Goal: Task Accomplishment & Management: Manage account settings

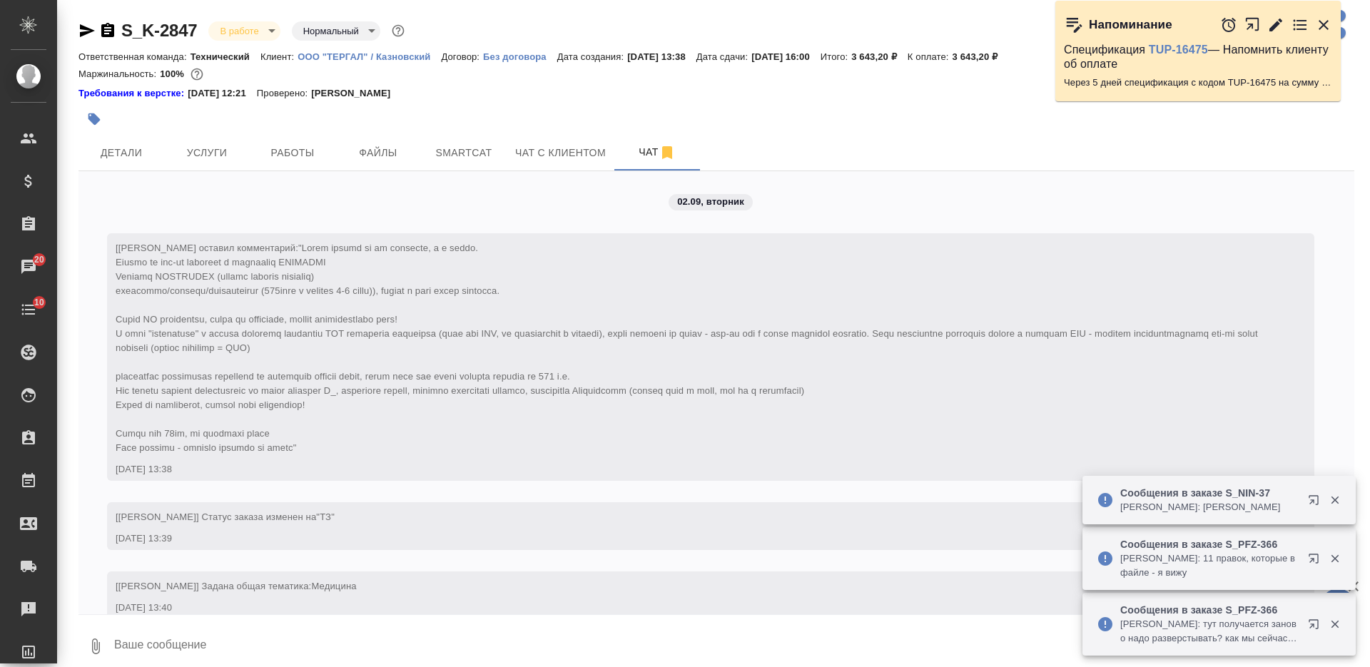
scroll to position [3275, 0]
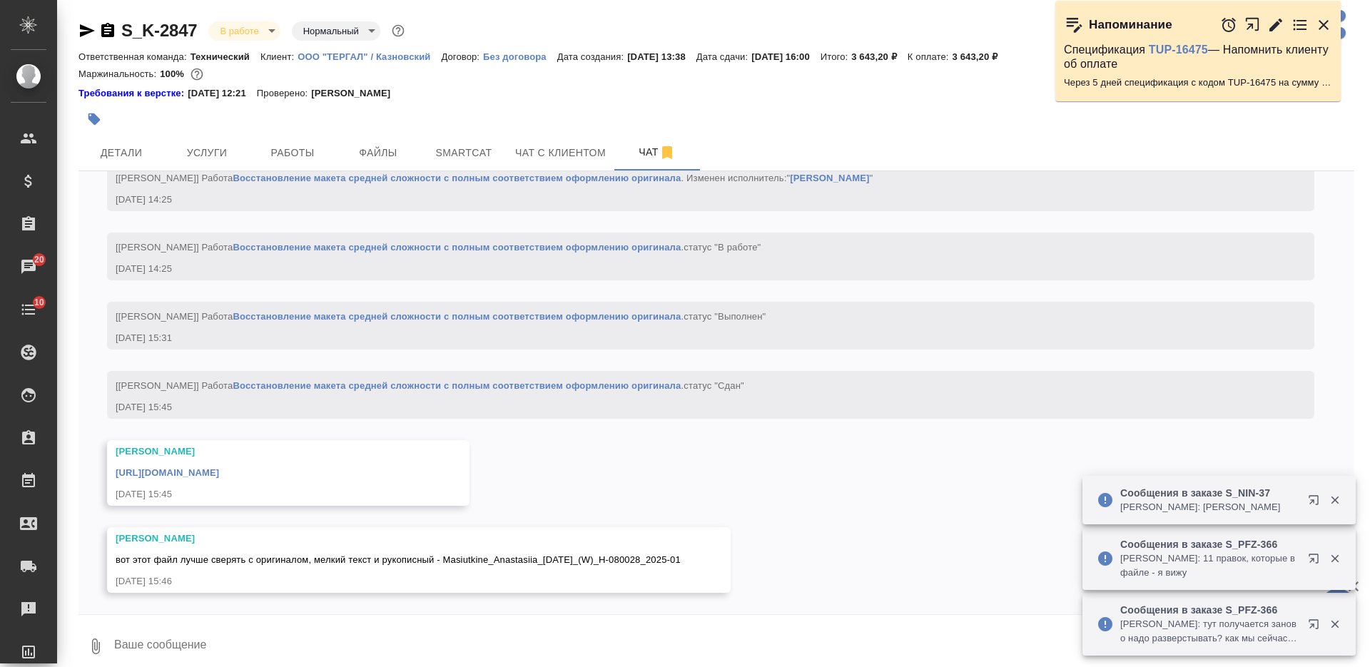
click at [109, 30] on icon "button" at bounding box center [107, 30] width 13 height 14
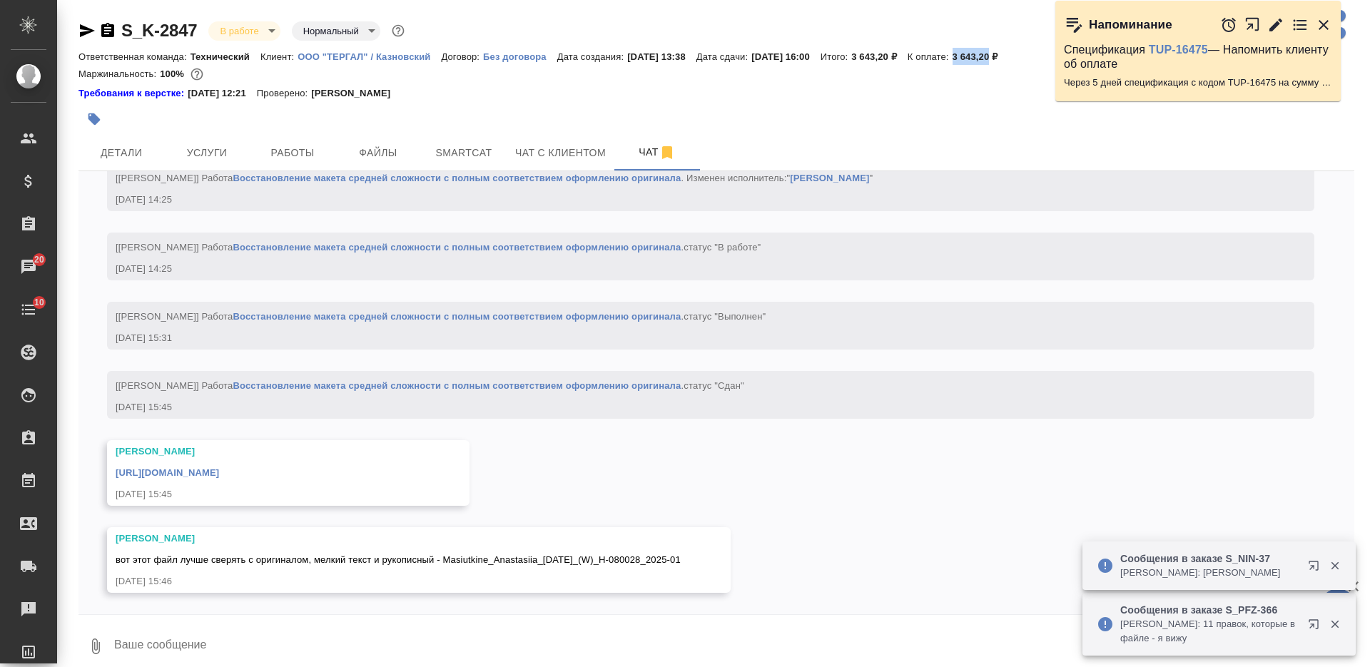
drag, startPoint x: 987, startPoint y: 57, endPoint x: 1026, endPoint y: 57, distance: 38.5
click at [1026, 57] on div "Ответственная команда: Технический Клиент: ООО "ТЕРГАЛ" / Казновский Договор: Б…" at bounding box center [717, 56] width 1276 height 17
click at [219, 467] on link "https://drive.awatera.com/apps/files/files/10268478?dir=/Shares/%D0%9E%D0%9E%D0…" at bounding box center [167, 472] width 103 height 11
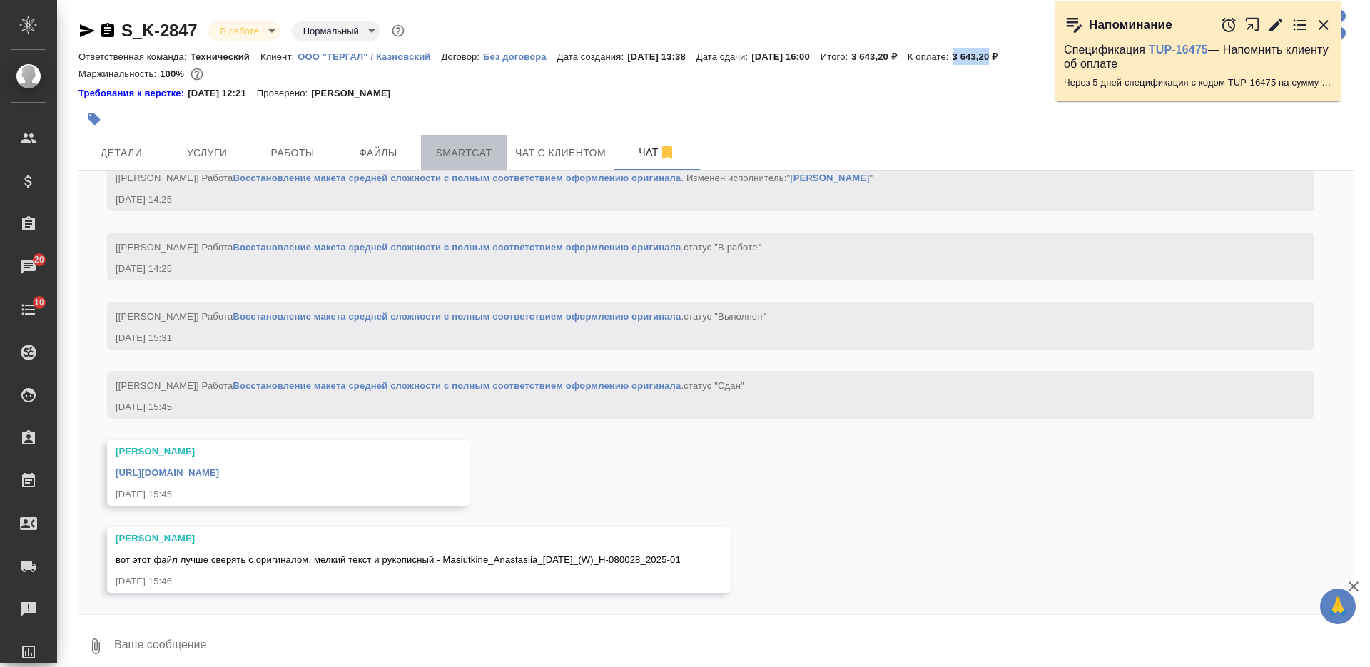
click at [457, 151] on span "Smartcat" at bounding box center [464, 153] width 69 height 18
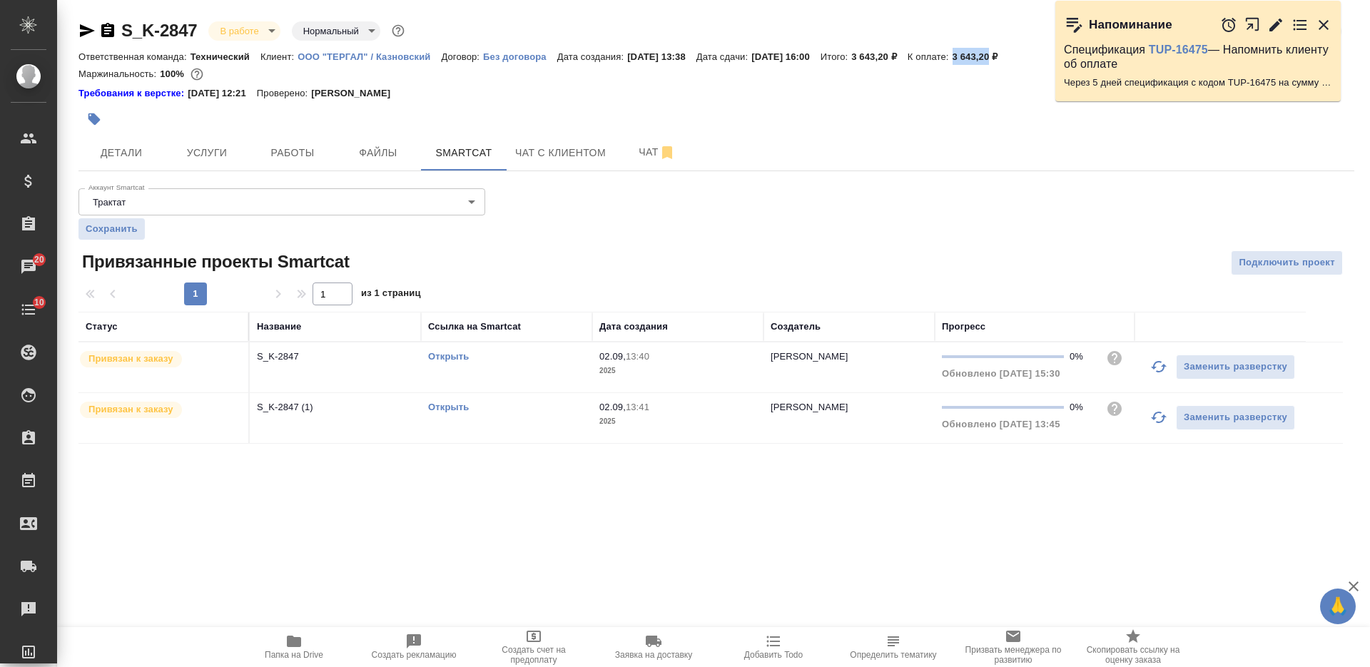
click at [454, 353] on link "Открыть" at bounding box center [448, 356] width 41 height 11
click at [281, 144] on span "Работы" at bounding box center [292, 153] width 69 height 18
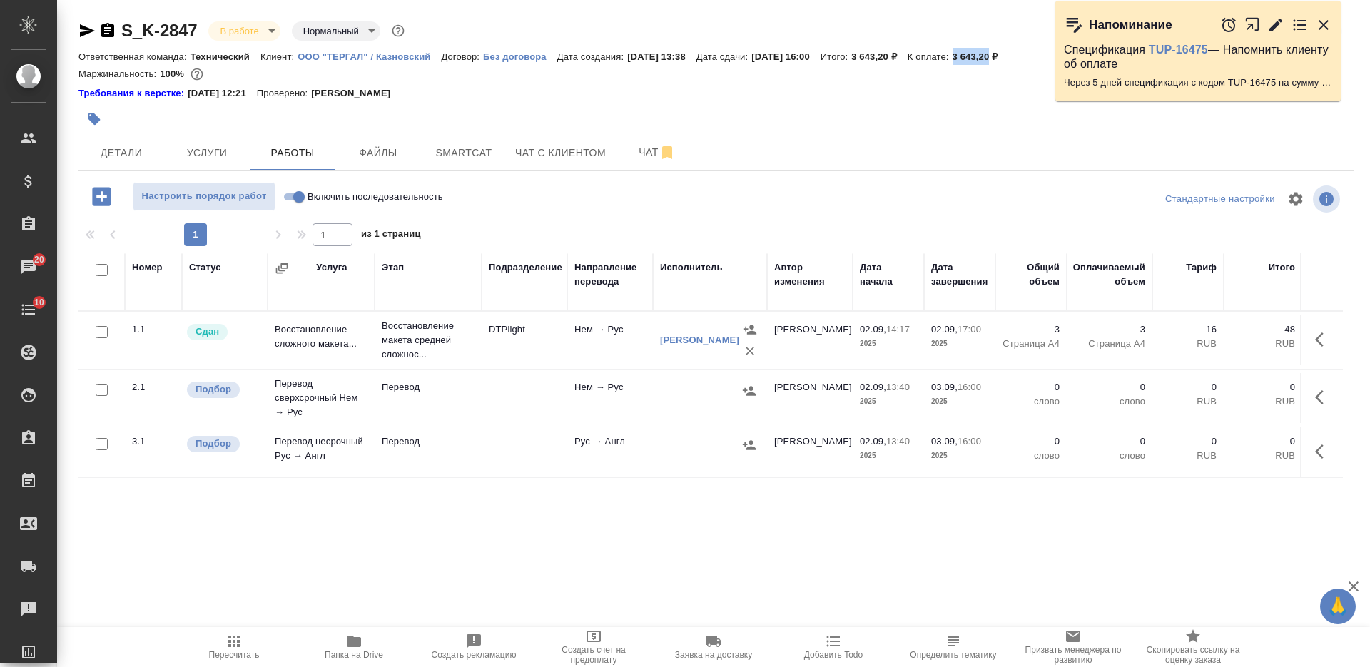
click at [1323, 390] on icon "button" at bounding box center [1323, 397] width 17 height 17
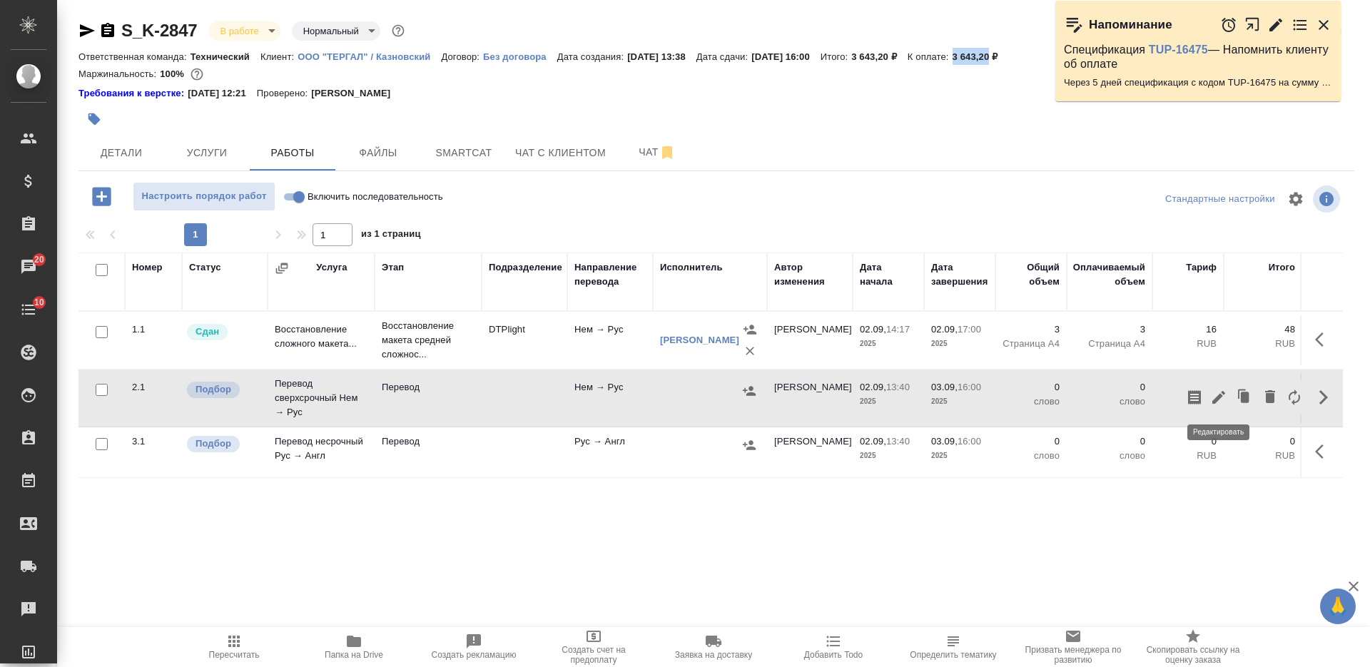
click at [1218, 395] on icon "button" at bounding box center [1218, 397] width 17 height 17
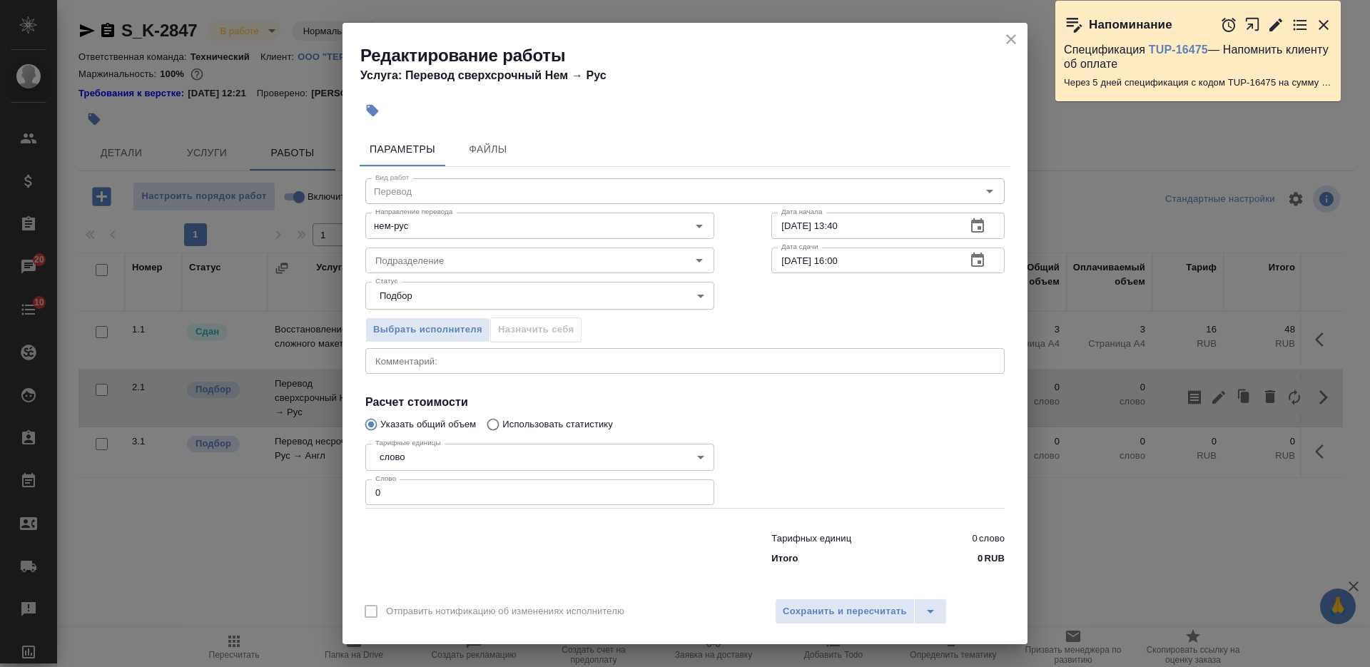
click at [665, 355] on textarea at bounding box center [685, 360] width 620 height 11
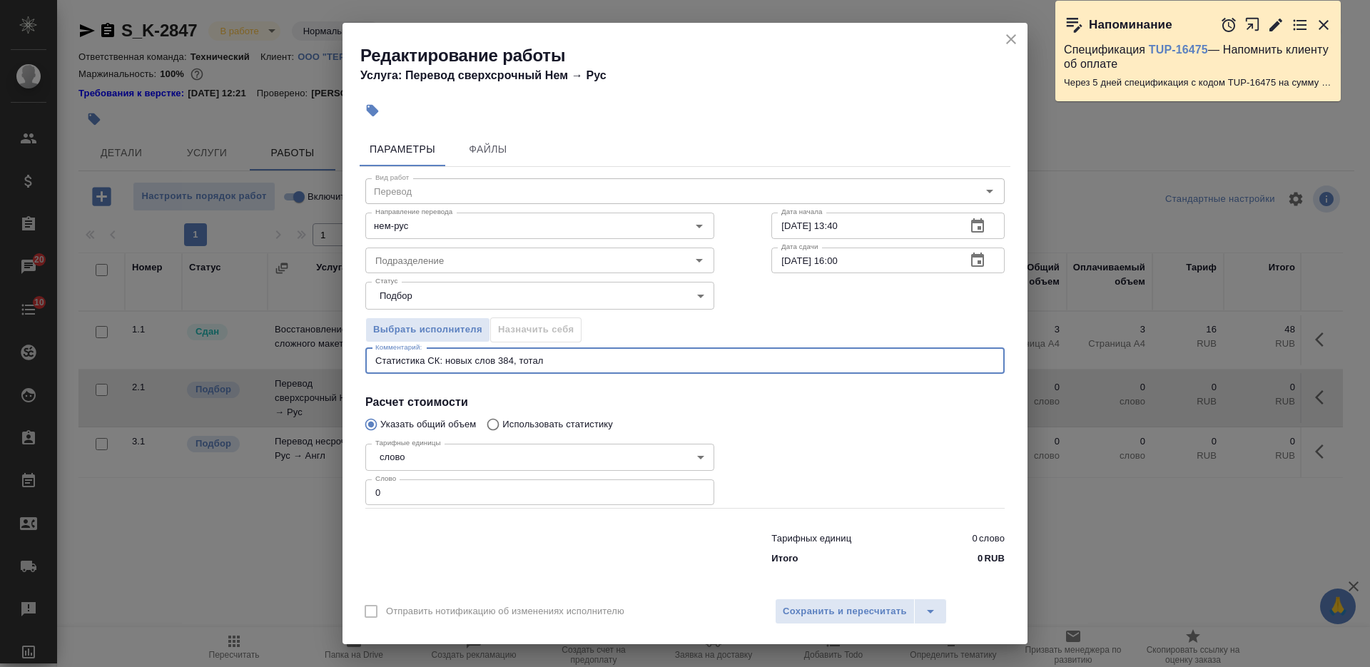
paste textarea "525"
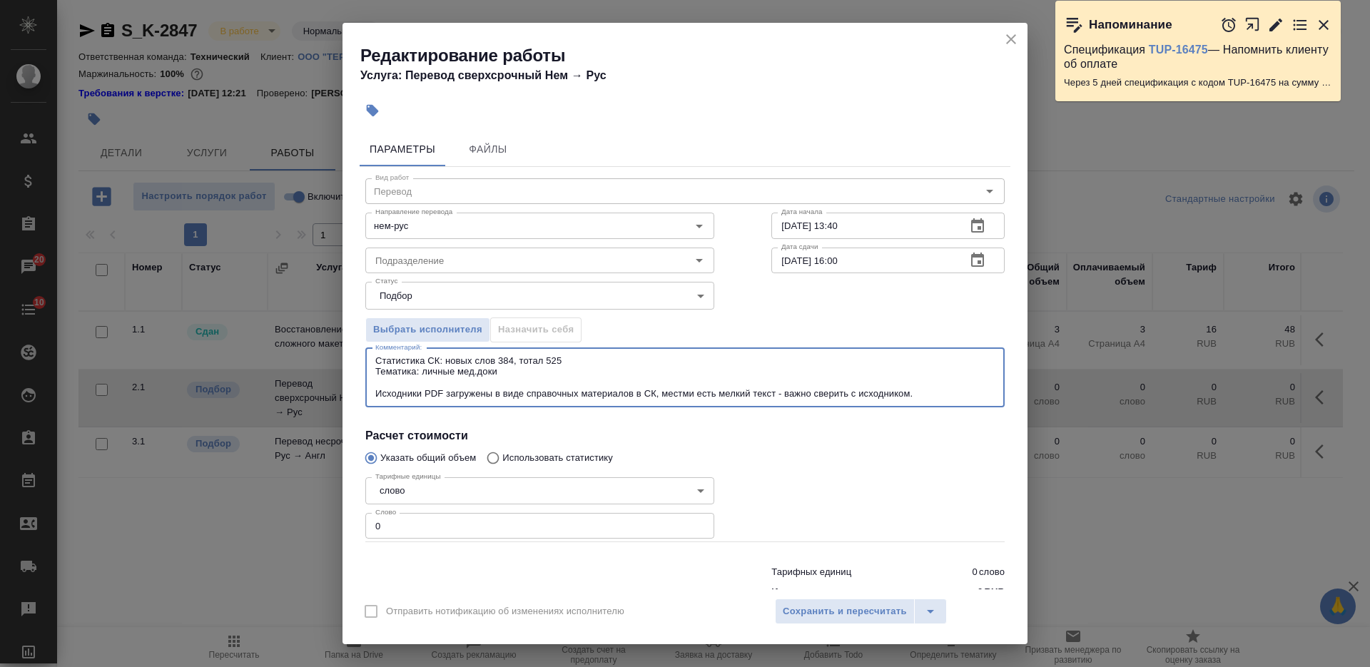
type textarea "Статистика СК: новых слов 384, тотал 525 Тематика: личные мед.доки Исходники PD…"
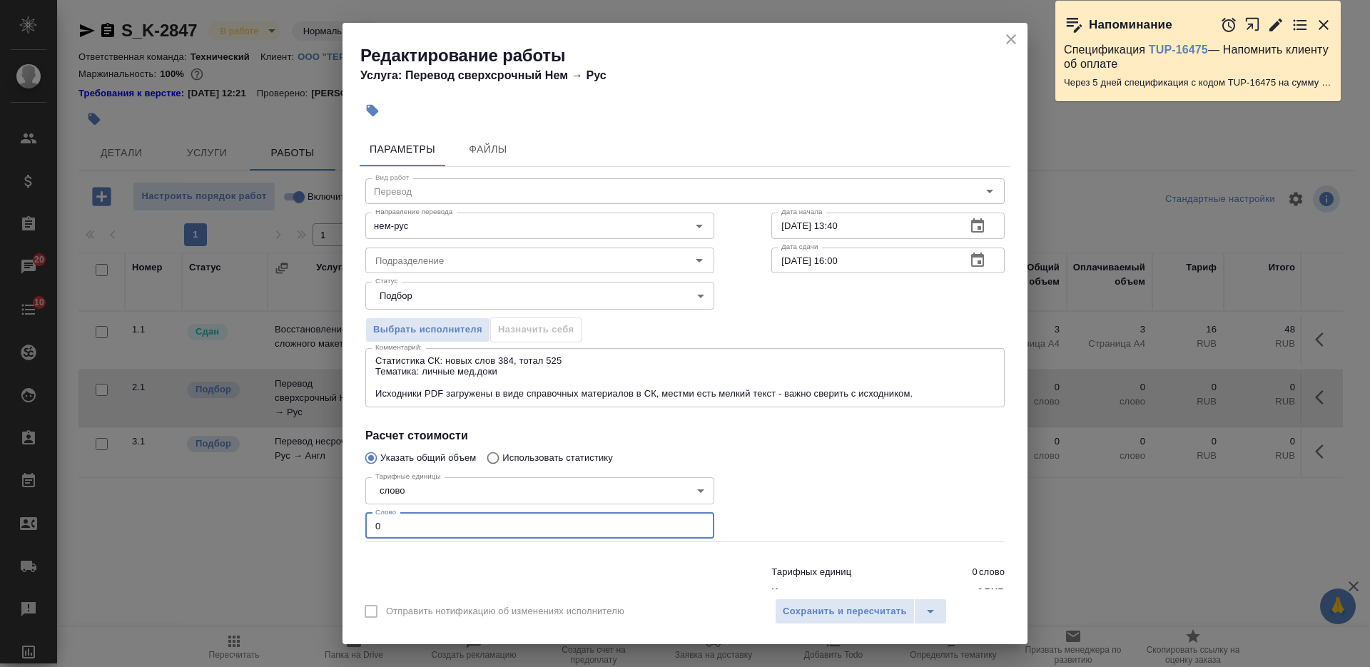
drag, startPoint x: 380, startPoint y: 517, endPoint x: 361, endPoint y: 520, distance: 19.5
click at [361, 520] on div "Тарифные единицы слово 5a8b1489cc6b4906c91bfd90 Тарифные единицы Слово 0 Слово" at bounding box center [540, 507] width 406 height 128
type input "384"
click at [853, 226] on input "02.09.2025 13:40" at bounding box center [863, 226] width 183 height 26
click at [831, 224] on input "02.09.2025 13:40" at bounding box center [863, 226] width 183 height 26
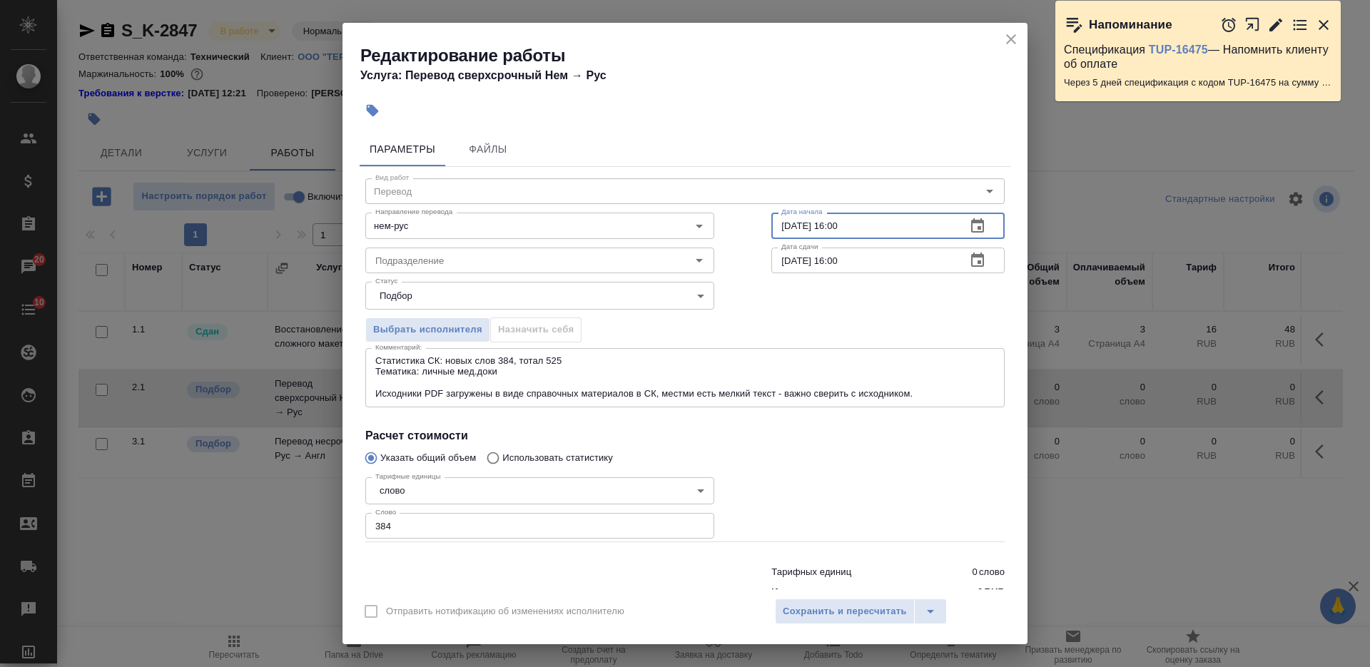
type input "02.09.2025 16:00"
click at [855, 261] on input "03.09.2025 16:00" at bounding box center [863, 261] width 183 height 26
click at [829, 259] on input "03.09.2025 16:00" at bounding box center [863, 261] width 183 height 26
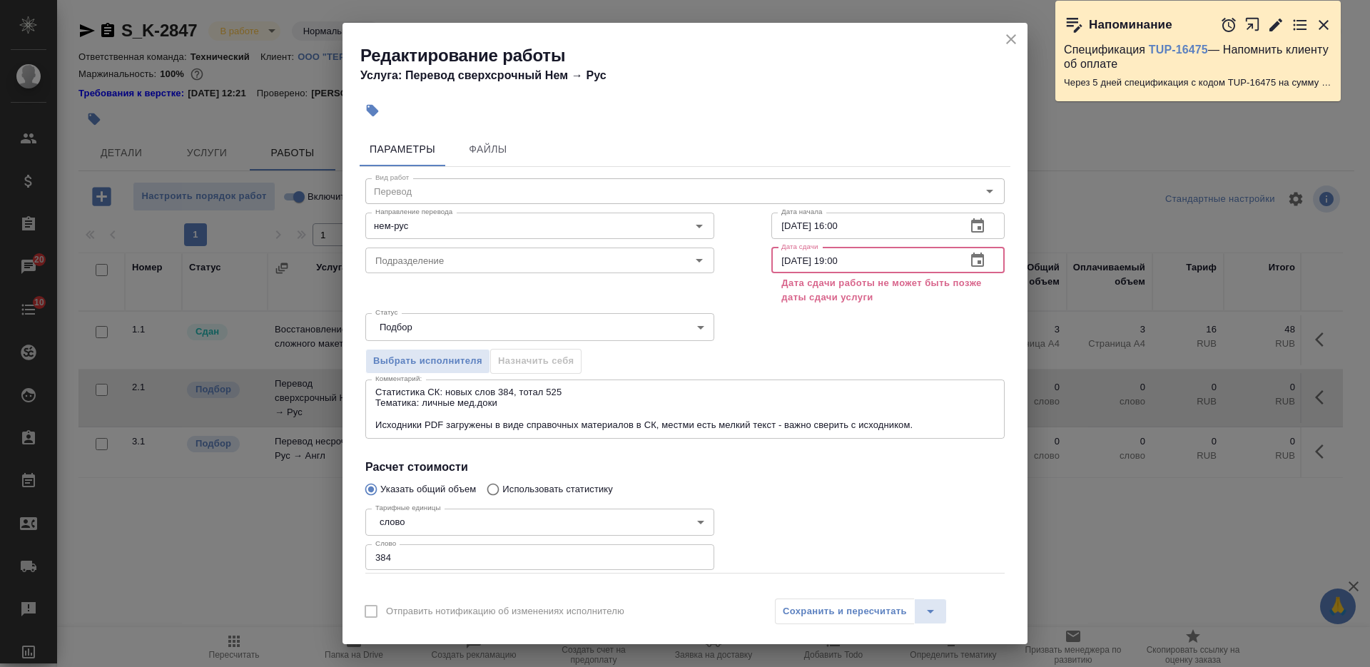
click at [784, 256] on input "03.09.2025 19:00" at bounding box center [863, 261] width 183 height 26
click at [780, 256] on input "03.09.2025 19:00" at bounding box center [863, 261] width 183 height 26
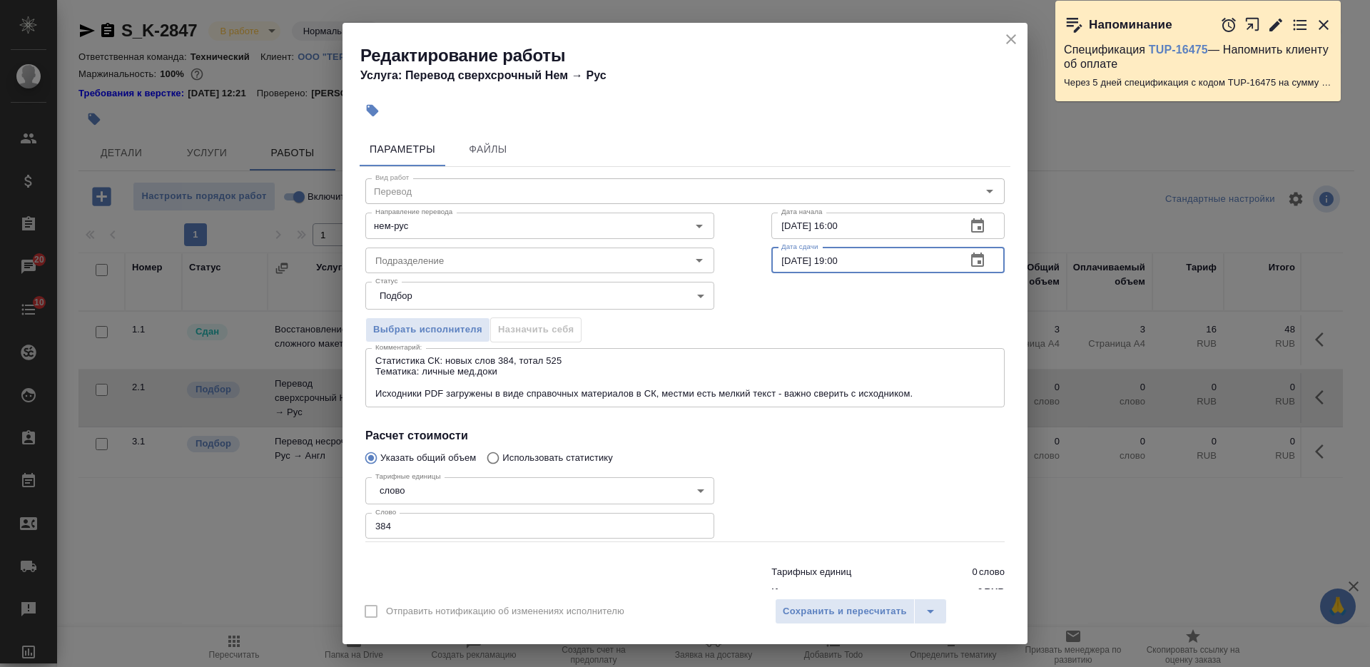
type input "02.09.2025 19:00"
click at [858, 602] on button "Сохранить и пересчитать" at bounding box center [845, 612] width 140 height 26
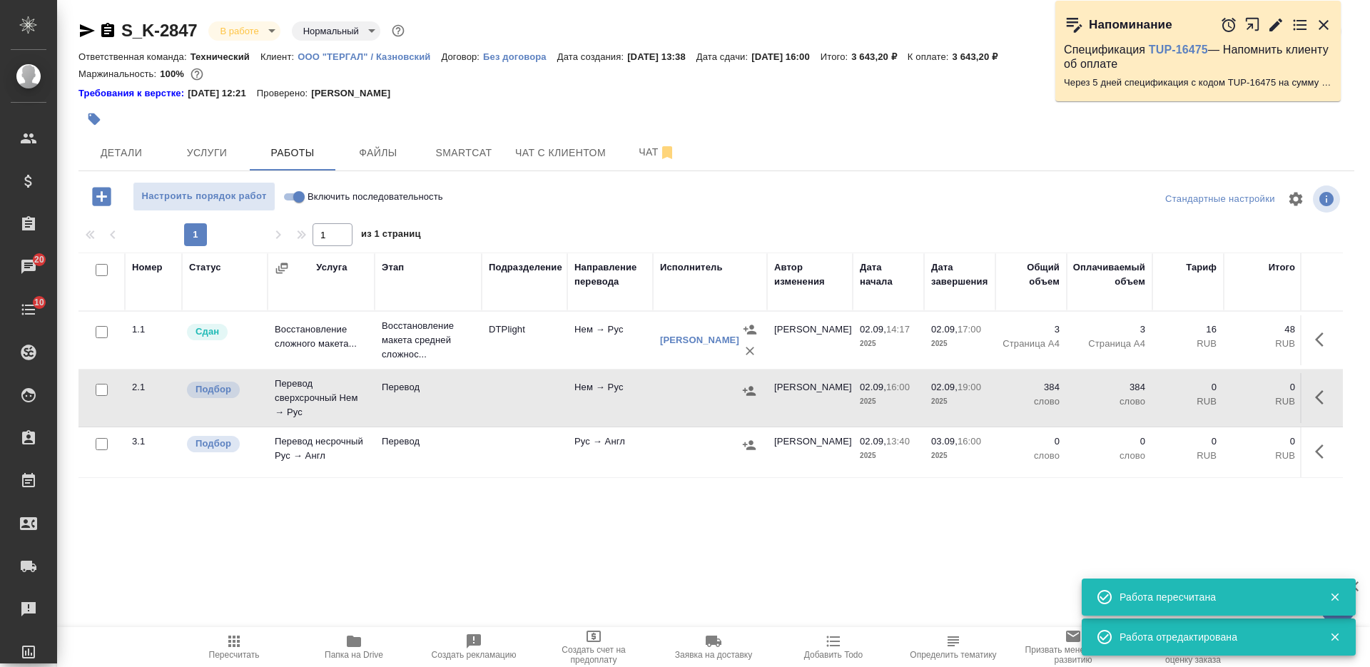
click at [749, 395] on icon "button" at bounding box center [749, 390] width 13 height 9
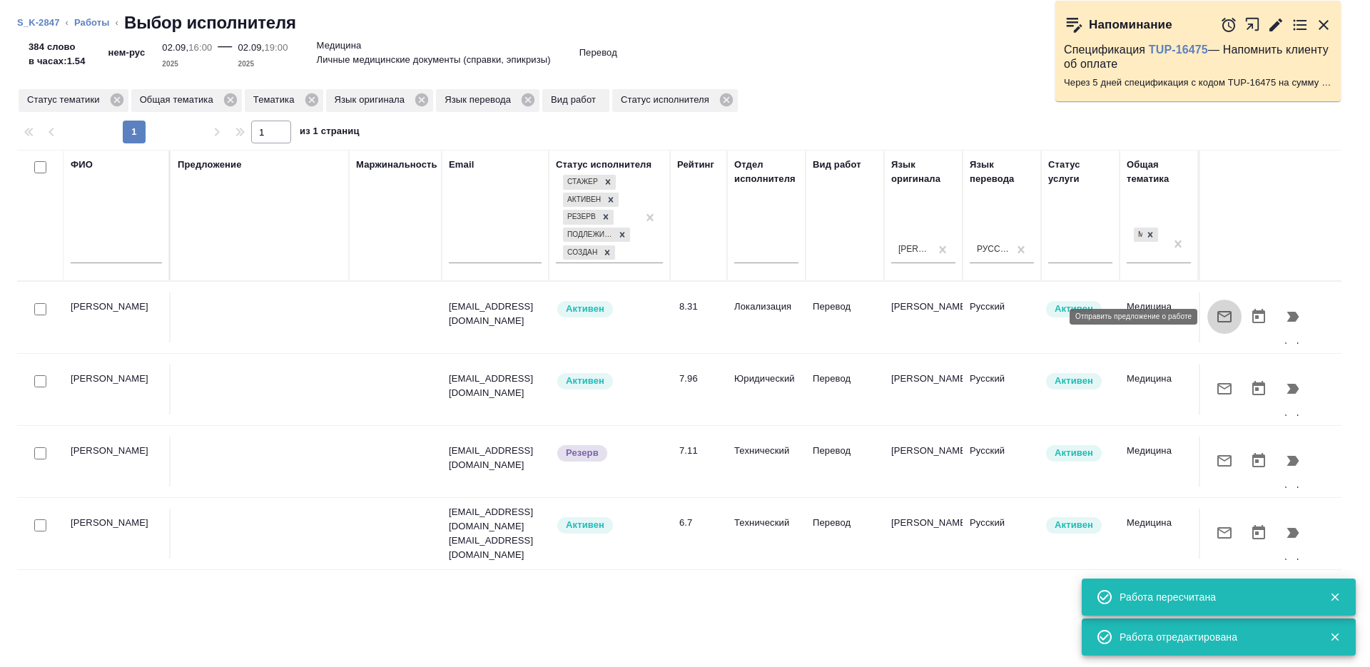
click at [1223, 316] on icon "button" at bounding box center [1225, 316] width 14 height 11
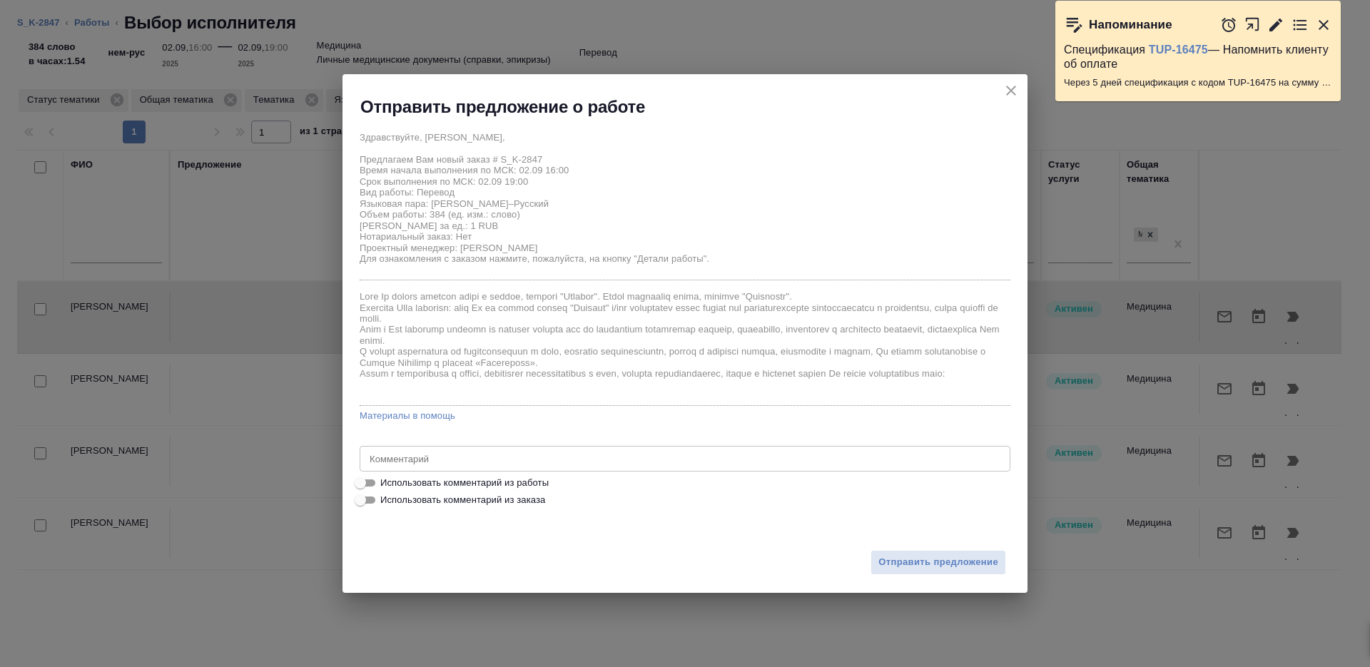
click at [448, 487] on span "Использовать комментарий из работы" at bounding box center [464, 483] width 168 height 14
click at [386, 487] on input "Использовать комментарий из работы" at bounding box center [360, 483] width 51 height 17
checkbox input "true"
type textarea "Статистика СК: новых слов 384, тотал 525 Тематика: личные мед.доки Исходники PD…"
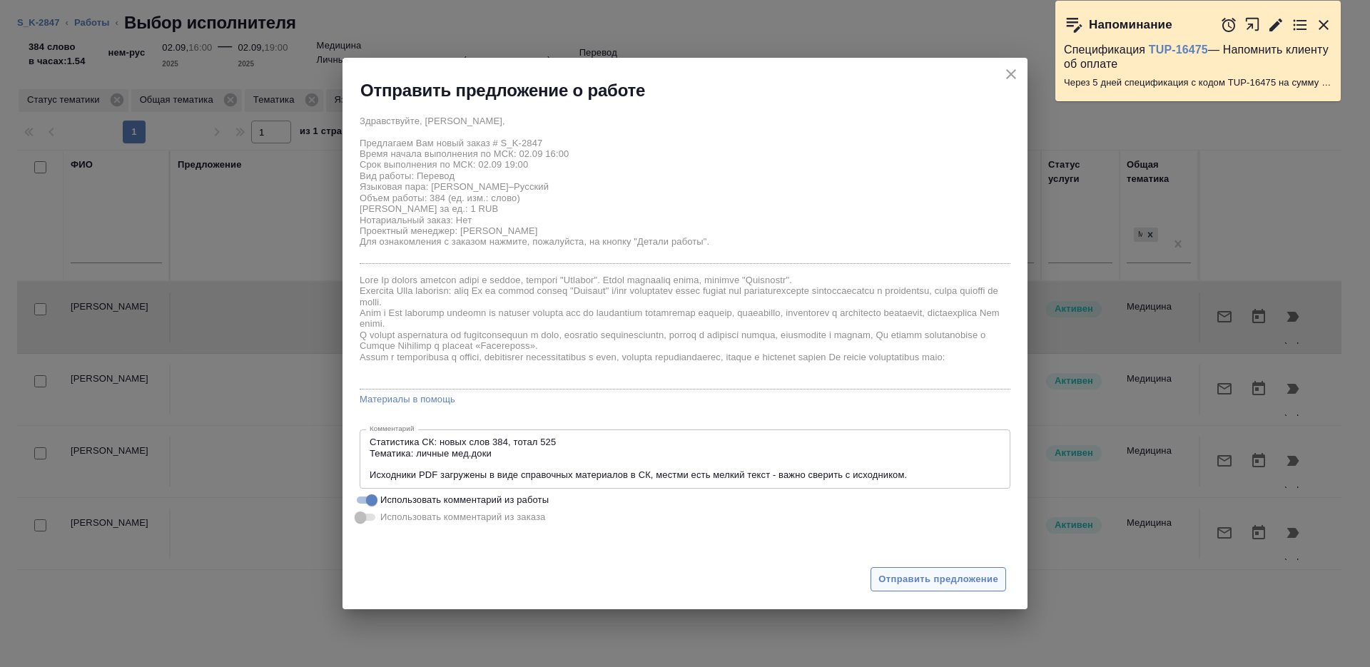
click at [903, 577] on span "Отправить предложение" at bounding box center [939, 580] width 120 height 16
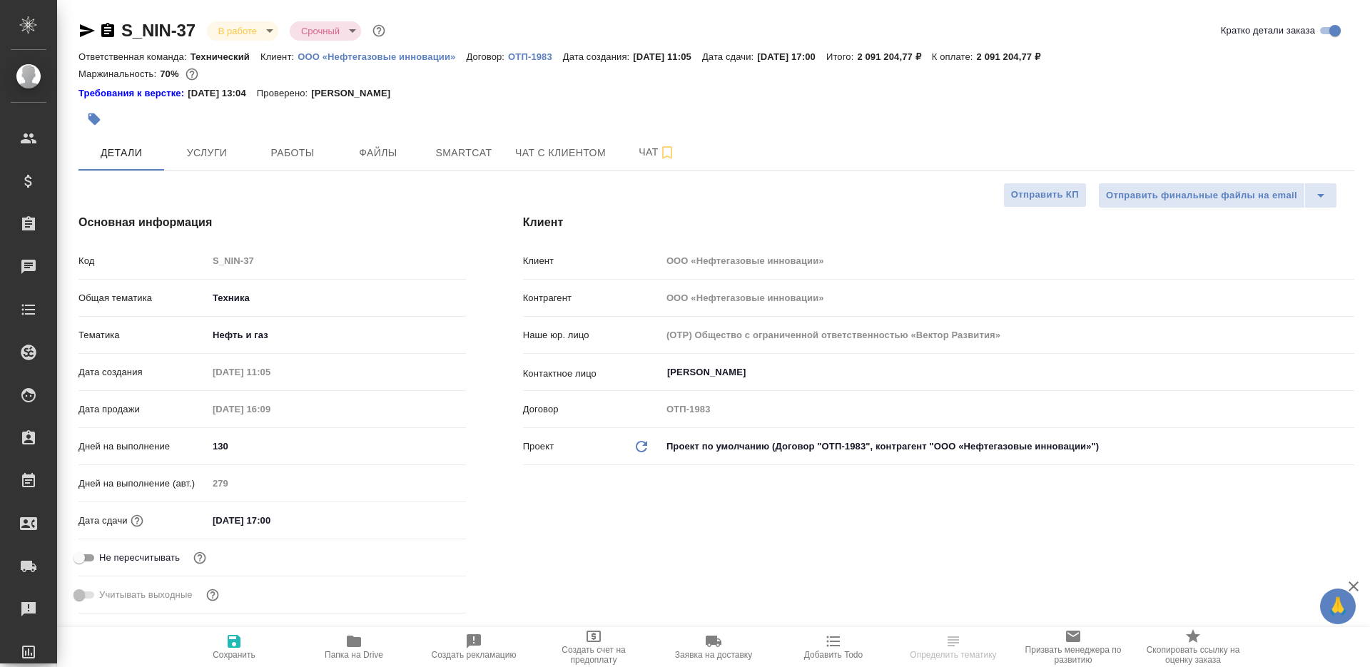
select select "RU"
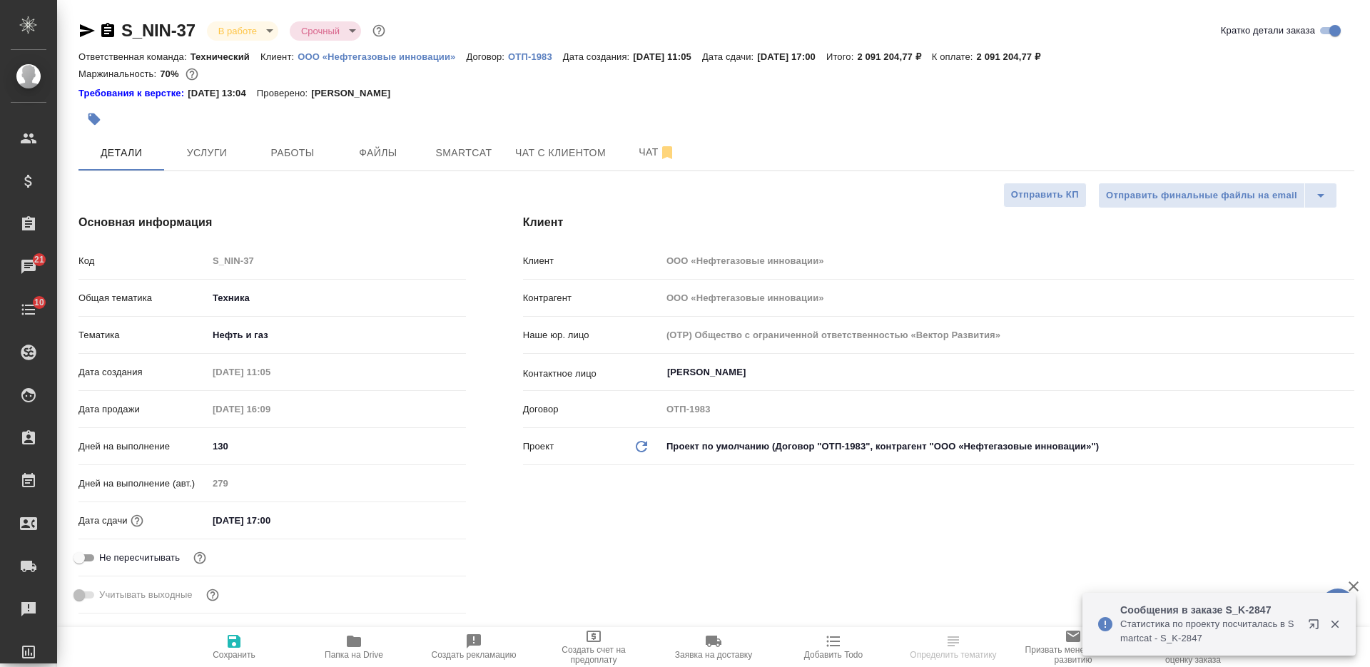
select select "RU"
type textarea "x"
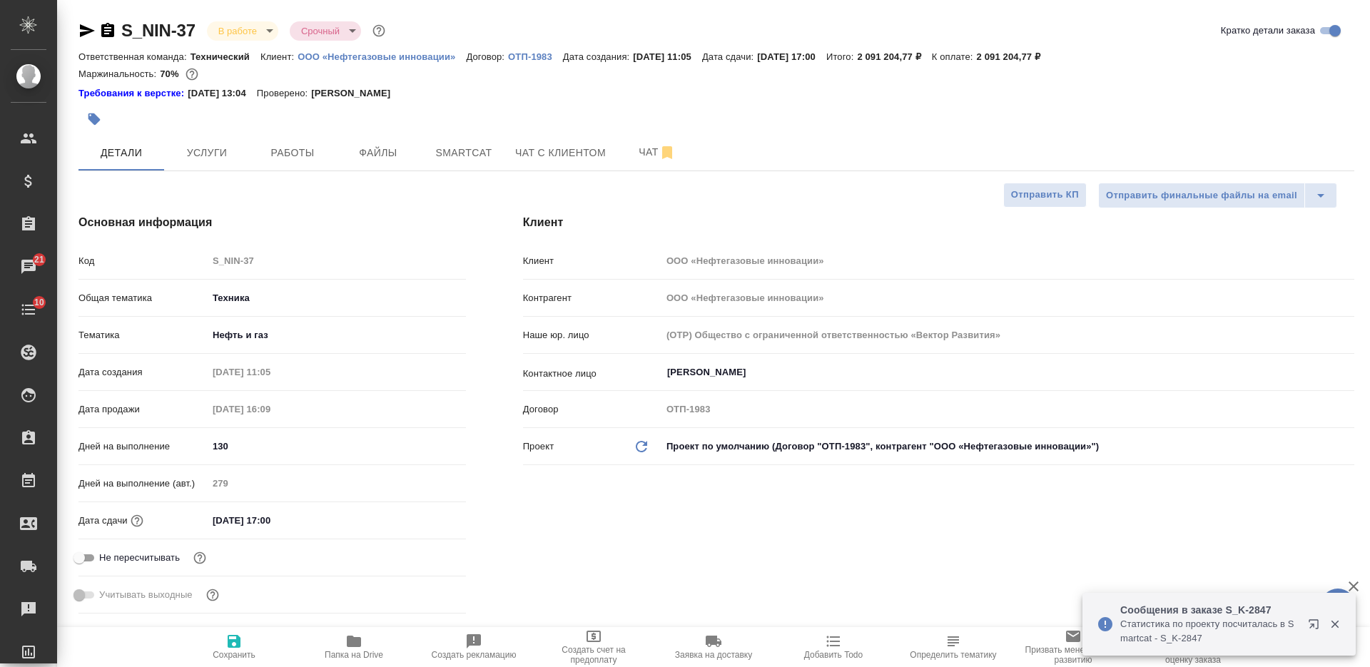
type textarea "x"
click at [103, 31] on icon "button" at bounding box center [107, 30] width 13 height 14
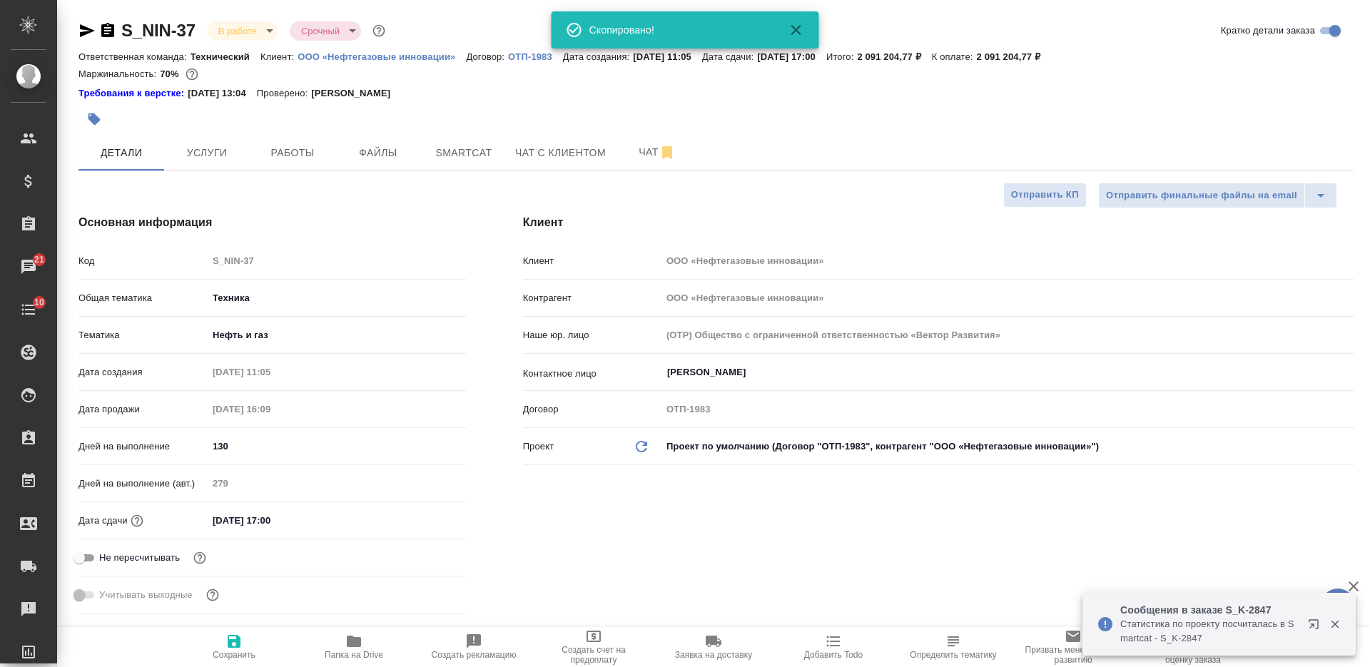
type textarea "x"
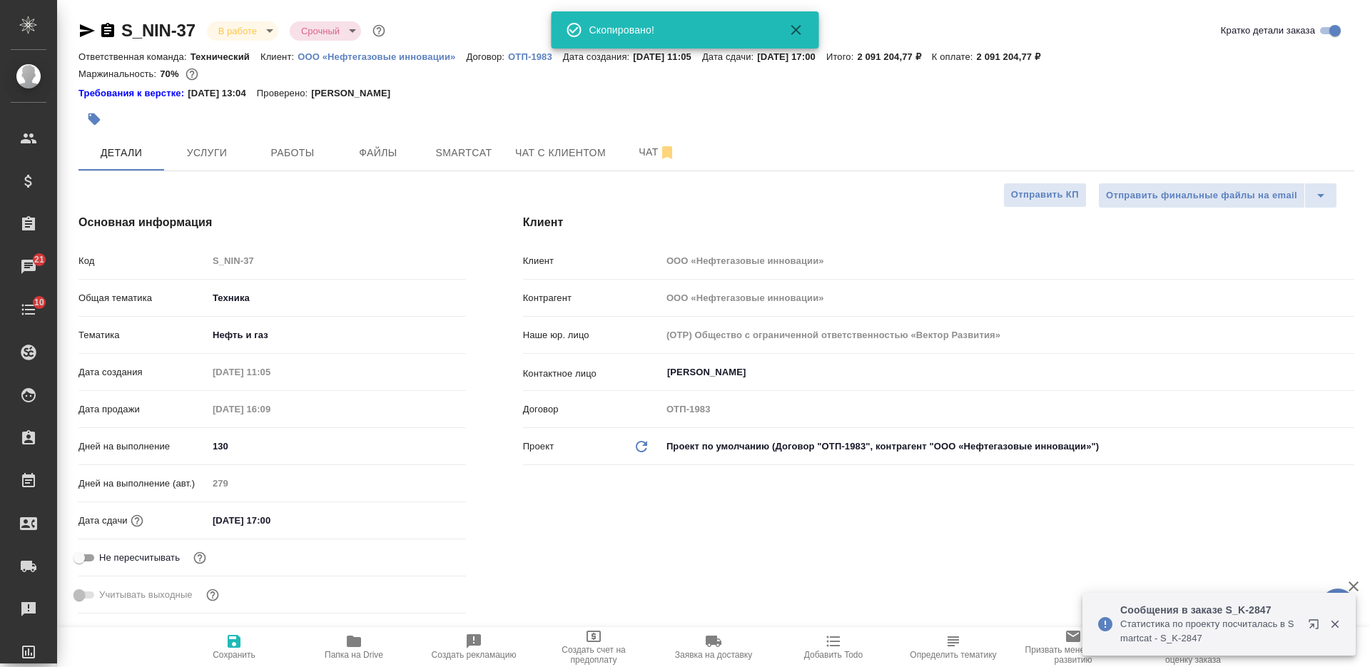
type textarea "x"
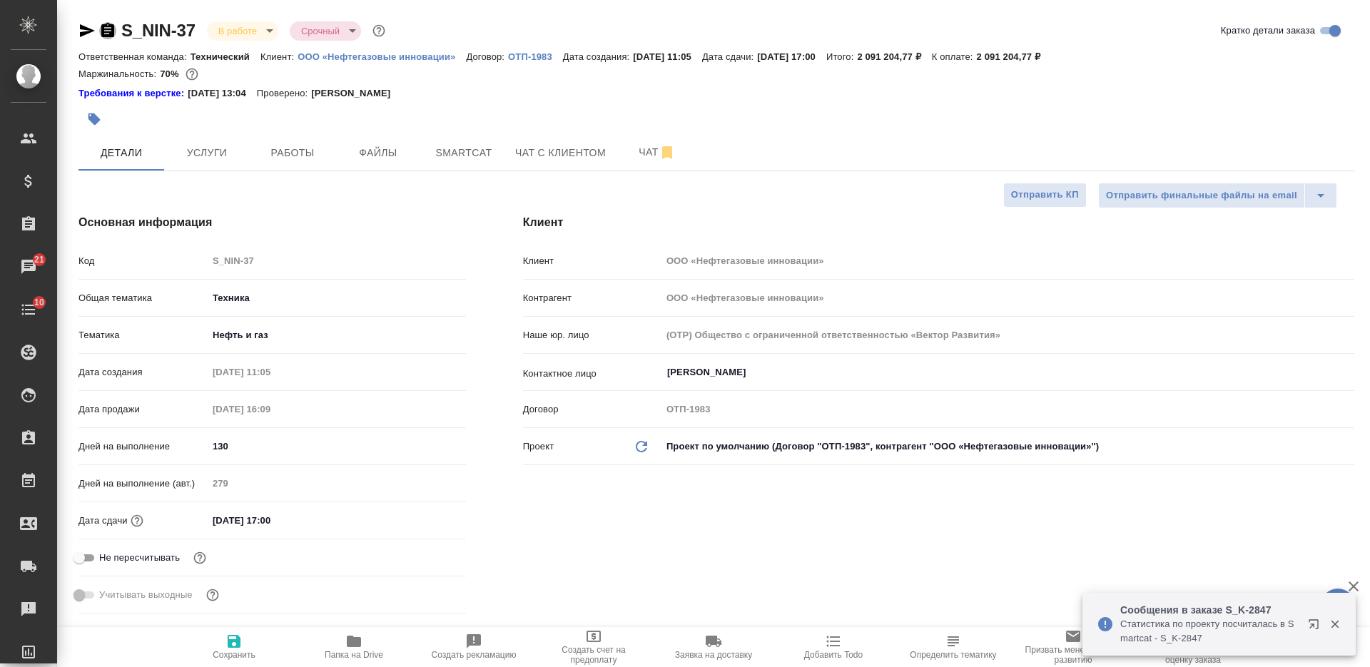
click at [111, 30] on icon "button" at bounding box center [107, 30] width 13 height 14
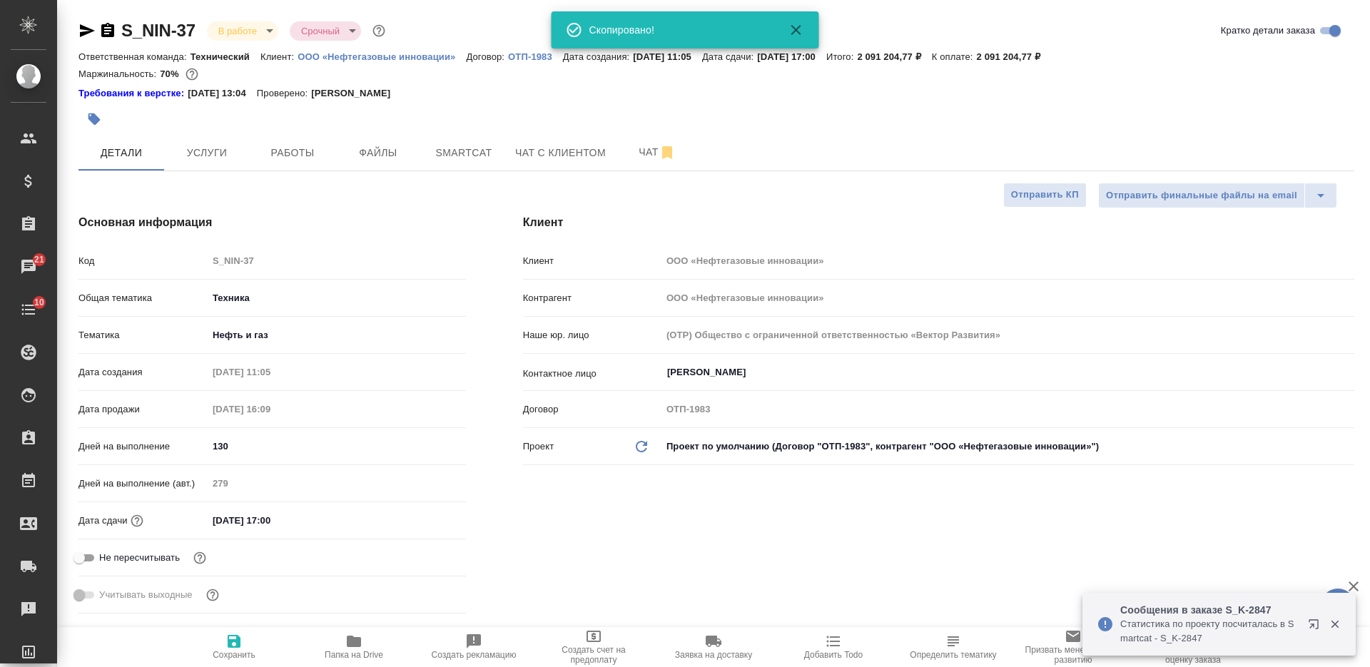
type textarea "x"
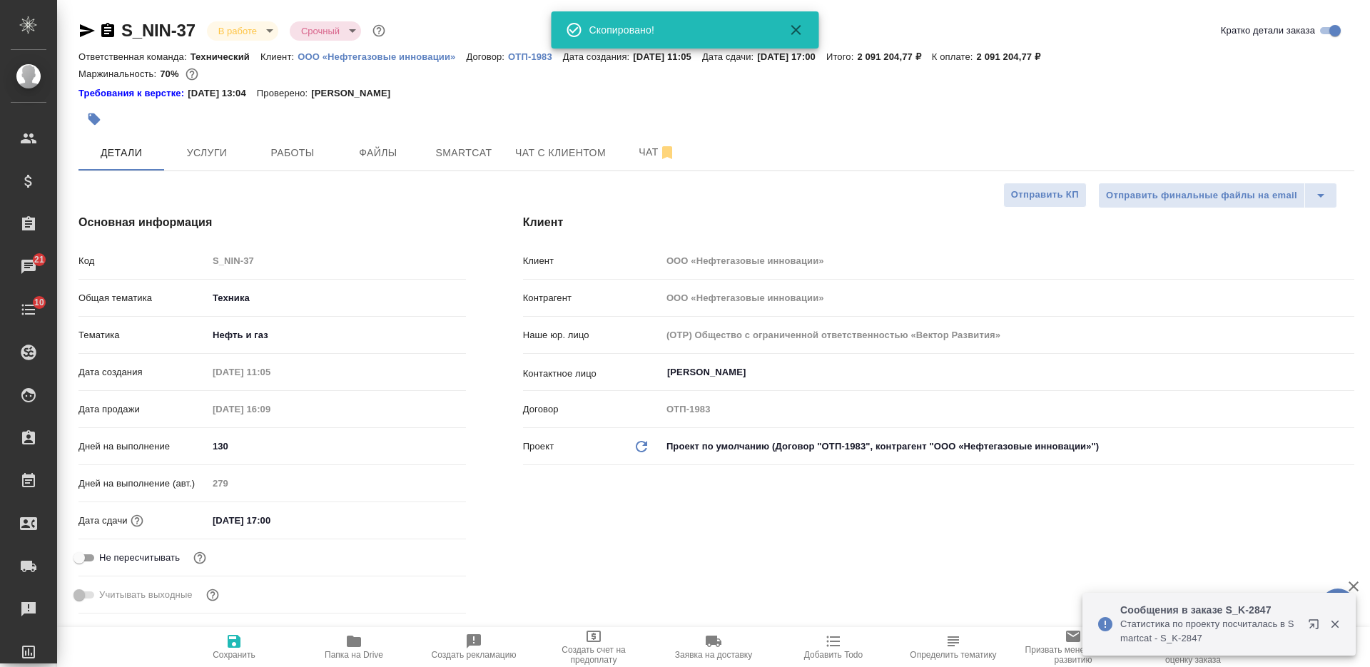
type textarea "x"
click at [380, 144] on span "Файлы" at bounding box center [378, 153] width 69 height 18
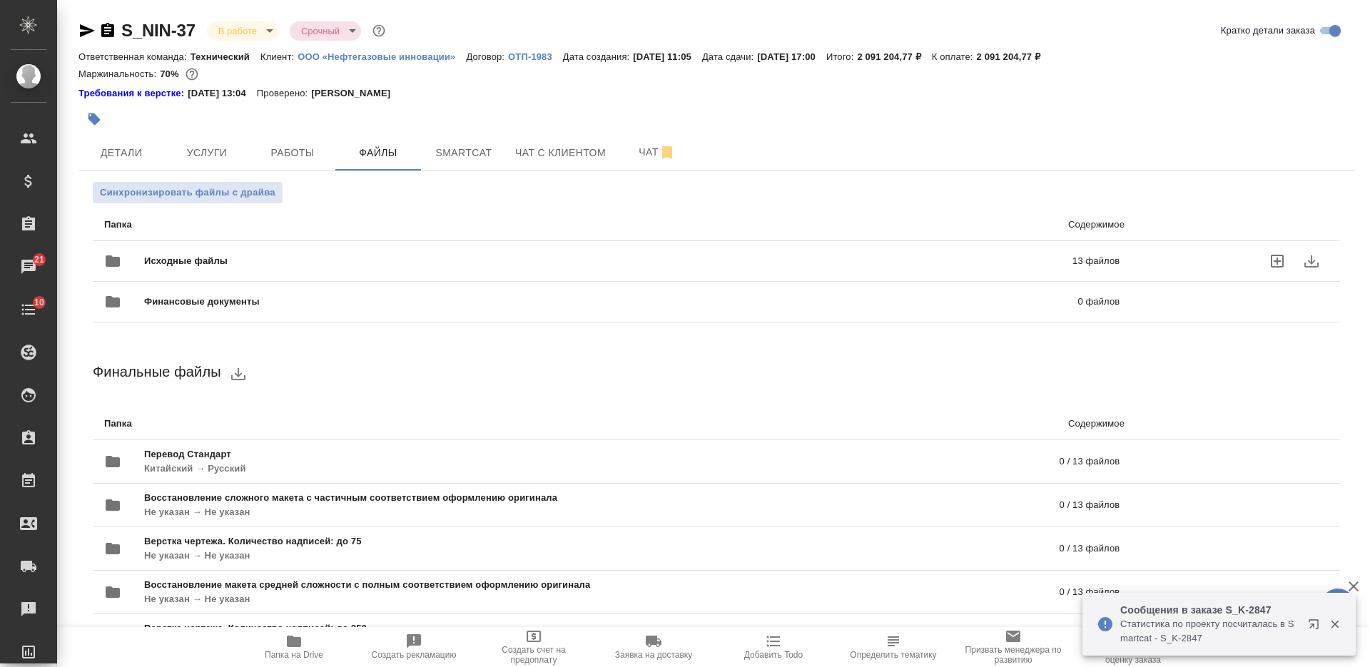
click at [433, 261] on span "Исходные файлы" at bounding box center [397, 261] width 506 height 14
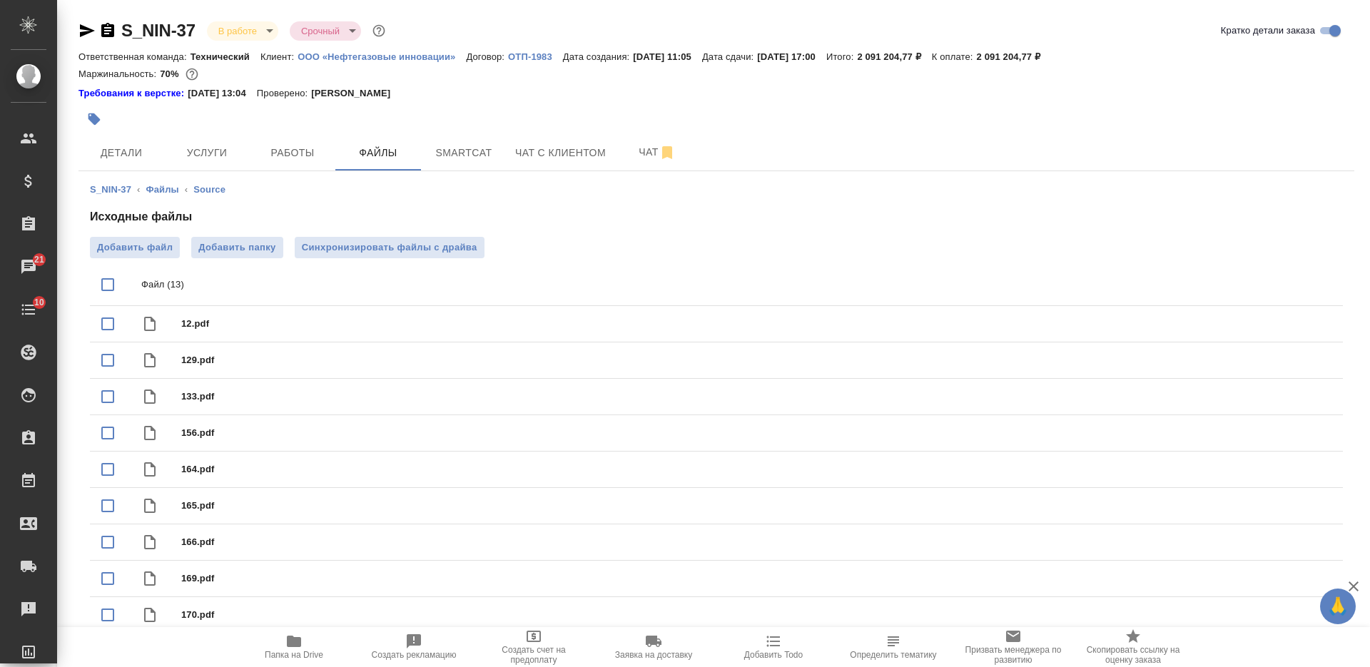
click at [305, 647] on span "Папка на Drive" at bounding box center [294, 646] width 103 height 27
click at [650, 147] on span "Чат" at bounding box center [657, 152] width 69 height 18
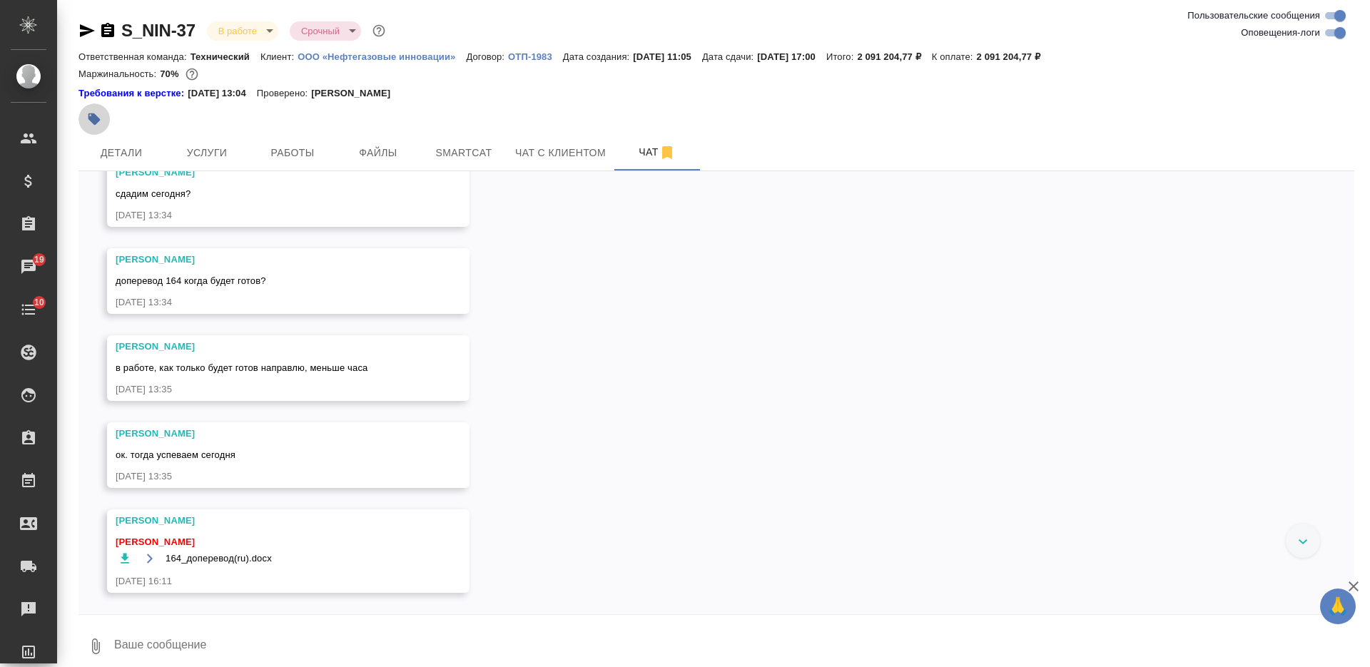
click at [90, 118] on icon "button" at bounding box center [95, 119] width 12 height 12
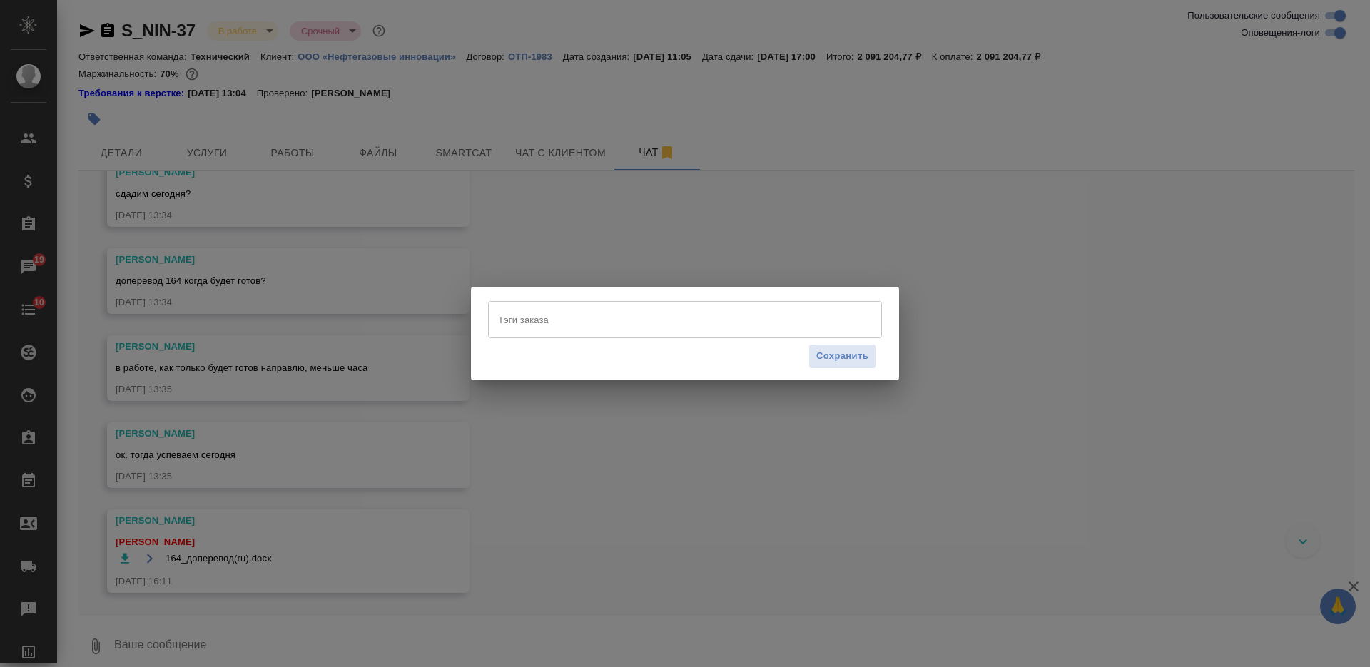
click at [547, 317] on input "Тэги заказа" at bounding box center [672, 320] width 354 height 24
click at [610, 321] on input "Тэги заказа" at bounding box center [672, 320] width 354 height 24
click at [614, 322] on input "Тэги заказа" at bounding box center [672, 320] width 354 height 24
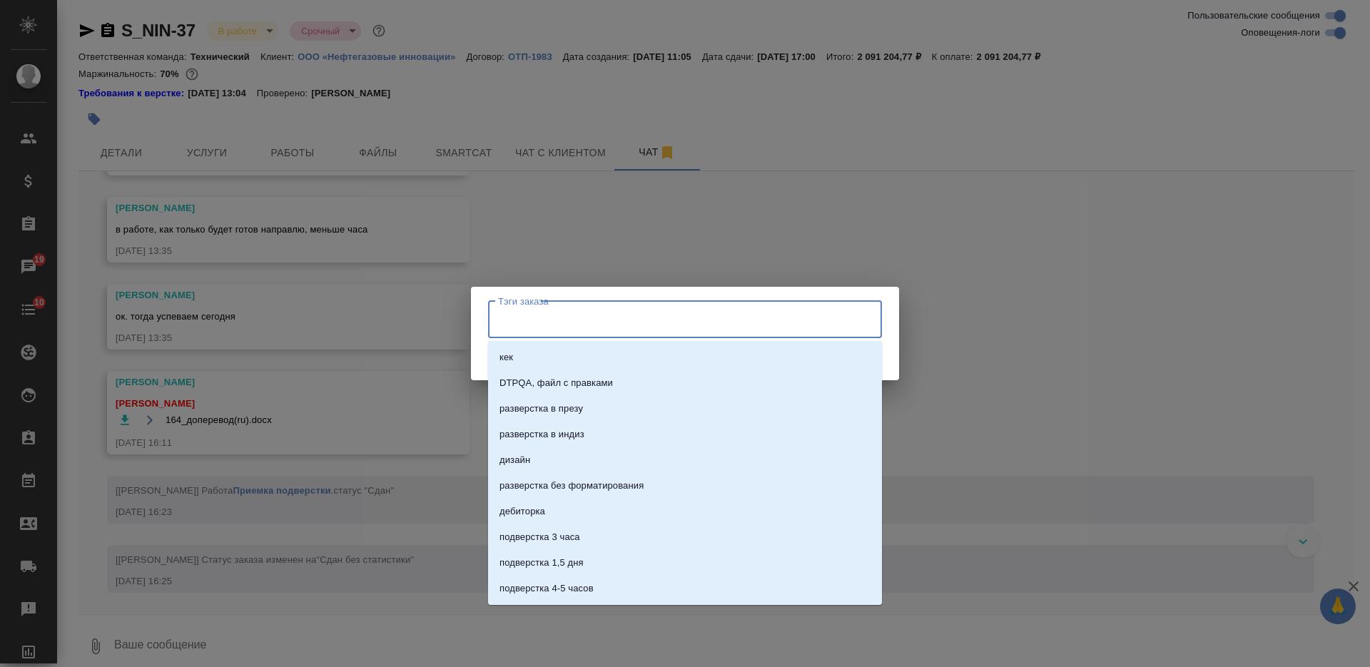
click at [616, 320] on input "Тэги заказа" at bounding box center [672, 320] width 354 height 24
type input "сдан"
click at [570, 429] on li "сдан" at bounding box center [685, 435] width 394 height 26
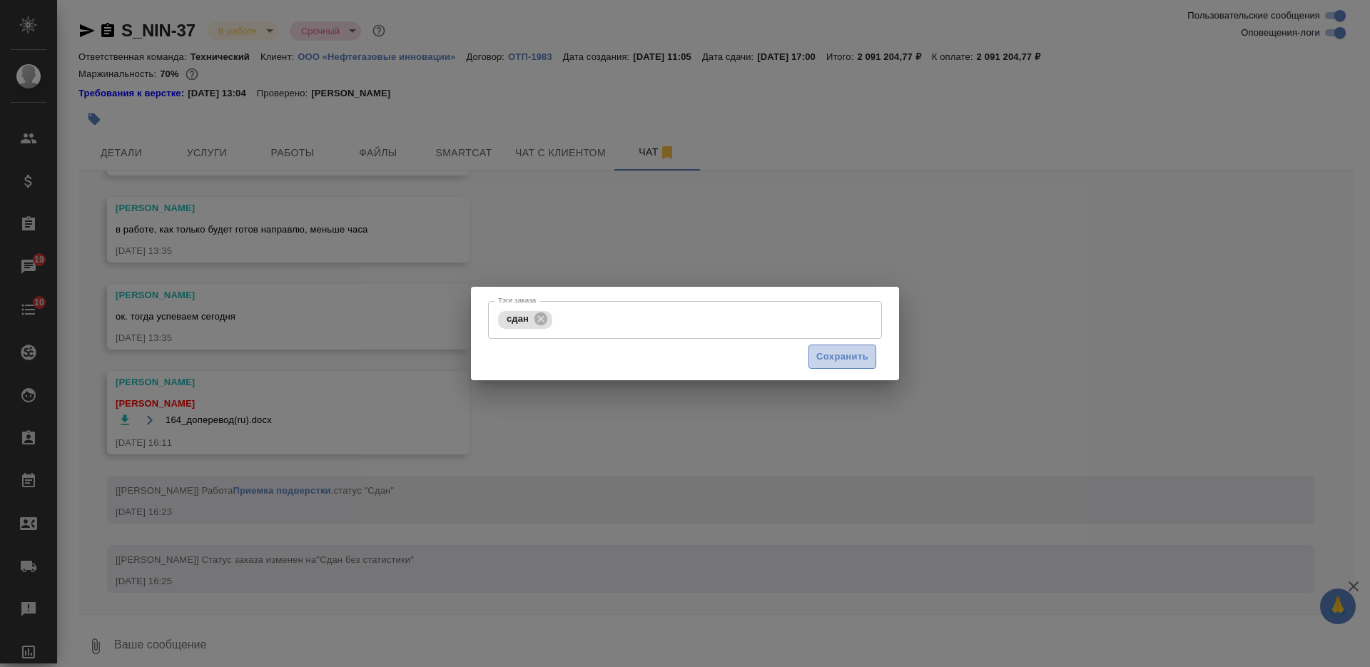
click at [837, 363] on span "Сохранить" at bounding box center [842, 357] width 52 height 16
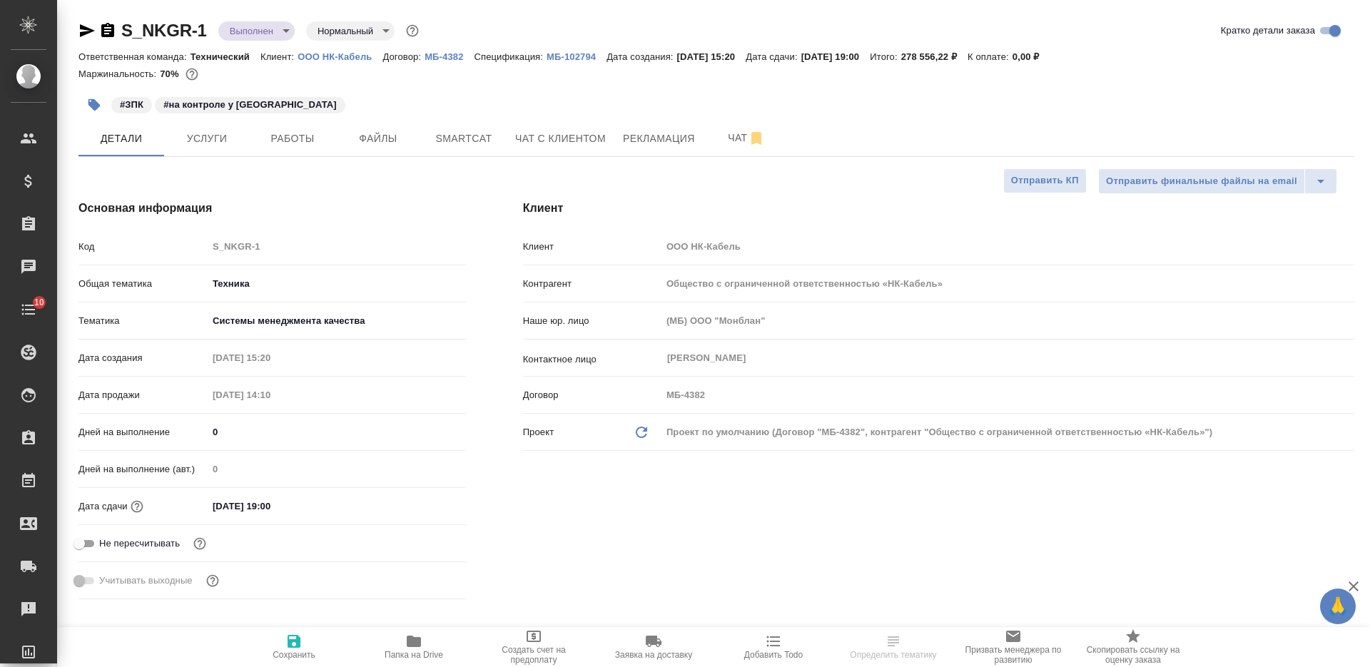
select select "RU"
type textarea "x"
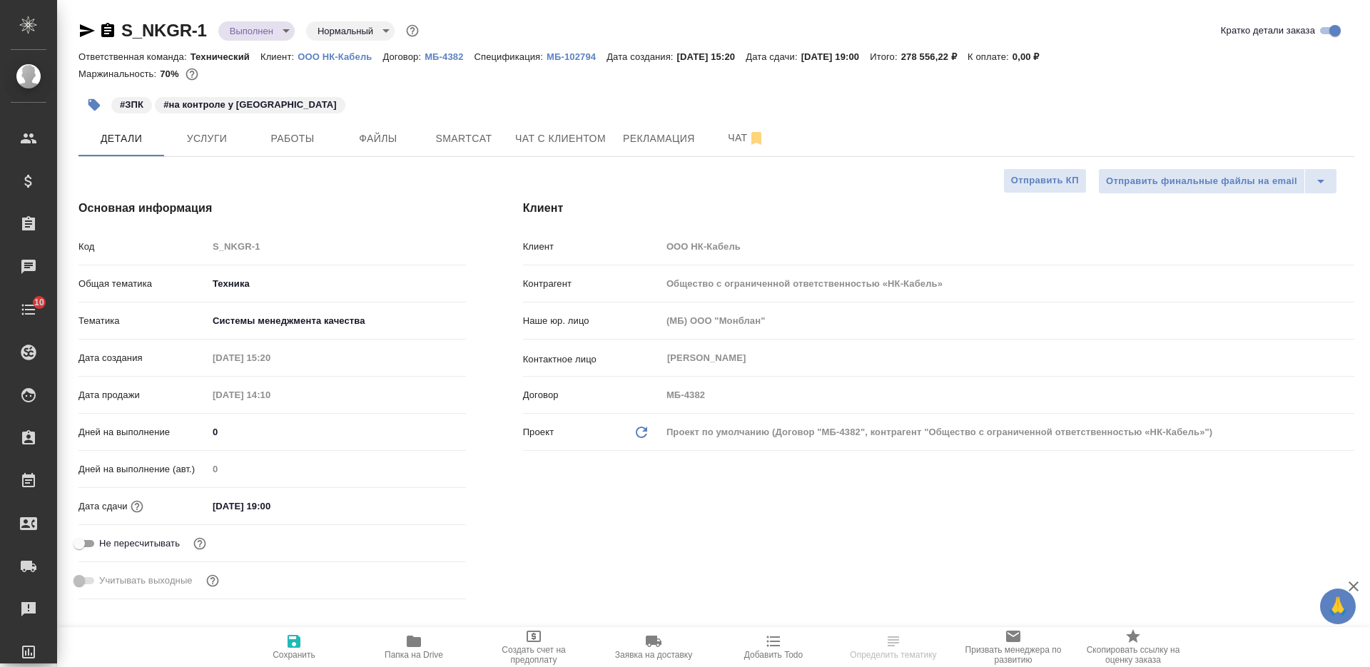
type textarea "x"
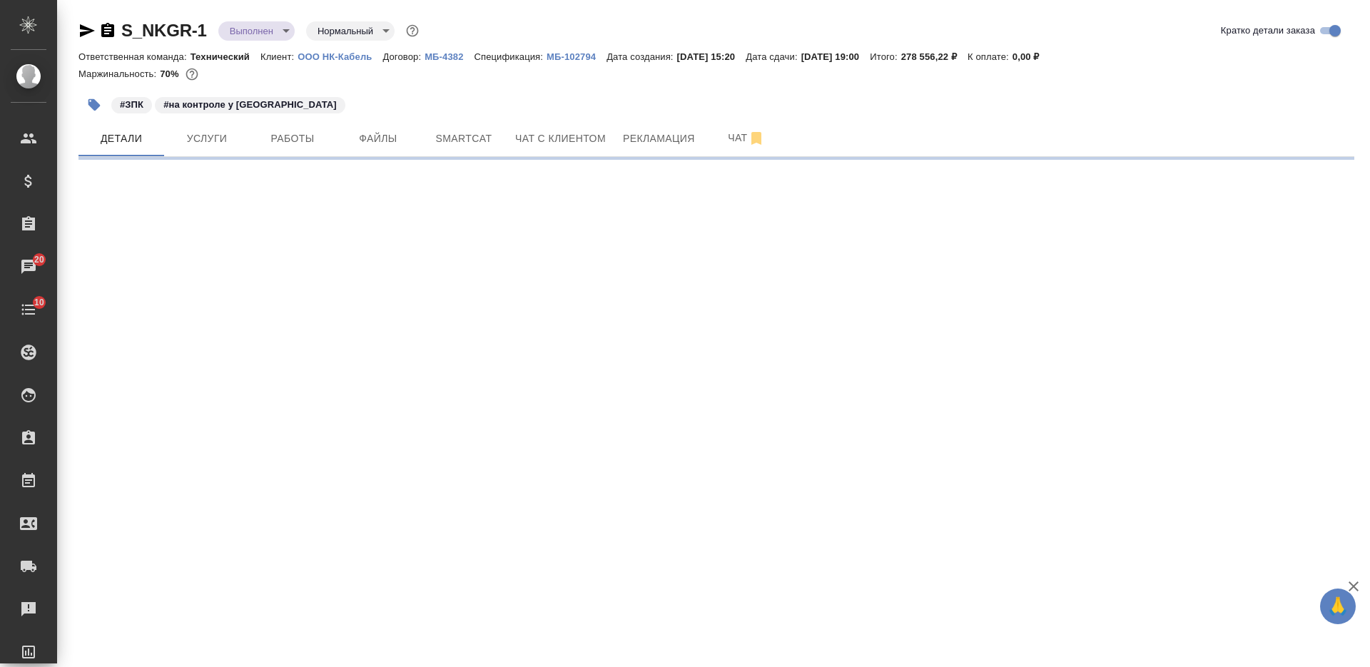
select select "RU"
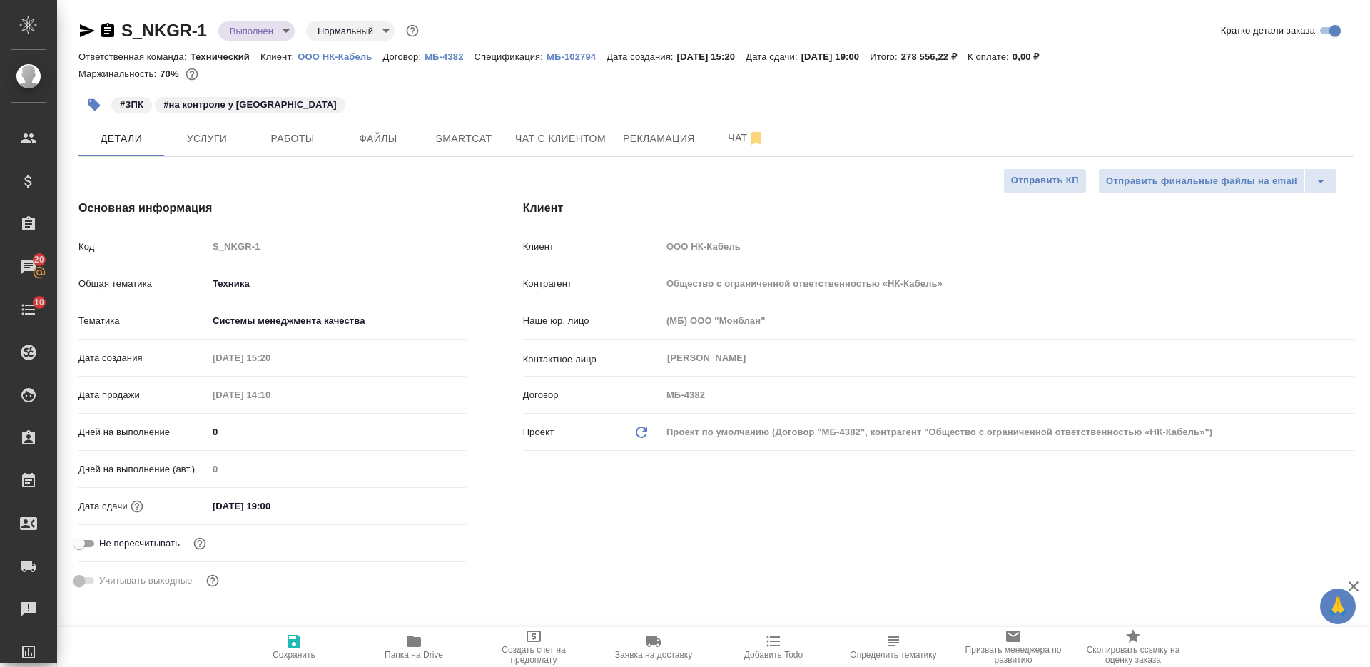
type textarea "x"
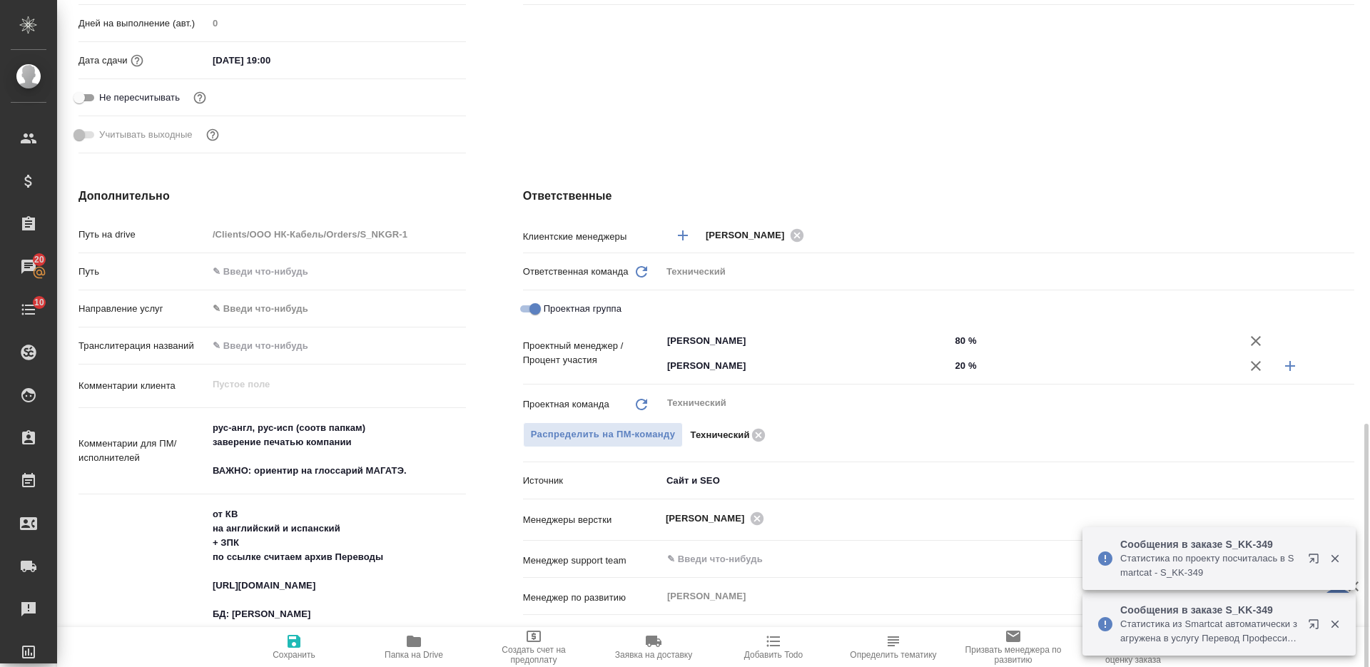
scroll to position [624, 0]
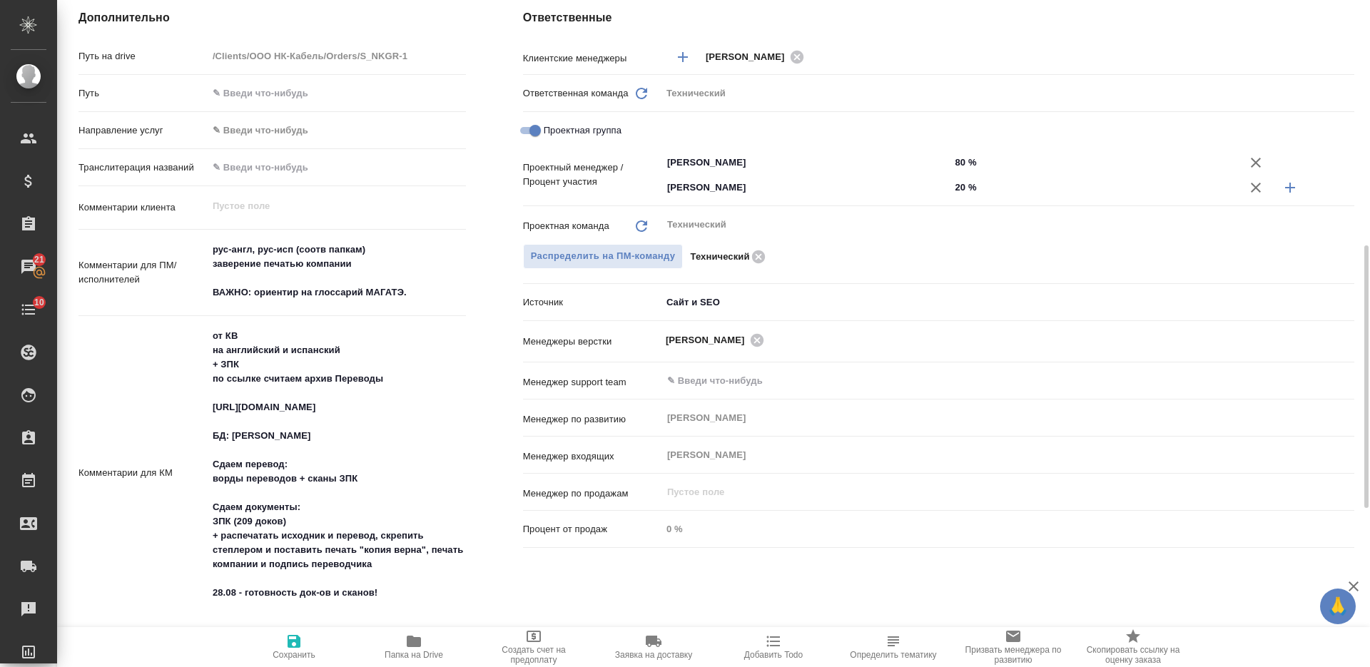
type textarea "x"
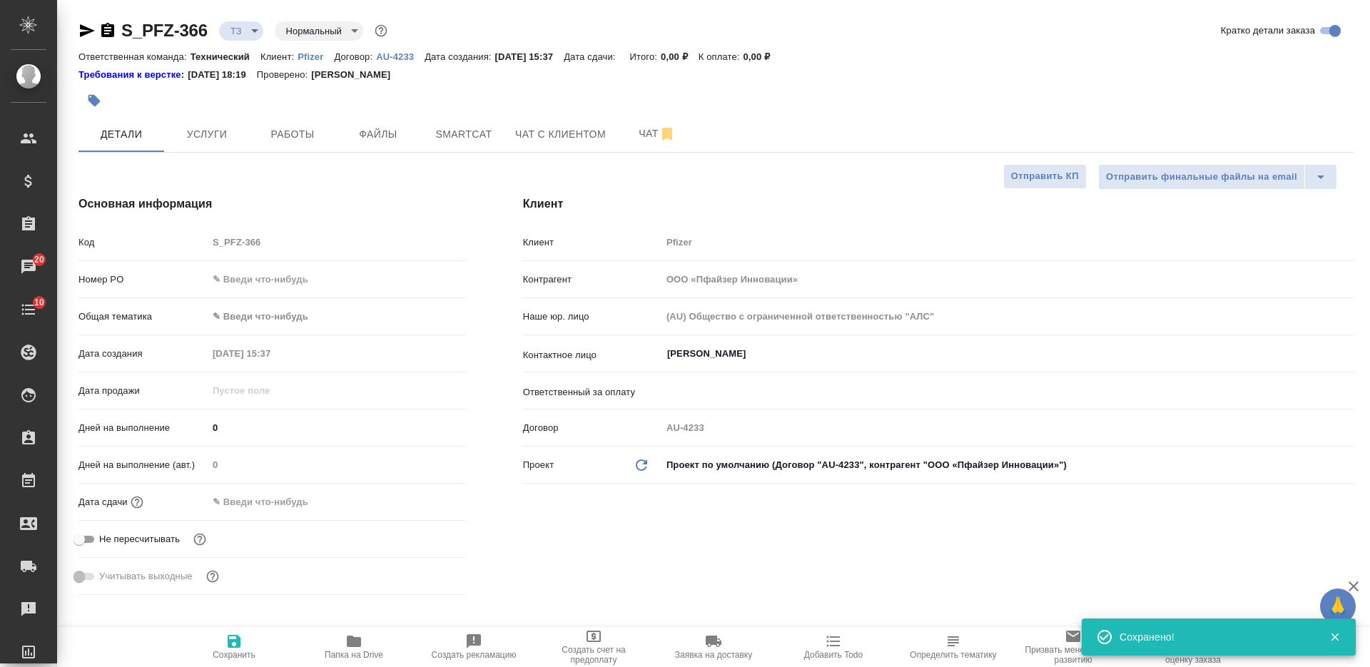
select select "RU"
drag, startPoint x: 0, startPoint y: 0, endPoint x: 648, endPoint y: 129, distance: 660.8
click at [647, 129] on span "Чат" at bounding box center [657, 134] width 69 height 18
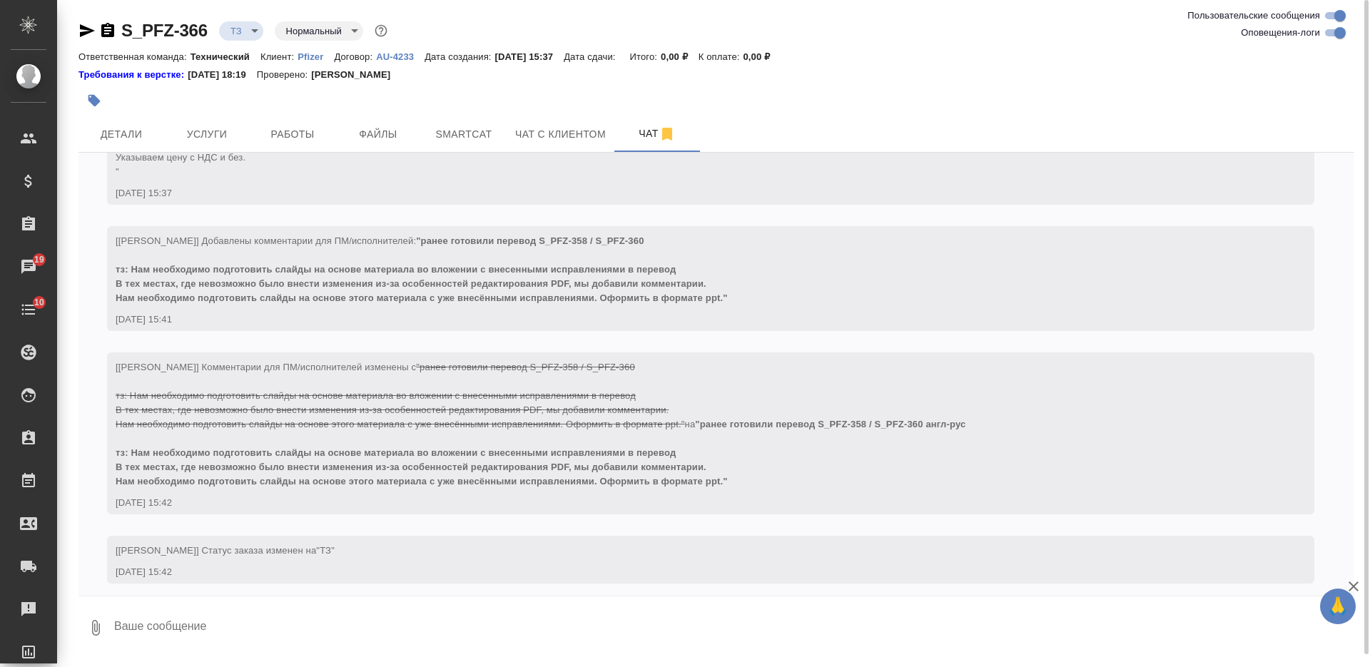
scroll to position [596, 0]
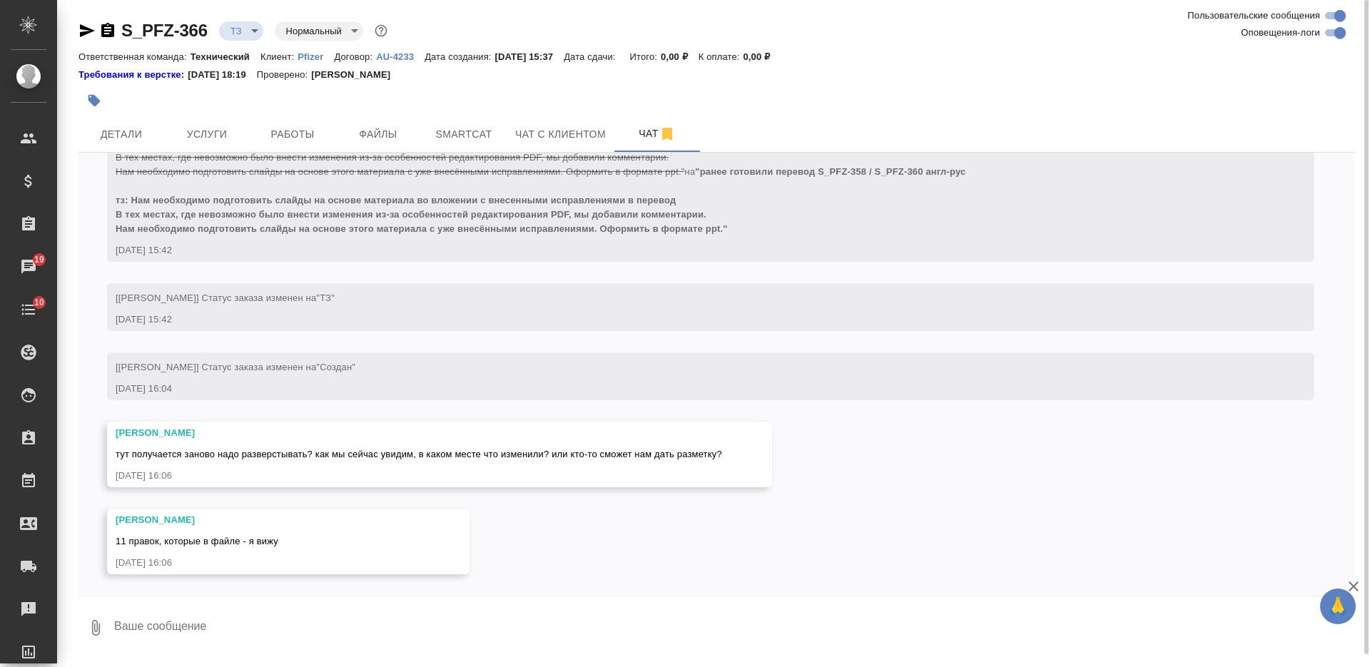
click at [363, 612] on textarea at bounding box center [734, 628] width 1242 height 49
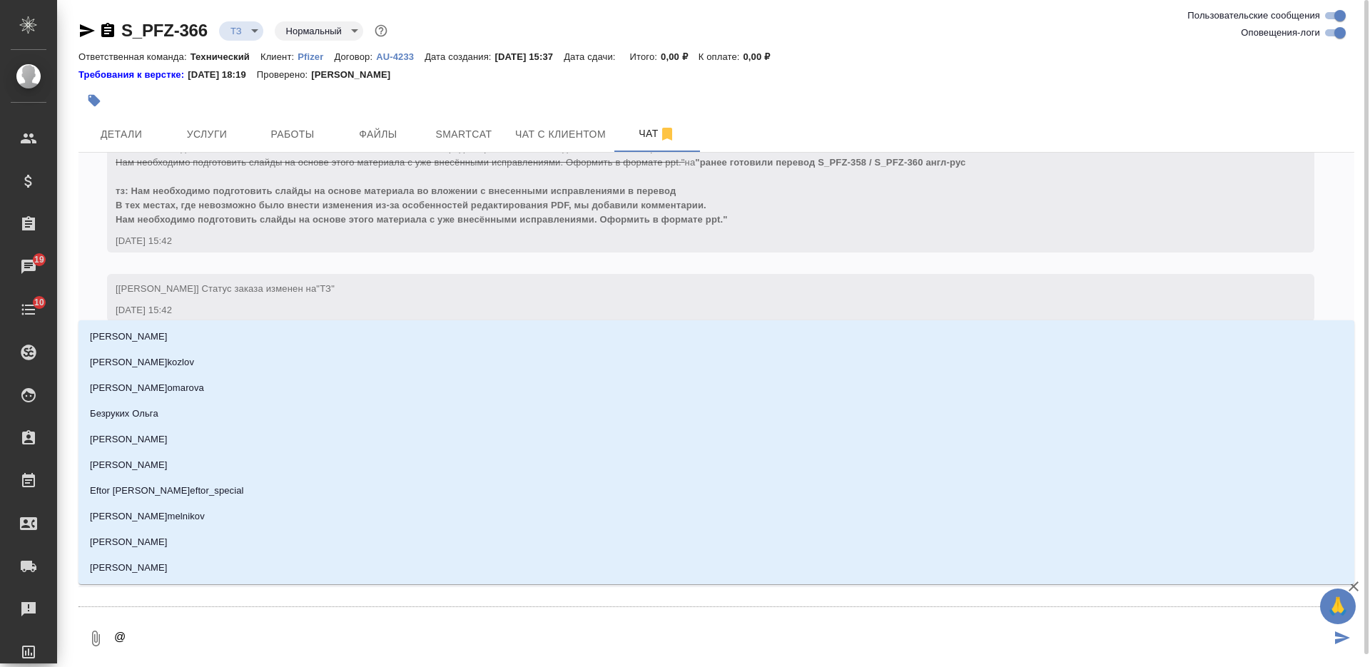
type textarea "@А"
type input "А"
type textarea "@Ар"
type input "Ар"
type textarea "@Арс"
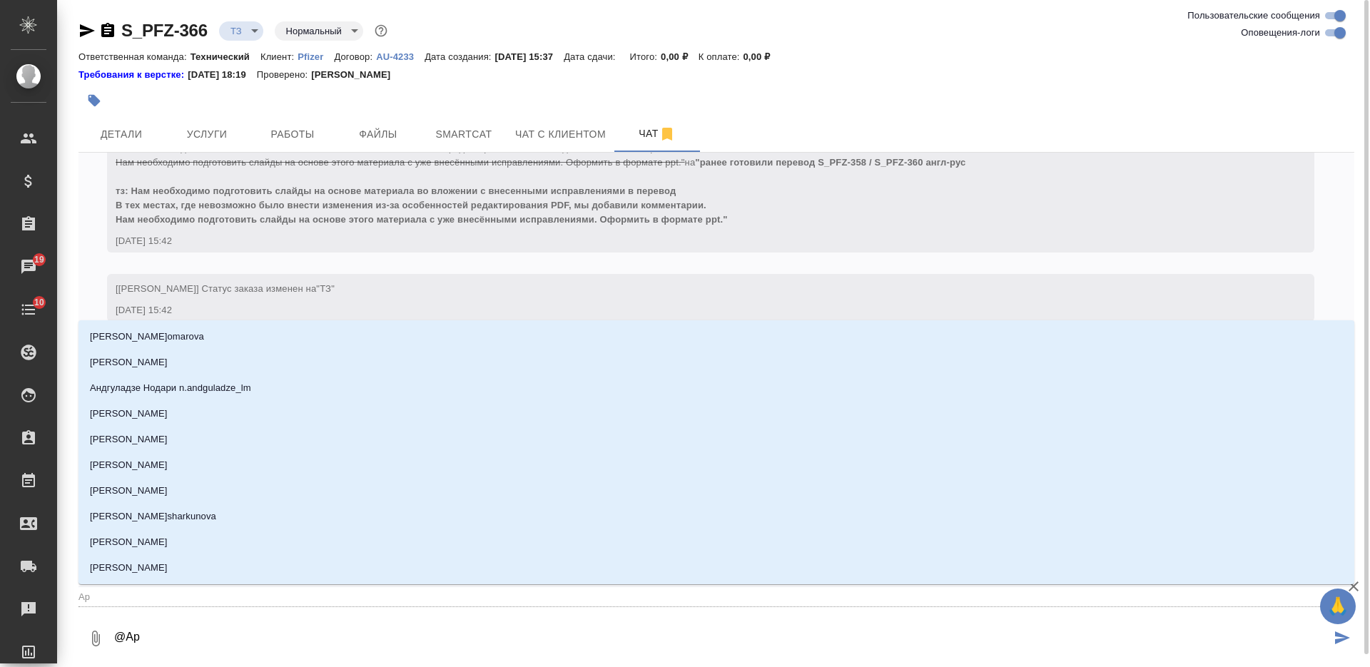
type input "Арс"
type textarea "@Арсе"
type input "Арсе"
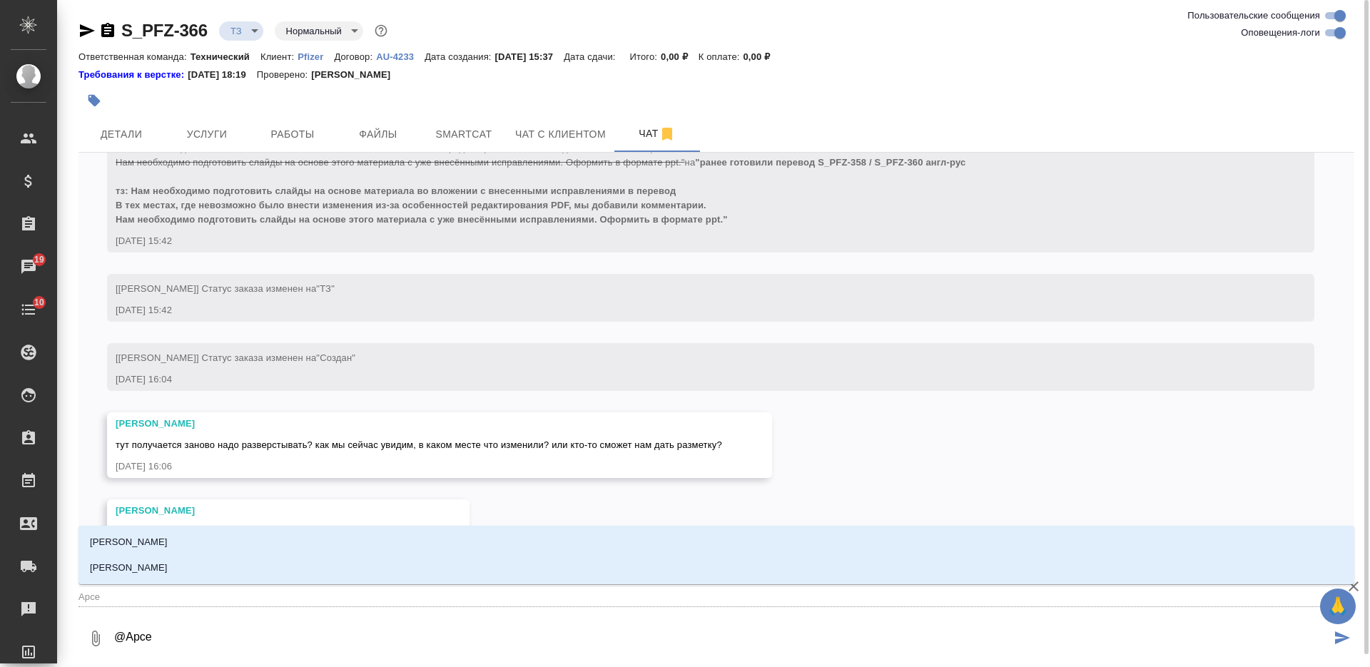
type textarea "@Арсен"
type input "Арсен"
type textarea "@Арсень"
type input "Арсень"
type textarea "@Арсенье"
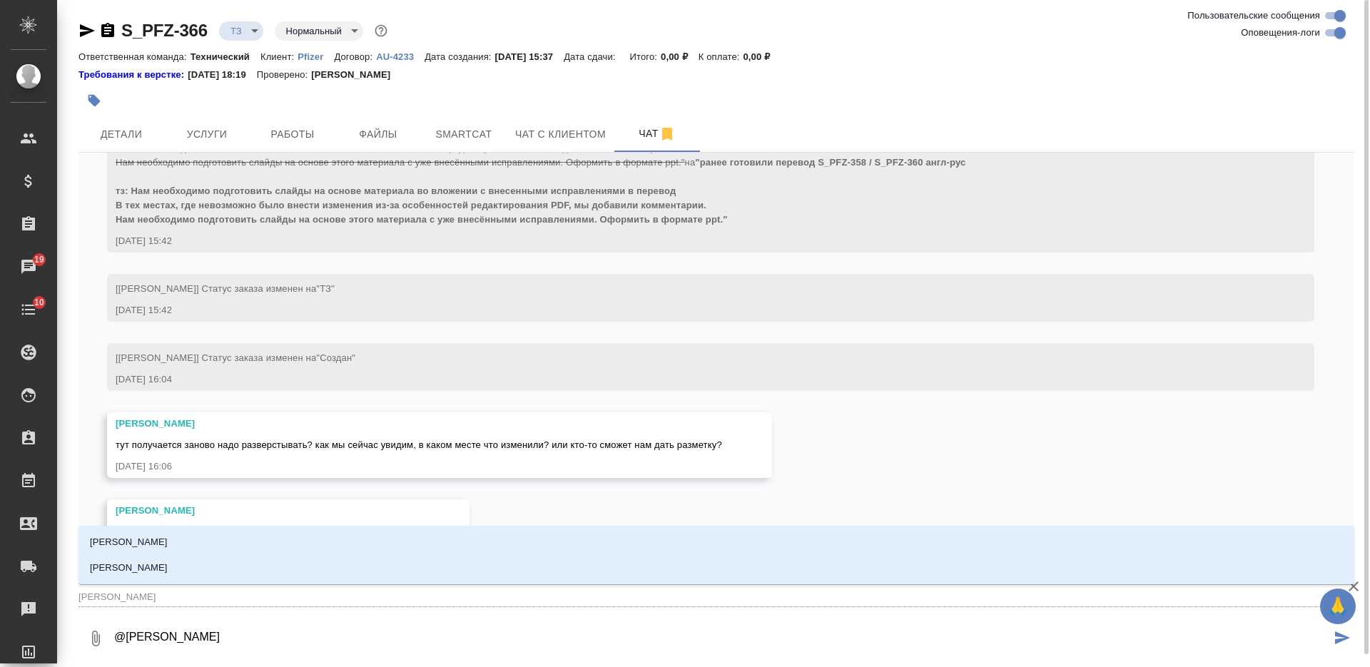
type input "Арсенье"
type textarea "@Арсеньев"
type input "Арсеньев"
type textarea "@Арсеньева"
type input "Арсеньева"
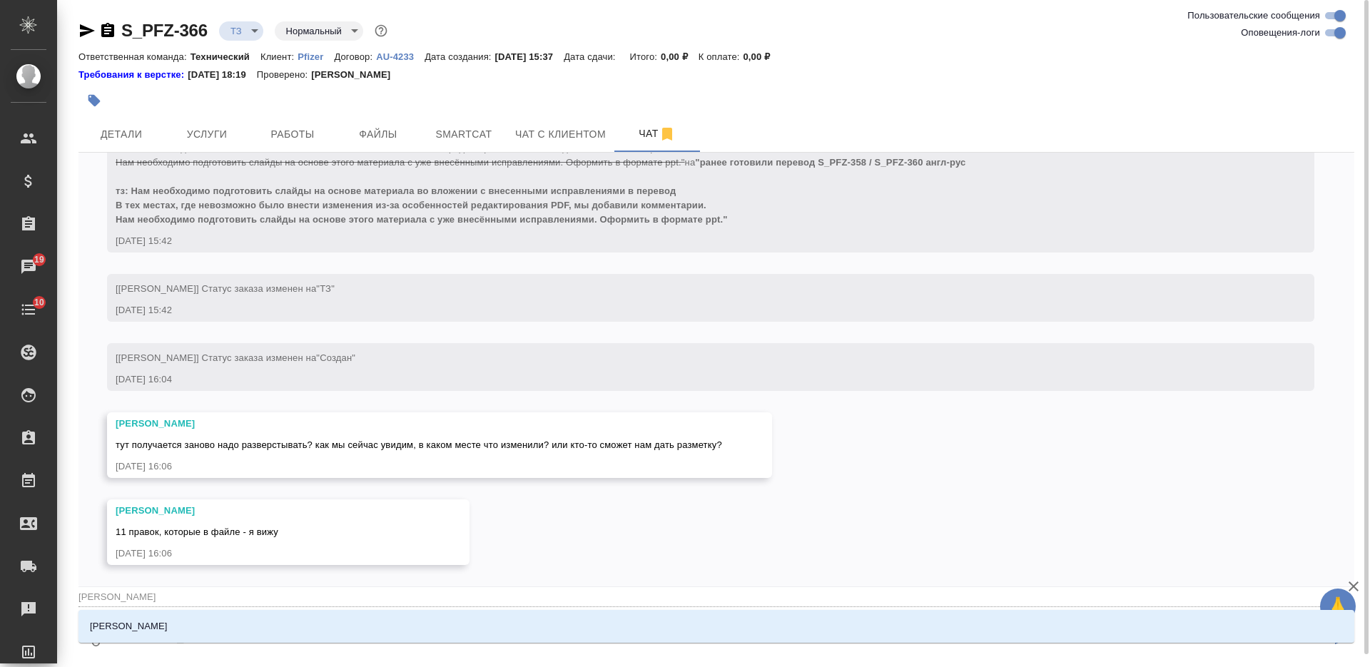
type textarea "@Арсеньева"
type input "Арсеньева"
type textarea "@Арсеньева В"
type input "Арсеньева В"
type textarea "@Арсеньева Ве"
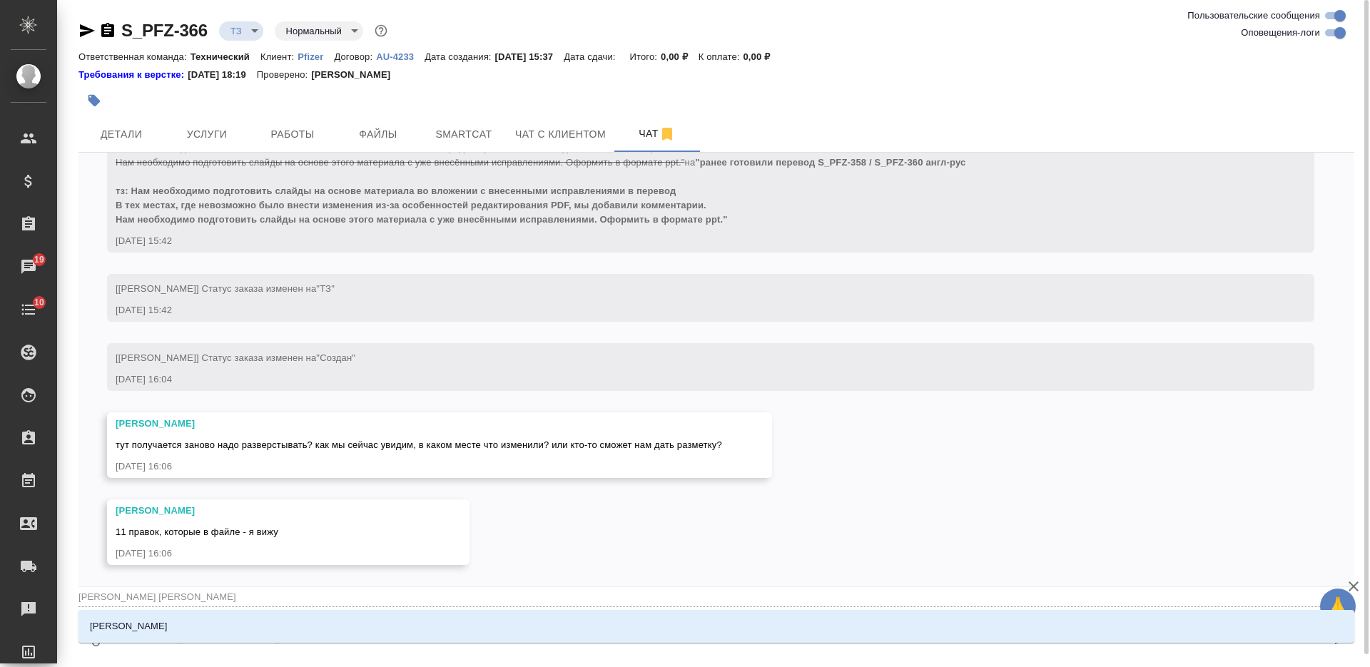
type input "Арсеньева Ве"
type textarea "@Арсеньева Вер"
type input "Арсеньева Вер"
type textarea "@Арсеньева Вера"
type input "Арсеньева Вера"
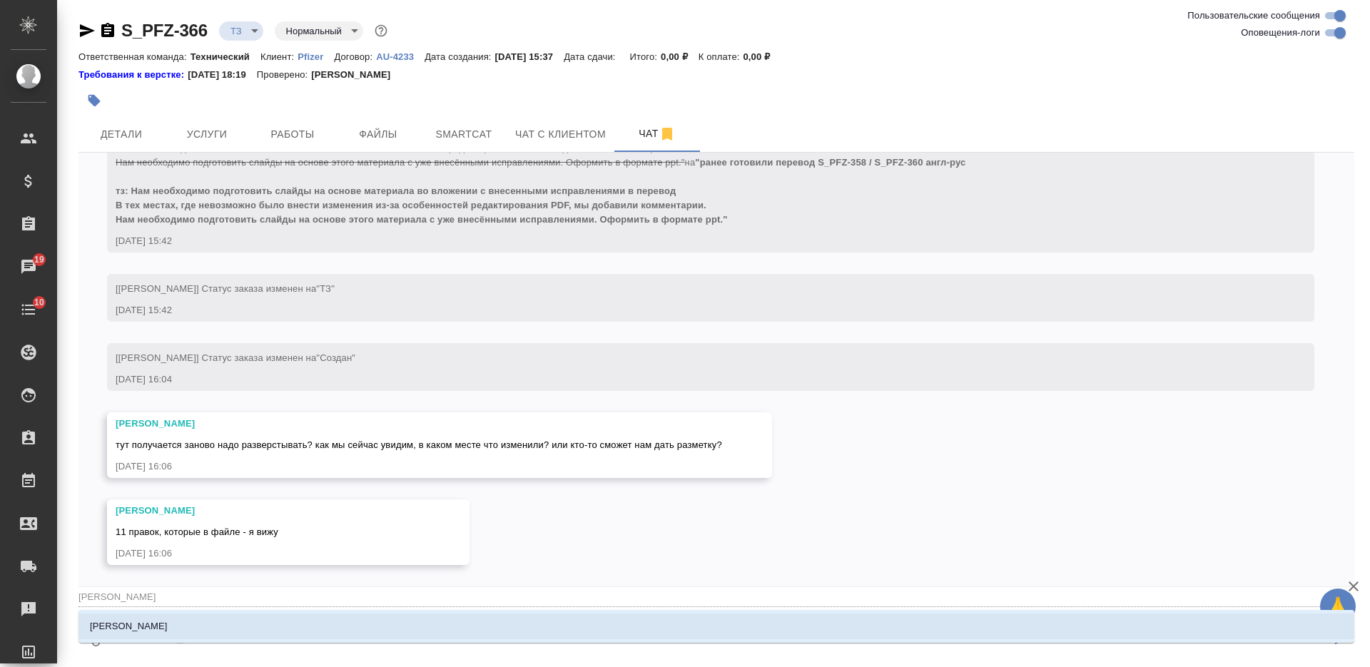
click at [403, 618] on li "Арсеньева Вера" at bounding box center [717, 627] width 1276 height 26
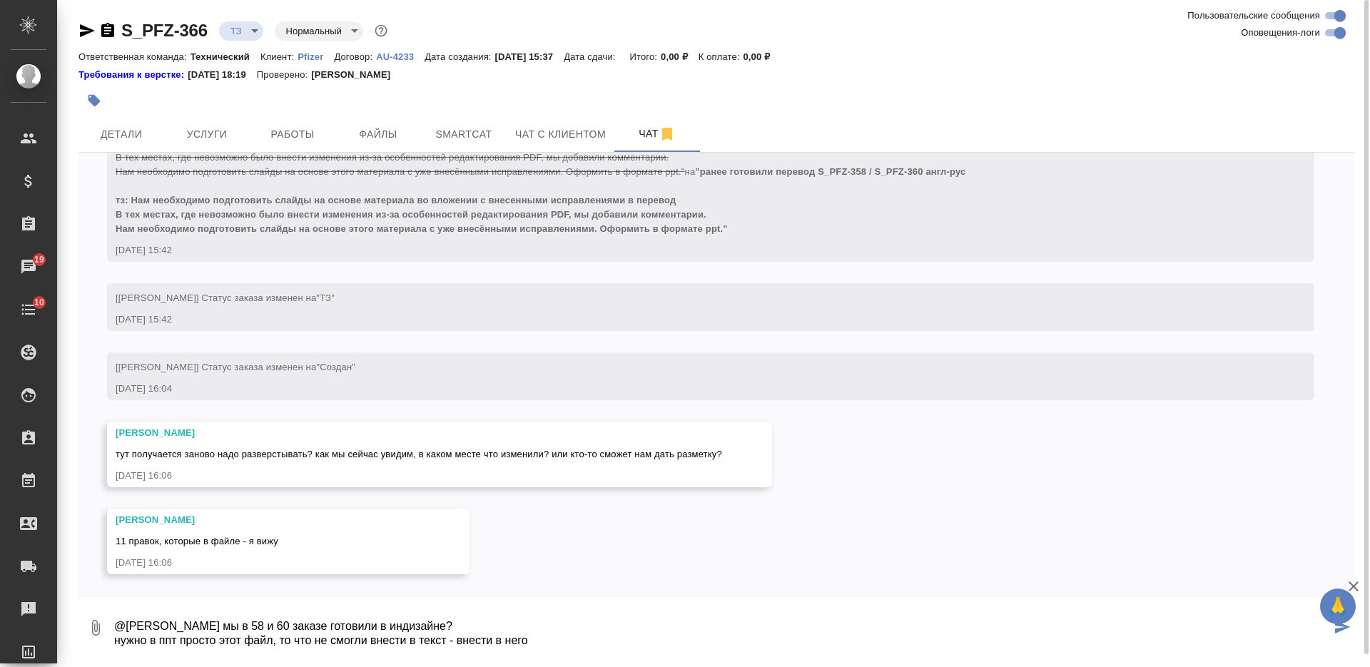
click at [434, 642] on textarea "@Арсеньева Вера мы в 58 и 60 заказе готовили в индизайне? нужно в ппт просто эт…" at bounding box center [722, 628] width 1218 height 49
click at [410, 634] on textarea "@Арсеньева Вера мы в 58 и 60 заказе готовили в индизайне? нужно в ппт просто эт…" at bounding box center [722, 628] width 1218 height 49
type textarea "@Арсеньева Вера мы в 58 и 60 заказе готовили в индизайне? нужно в ппт просто эт…"
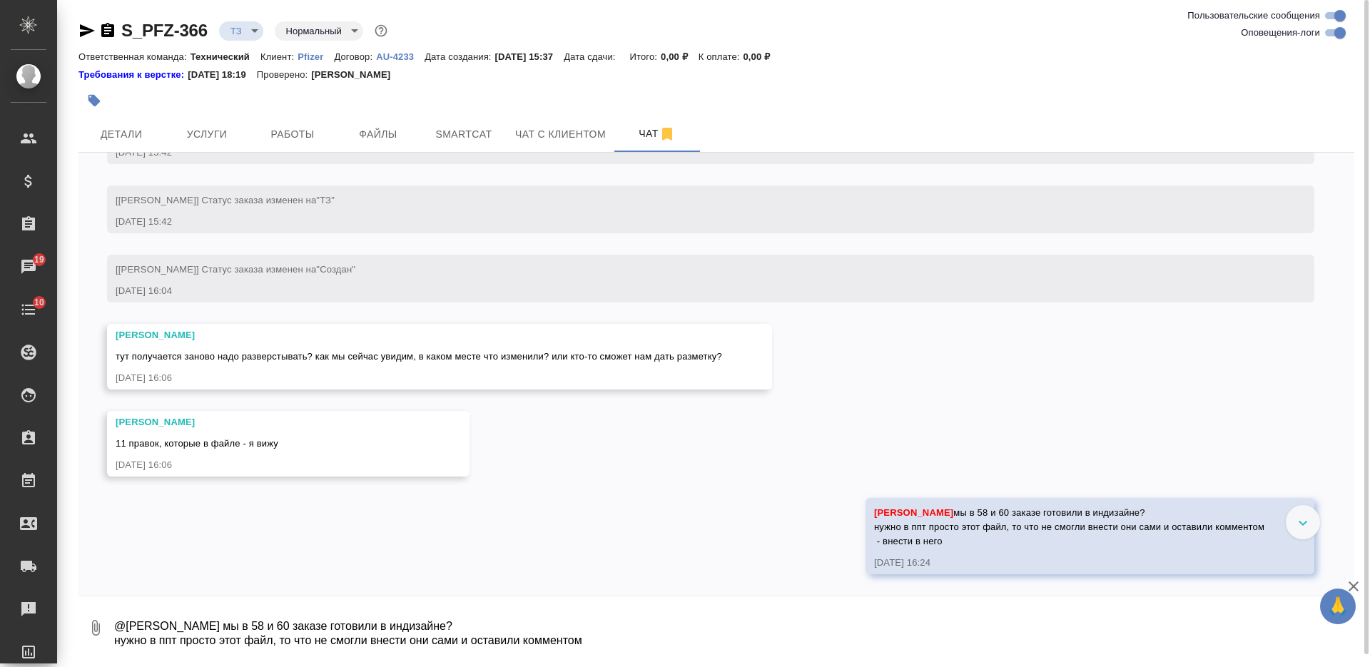
scroll to position [694, 0]
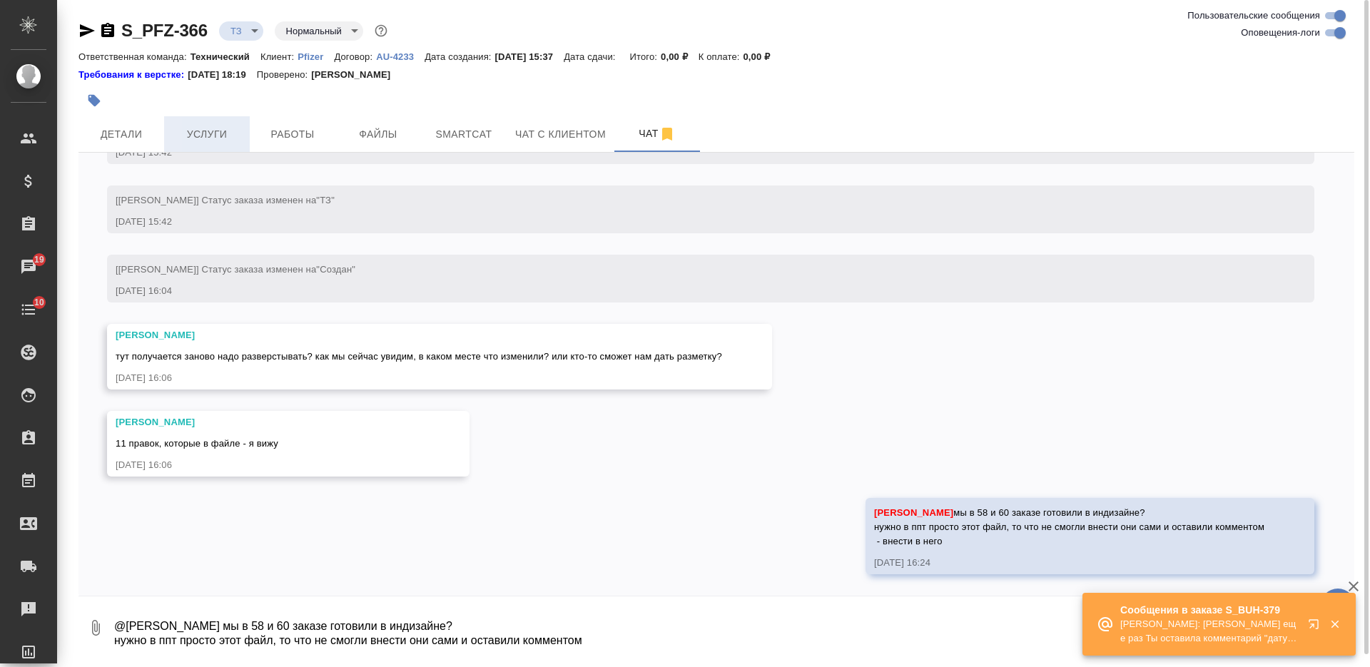
click at [204, 131] on span "Услуги" at bounding box center [207, 135] width 69 height 18
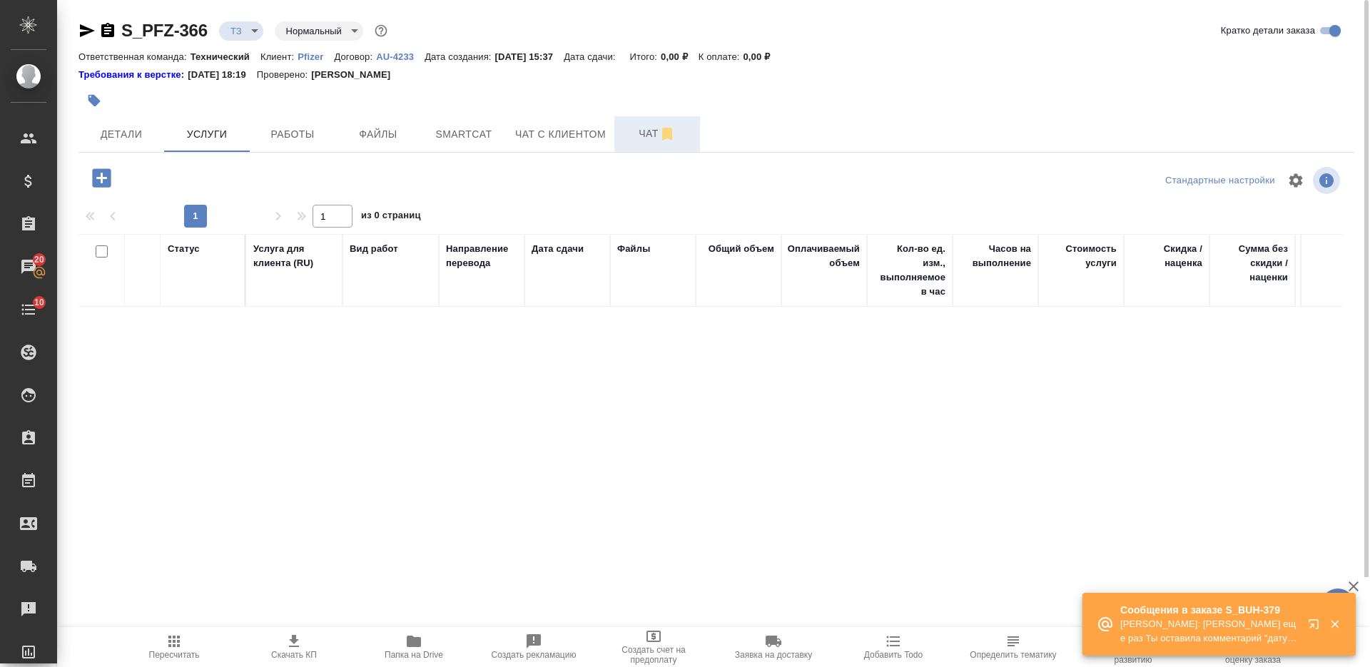
click at [641, 137] on span "Чат" at bounding box center [657, 134] width 69 height 18
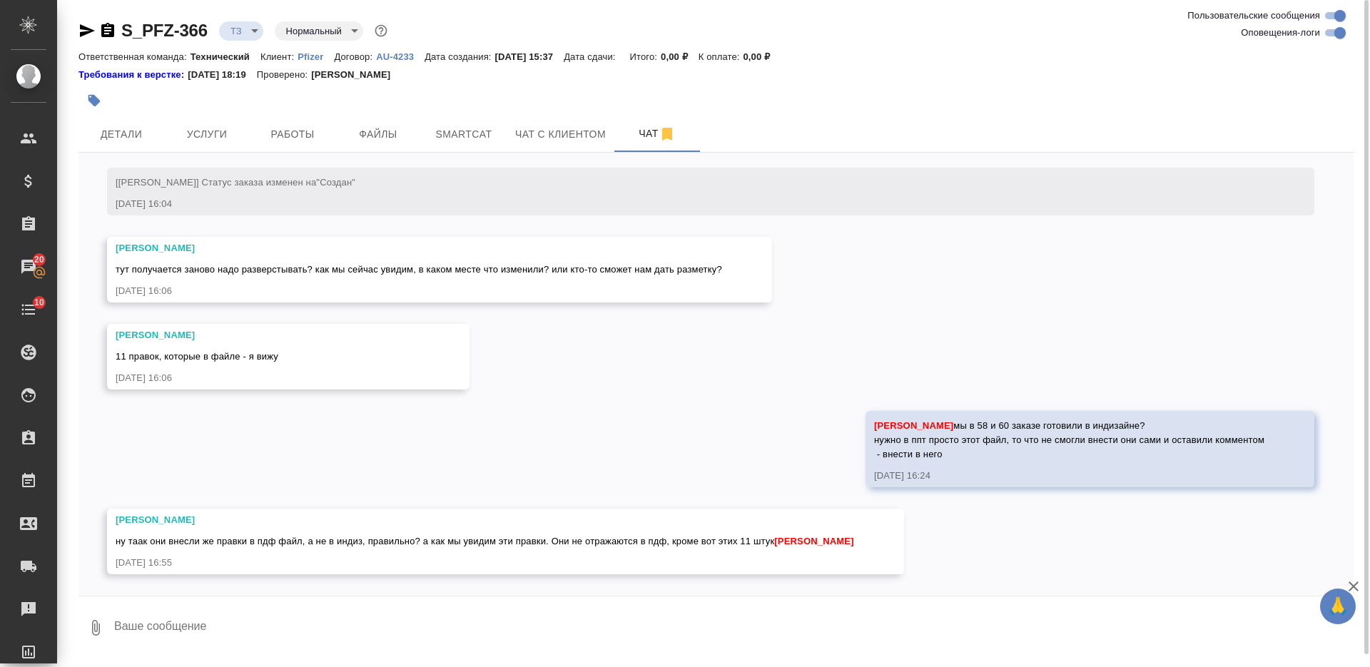
scroll to position [781, 0]
click at [608, 615] on textarea at bounding box center [734, 628] width 1242 height 49
type textarea "э"
type textarea "получается заново разверстывать в ppt и внести правки из комментов"
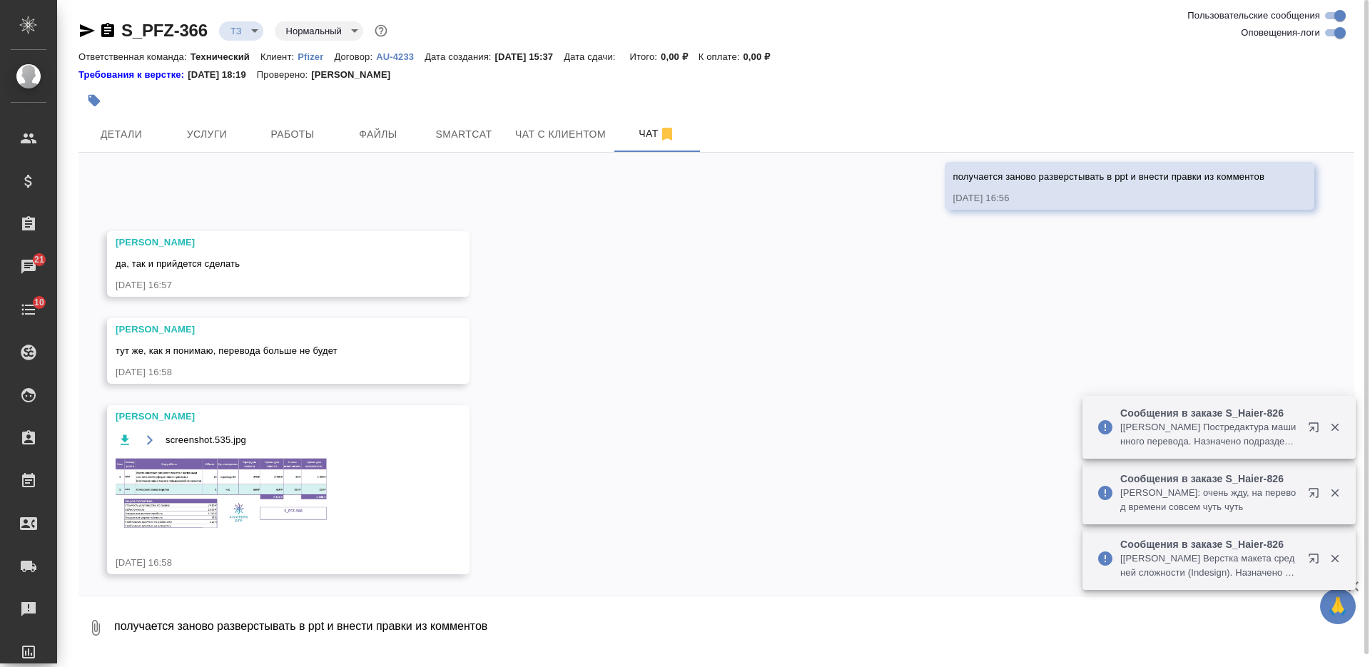
scroll to position [1215, 0]
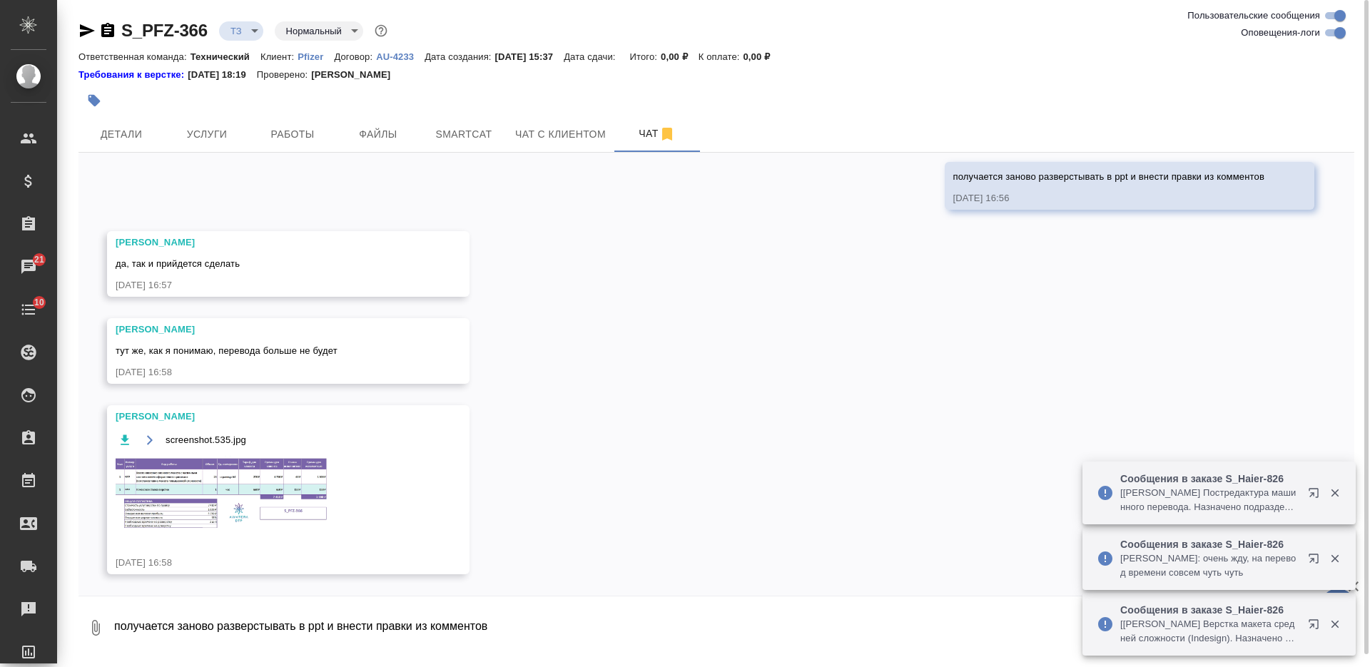
click at [279, 485] on img at bounding box center [223, 493] width 214 height 75
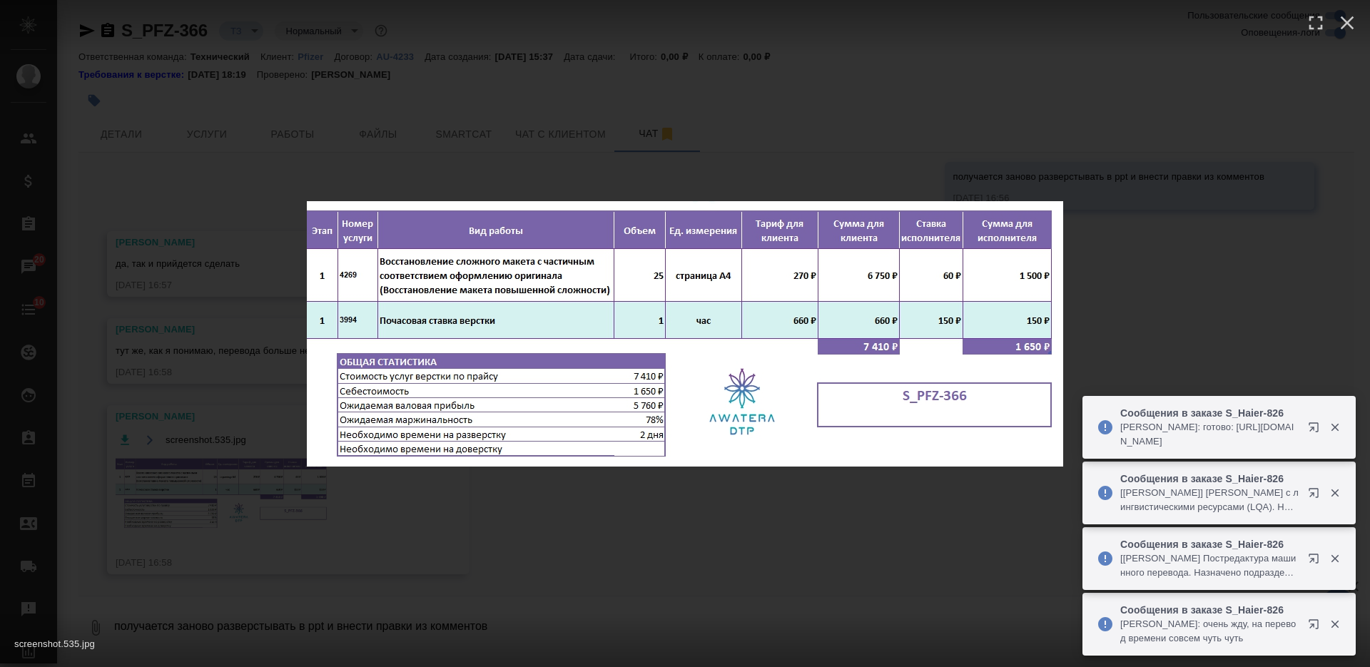
click at [590, 506] on div "screenshot.535.jpg 1 of 1" at bounding box center [685, 333] width 1370 height 667
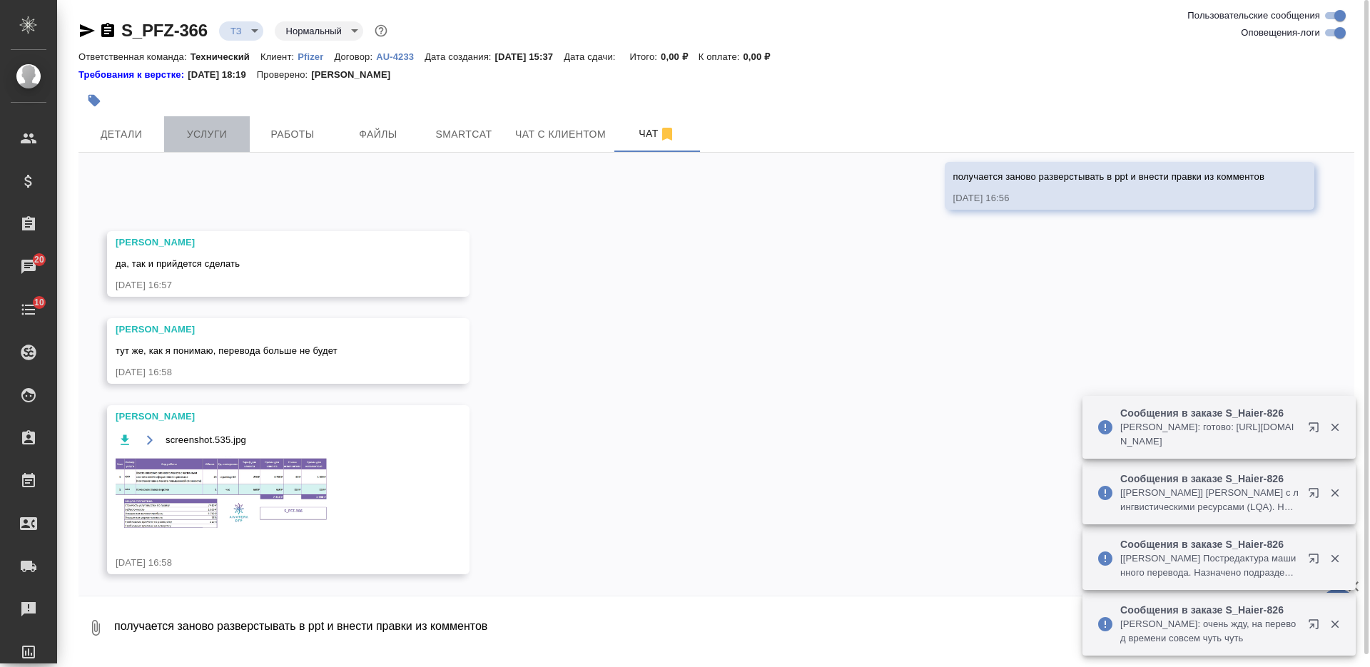
click at [224, 143] on button "Услуги" at bounding box center [207, 134] width 86 height 36
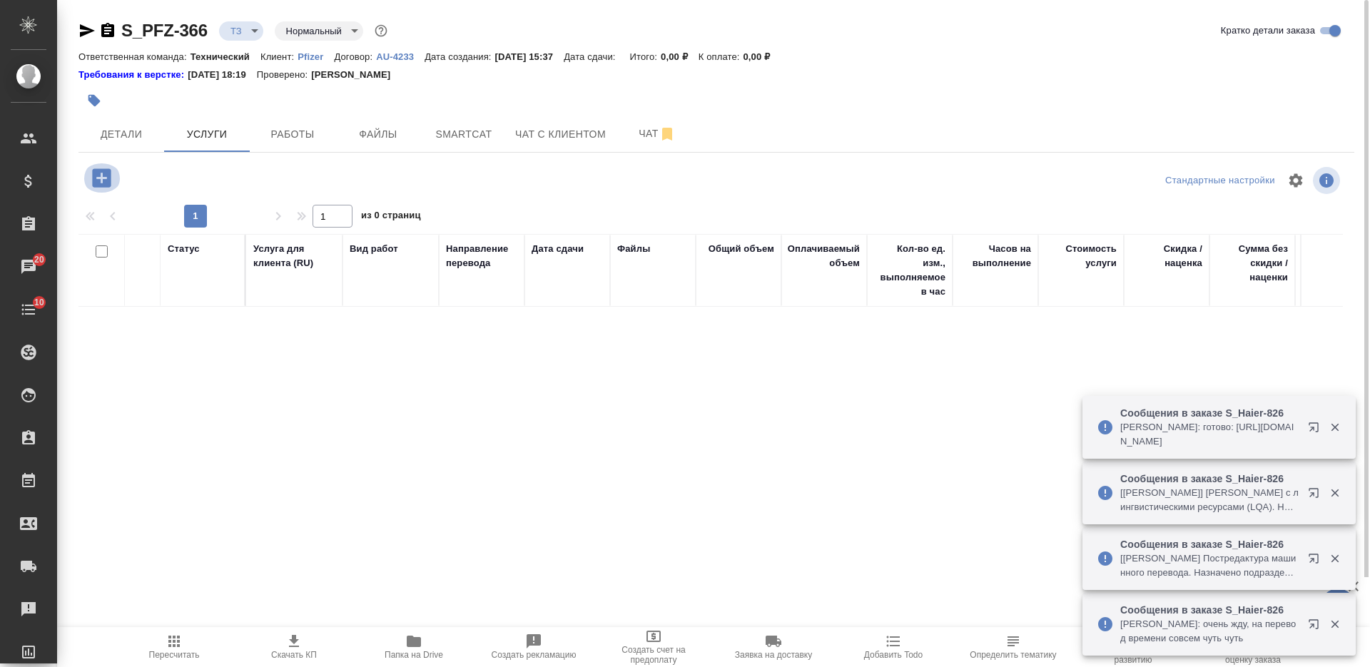
click at [101, 172] on icon "button" at bounding box center [101, 177] width 19 height 19
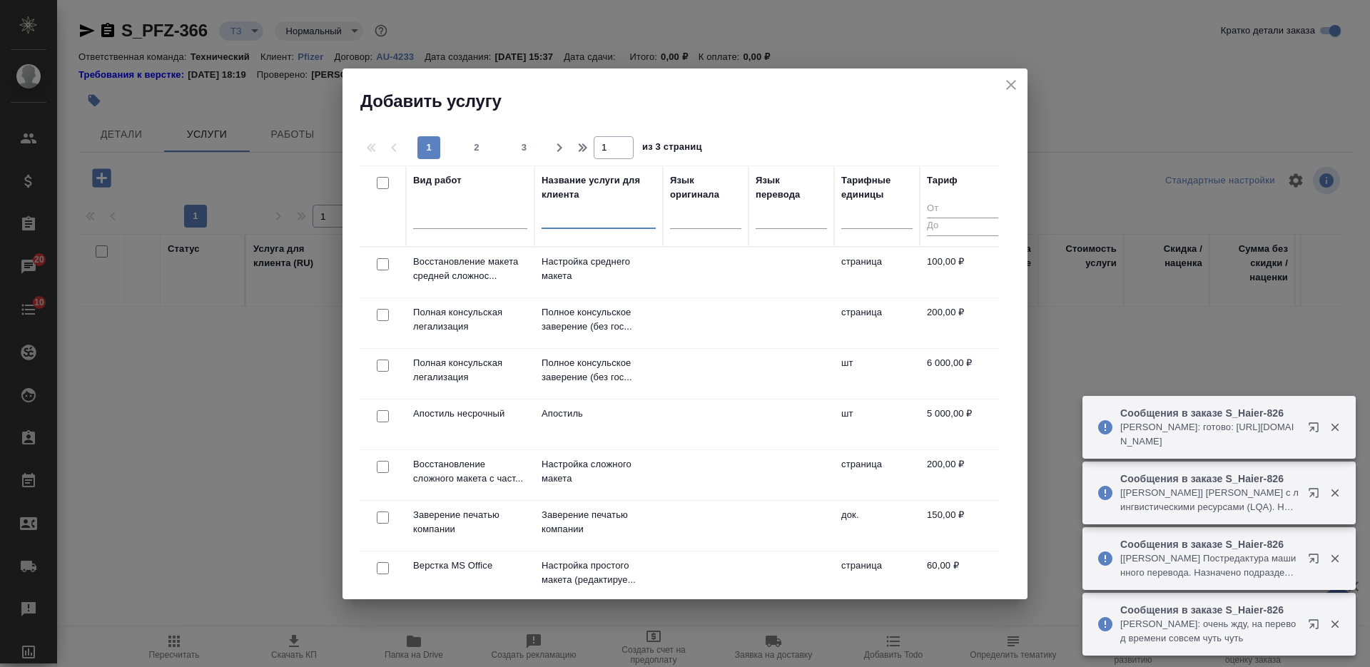
click at [577, 223] on input "text" at bounding box center [599, 220] width 114 height 18
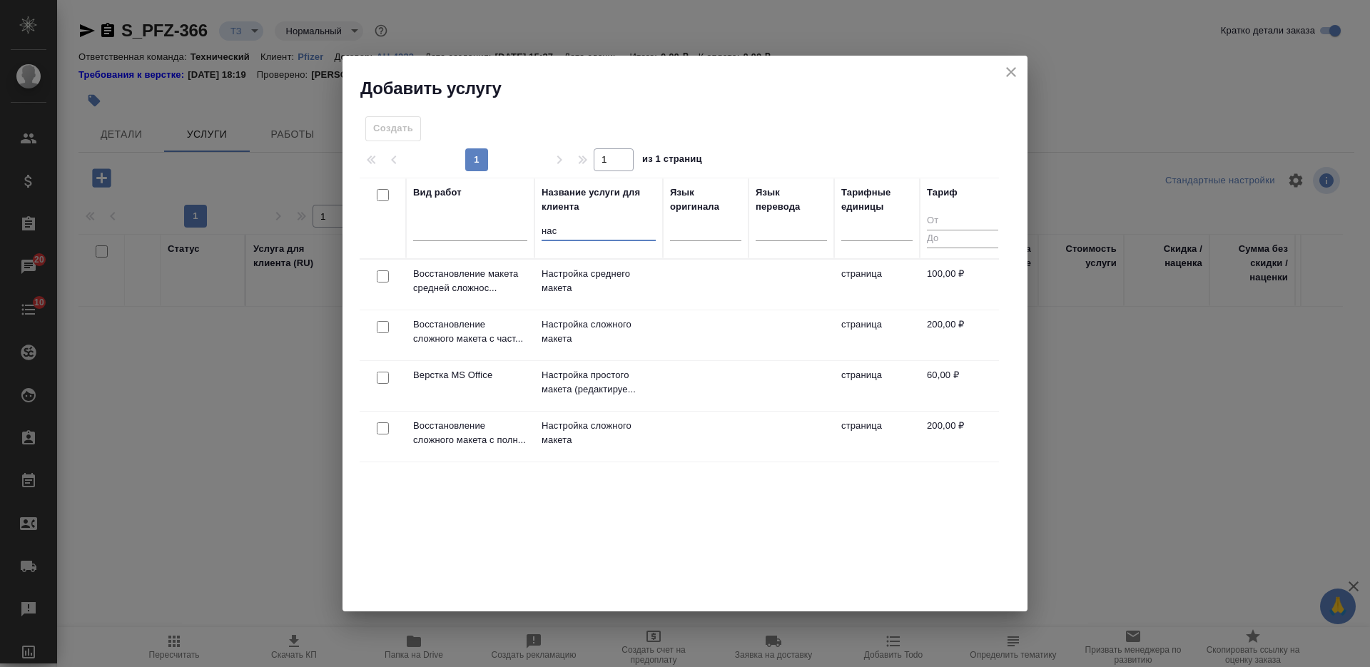
type input "нас"
click at [383, 325] on input "checkbox" at bounding box center [383, 327] width 12 height 12
checkbox input "true"
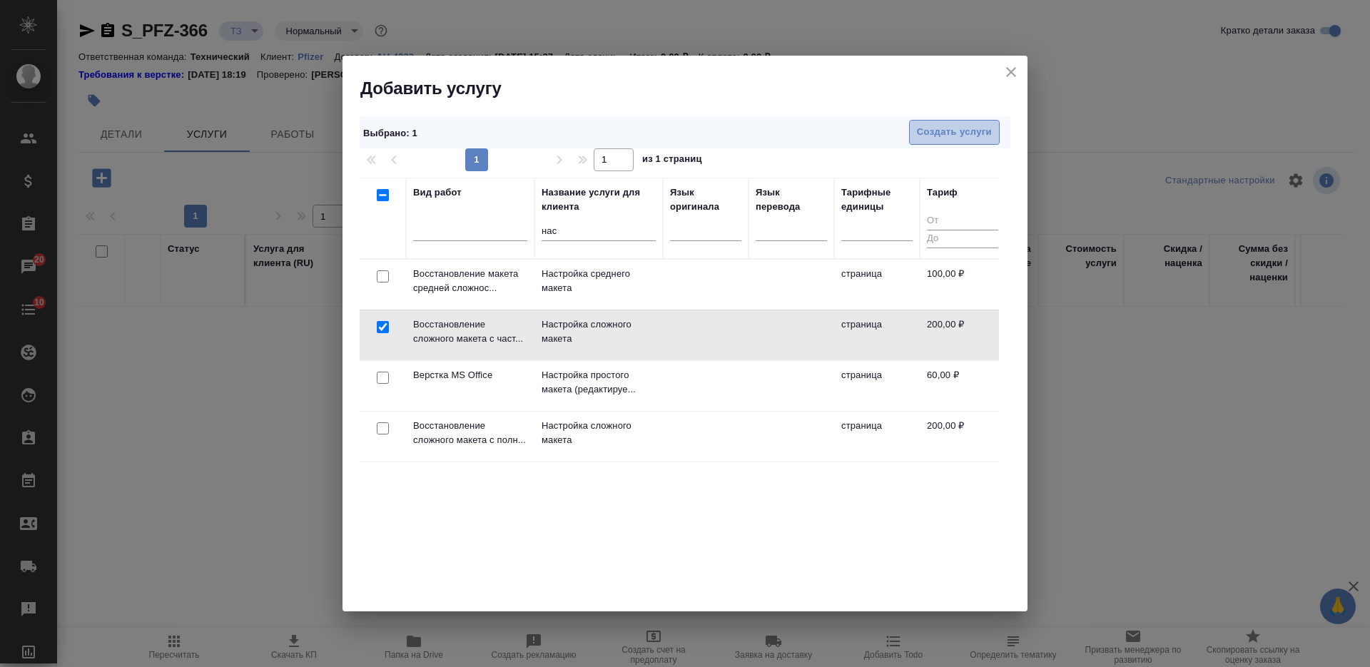
click at [932, 133] on span "Создать услуги" at bounding box center [954, 132] width 75 height 16
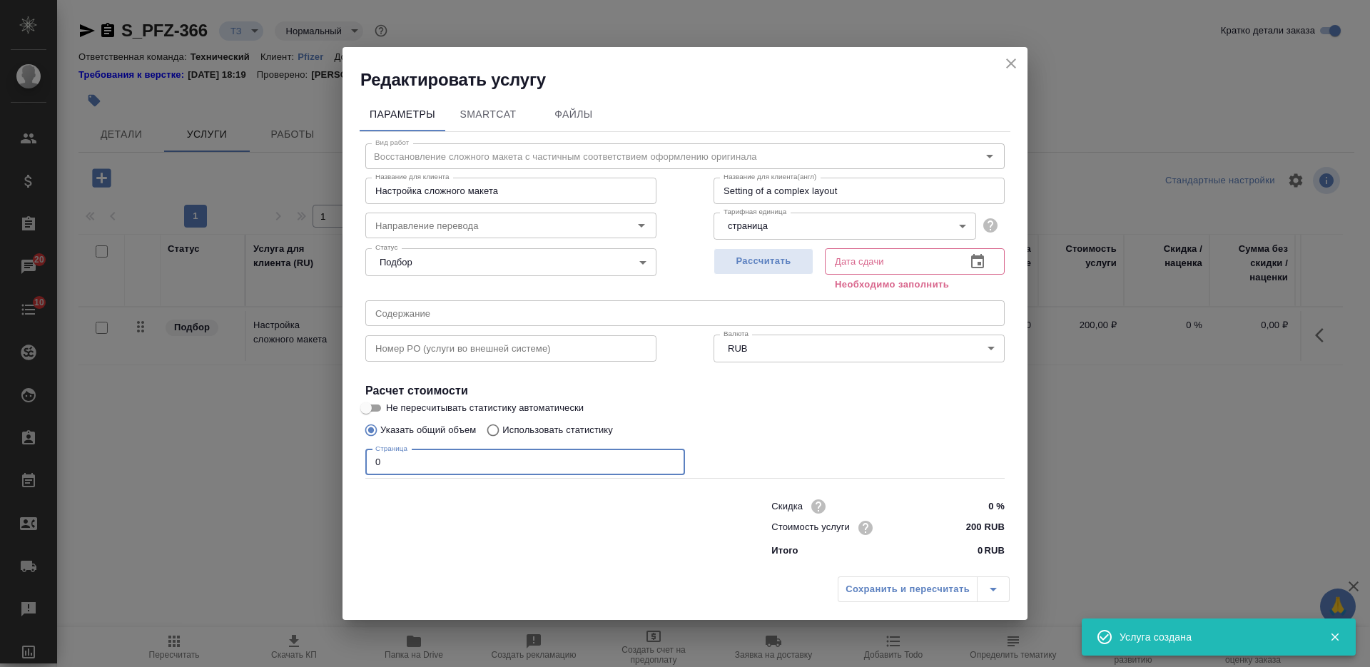
drag, startPoint x: 387, startPoint y: 461, endPoint x: 315, endPoint y: 461, distance: 72.1
click at [315, 461] on div "Редактировать услугу Параметры SmartCat Файлы Вид работ Восстановление сложного…" at bounding box center [685, 333] width 1370 height 667
type input "-1"
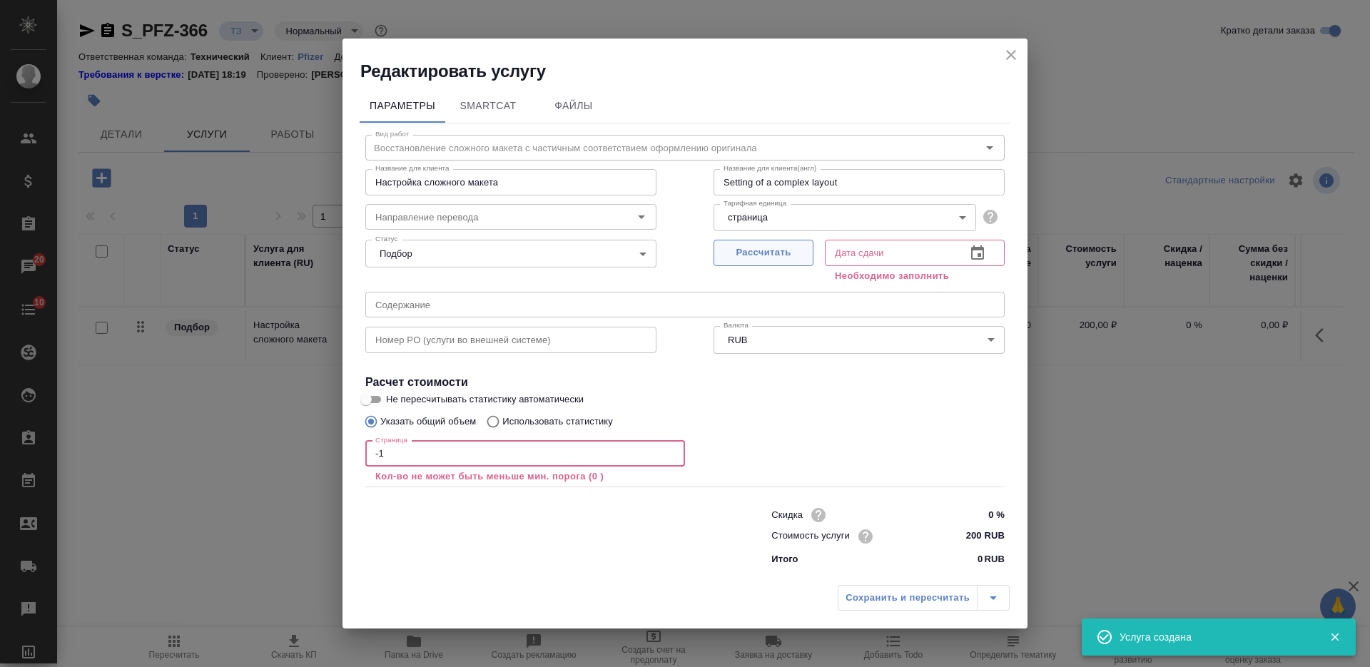
click at [774, 259] on span "Рассчитать" at bounding box center [764, 253] width 84 height 16
type input "02.09.2025 17:26"
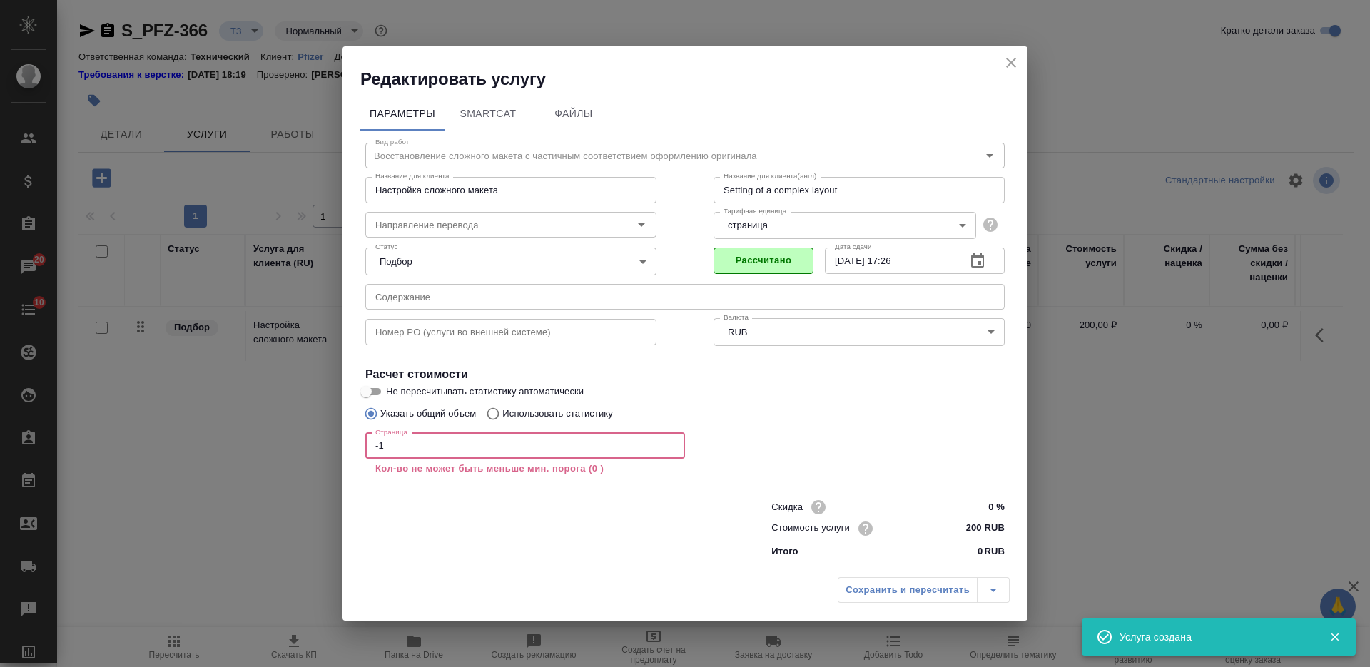
drag, startPoint x: 387, startPoint y: 442, endPoint x: 329, endPoint y: 437, distance: 58.0
click at [329, 438] on div "Редактировать услугу Параметры SmartCat Файлы Вид работ Восстановление сложного…" at bounding box center [685, 333] width 1370 height 667
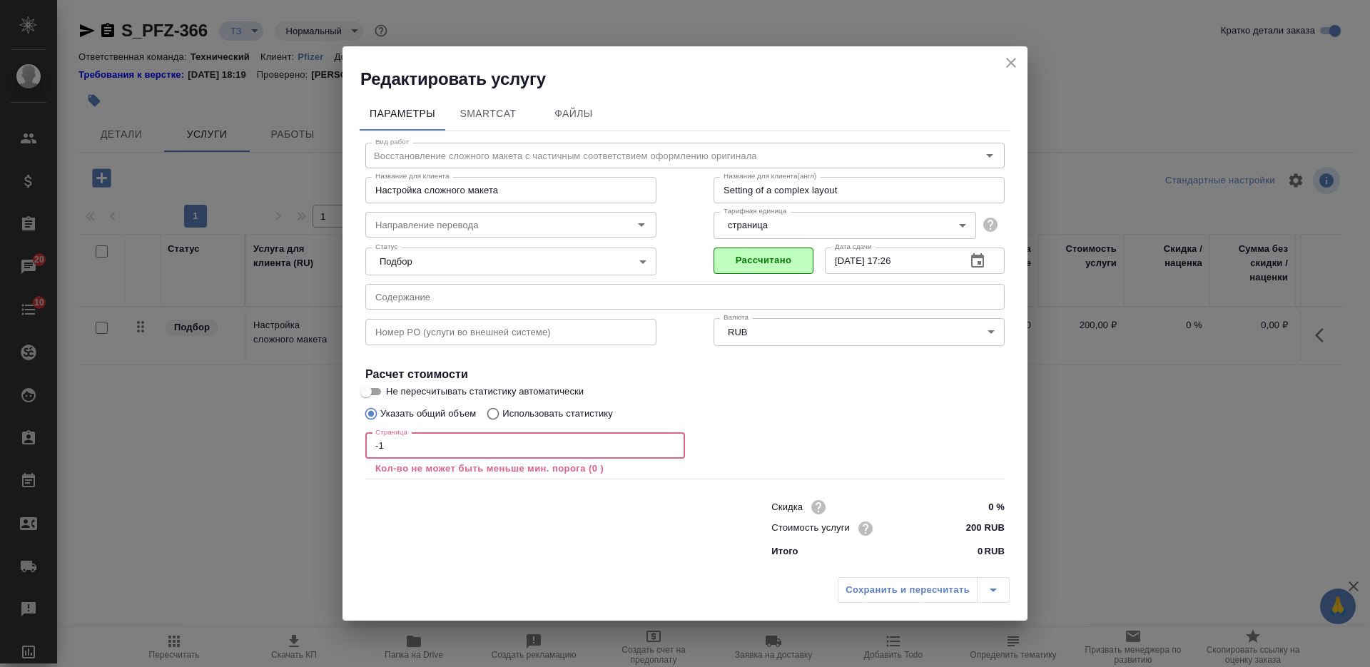
type input "5"
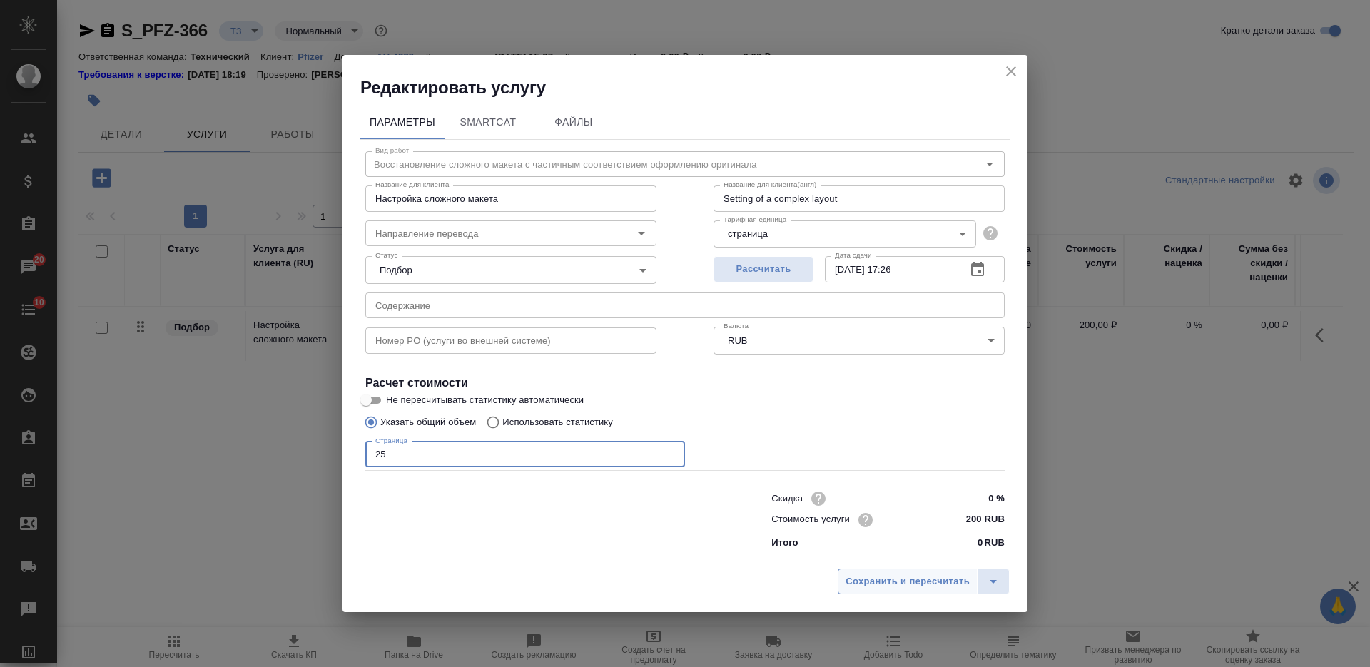
type input "25"
click at [852, 585] on span "Сохранить и пересчитать" at bounding box center [908, 582] width 124 height 16
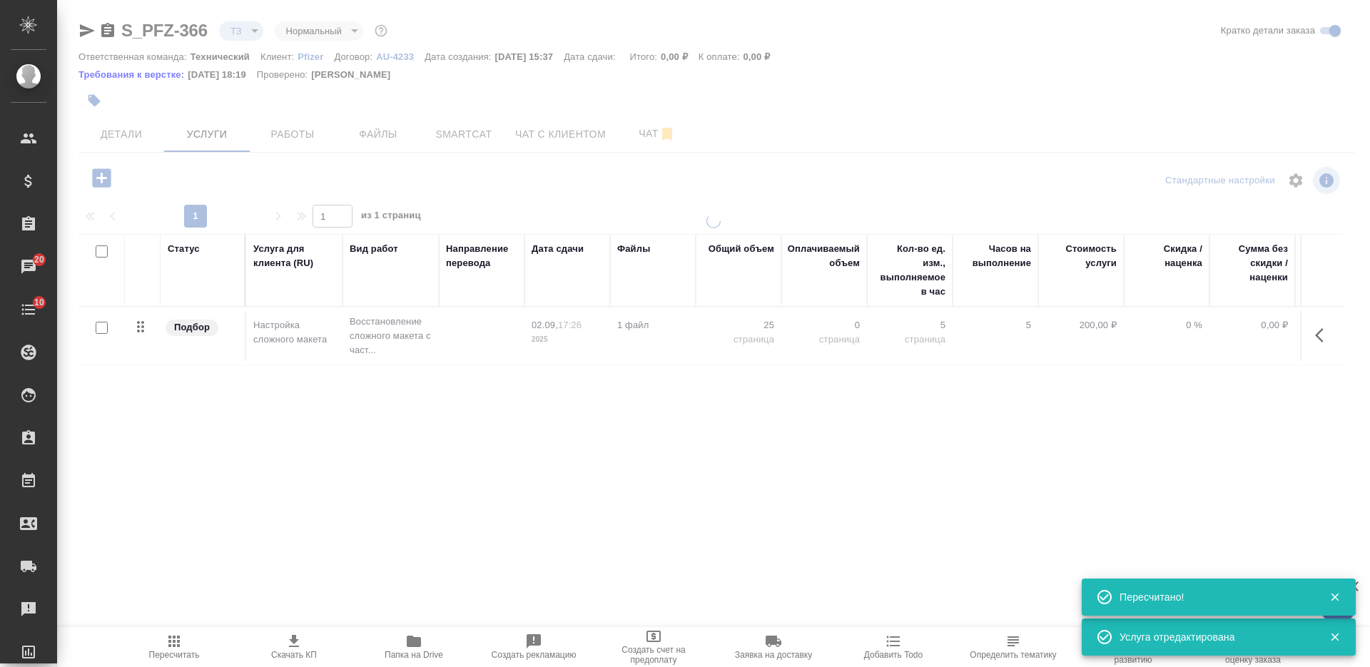
type input "new"
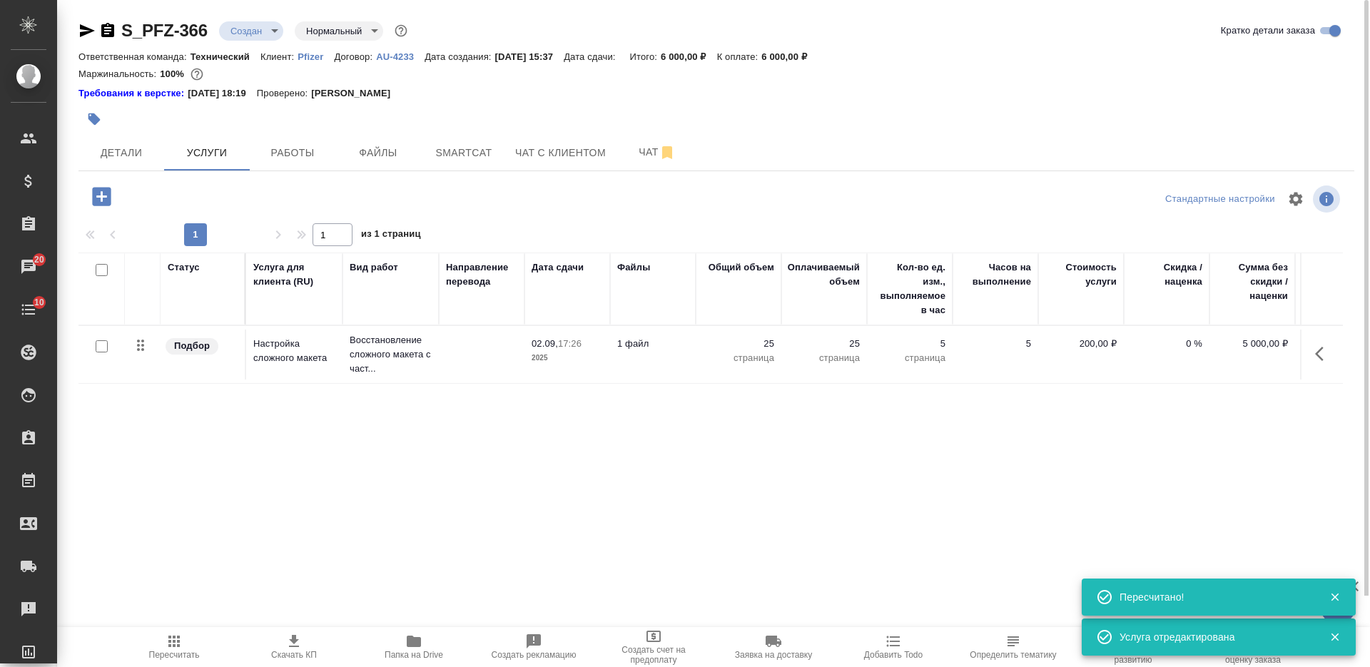
click at [108, 198] on icon "button" at bounding box center [101, 196] width 19 height 19
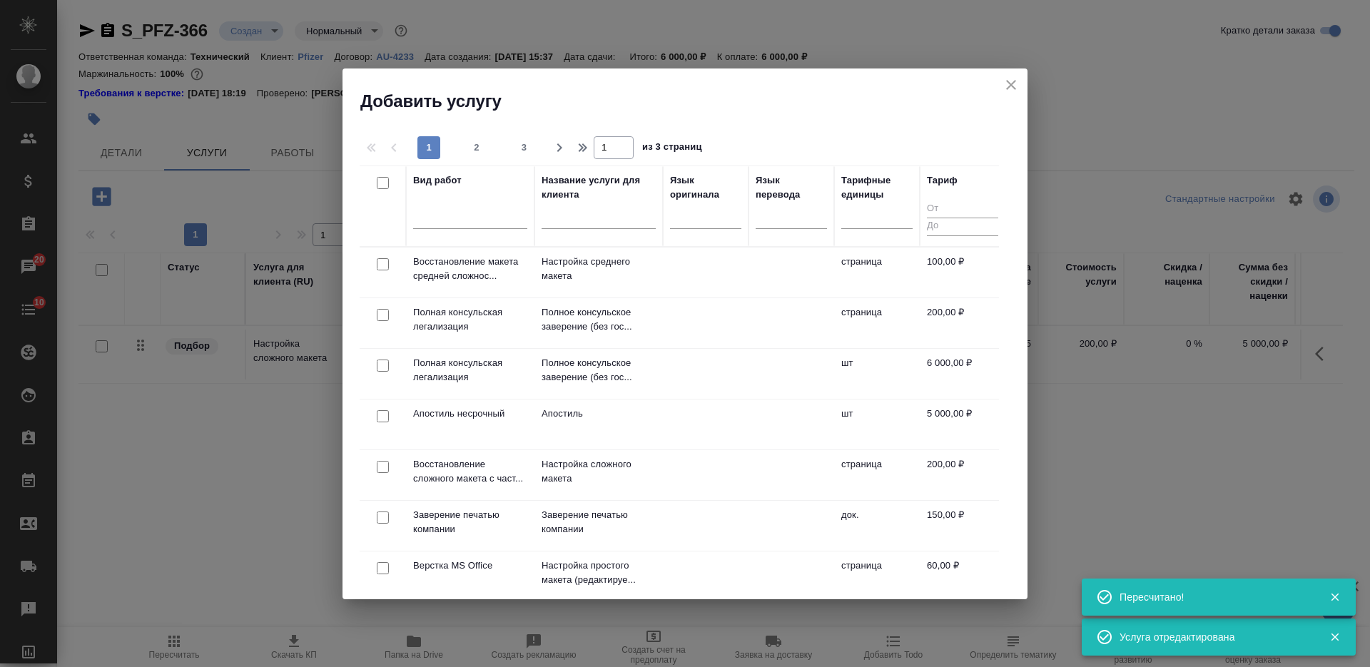
click at [557, 226] on input "text" at bounding box center [599, 220] width 114 height 18
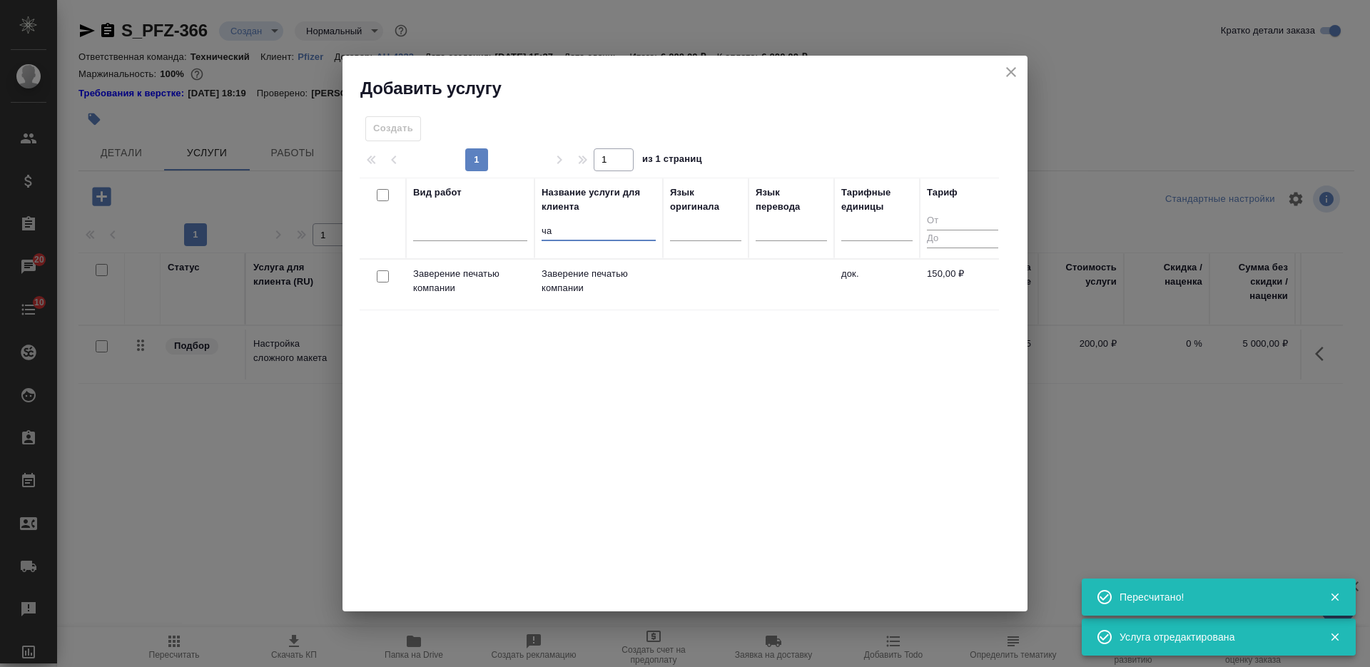
type input "час"
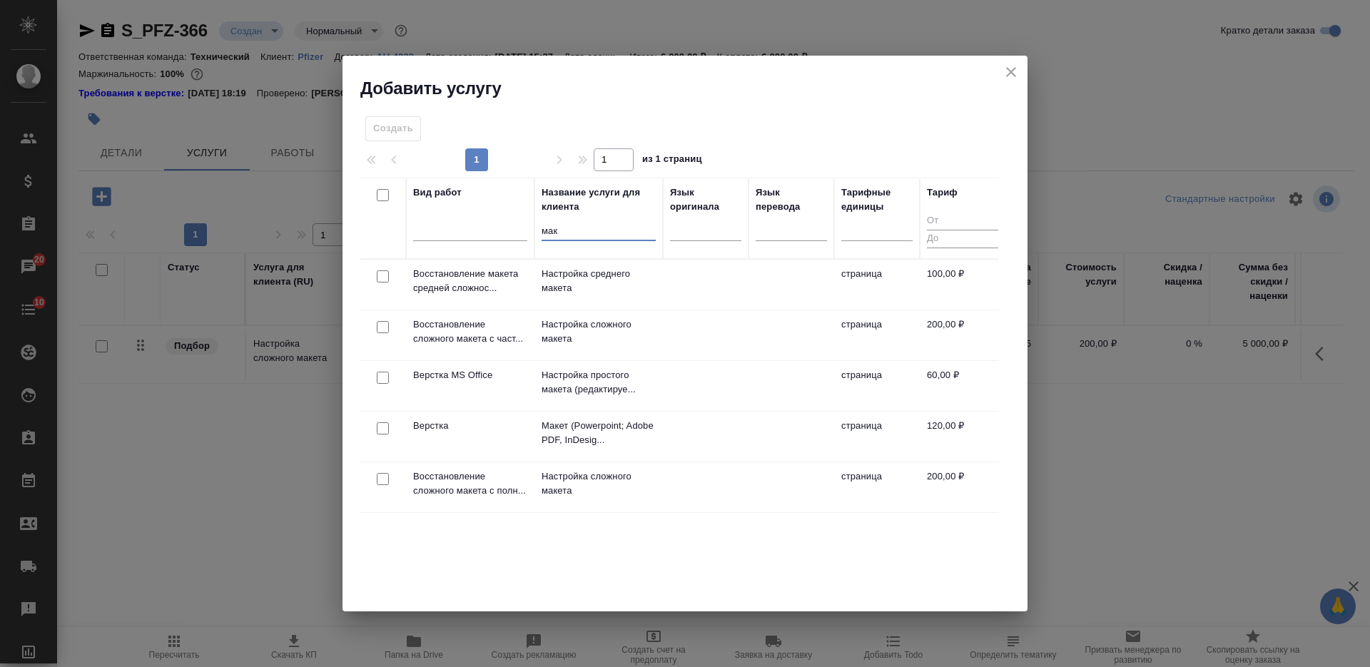
type input "мак"
click at [384, 430] on input "checkbox" at bounding box center [383, 429] width 12 height 12
checkbox input "true"
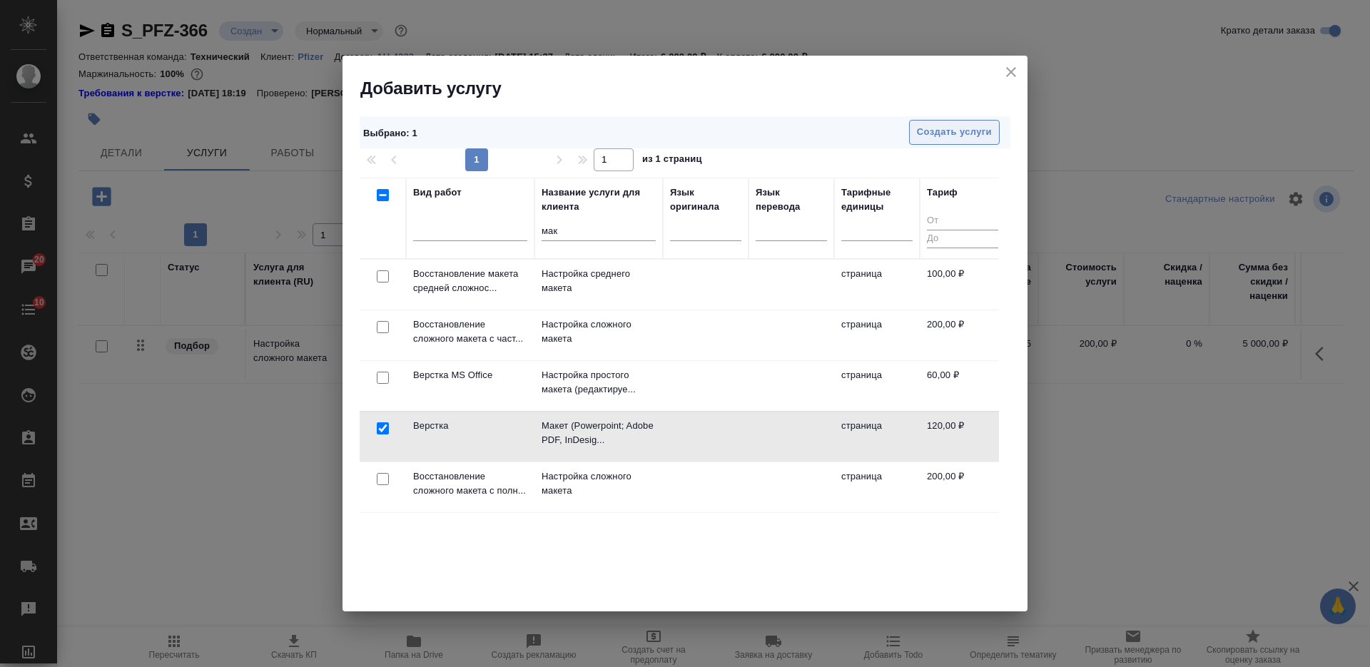
click at [961, 135] on span "Создать услуги" at bounding box center [954, 132] width 75 height 16
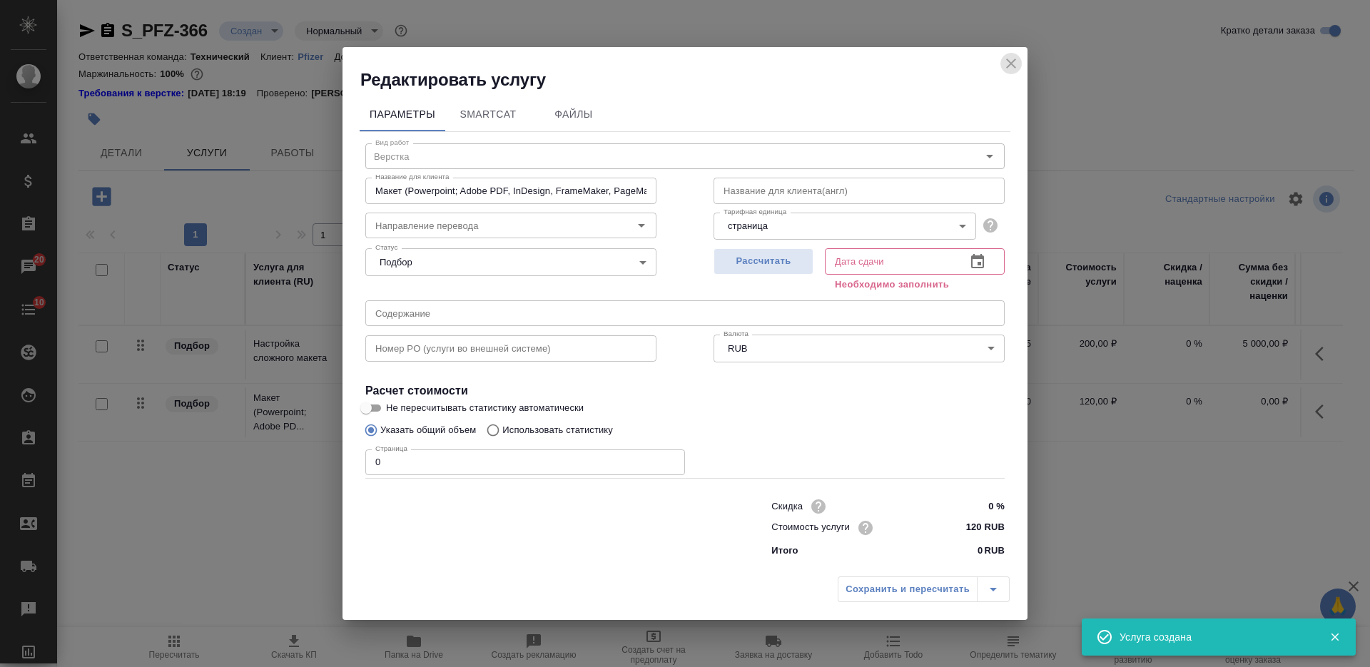
click at [1008, 59] on icon "close" at bounding box center [1011, 63] width 17 height 17
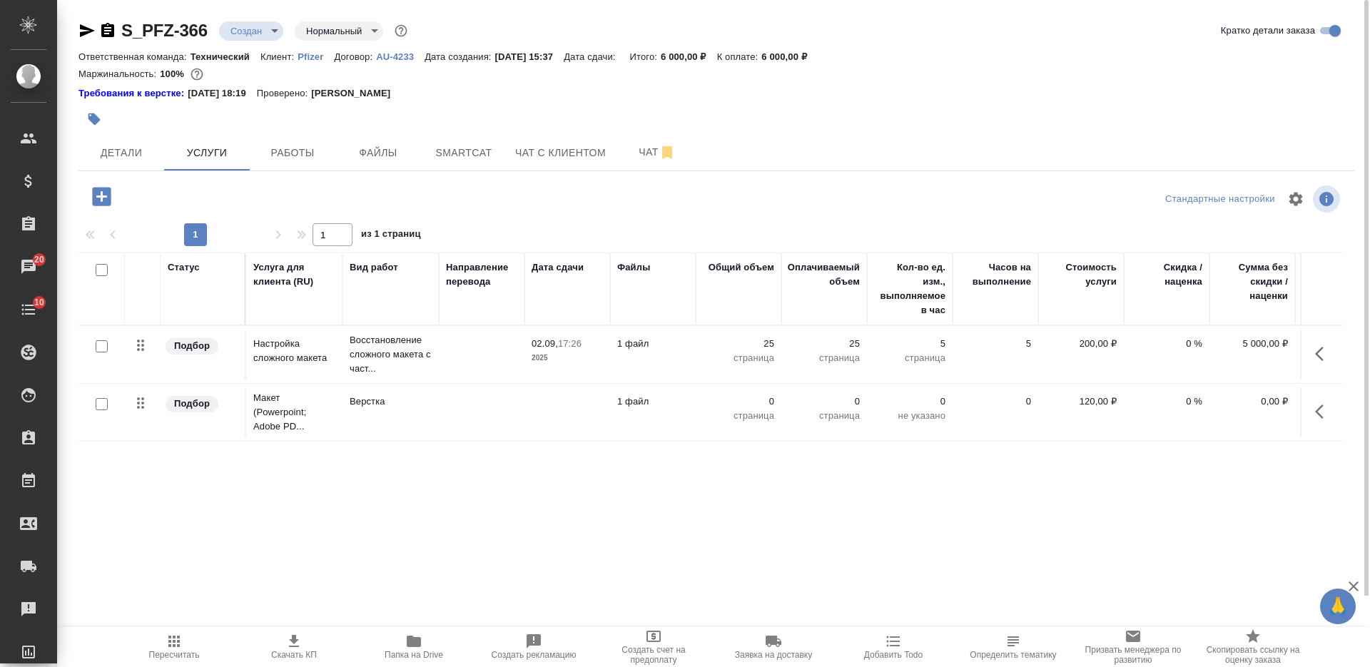
click at [544, 410] on td at bounding box center [568, 413] width 86 height 50
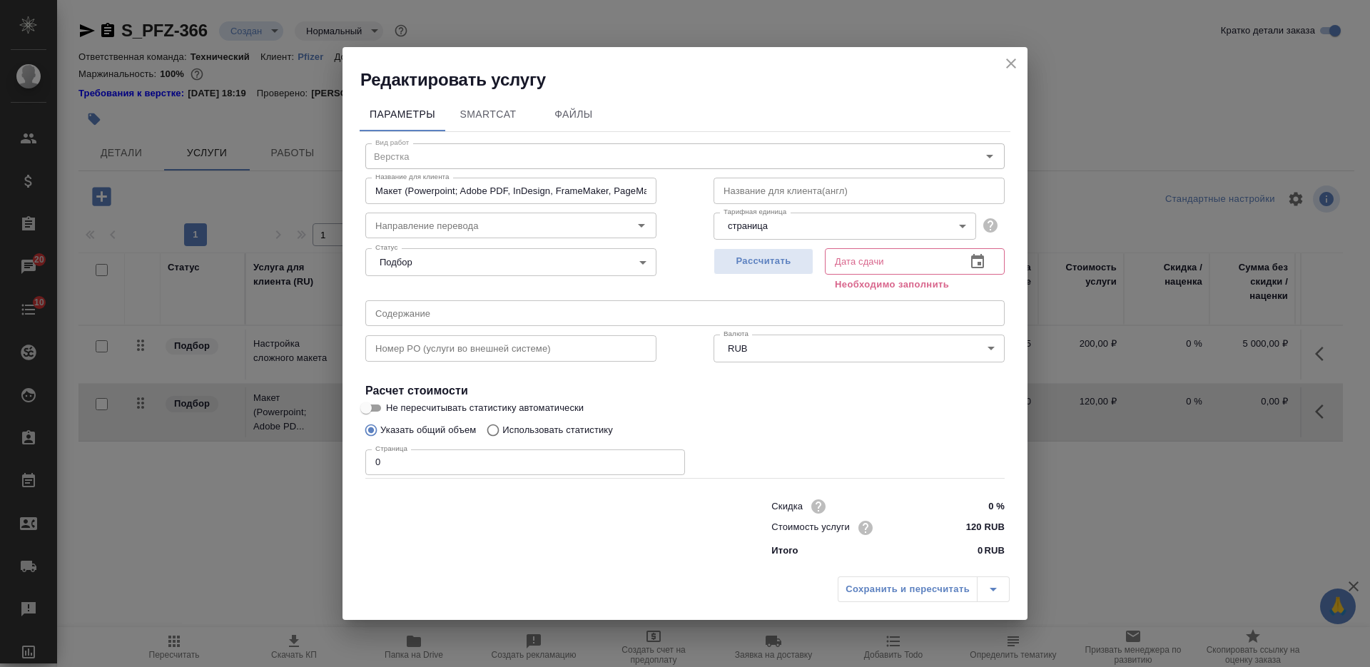
click at [359, 465] on div "Параметры SmartCat Файлы Вид работ Верстка Вид работ Название для клиента Макет…" at bounding box center [685, 330] width 685 height 478
type input "25"
click at [767, 270] on span "Рассчитать" at bounding box center [764, 261] width 84 height 16
type input "02.09.2025 17:27"
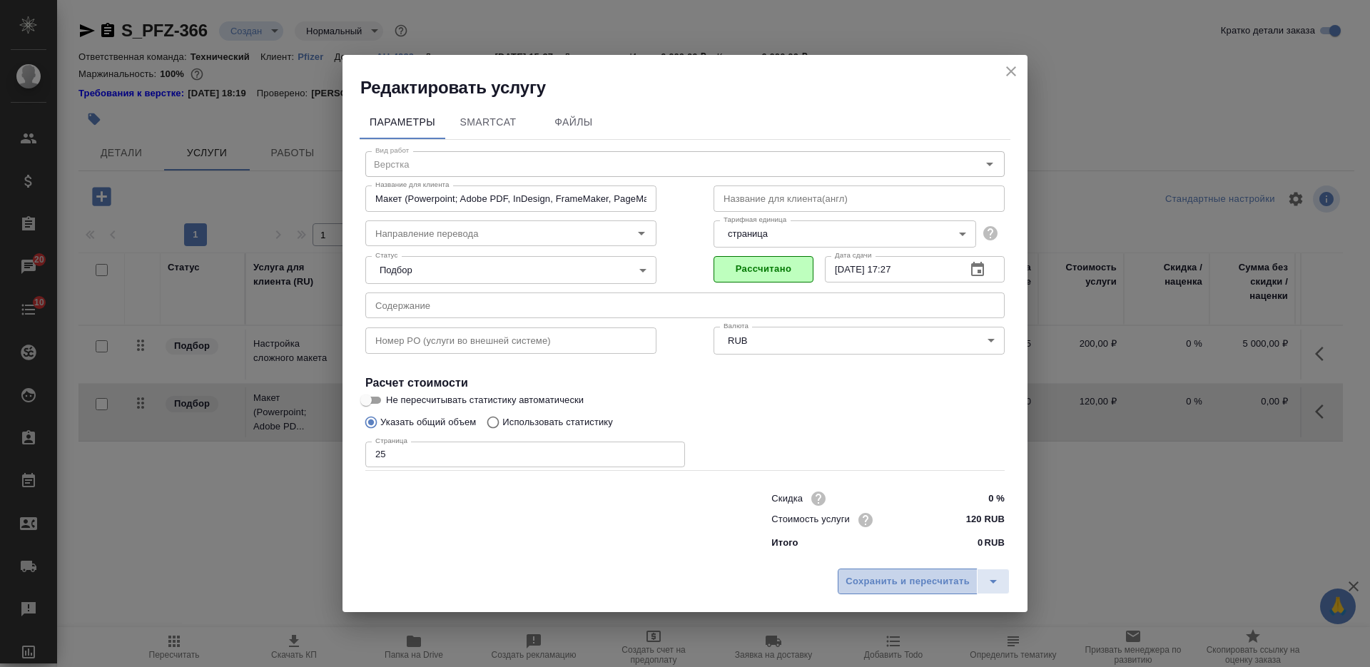
click at [898, 587] on span "Сохранить и пересчитать" at bounding box center [908, 582] width 124 height 16
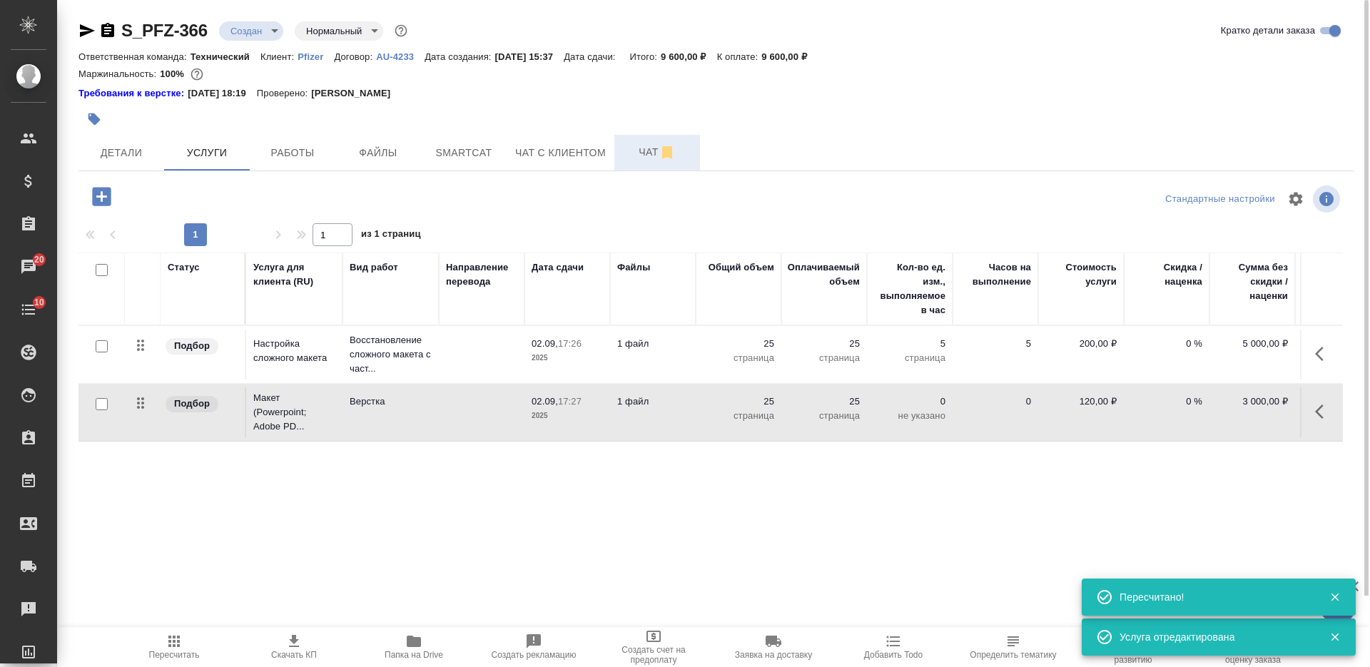
click at [634, 152] on span "Чат" at bounding box center [657, 152] width 69 height 18
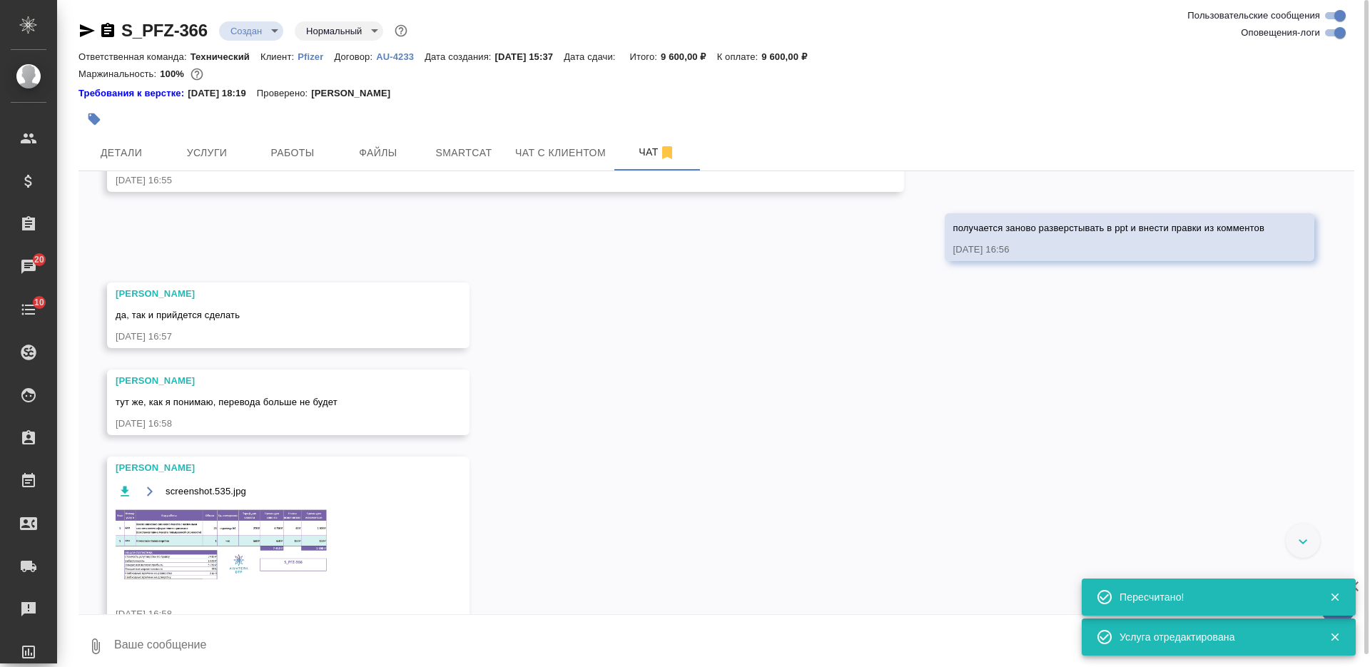
scroll to position [1215, 0]
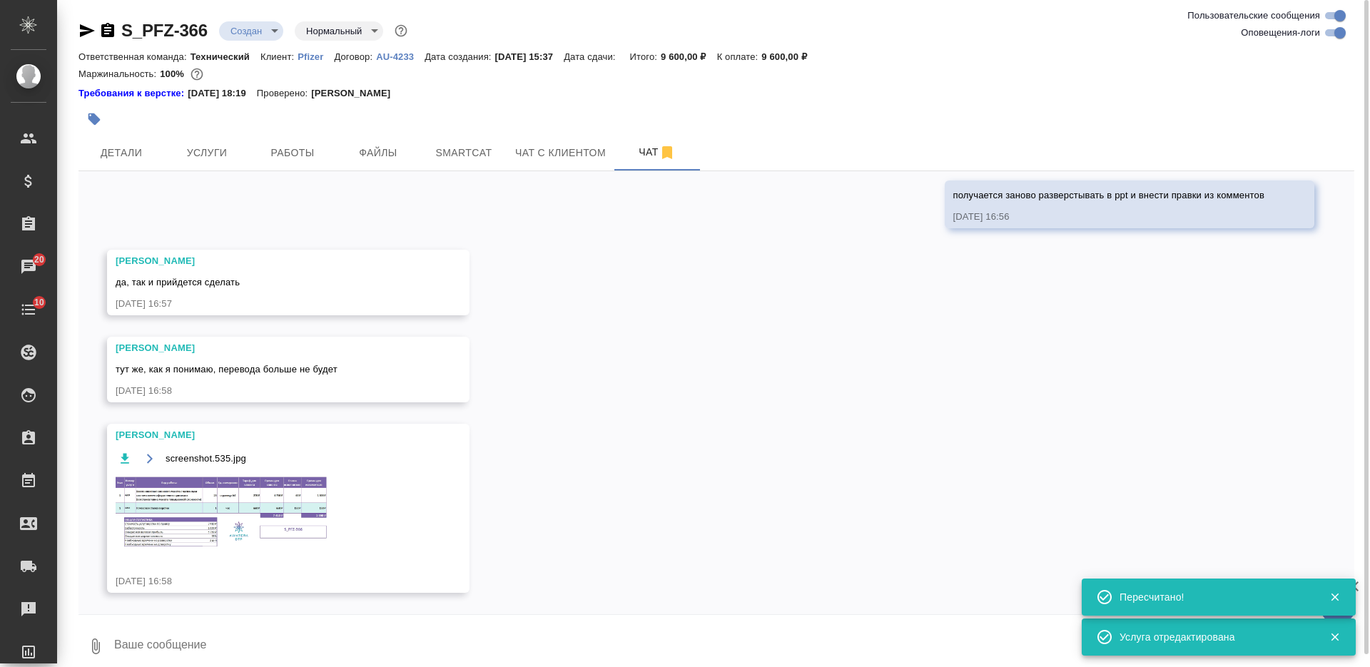
click at [292, 507] on img at bounding box center [223, 512] width 214 height 75
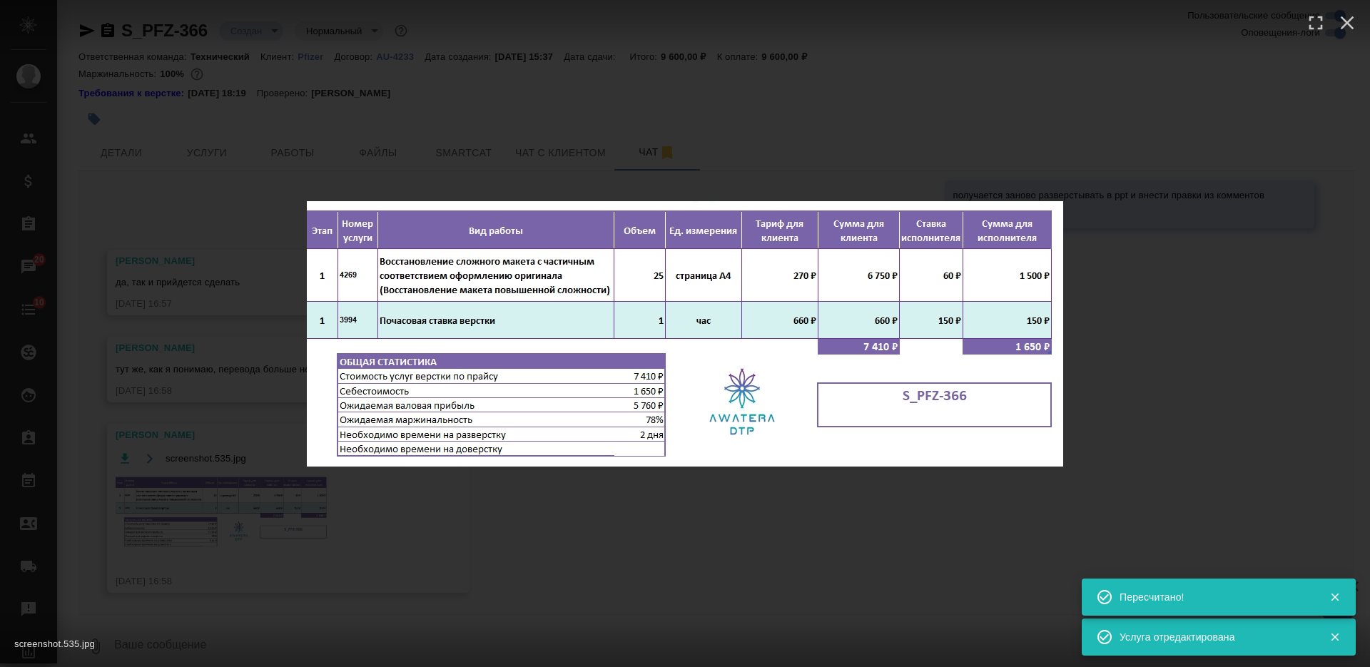
click at [574, 517] on div "screenshot.535.jpg 1 of 1" at bounding box center [685, 333] width 1370 height 667
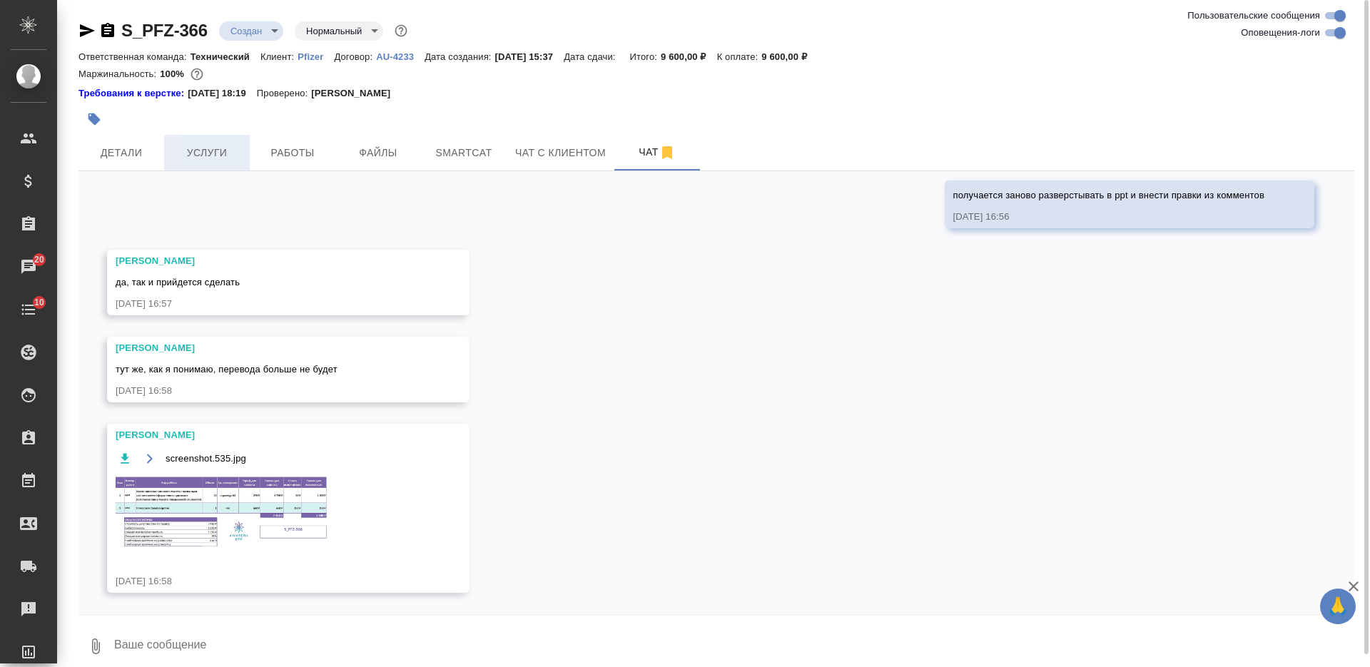
click at [223, 164] on button "Услуги" at bounding box center [207, 153] width 86 height 36
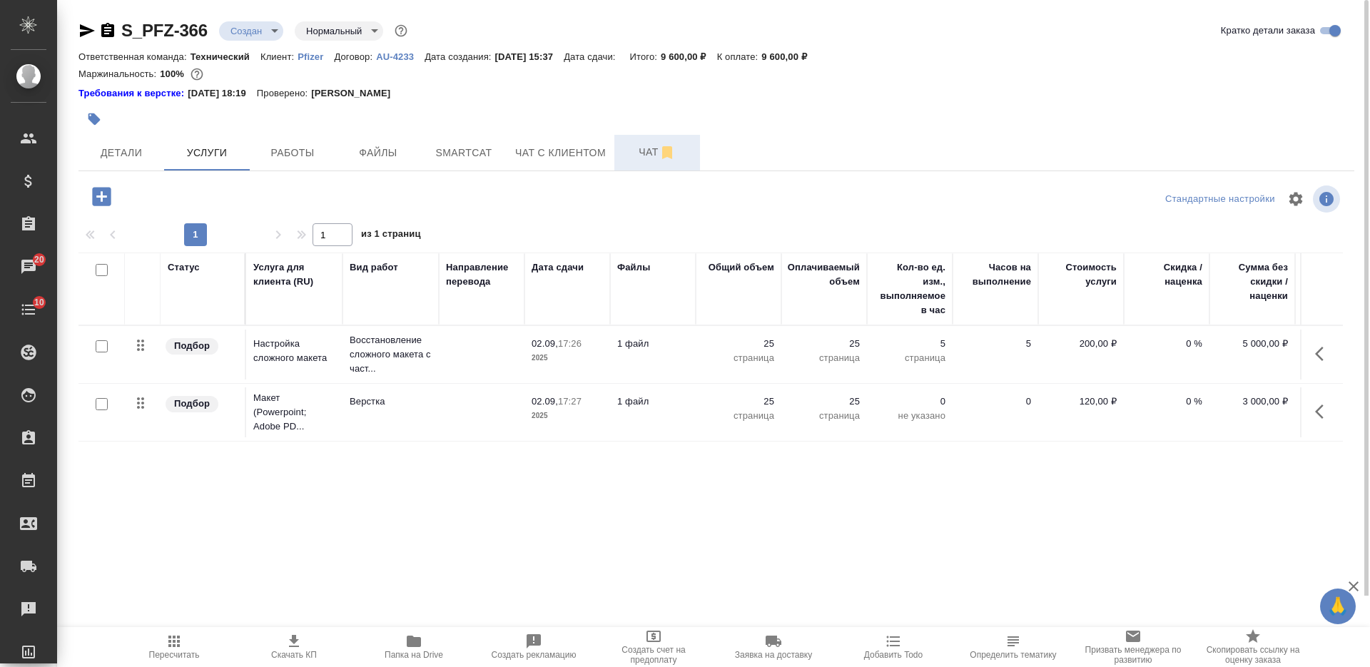
click at [659, 150] on icon "button" at bounding box center [667, 152] width 17 height 17
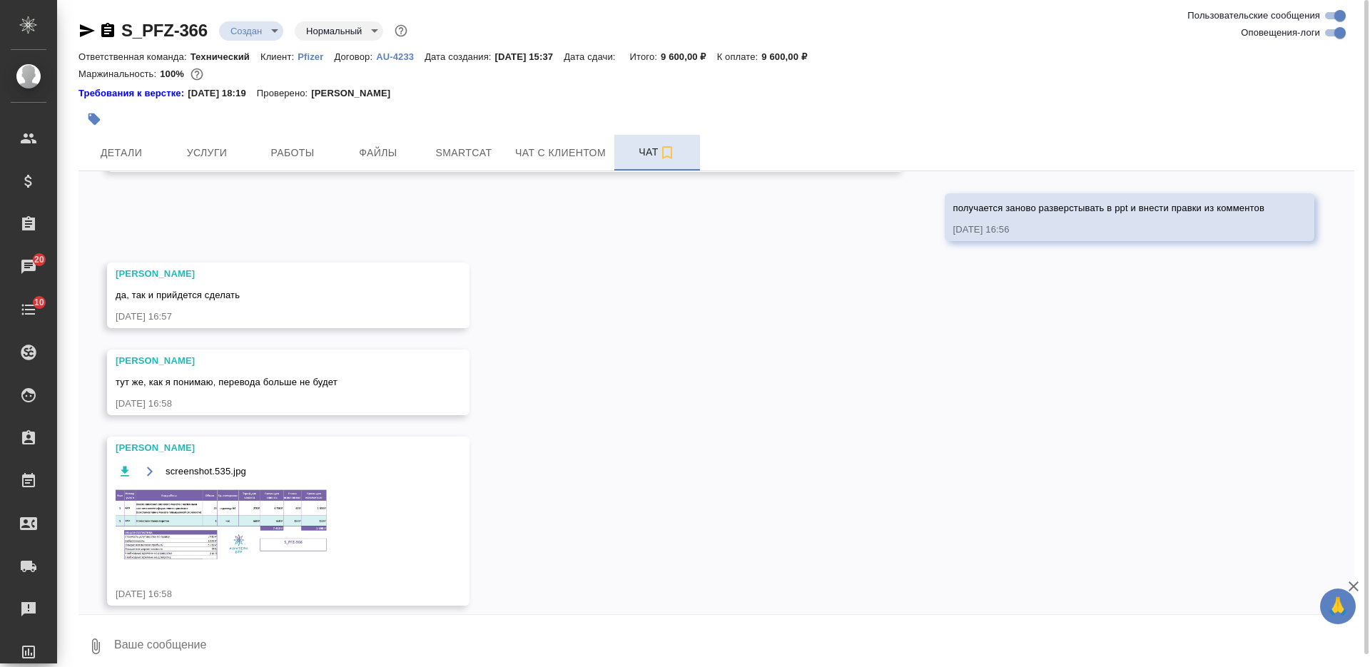
scroll to position [1215, 0]
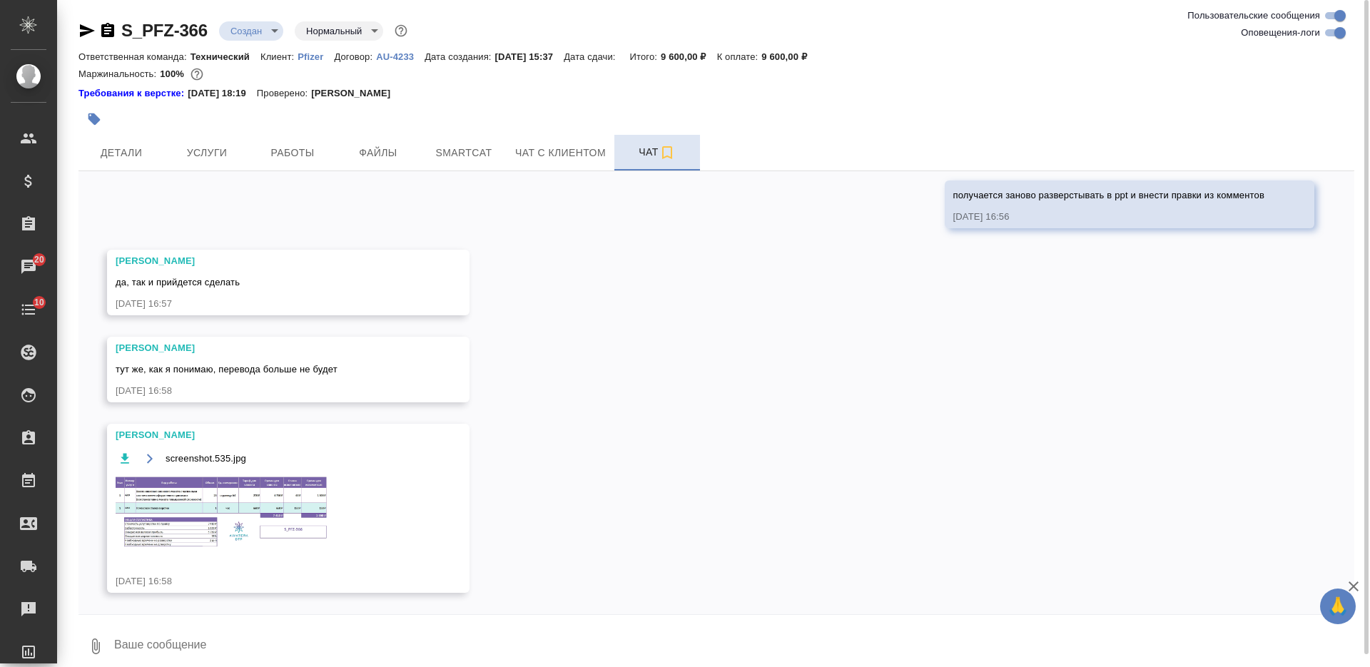
click at [284, 495] on img at bounding box center [223, 512] width 214 height 75
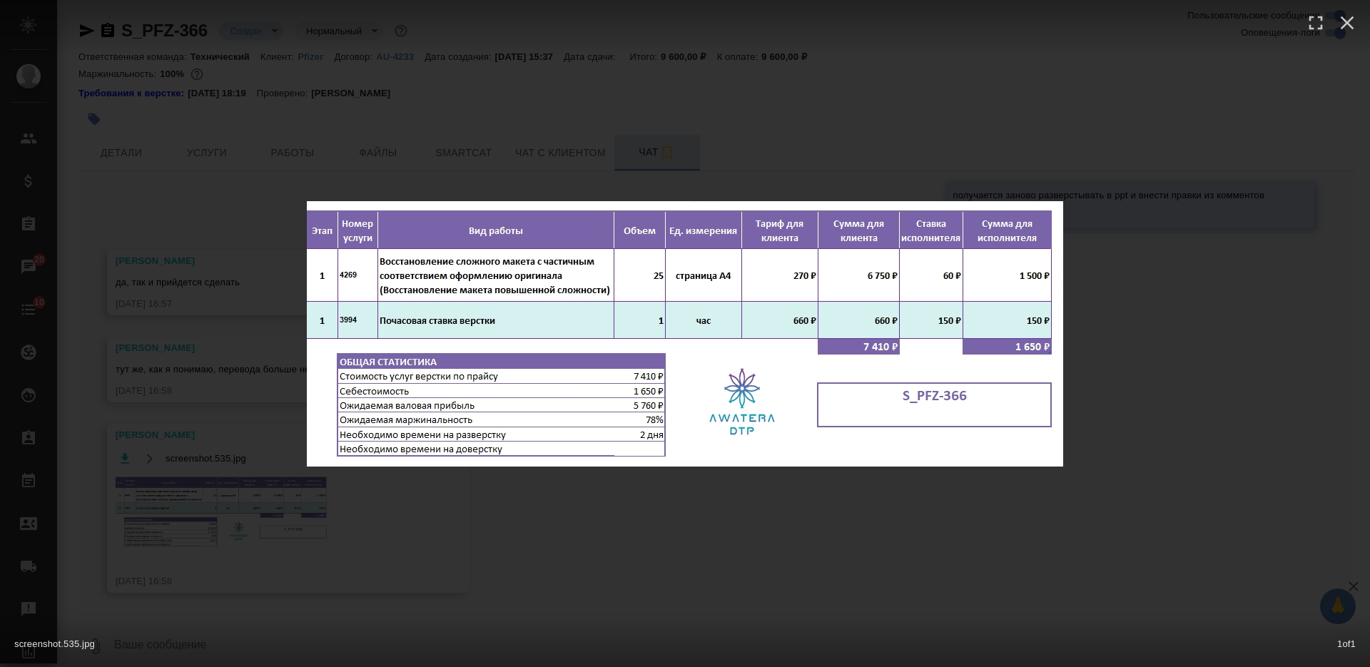
click at [450, 499] on div "screenshot.535.jpg 1 of 1" at bounding box center [685, 333] width 1370 height 667
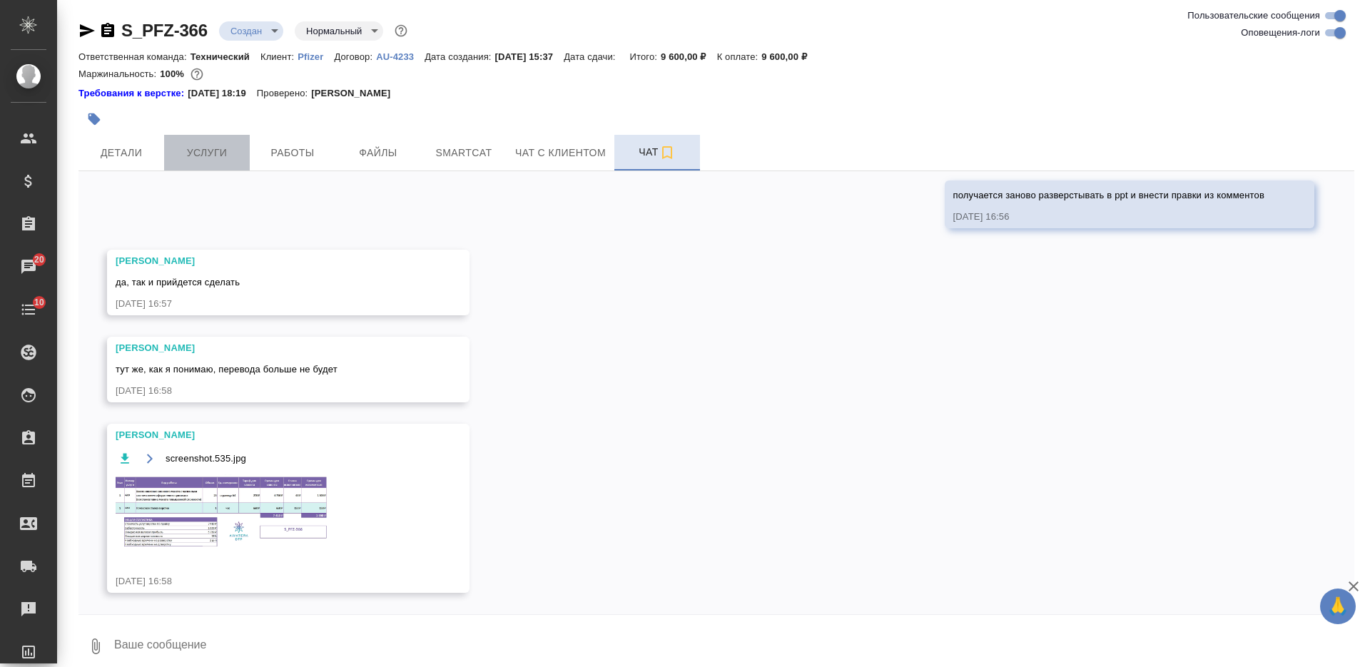
click at [236, 158] on span "Услуги" at bounding box center [207, 153] width 69 height 18
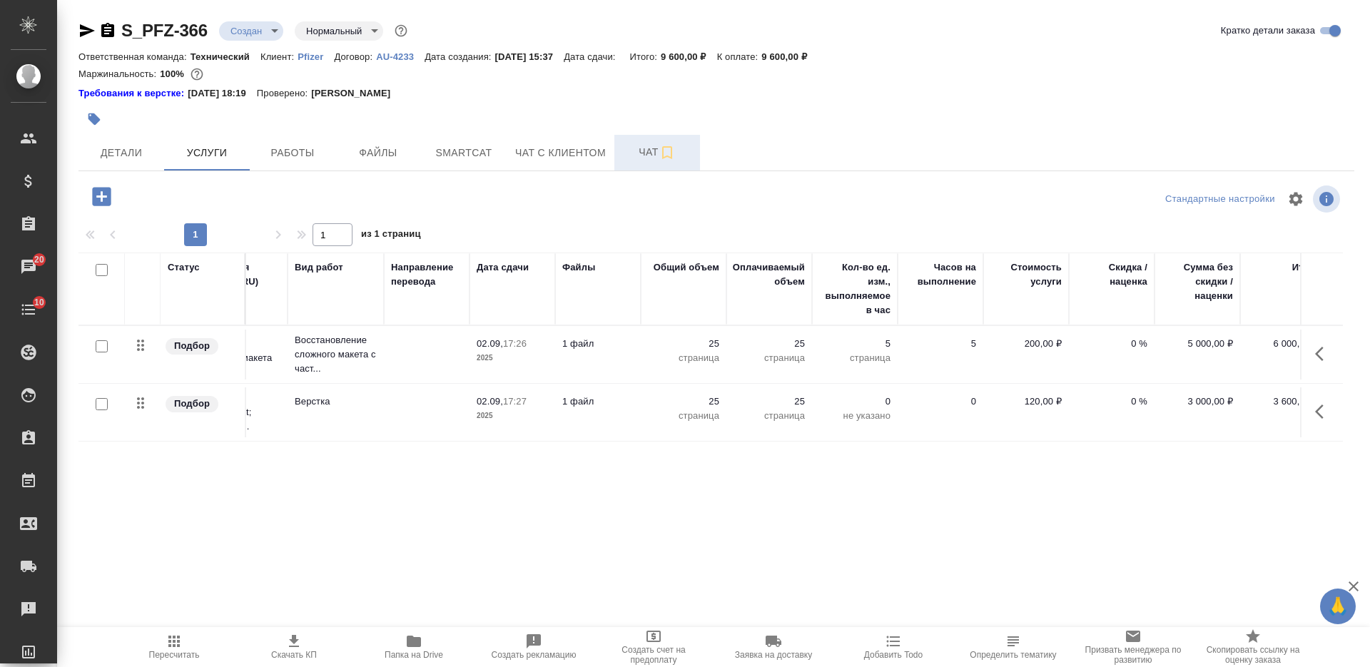
scroll to position [0, 81]
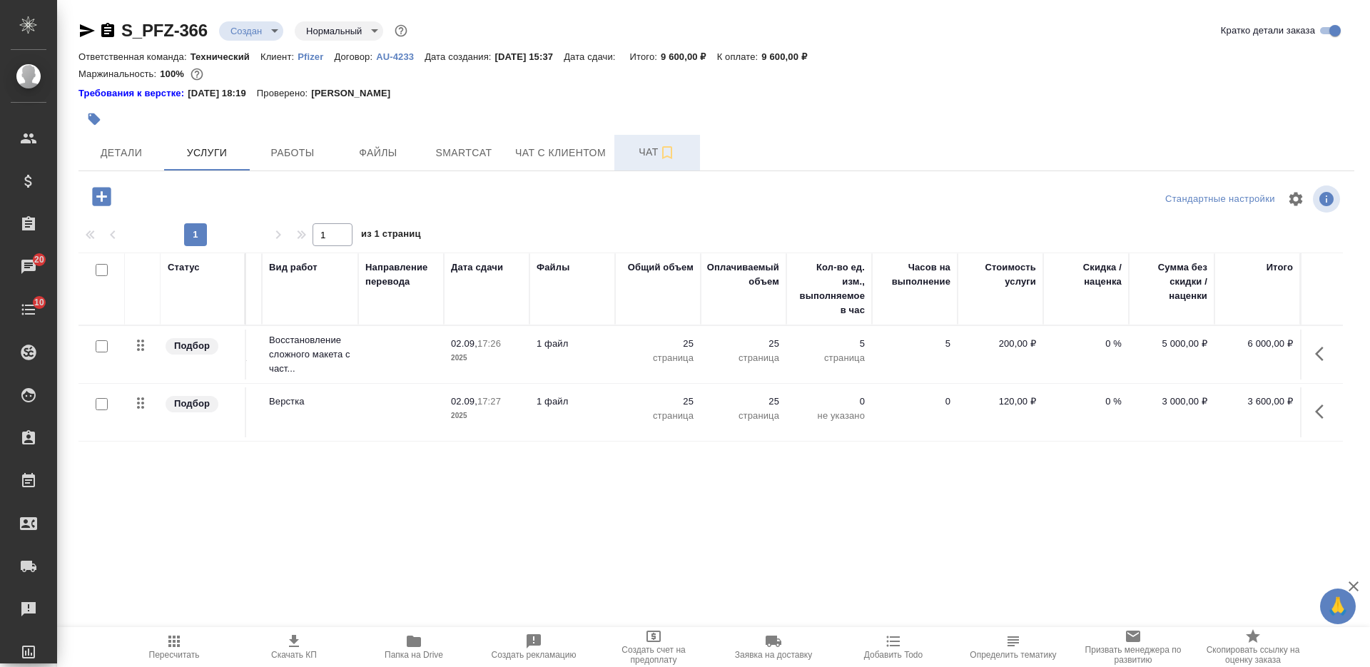
click at [642, 150] on span "Чат" at bounding box center [657, 152] width 69 height 18
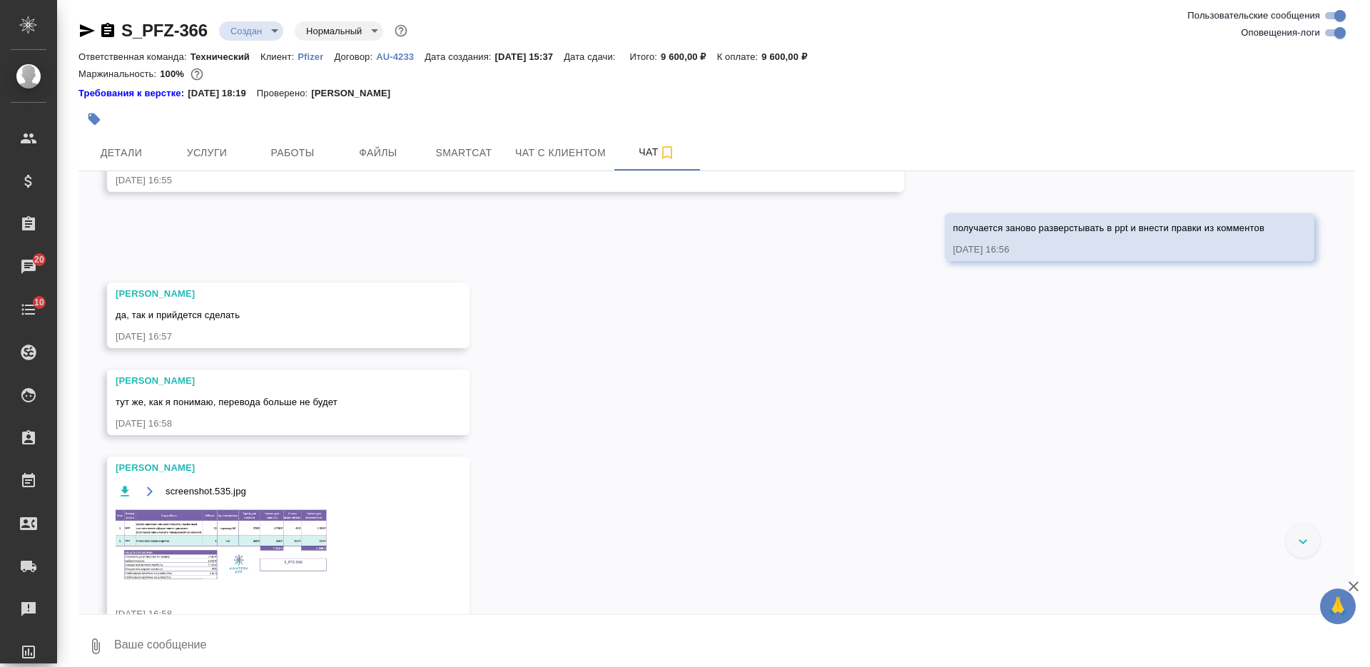
scroll to position [1215, 0]
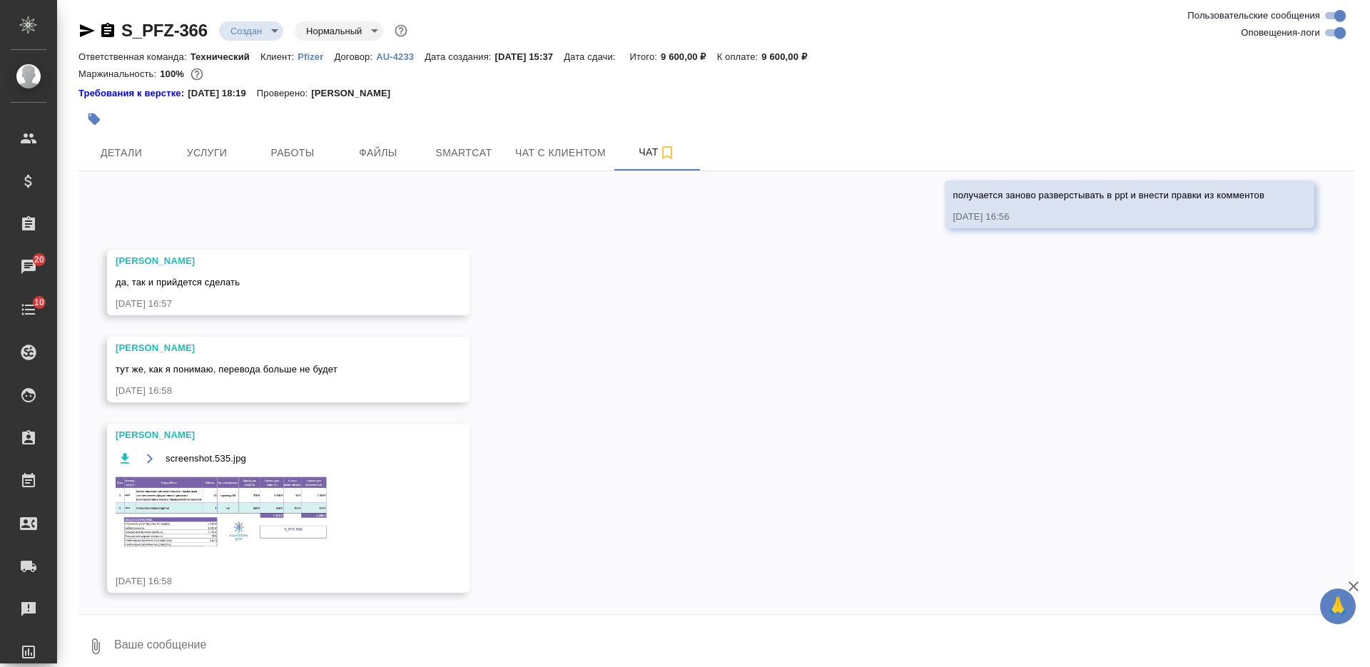
click at [290, 507] on img at bounding box center [223, 512] width 214 height 75
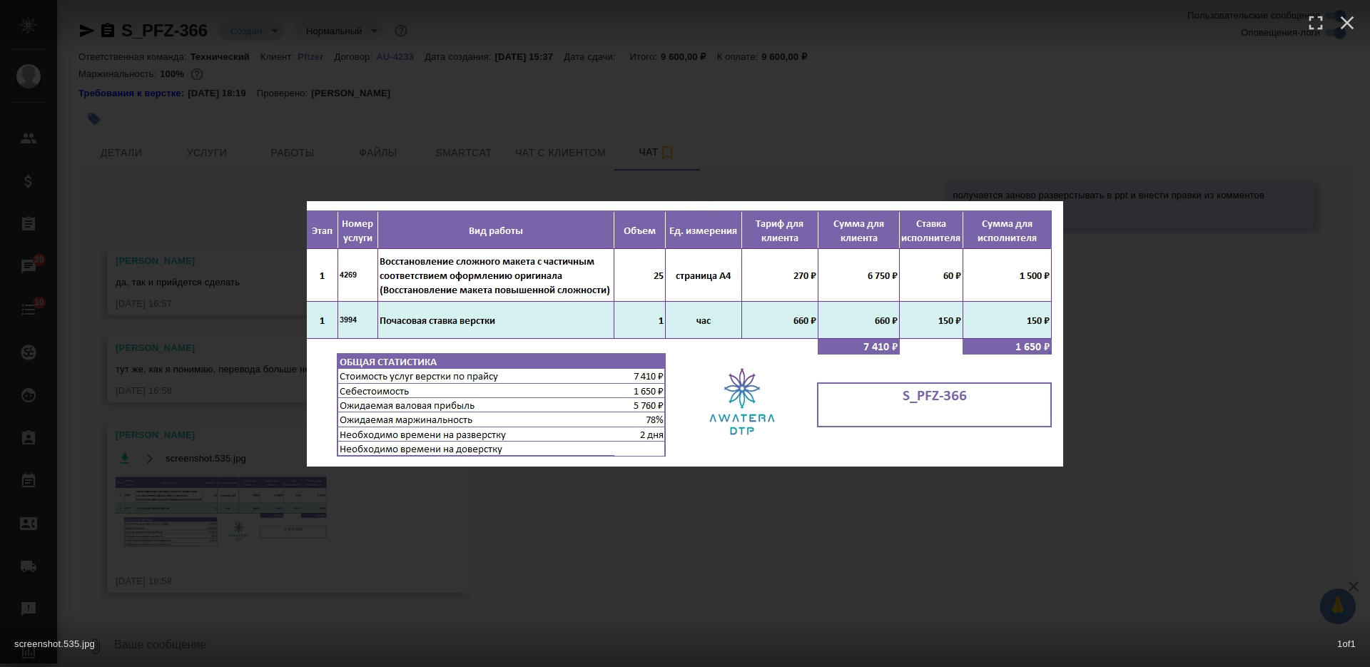
click at [575, 515] on div "screenshot.535.jpg 1 of 1" at bounding box center [685, 333] width 1370 height 667
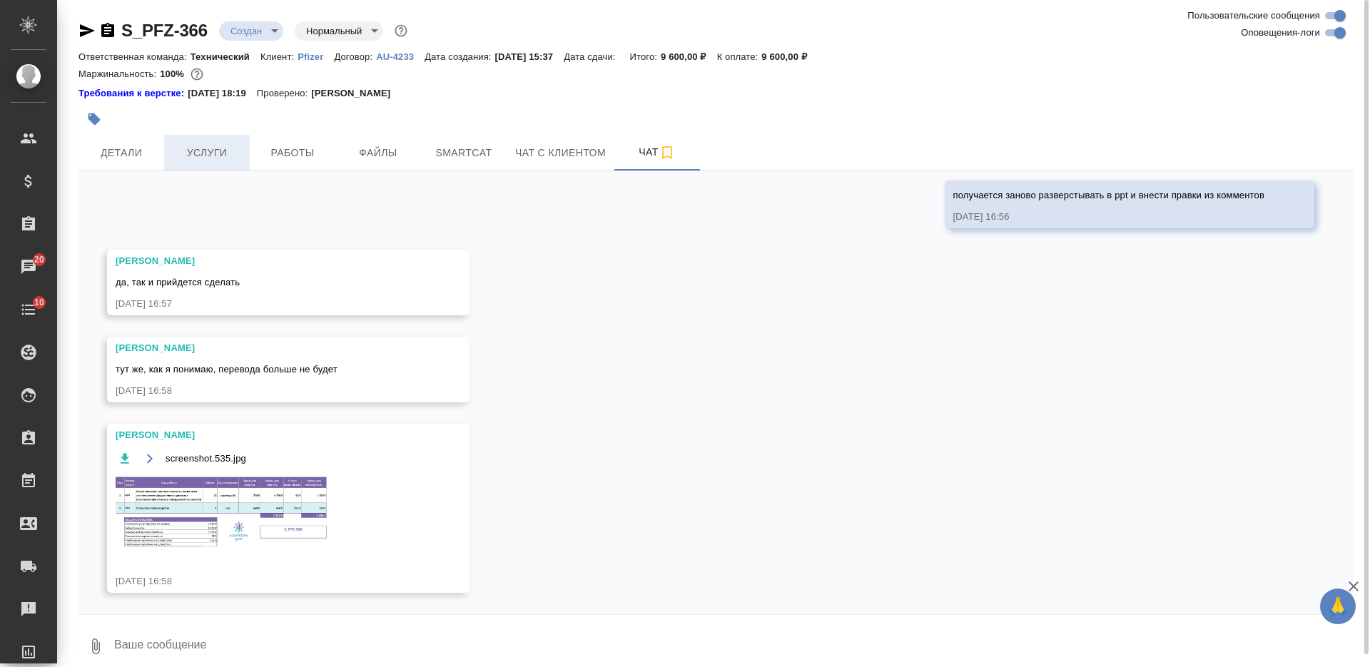
click at [201, 151] on span "Услуги" at bounding box center [207, 153] width 69 height 18
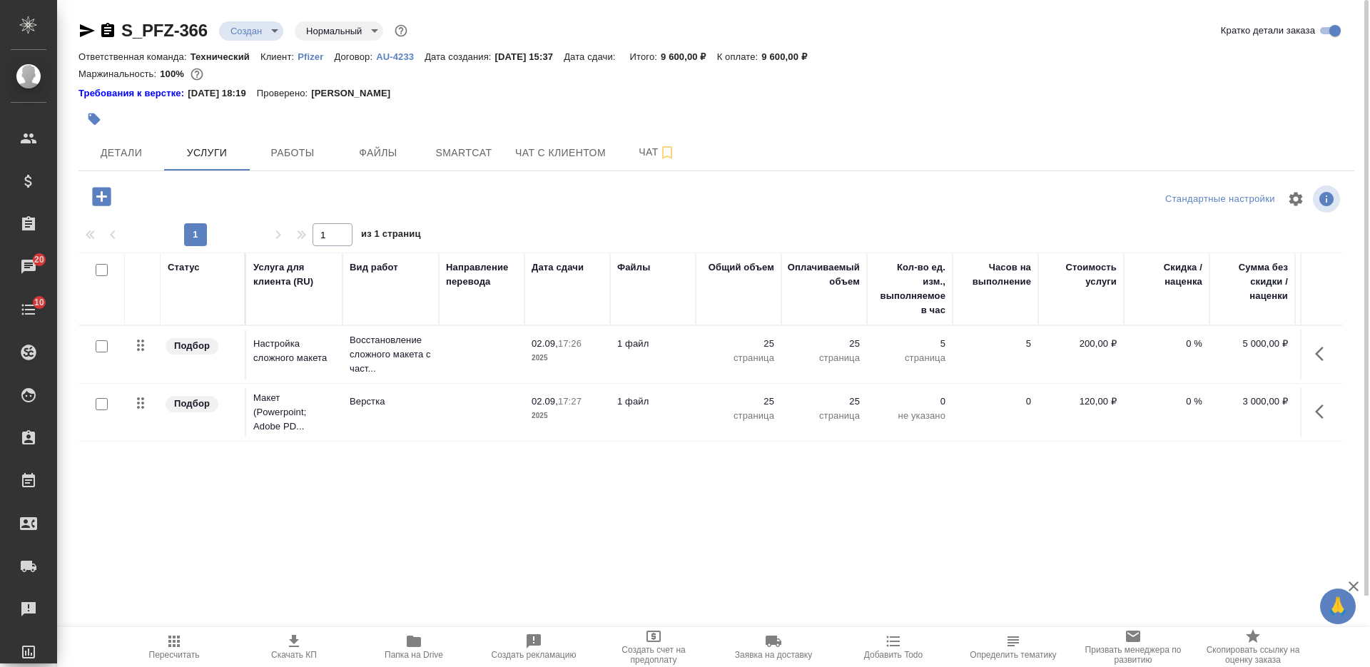
click at [726, 475] on div "Статус Услуга для клиента (RU) Вид работ Направление перевода Дата сдачи Файлы …" at bounding box center [711, 406] width 1265 height 307
click at [704, 415] on p "страница" at bounding box center [738, 416] width 71 height 14
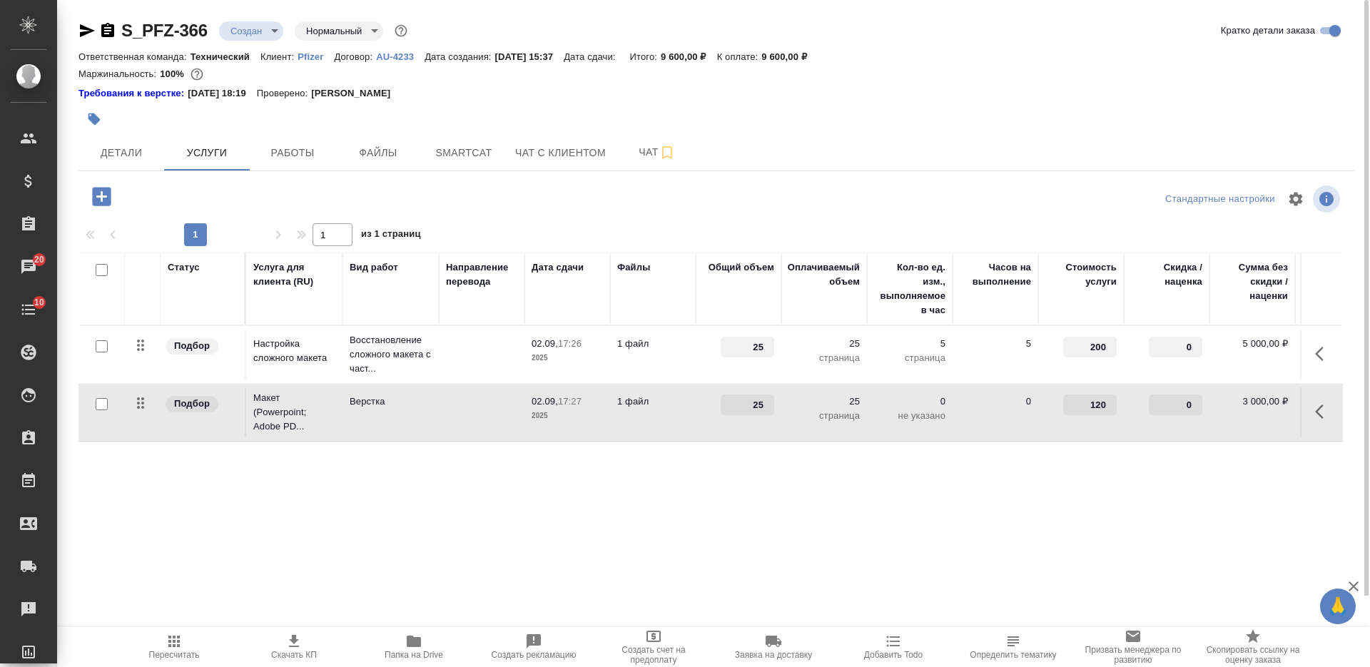
click at [704, 415] on div "25" at bounding box center [738, 405] width 71 height 21
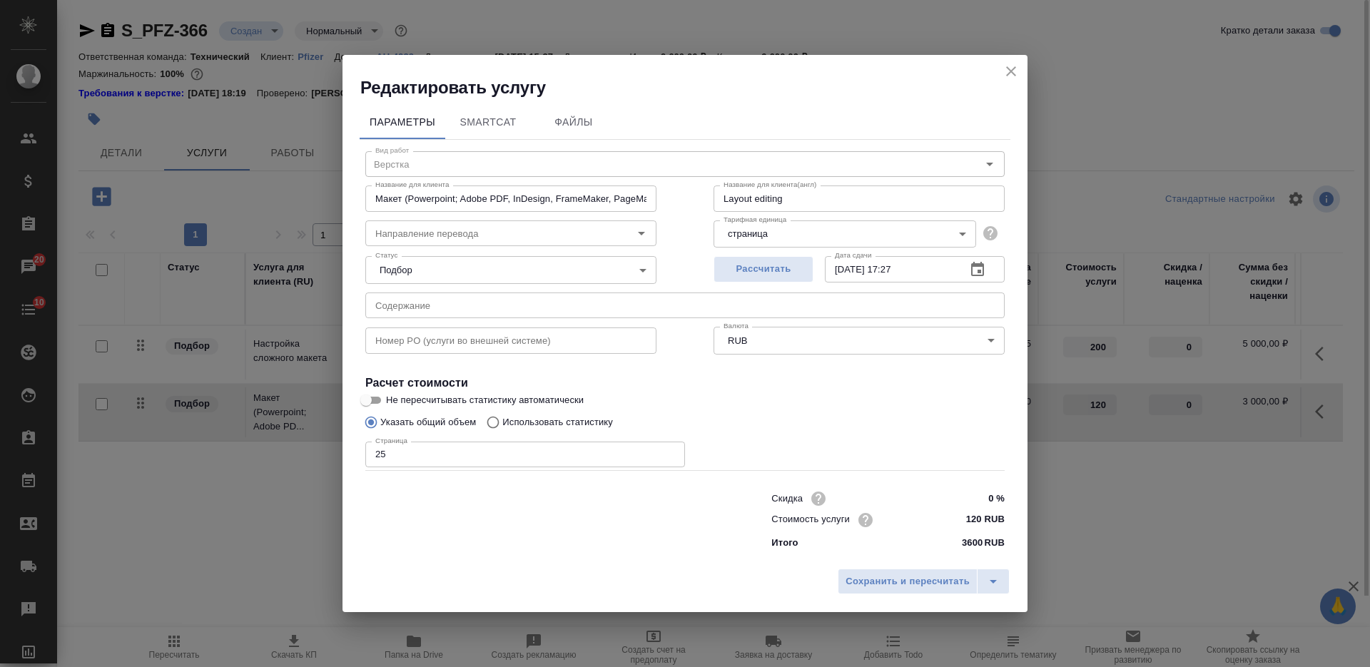
drag, startPoint x: 399, startPoint y: 456, endPoint x: 337, endPoint y: 456, distance: 62.1
click at [337, 456] on div "Редактировать услугу Параметры SmartCat Файлы Вид работ Верстка Вид работ Назва…" at bounding box center [685, 333] width 1370 height 667
type input "16"
click at [863, 582] on span "Сохранить и пересчитать" at bounding box center [908, 582] width 124 height 16
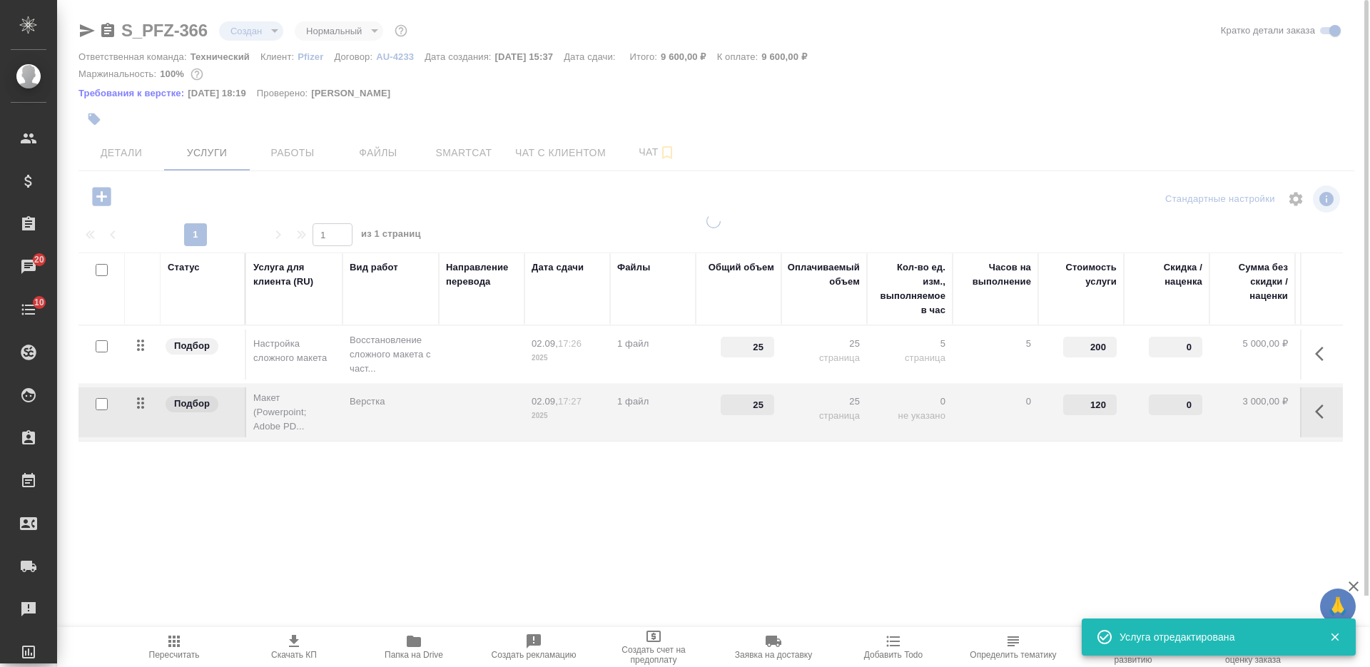
type input "16"
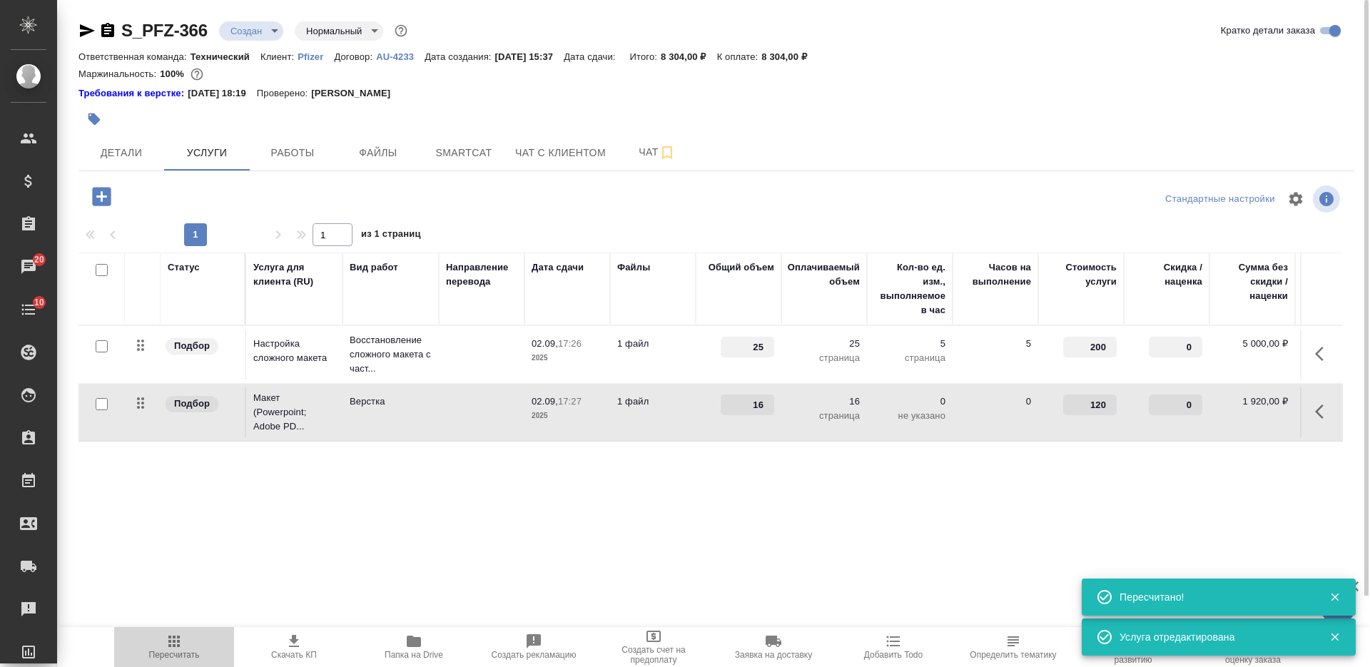
click at [176, 639] on icon "button" at bounding box center [174, 641] width 17 height 17
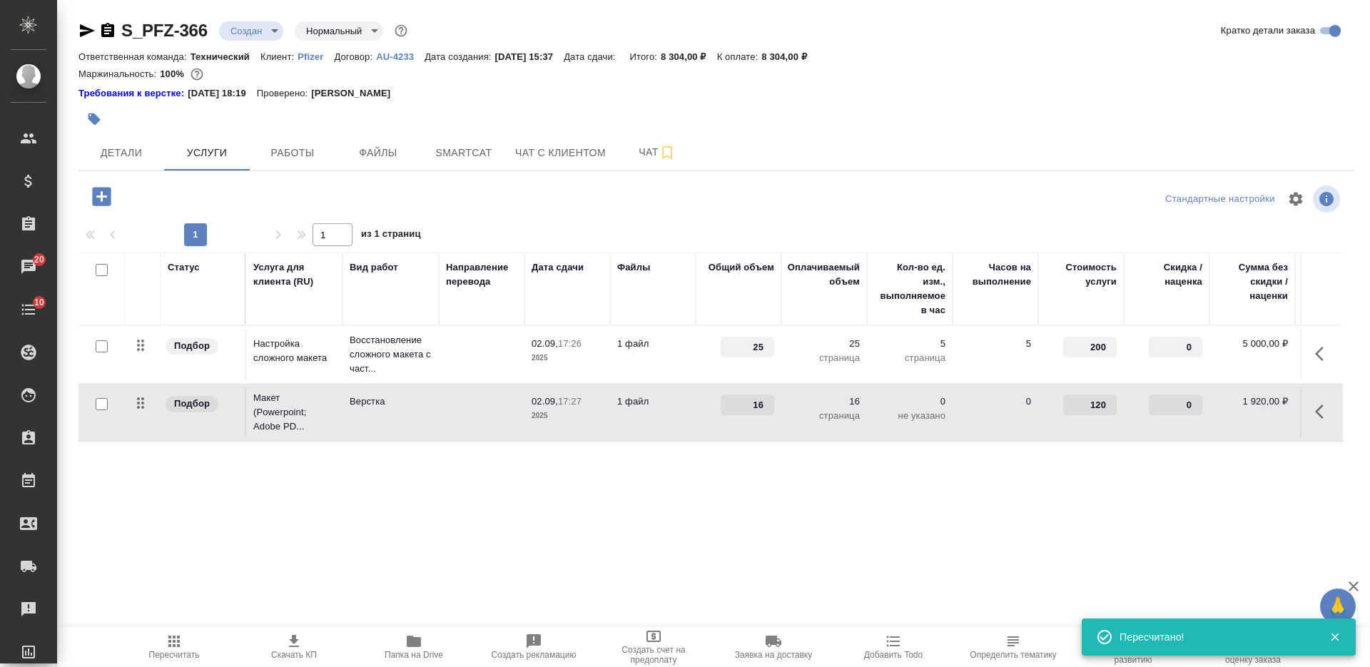
click at [475, 420] on td at bounding box center [482, 413] width 86 height 50
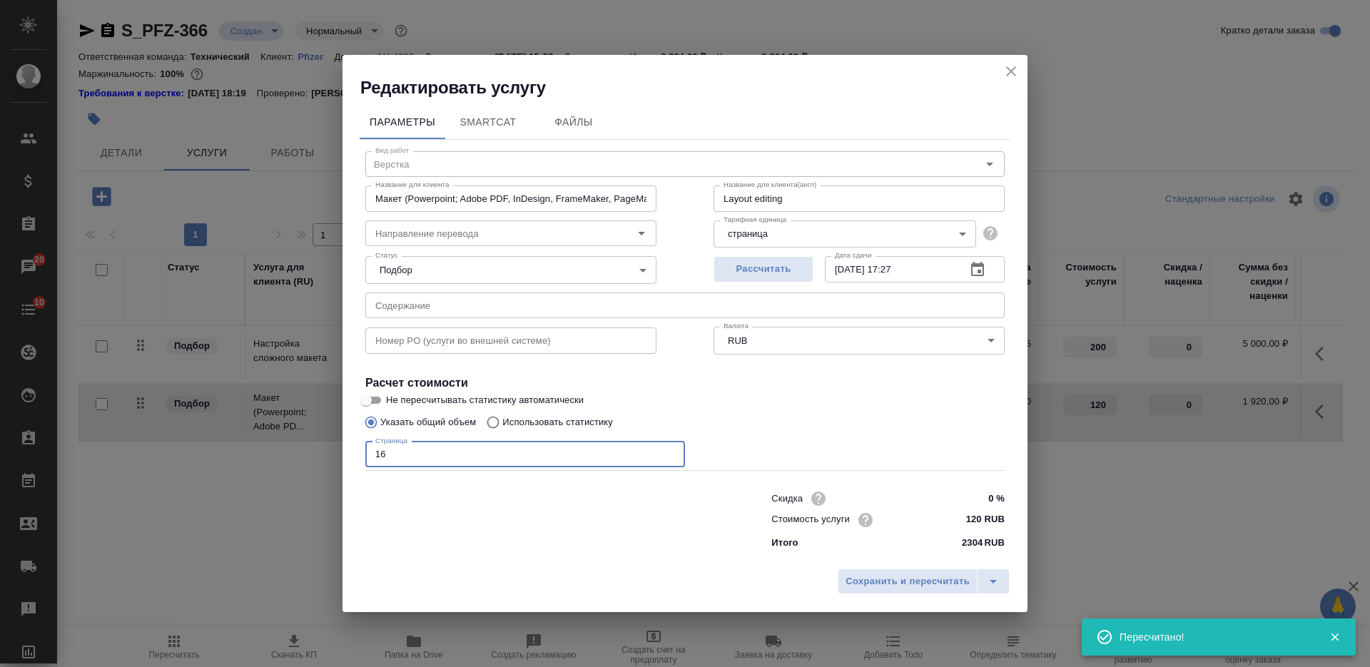
drag, startPoint x: 386, startPoint y: 449, endPoint x: 352, endPoint y: 452, distance: 34.4
click at [352, 452] on div "Параметры SmartCat Файлы Вид работ Верстка Вид работ Название для клиента Макет…" at bounding box center [685, 330] width 685 height 462
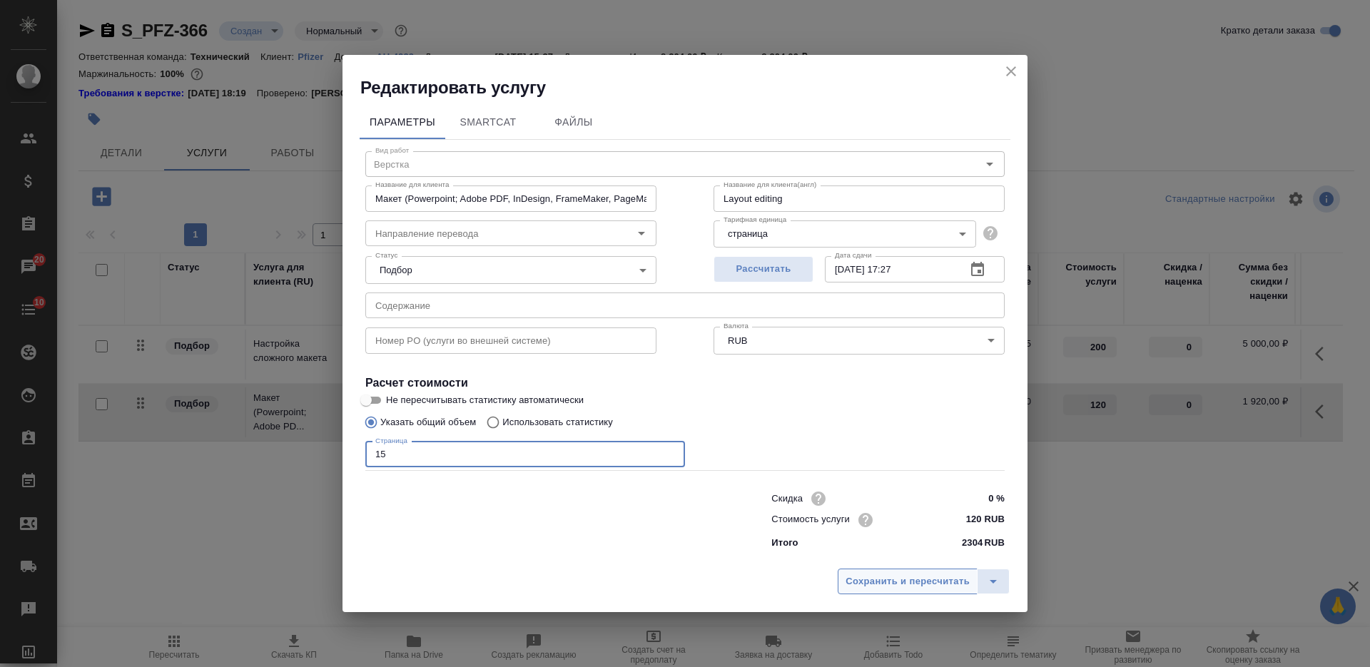
type input "15"
click at [905, 586] on span "Сохранить и пересчитать" at bounding box center [908, 582] width 124 height 16
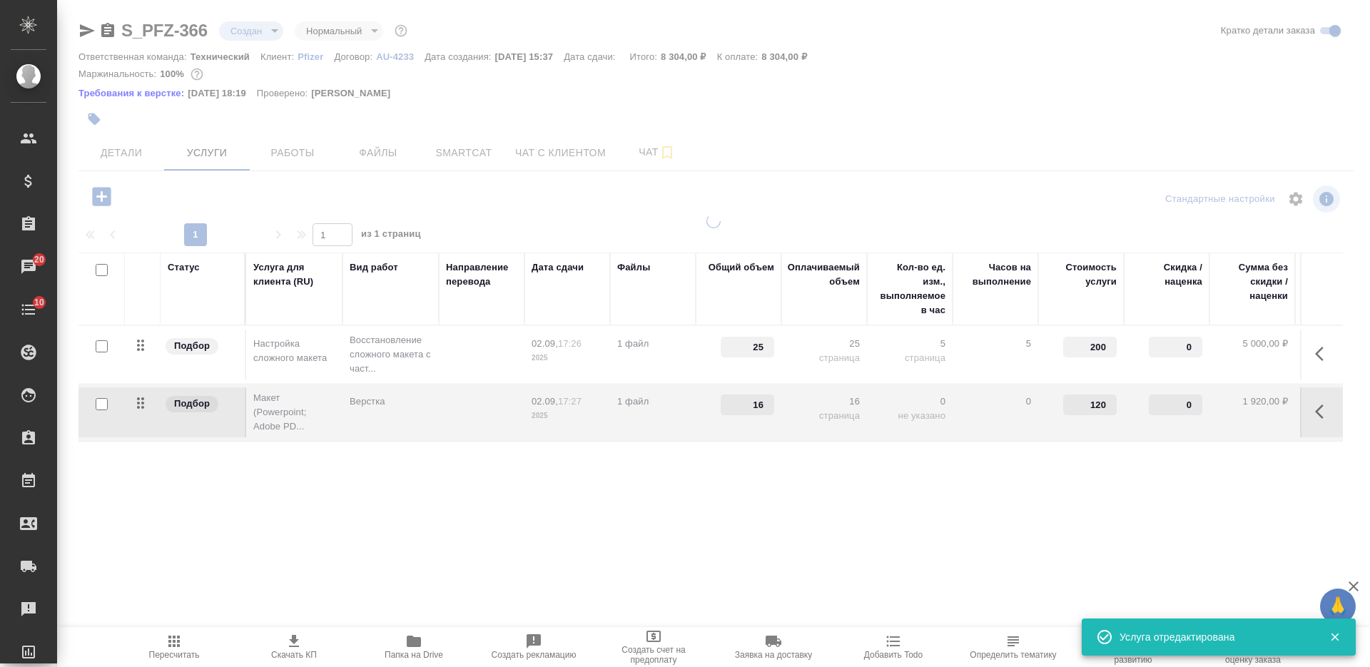
type input "15"
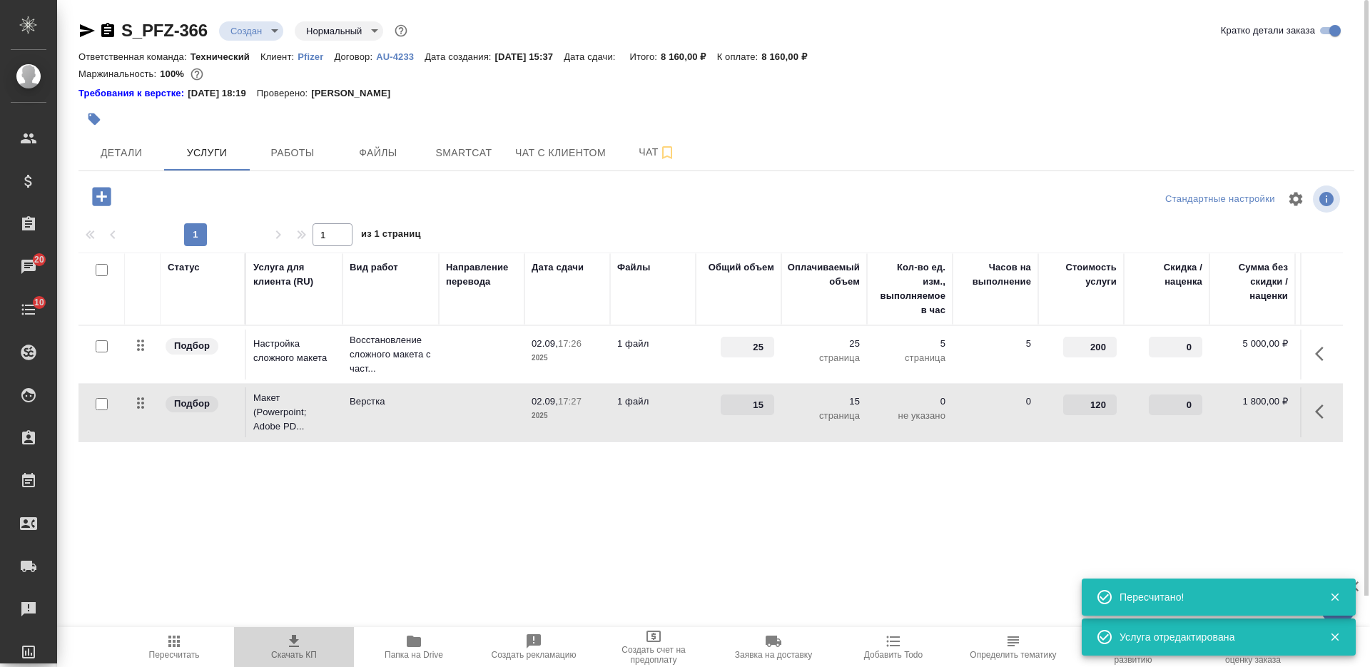
click at [290, 654] on span "Скачать КП" at bounding box center [294, 655] width 46 height 10
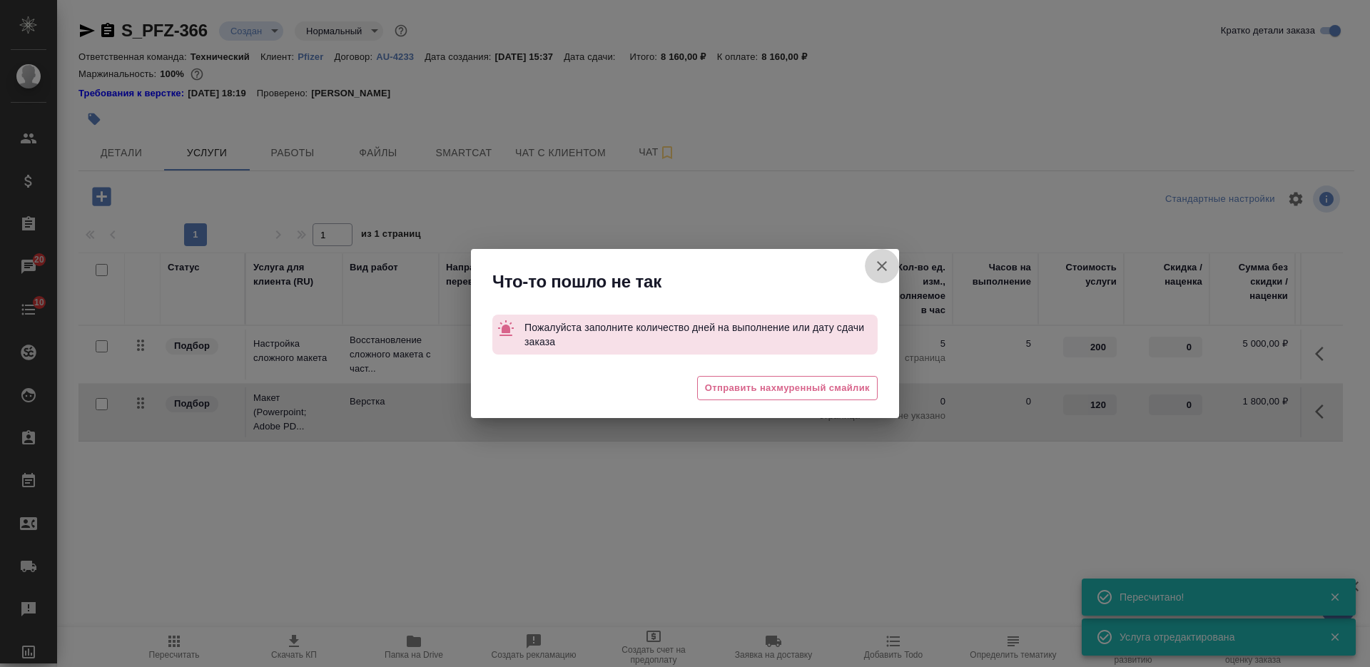
click at [876, 266] on icon "button" at bounding box center [882, 266] width 17 height 17
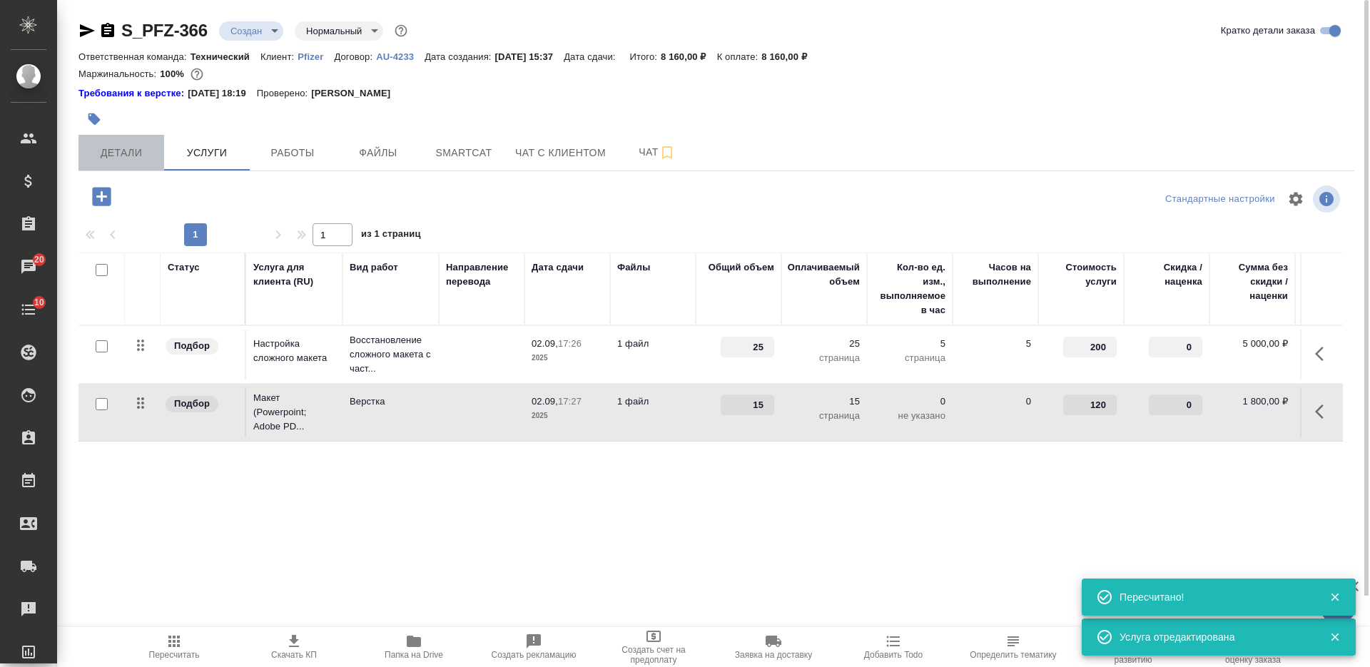
click at [135, 151] on span "Детали" at bounding box center [121, 153] width 69 height 18
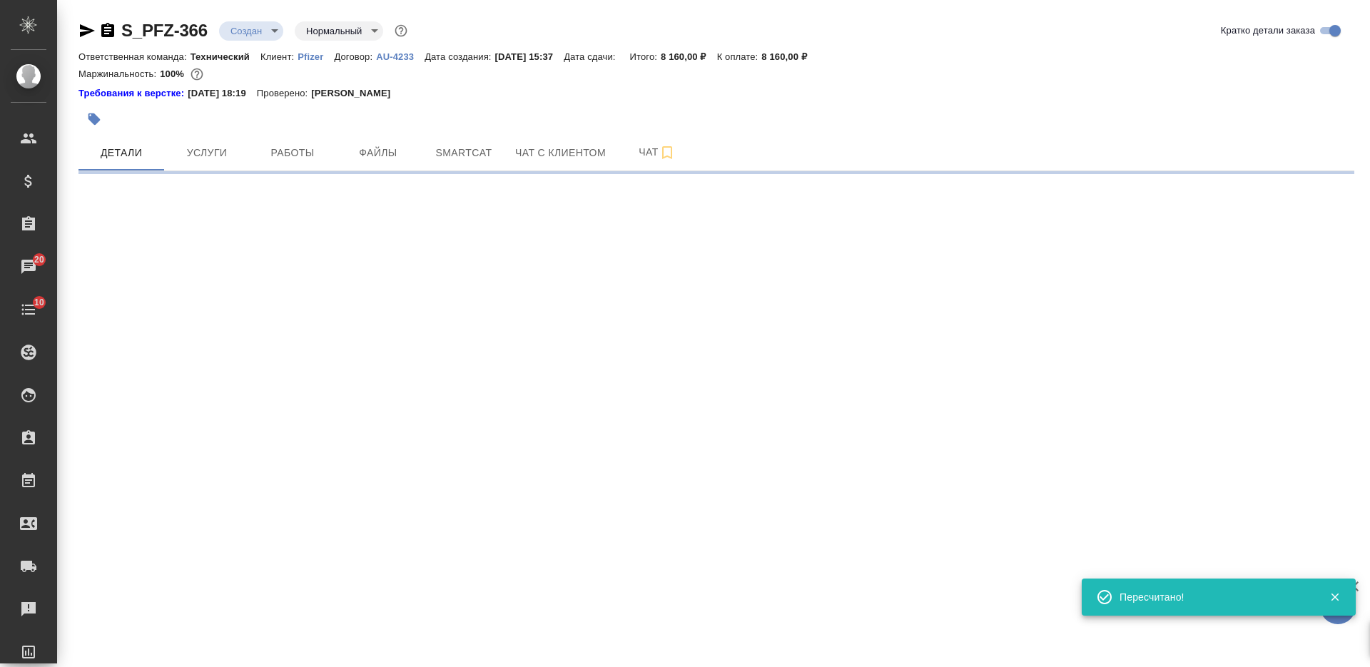
select select "RU"
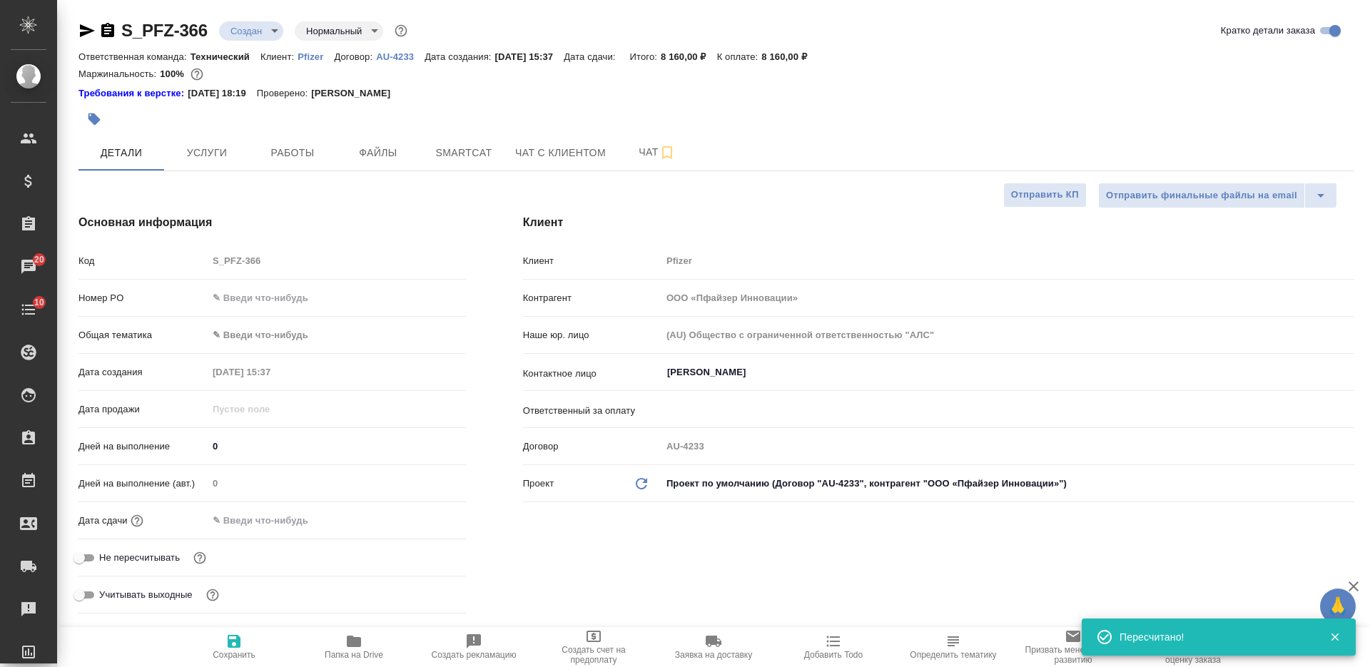
type textarea "x"
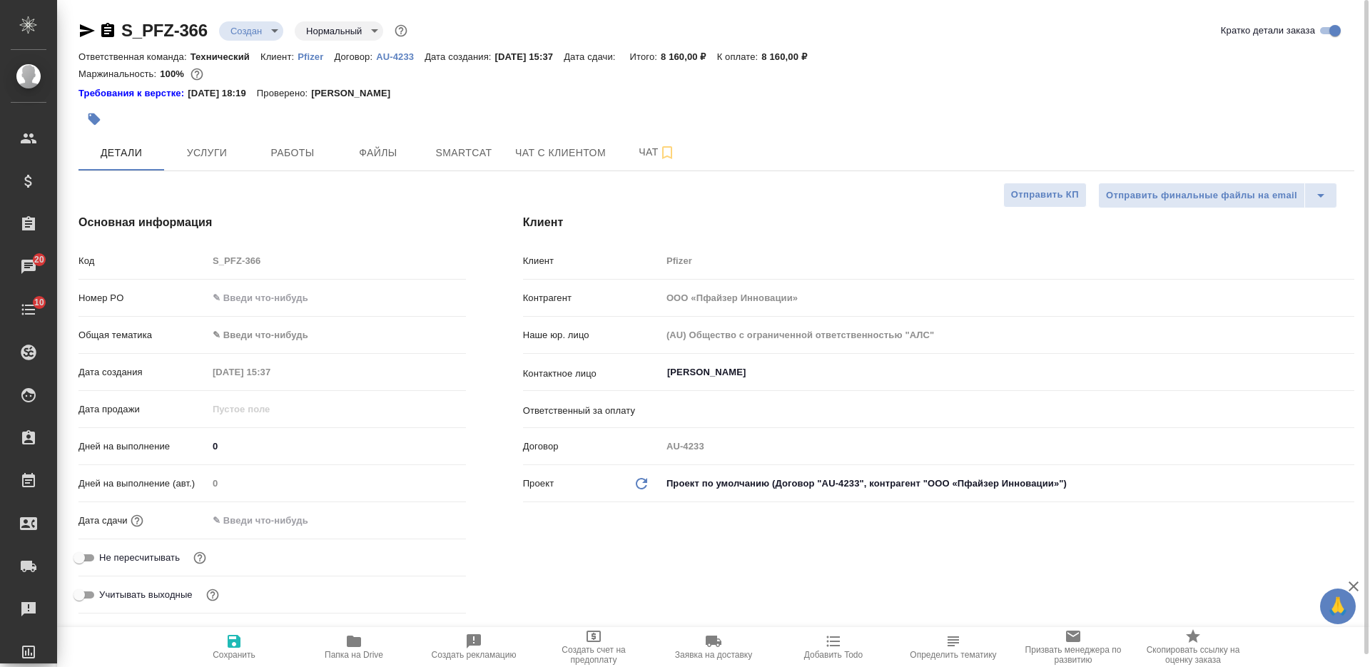
click at [218, 647] on span "Сохранить" at bounding box center [234, 646] width 103 height 27
type textarea "x"
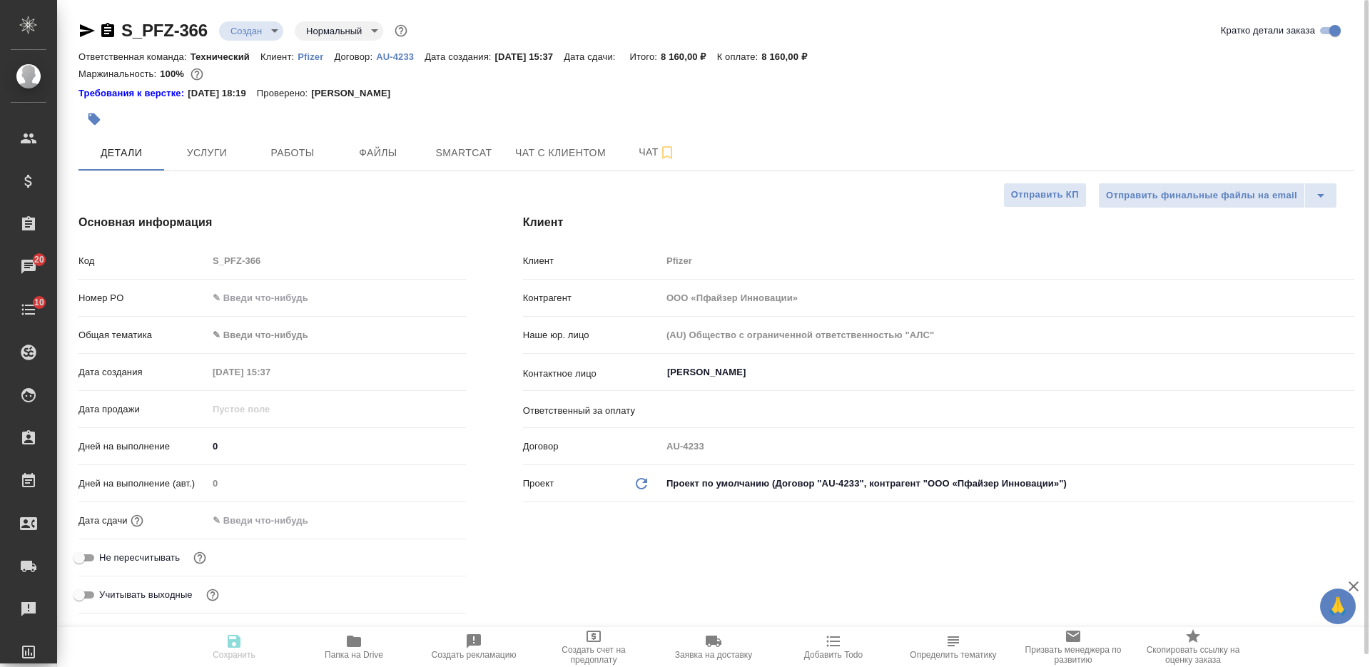
type textarea "x"
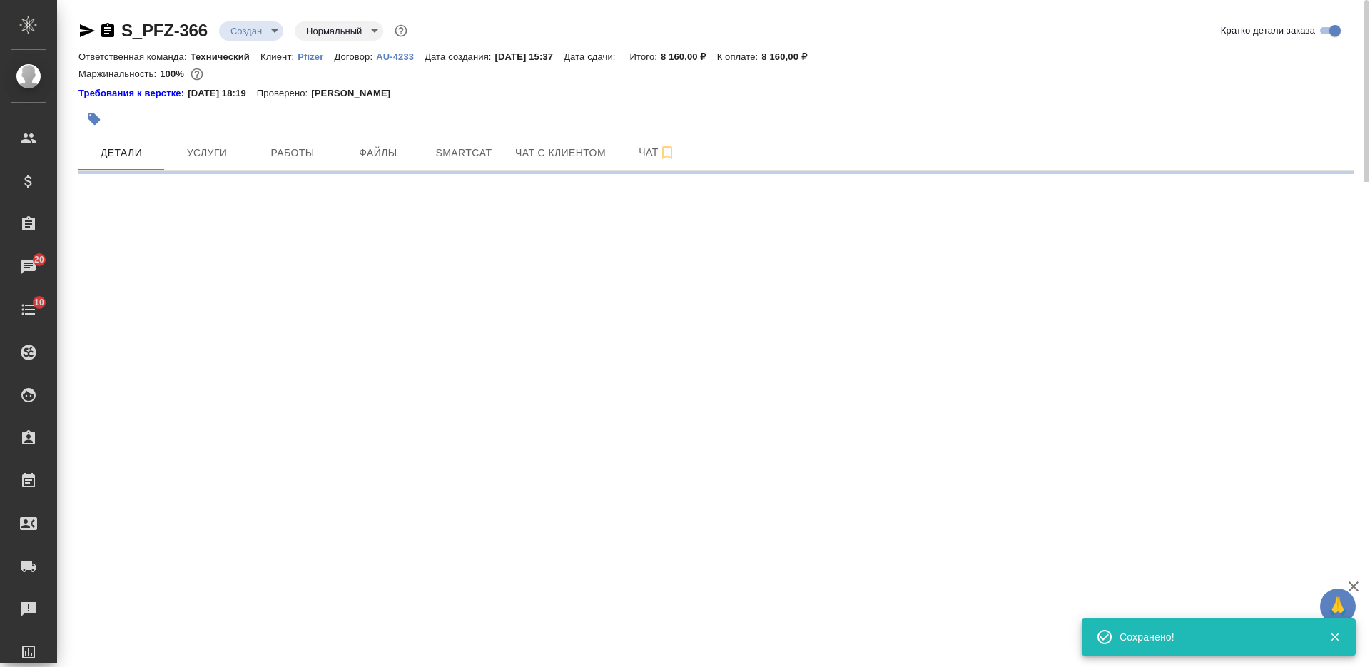
select select "RU"
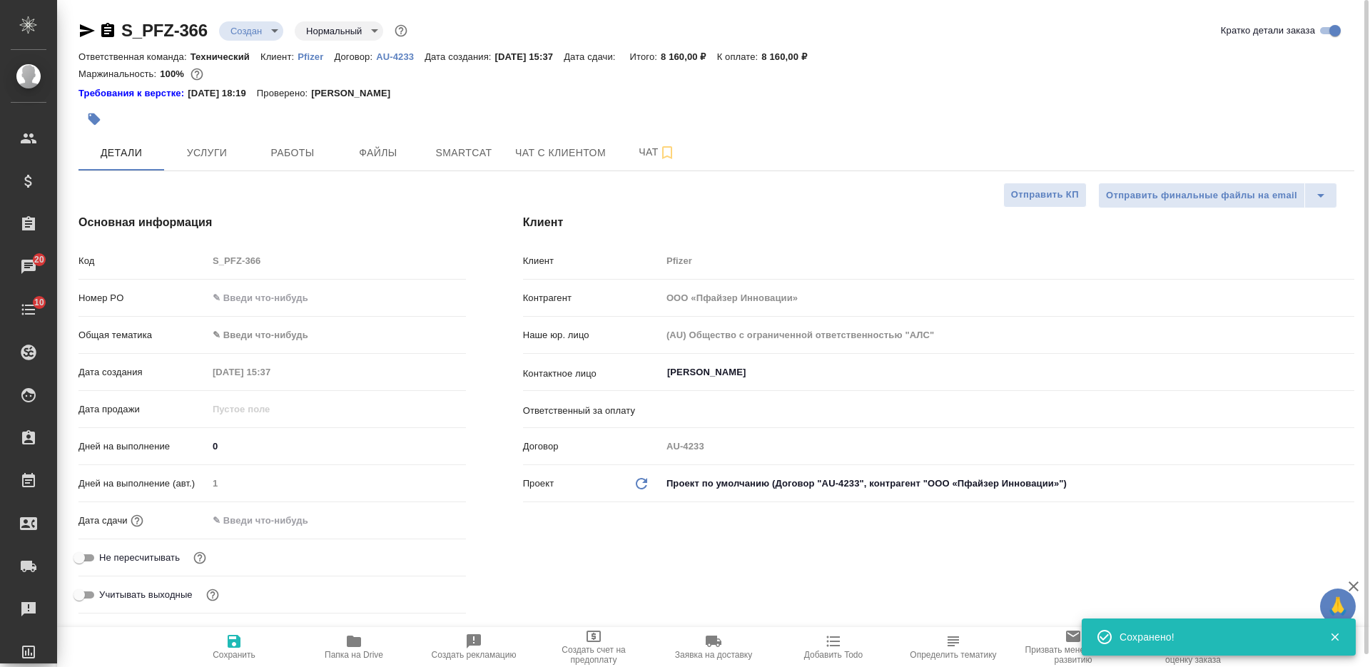
type textarea "x"
click at [199, 137] on button "Услуги" at bounding box center [207, 153] width 86 height 36
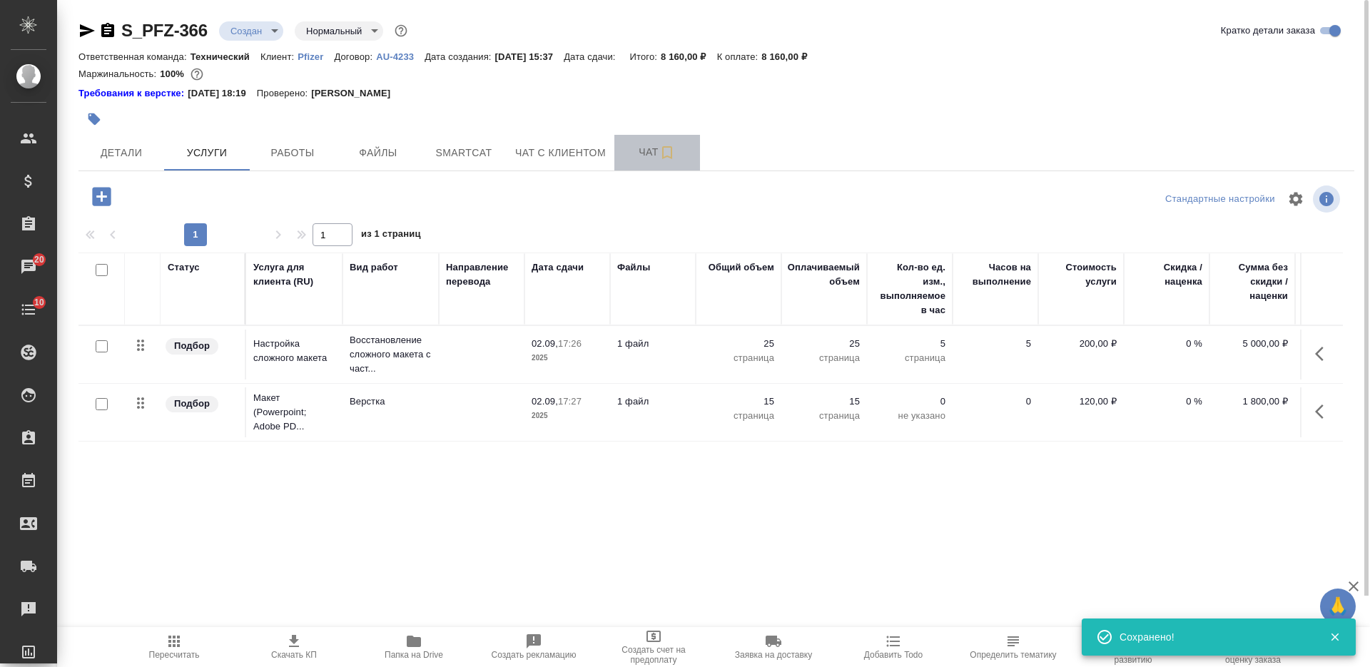
click at [643, 148] on span "Чат" at bounding box center [657, 152] width 69 height 18
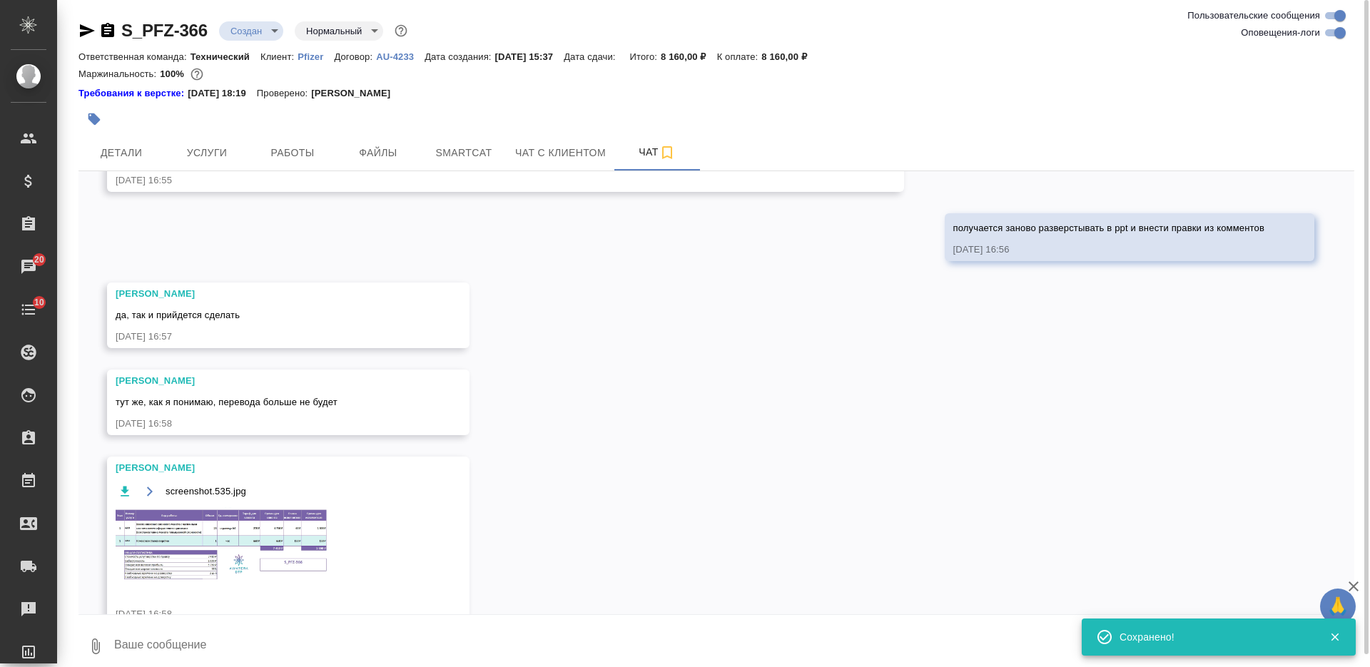
scroll to position [1215, 0]
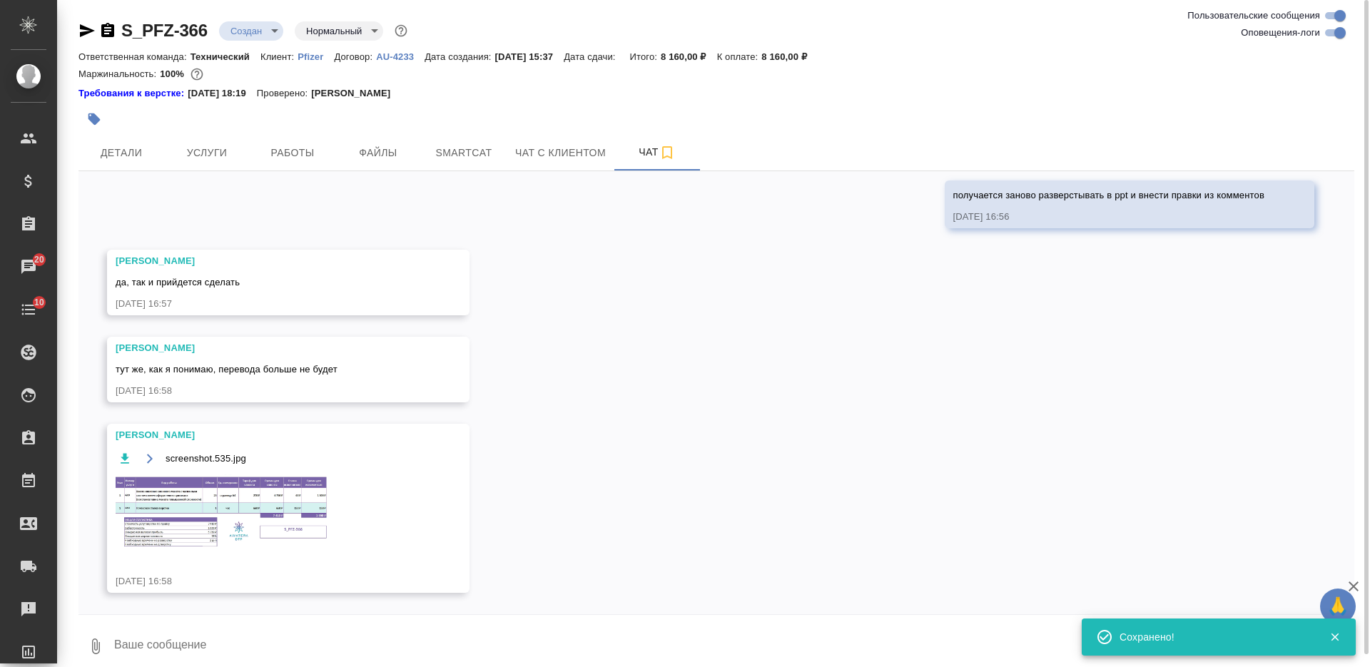
click at [256, 502] on img at bounding box center [223, 512] width 214 height 75
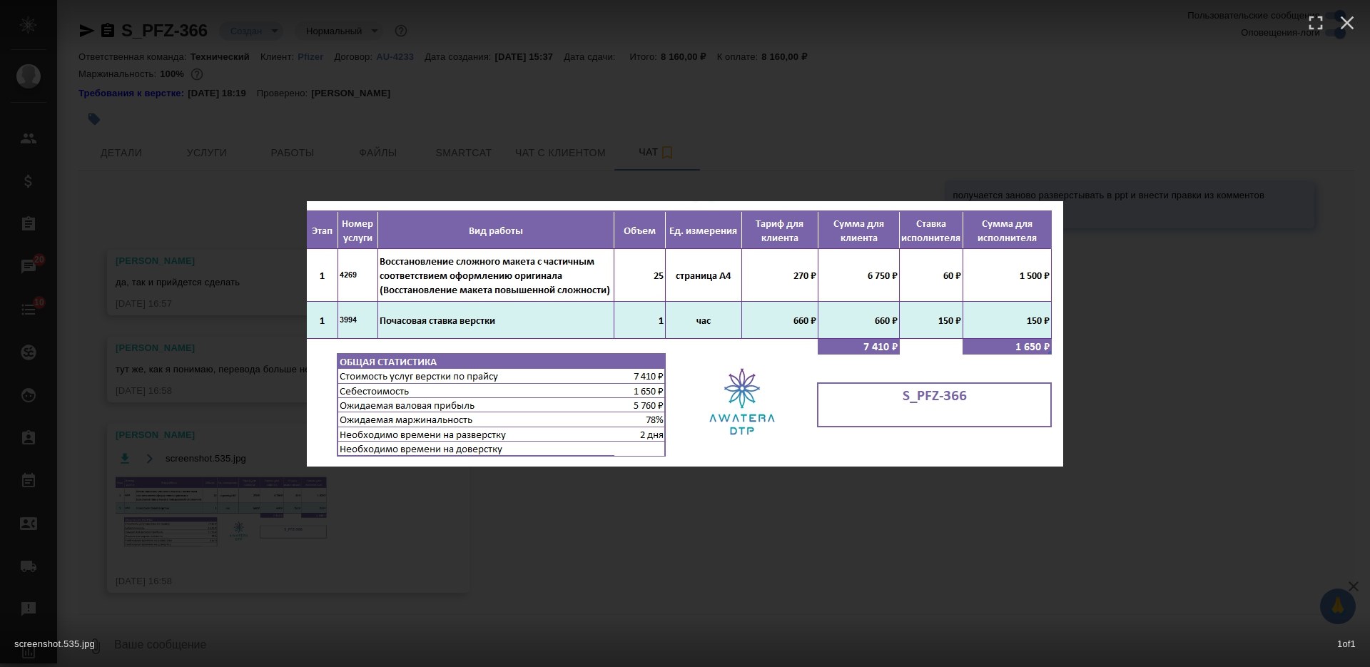
click at [655, 545] on div "screenshot.535.jpg 1 of 1" at bounding box center [685, 333] width 1370 height 667
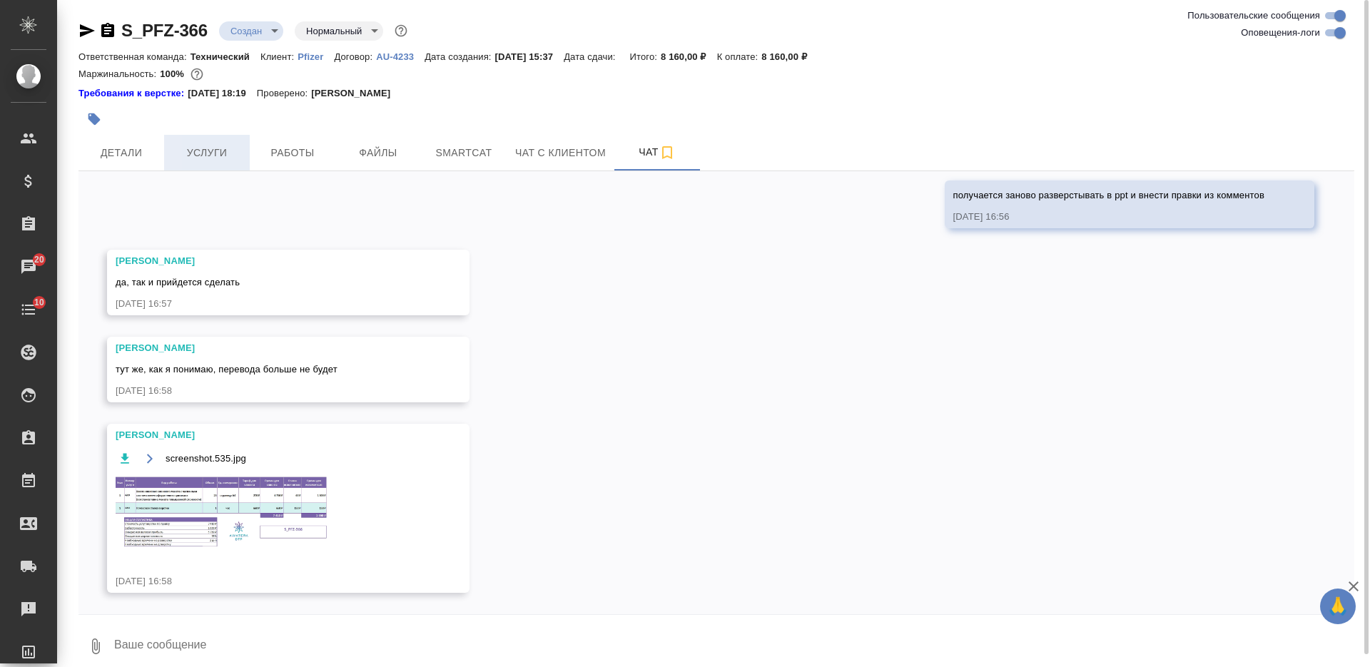
click at [201, 146] on span "Услуги" at bounding box center [207, 153] width 69 height 18
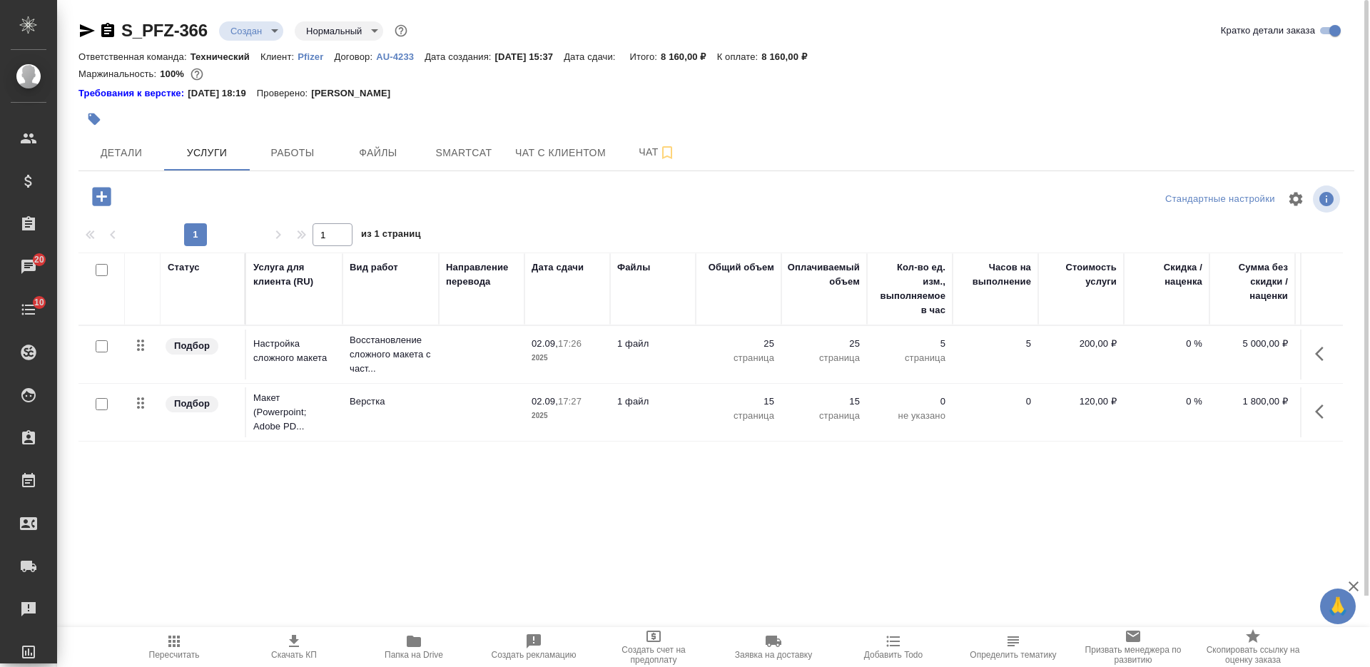
click at [98, 271] on input "checkbox" at bounding box center [102, 270] width 12 height 12
checkbox input "true"
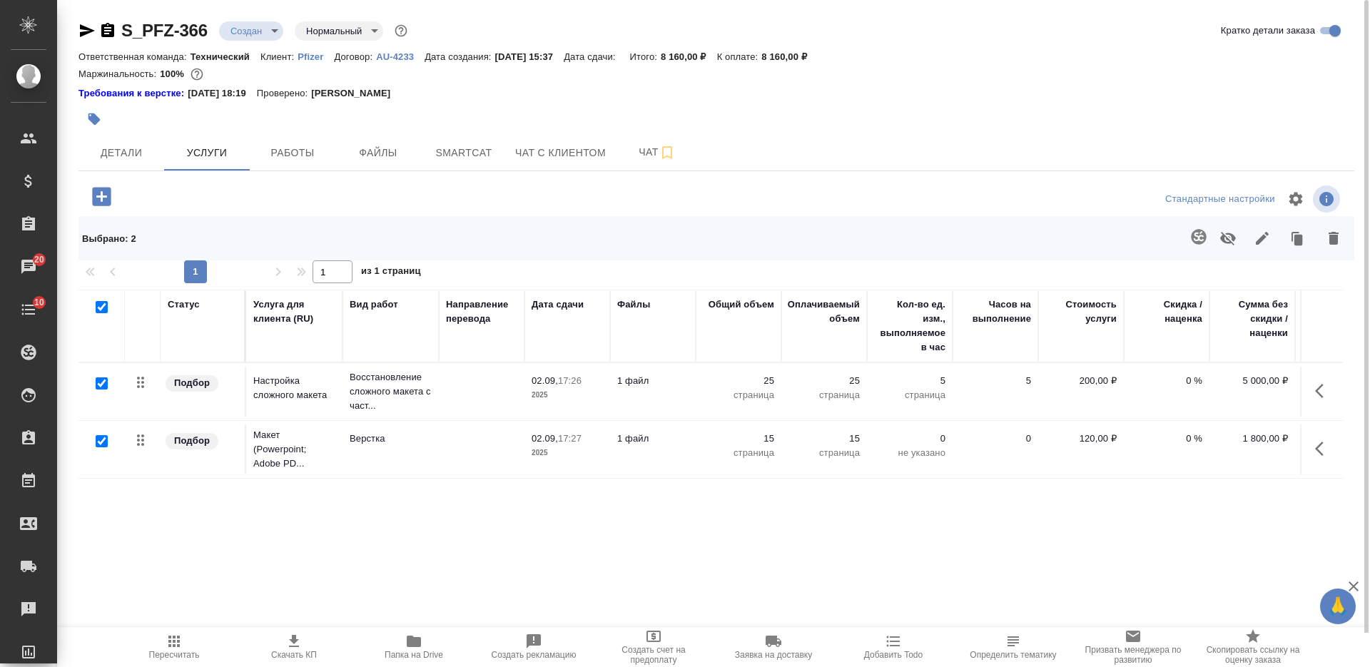
click at [1271, 233] on button "button" at bounding box center [1262, 238] width 34 height 37
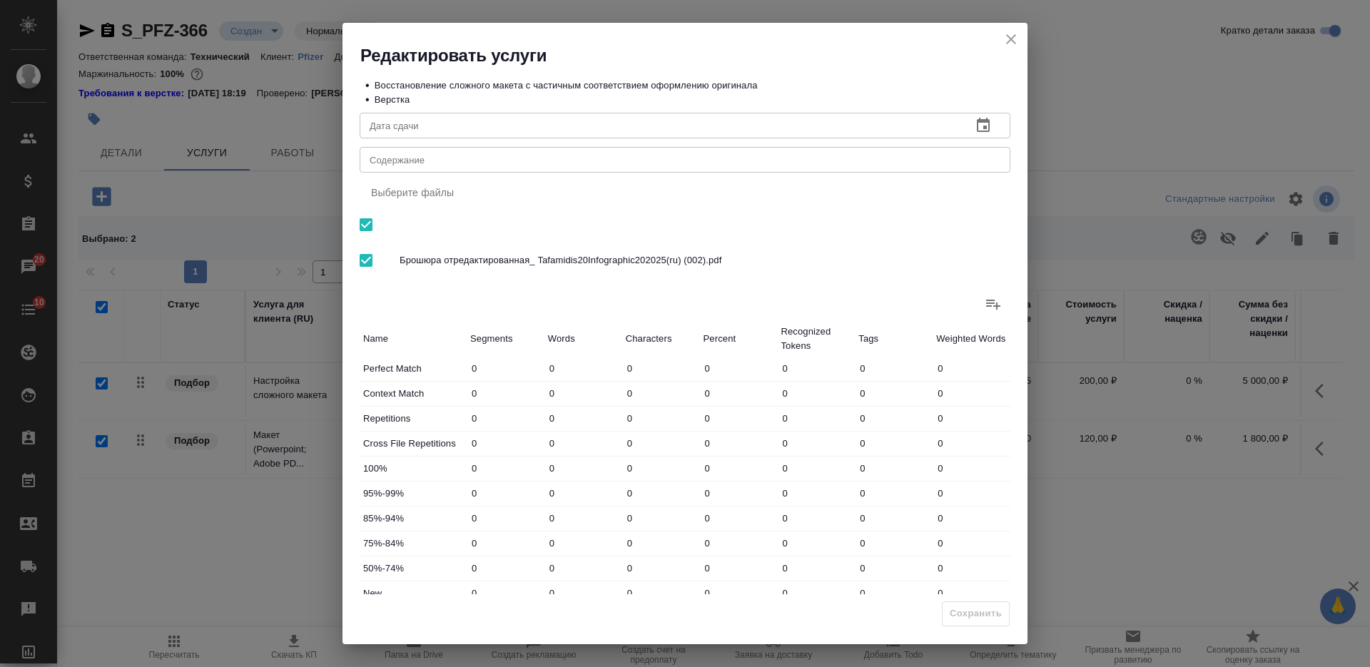
click at [533, 166] on div "x Содержание" at bounding box center [685, 160] width 651 height 26
paste textarea "заявка на перевод: Infographic book - Леви-Каринская Анна"
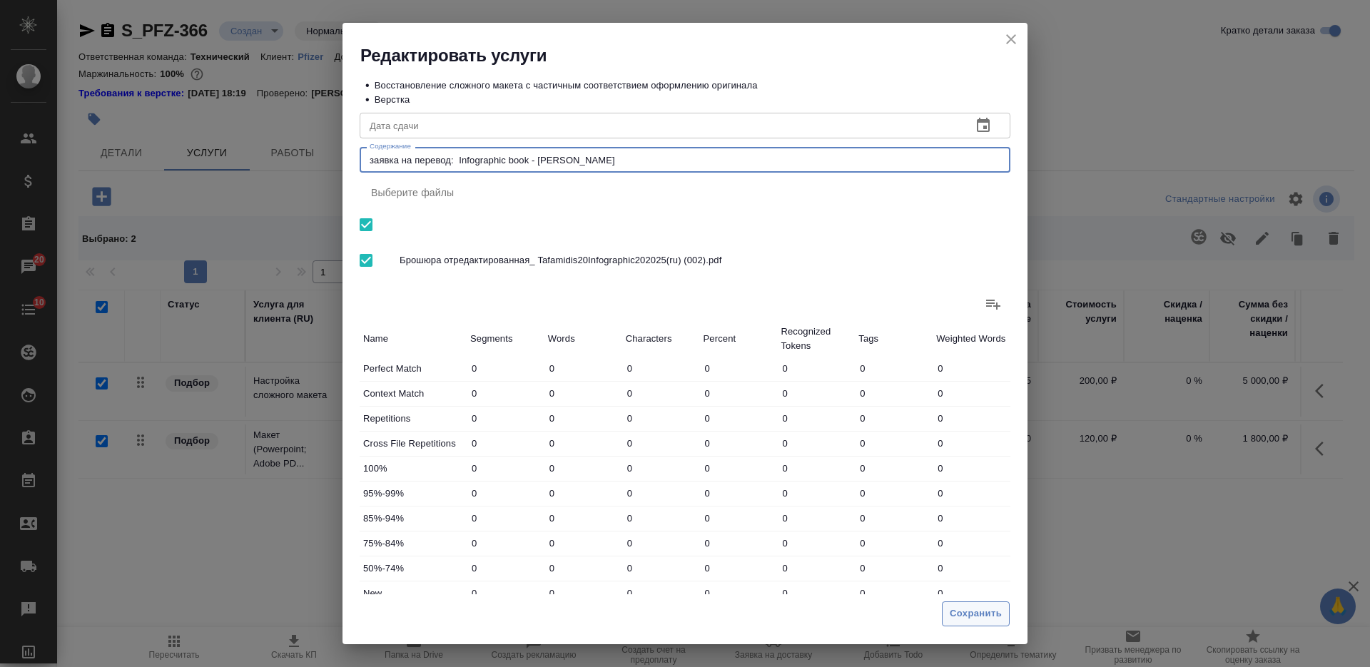
type textarea "заявка на перевод: Infographic book - Леви-Каринская Анна - слайды"
click at [980, 617] on span "Сохранить" at bounding box center [976, 614] width 52 height 16
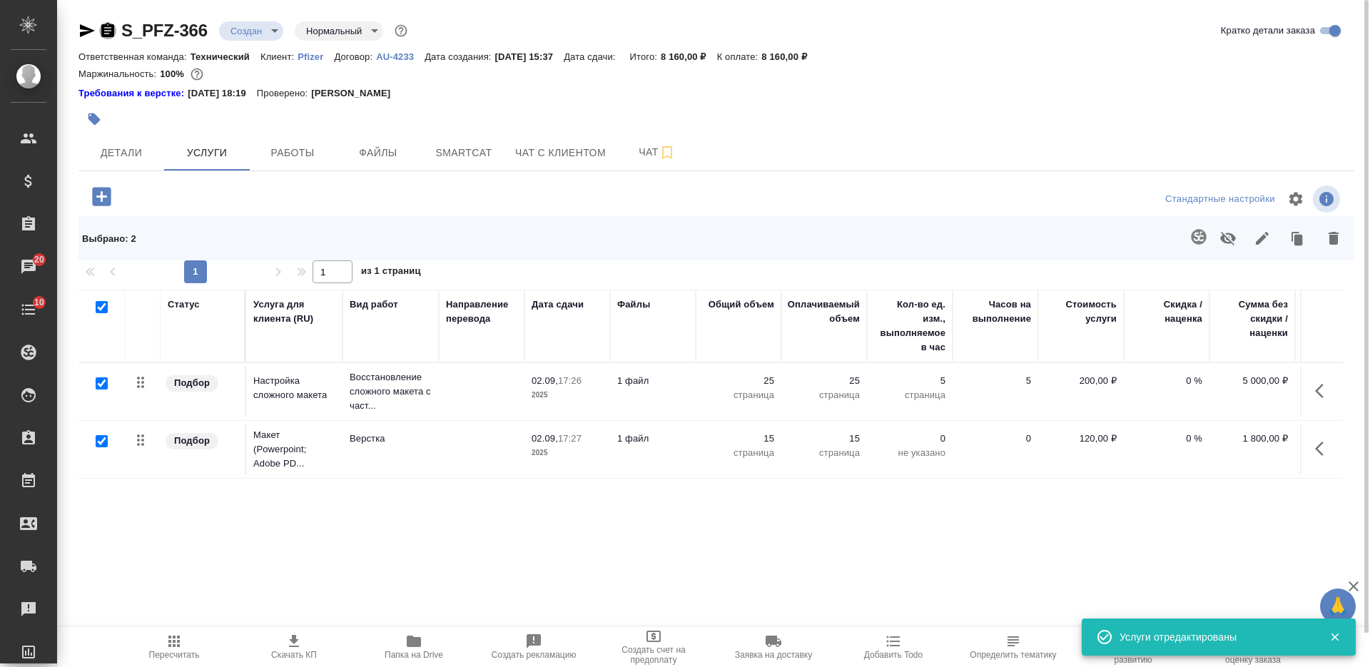
click at [111, 27] on icon "button" at bounding box center [107, 30] width 13 height 14
drag, startPoint x: 833, startPoint y: 65, endPoint x: 774, endPoint y: 54, distance: 60.3
click at [780, 54] on div "Ответственная команда: Технический Клиент: Pfizer Договор: AU-4233 Дата создани…" at bounding box center [717, 56] width 1276 height 17
copy p "8 160,00 ₽"
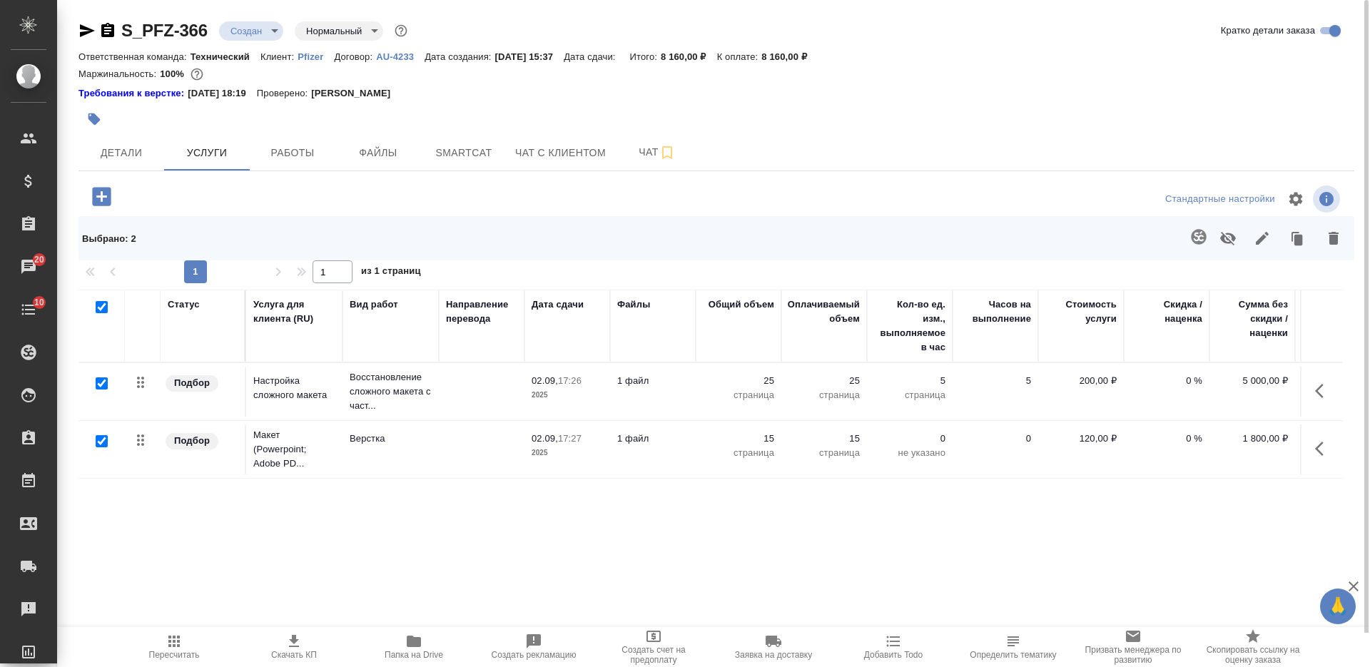
click at [517, 545] on div "Статус Услуга для клиента (RU) Вид работ Направление перевода Дата сдачи Файлы …" at bounding box center [711, 443] width 1265 height 307
click at [315, 648] on span "Скачать КП" at bounding box center [294, 646] width 103 height 27
click at [268, 32] on body "🙏 .cls-1 fill:#fff; AWATERA Nikiforova Valeria Клиенты Спецификации Заказы 20 Ч…" at bounding box center [685, 333] width 1370 height 667
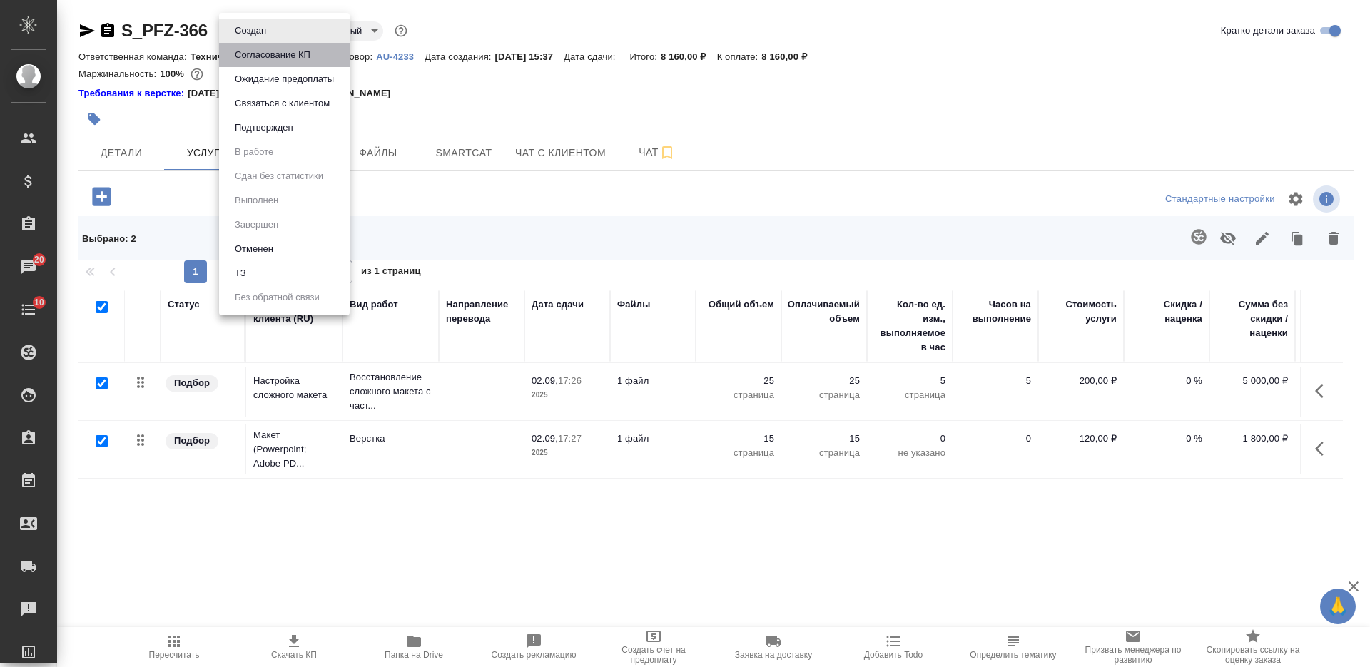
click at [280, 57] on button "Согласование КП" at bounding box center [273, 55] width 84 height 16
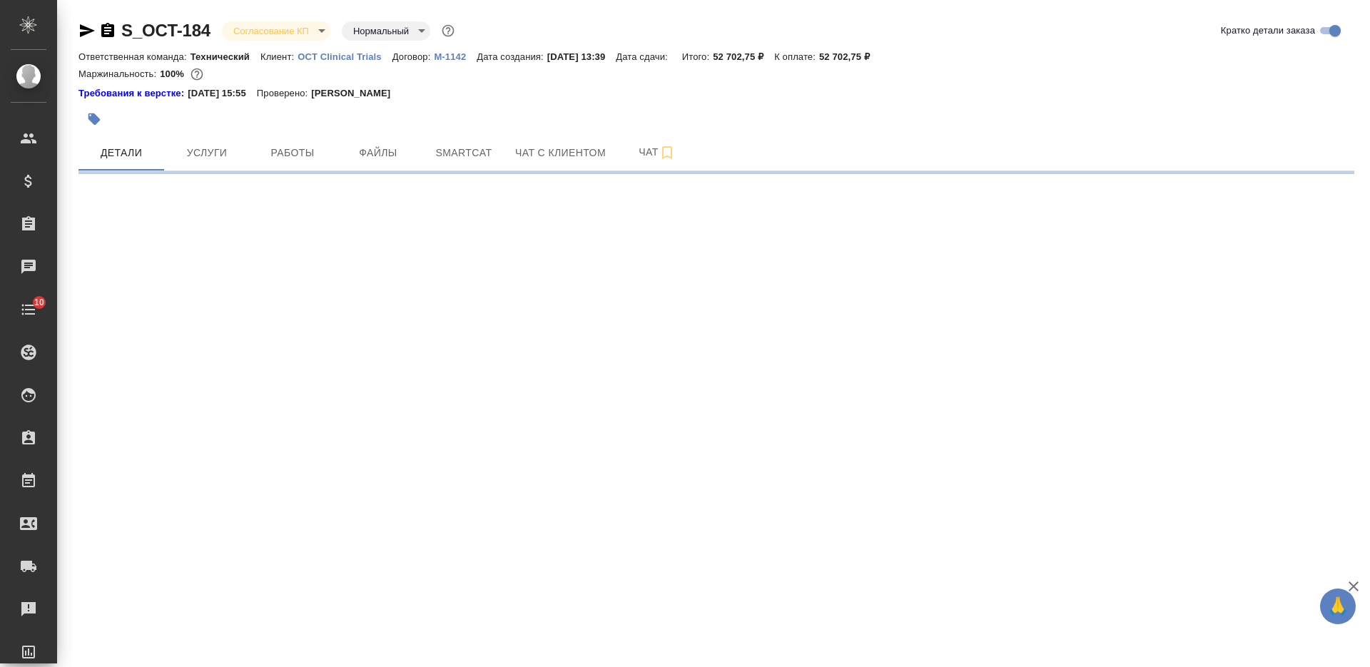
select select "RU"
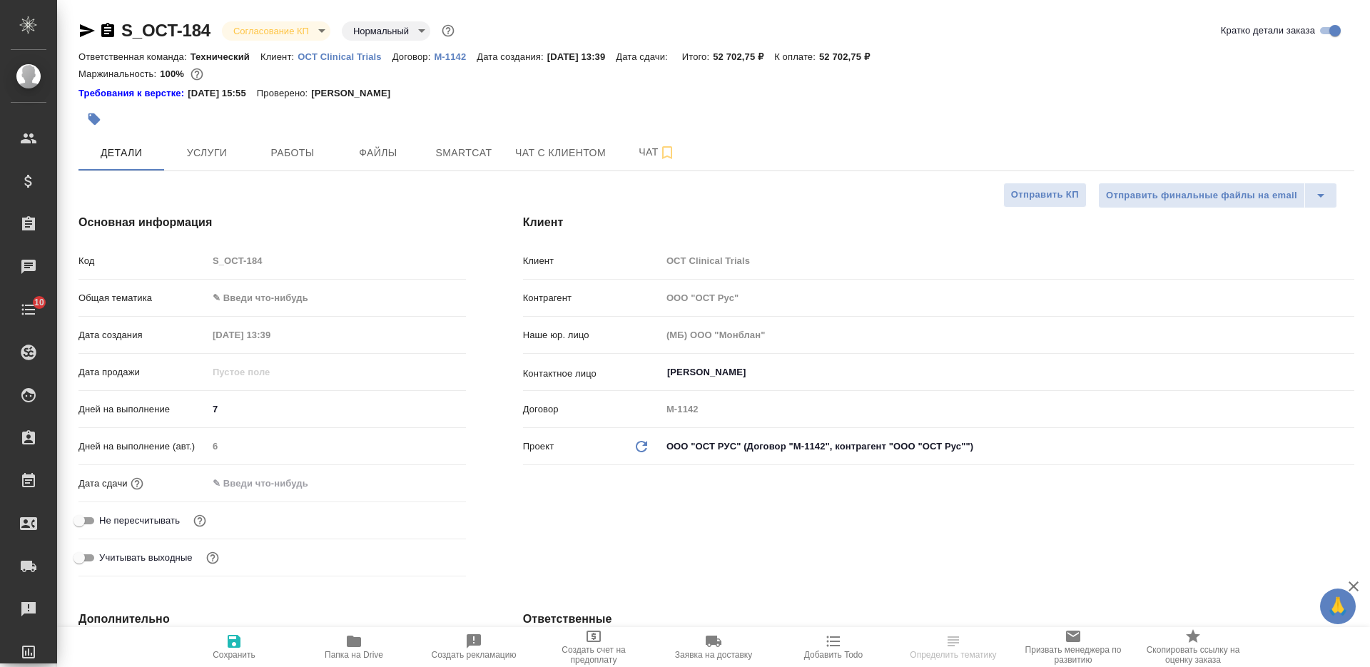
type textarea "x"
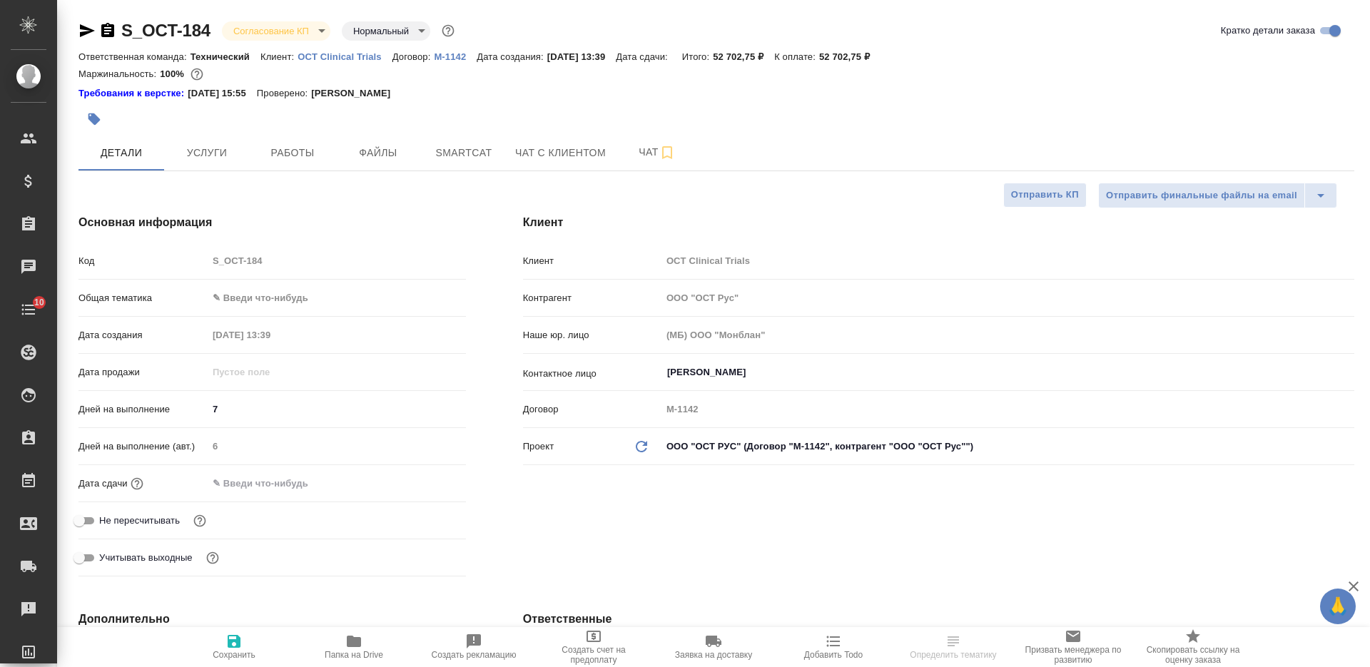
type textarea "x"
type input "[PERSON_NAME]"
click at [84, 36] on icon "button" at bounding box center [87, 30] width 17 height 17
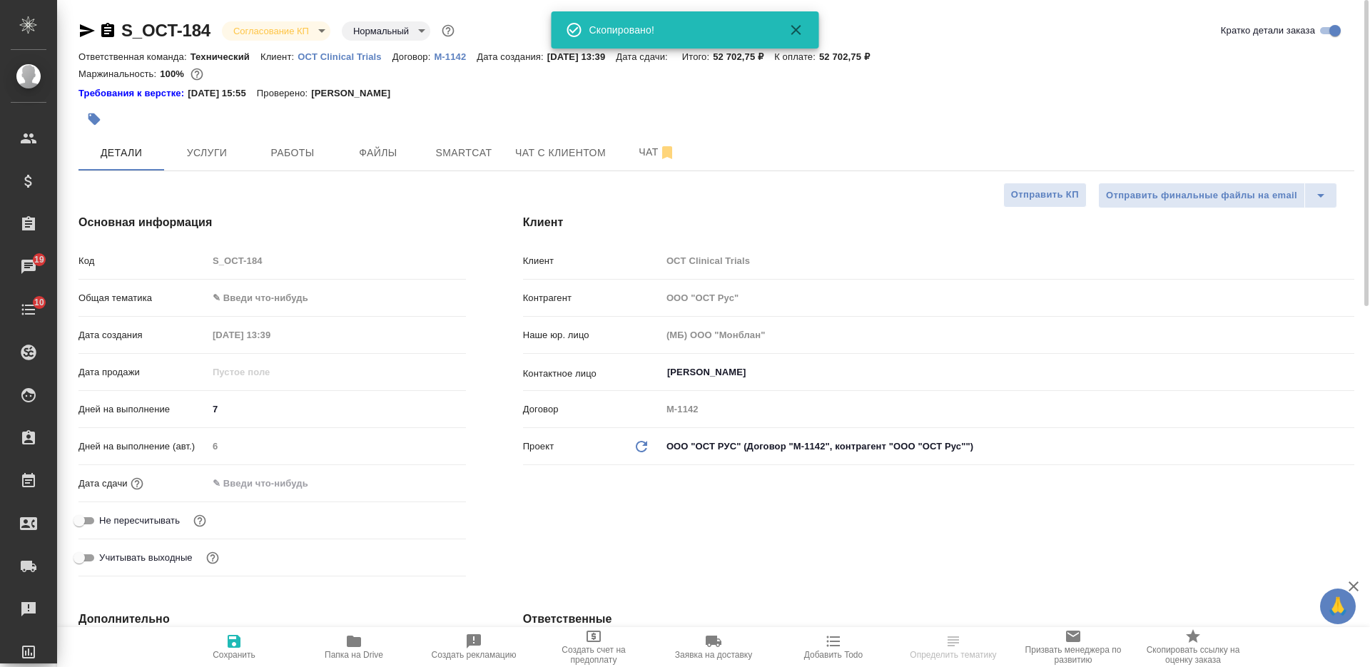
select select "RU"
type textarea "x"
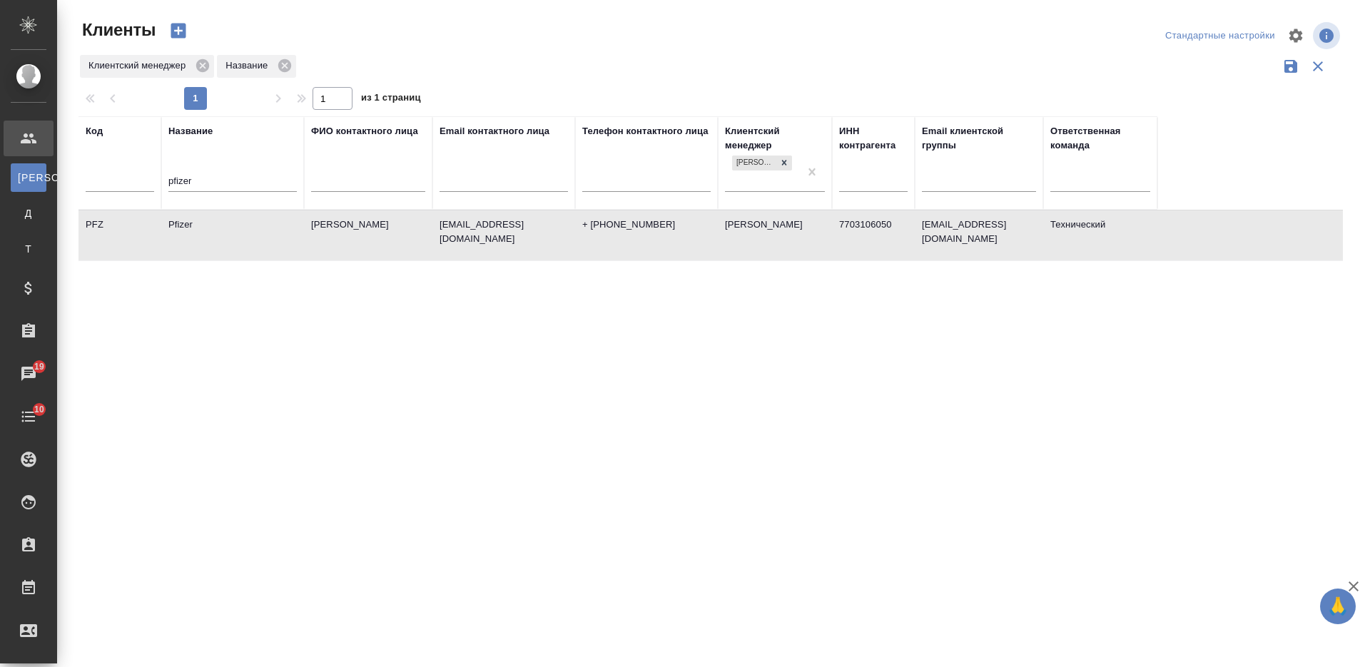
select select "RU"
click at [169, 186] on input "pfizer" at bounding box center [232, 182] width 128 height 18
type input "4"
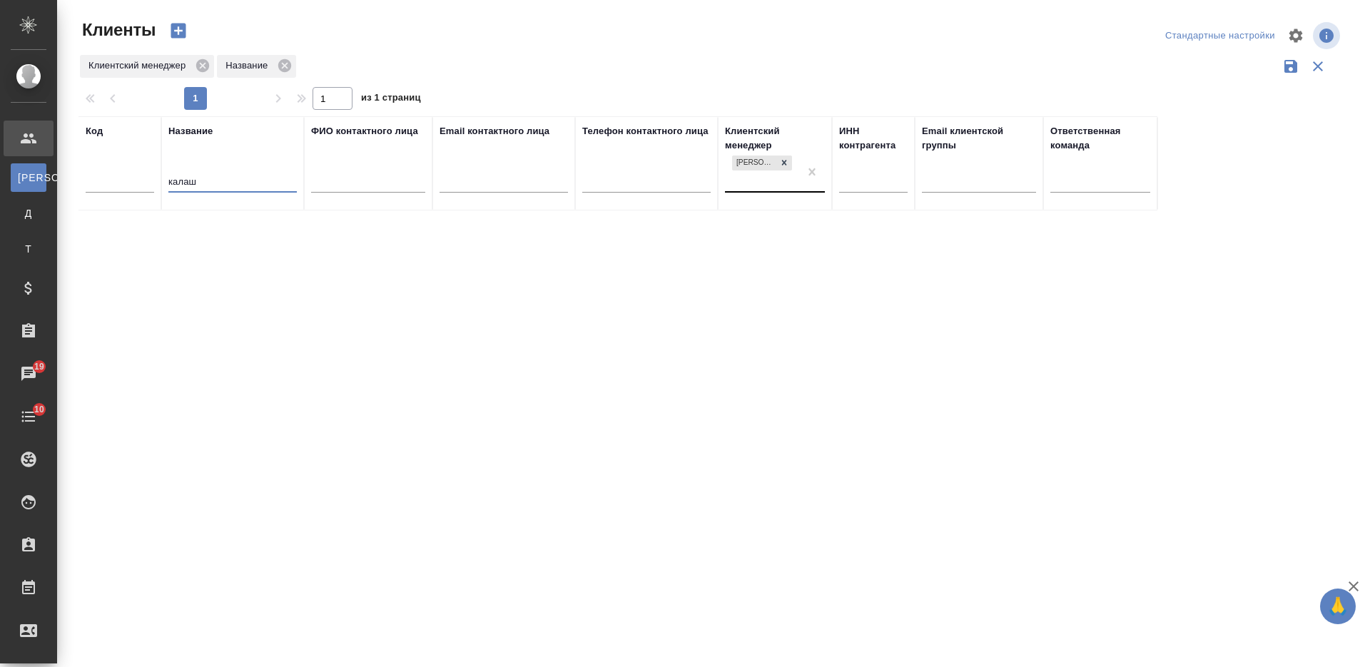
type input "калаш"
click at [754, 183] on div "Никифорова Валерия" at bounding box center [762, 172] width 74 height 39
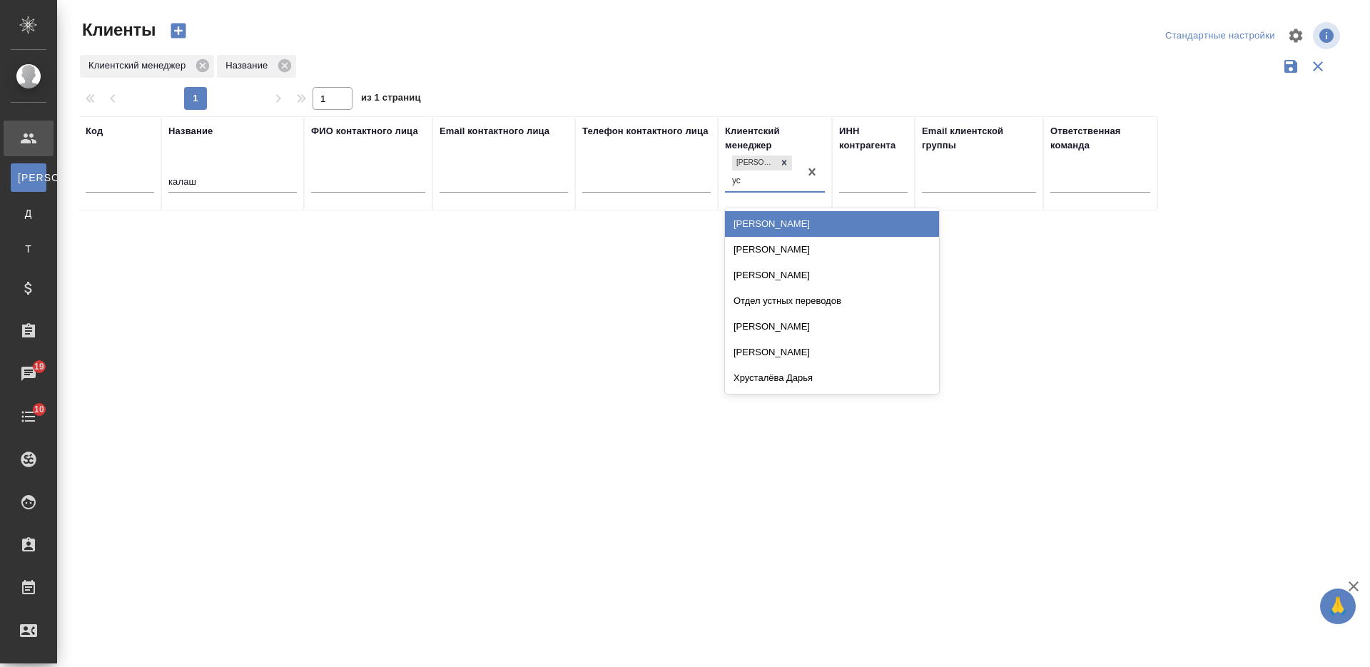
type input "усм"
click at [774, 221] on div "[PERSON_NAME]" at bounding box center [832, 224] width 214 height 26
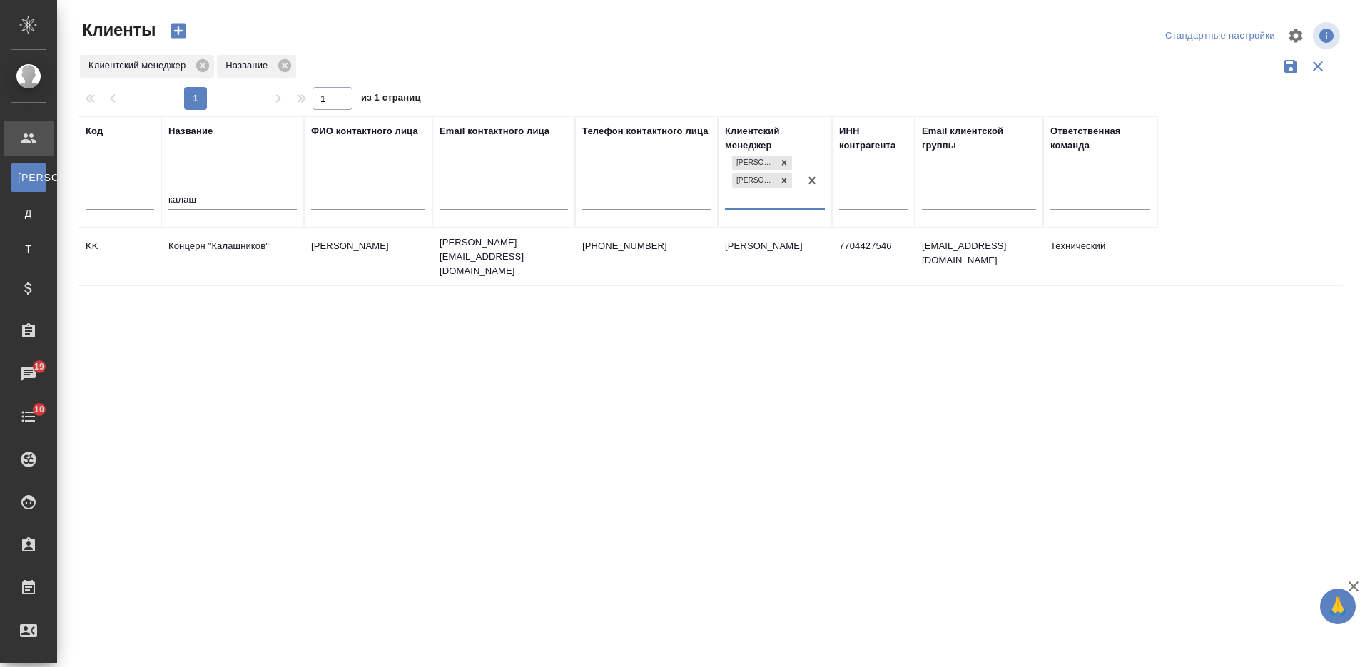
click at [377, 266] on td "[PERSON_NAME]" at bounding box center [368, 257] width 128 height 50
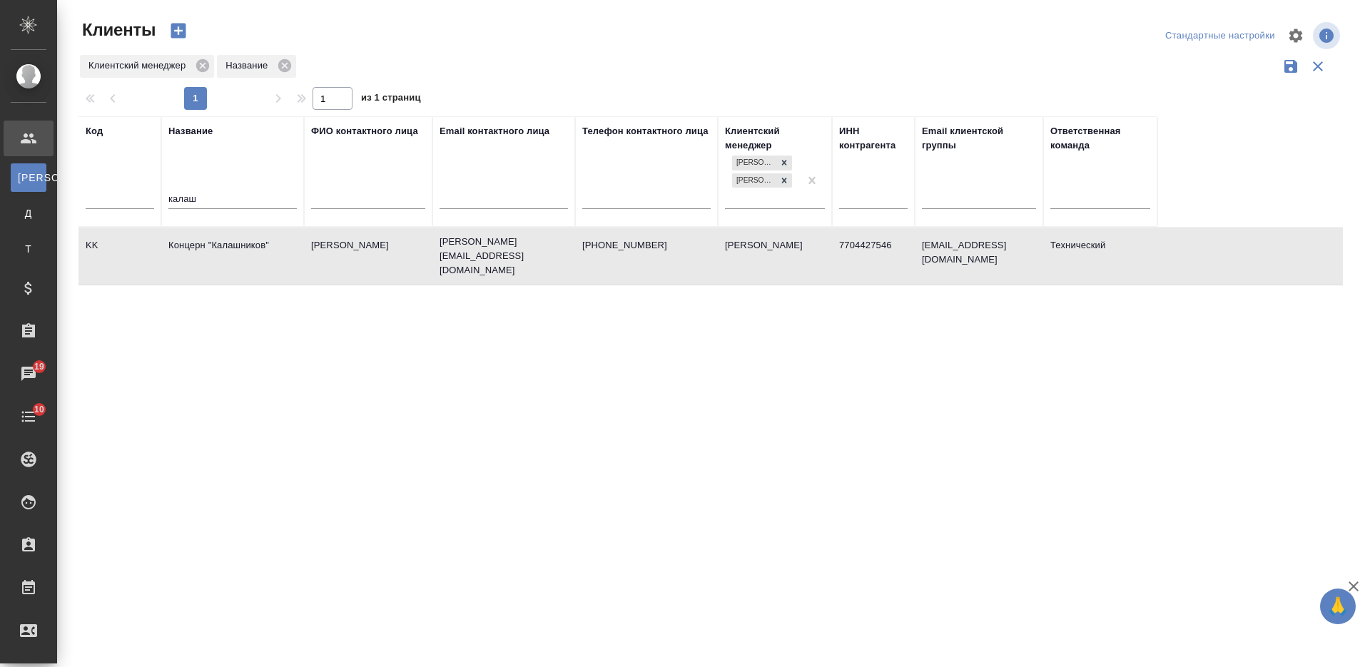
click at [377, 266] on td "[PERSON_NAME]" at bounding box center [368, 256] width 128 height 50
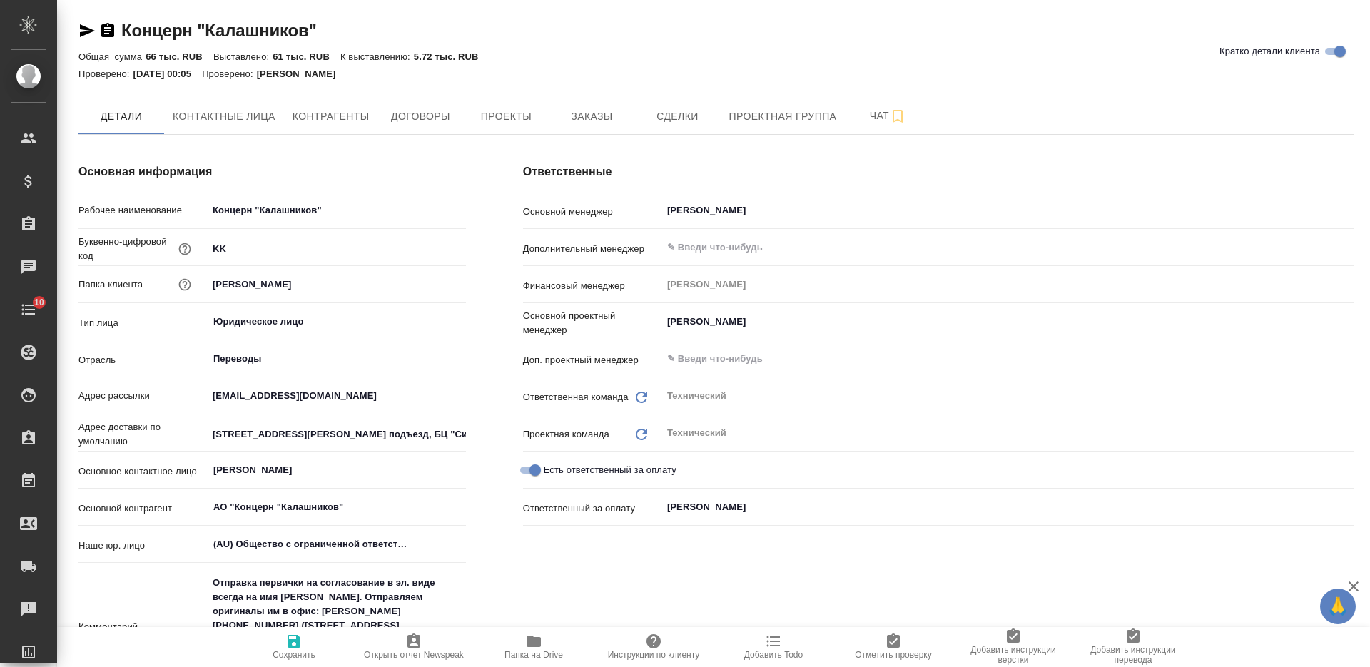
type textarea "x"
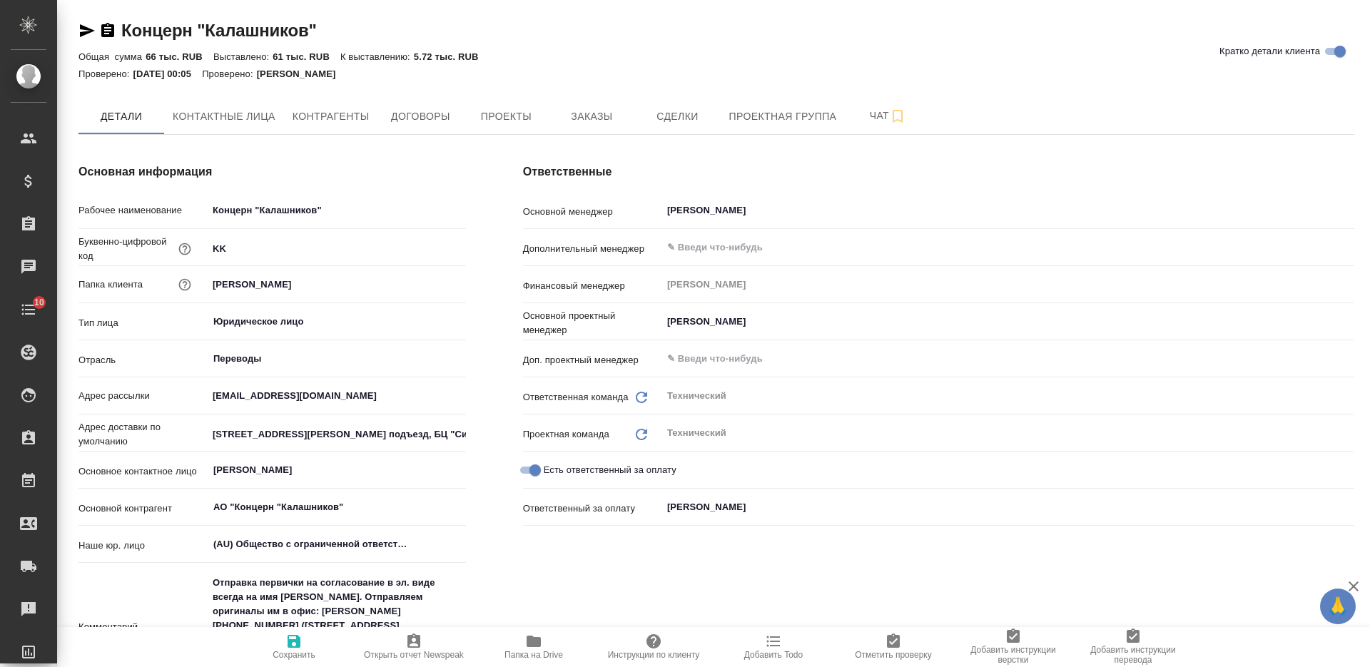
type textarea "x"
click at [590, 117] on span "Заказы" at bounding box center [591, 117] width 69 height 18
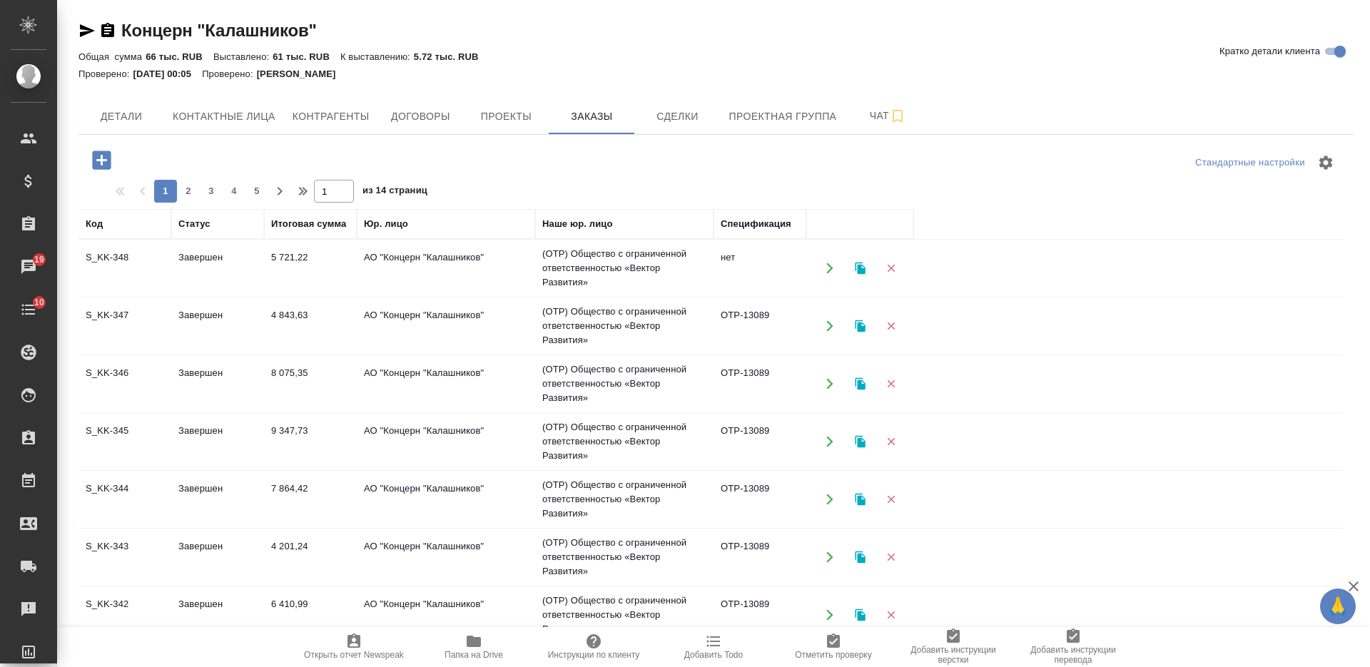
click at [101, 159] on icon "button" at bounding box center [101, 160] width 25 height 25
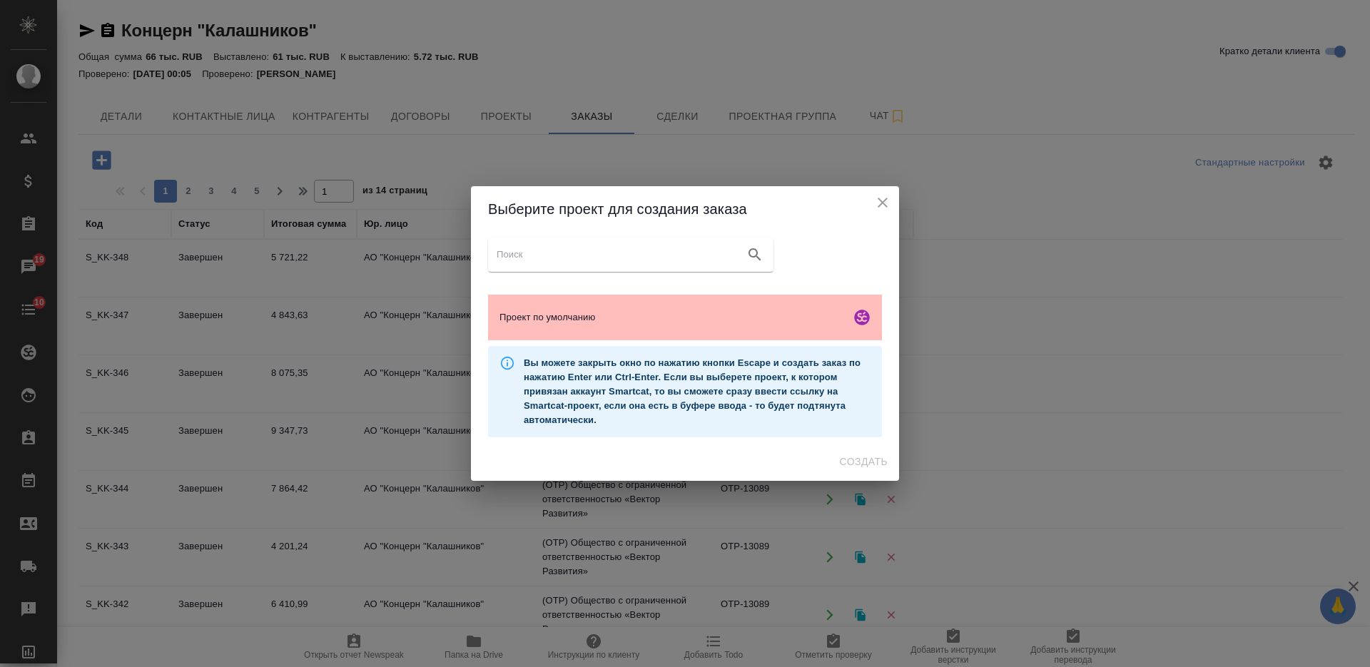
click at [636, 303] on div "Проект по умолчанию" at bounding box center [685, 318] width 394 height 46
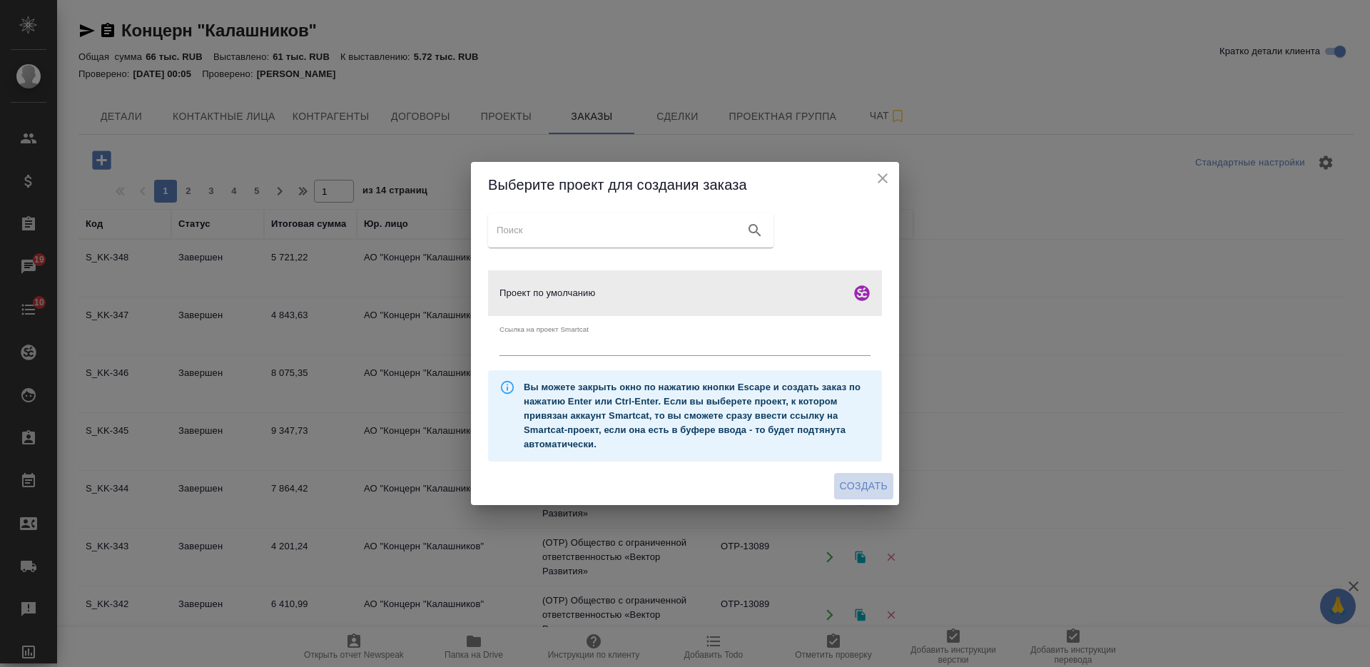
click at [849, 476] on button "Создать" at bounding box center [863, 486] width 59 height 26
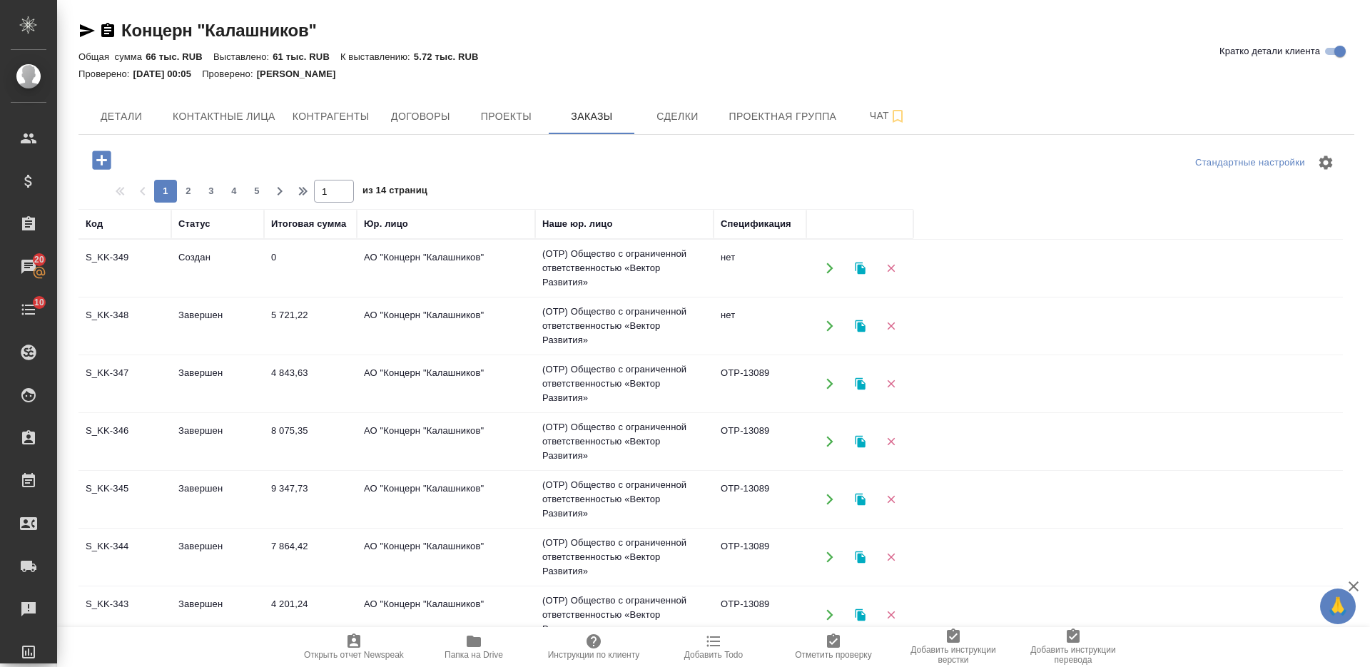
click at [292, 315] on td "5 721,22" at bounding box center [310, 326] width 93 height 50
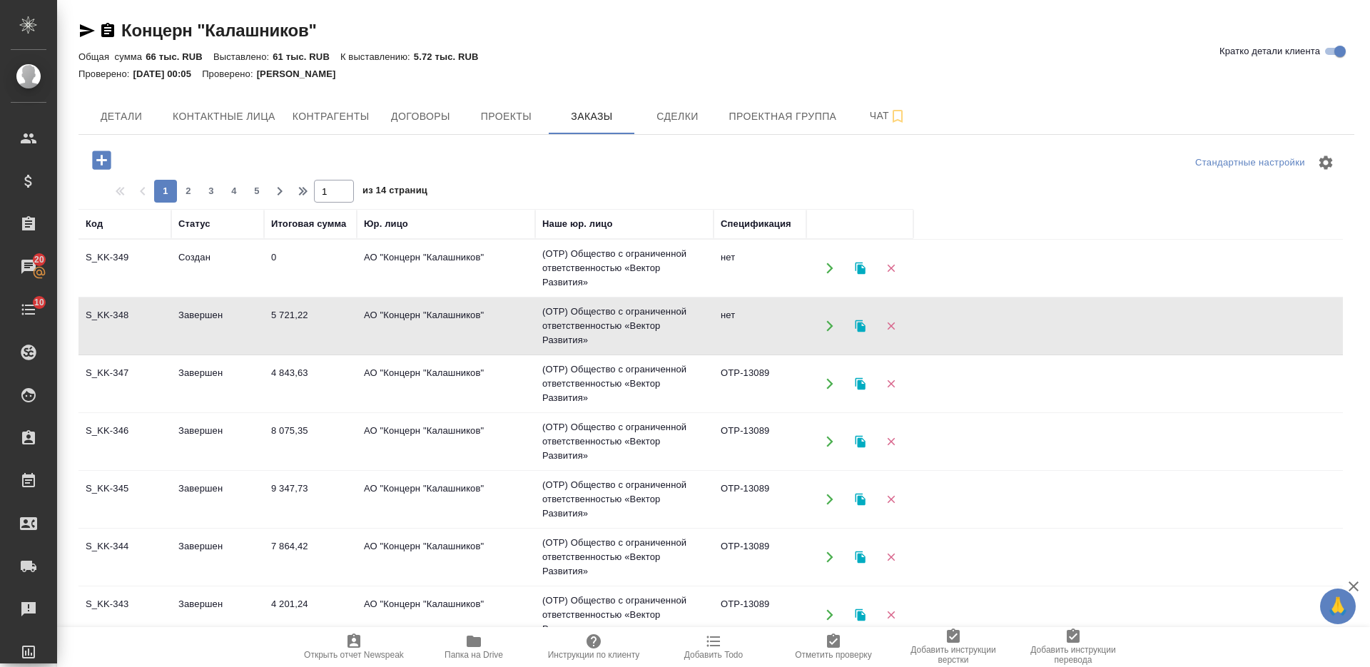
click at [292, 315] on td "5 721,22" at bounding box center [310, 326] width 93 height 50
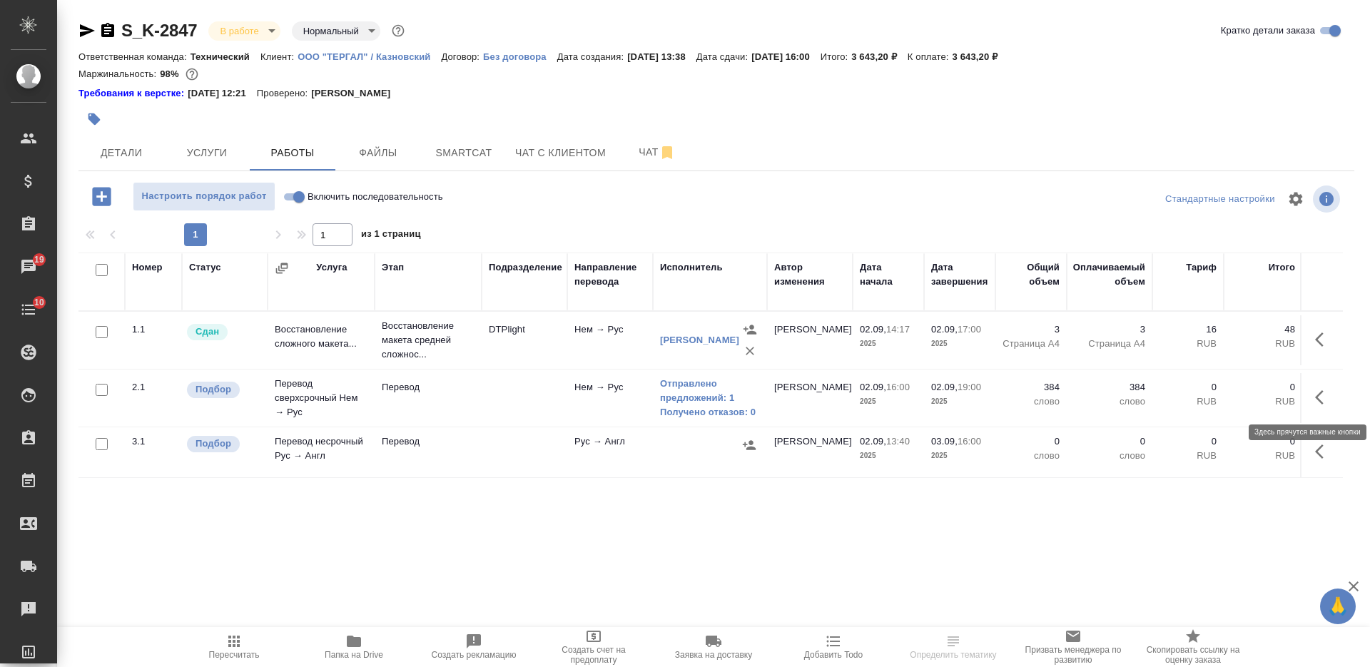
click at [1325, 393] on icon "button" at bounding box center [1323, 397] width 17 height 17
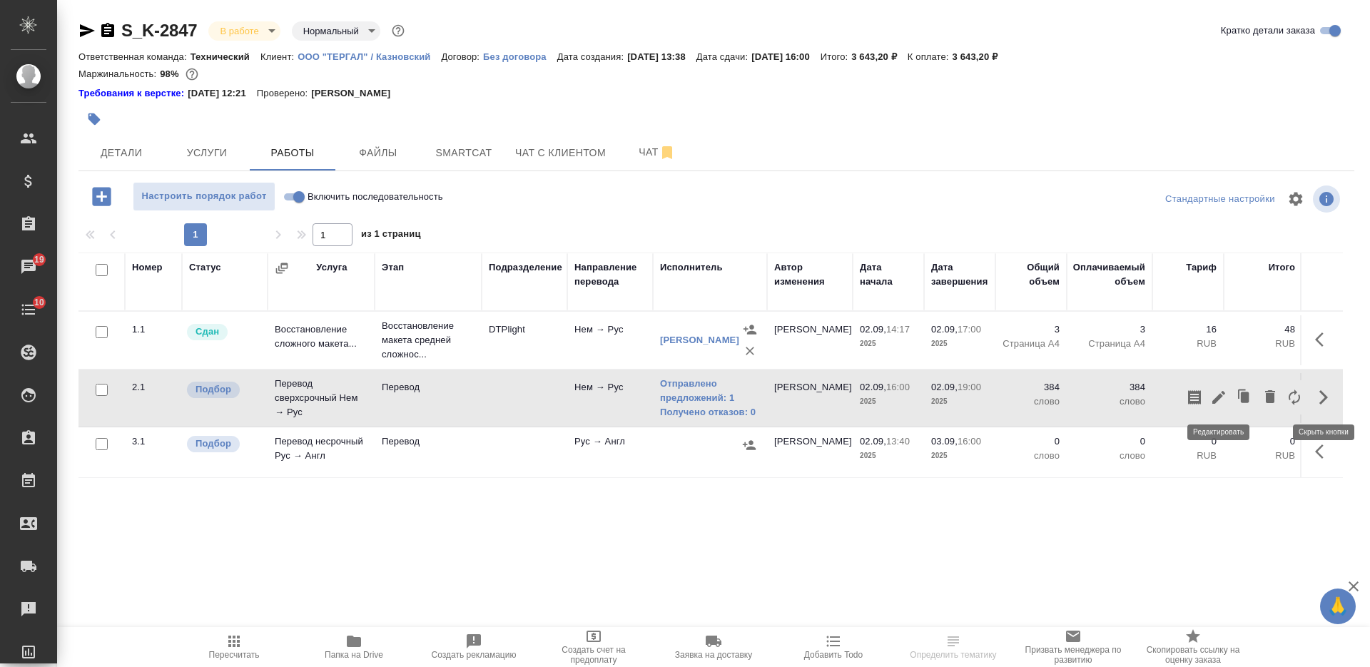
click at [1216, 400] on icon "button" at bounding box center [1219, 397] width 13 height 13
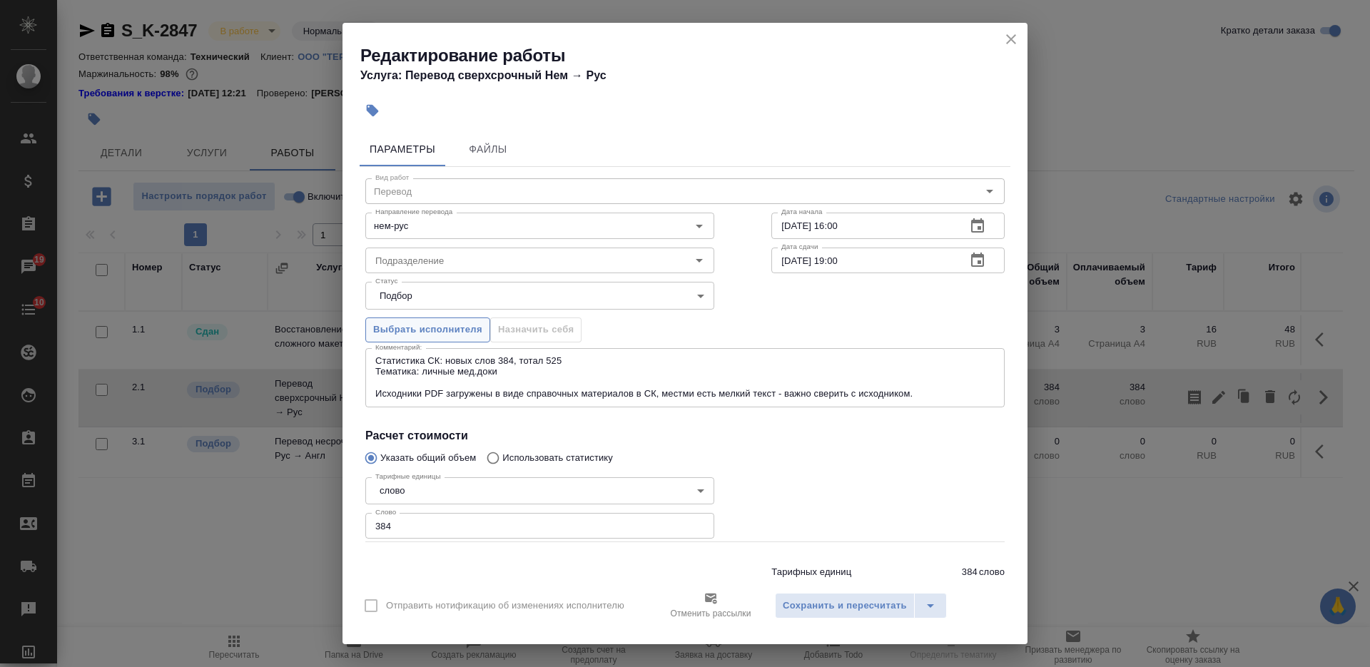
click at [449, 329] on span "Выбрать исполнителя" at bounding box center [427, 330] width 109 height 16
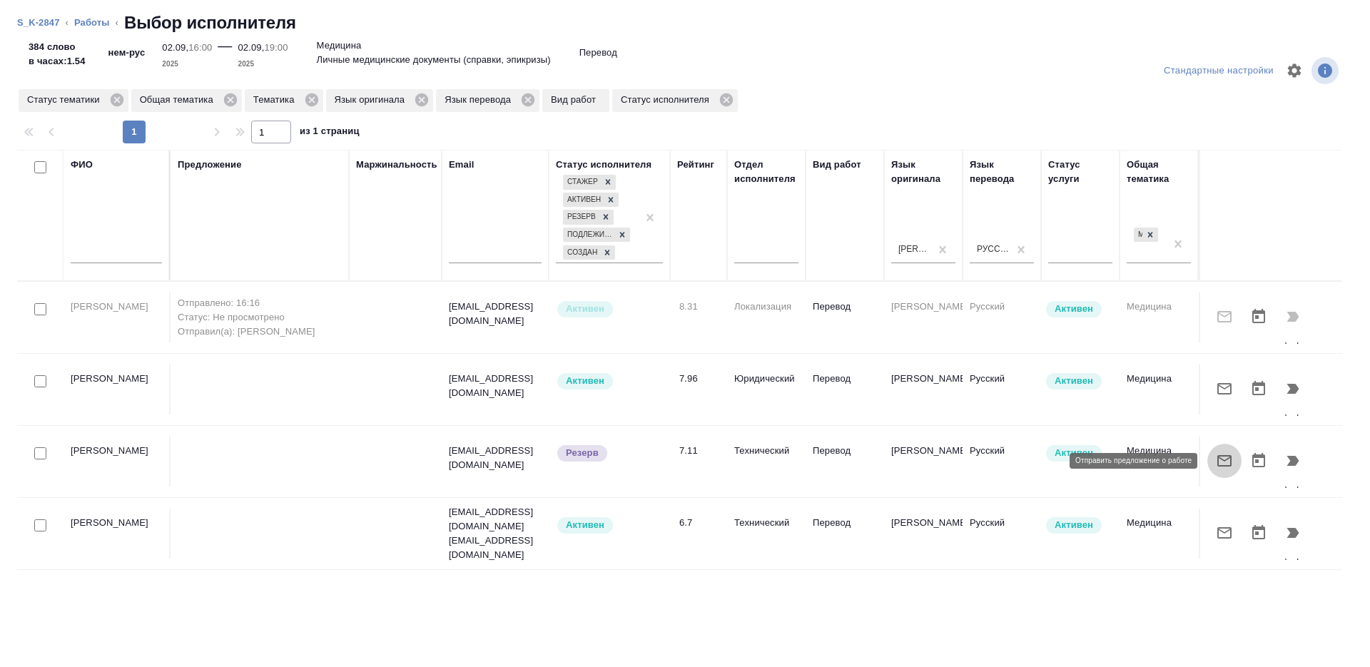
click at [1228, 463] on icon "button" at bounding box center [1224, 460] width 17 height 17
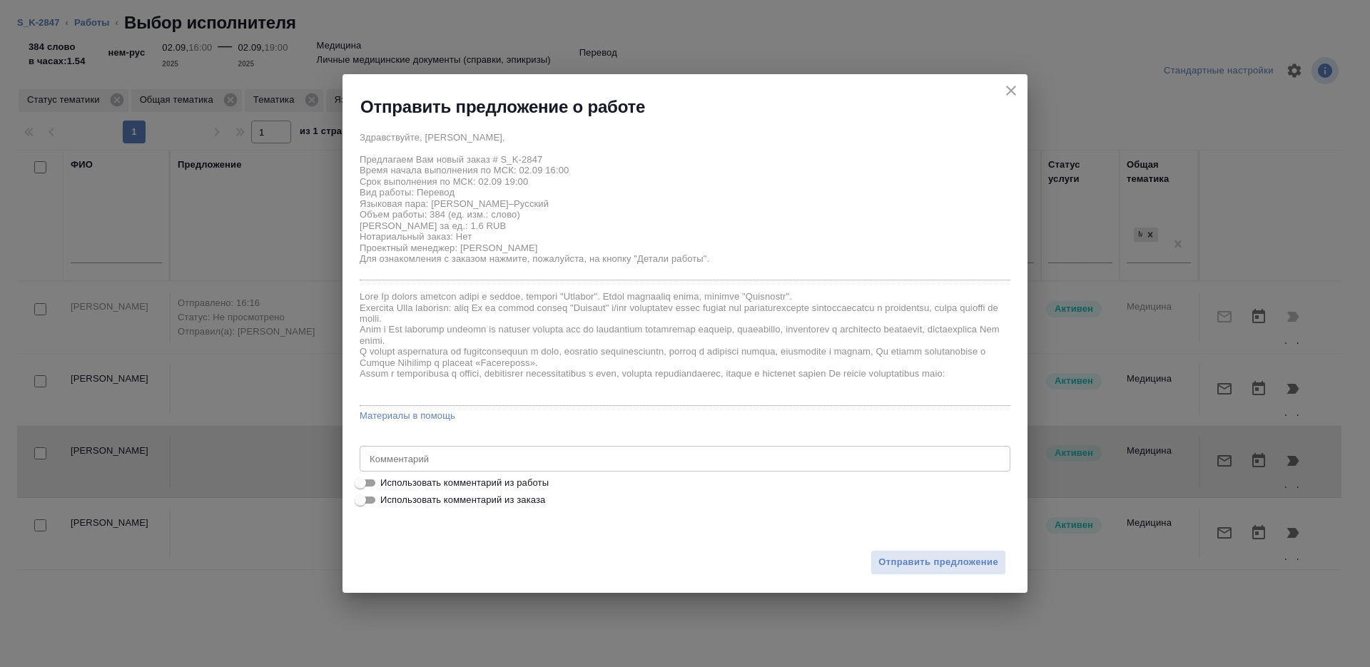
click at [478, 491] on label "Использовать комментарий из работы" at bounding box center [676, 483] width 648 height 17
click at [386, 491] on input "Использовать комментарий из работы" at bounding box center [360, 483] width 51 height 17
checkbox input "true"
type textarea "Статистика СК: новых слов 384, тотал 525 Тематика: личные мед.доки Исходники PD…"
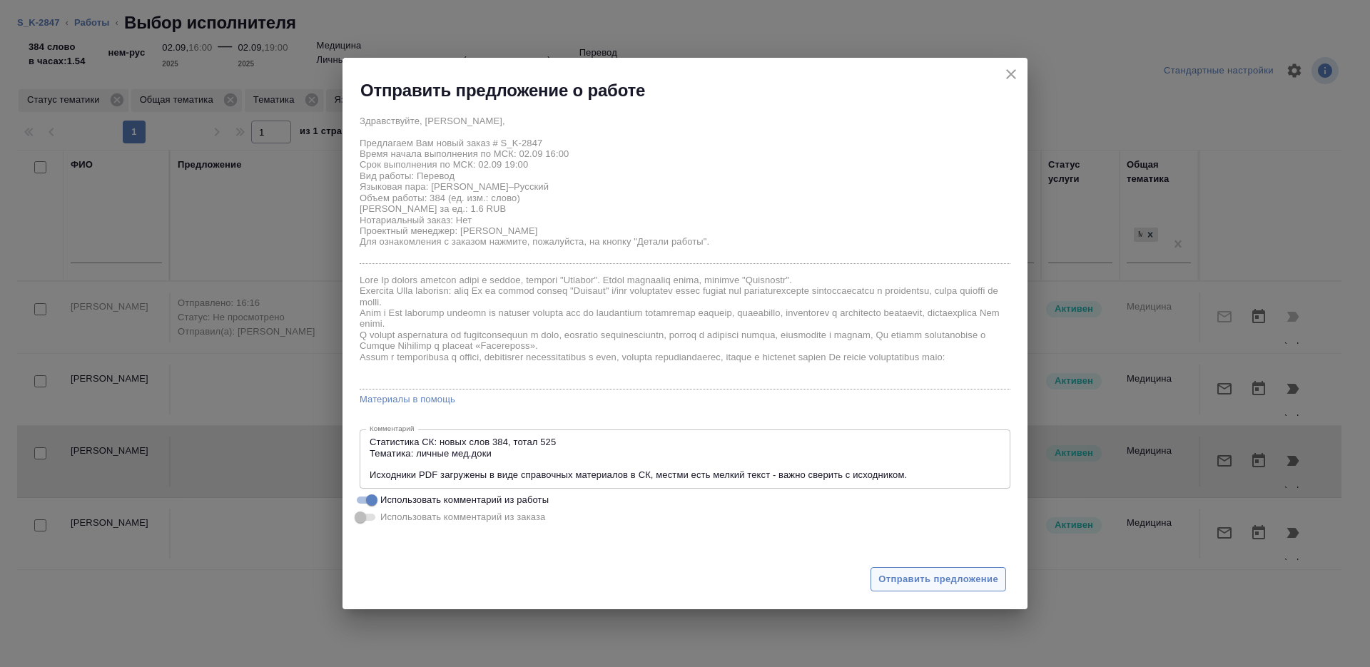
click at [899, 577] on span "Отправить предложение" at bounding box center [939, 580] width 120 height 16
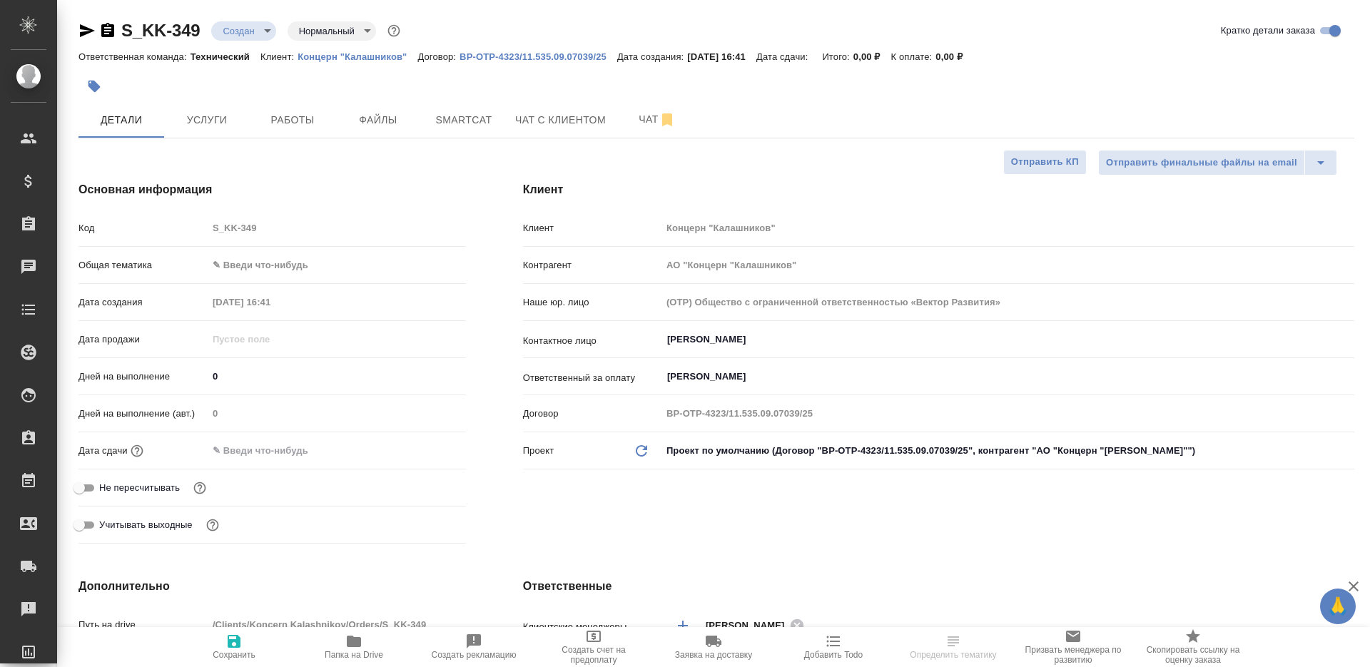
select select "RU"
type textarea "x"
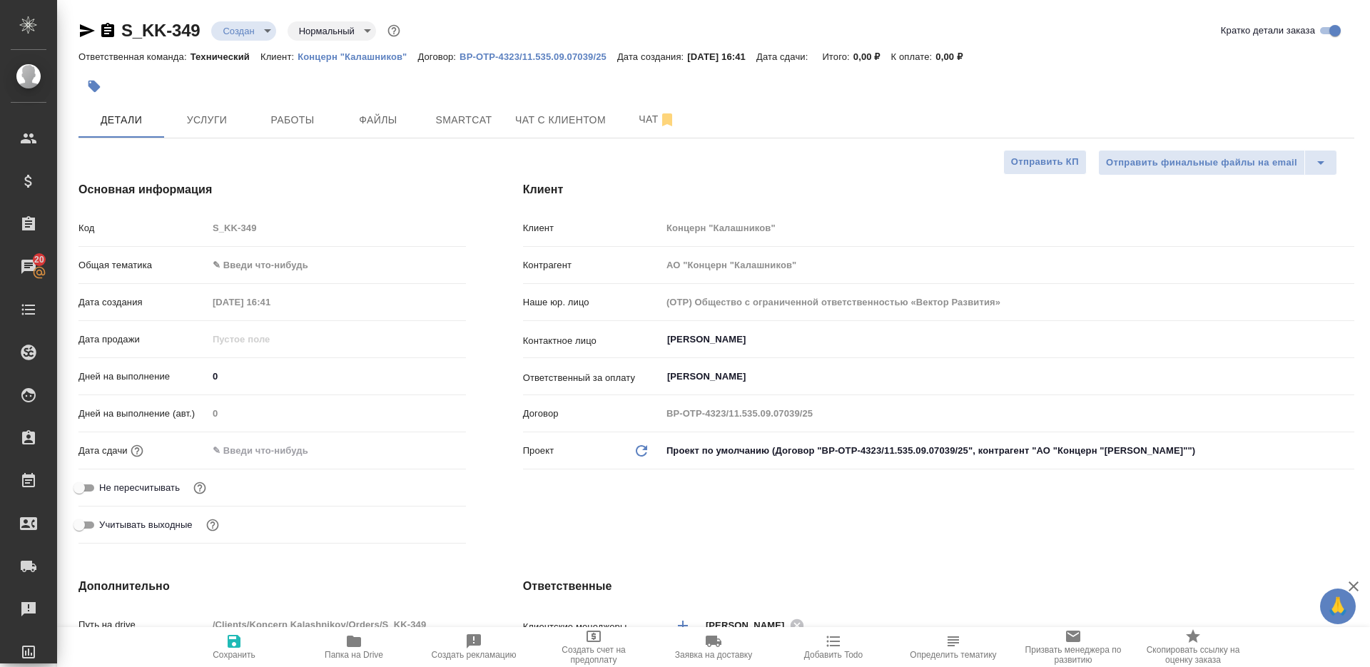
type textarea "x"
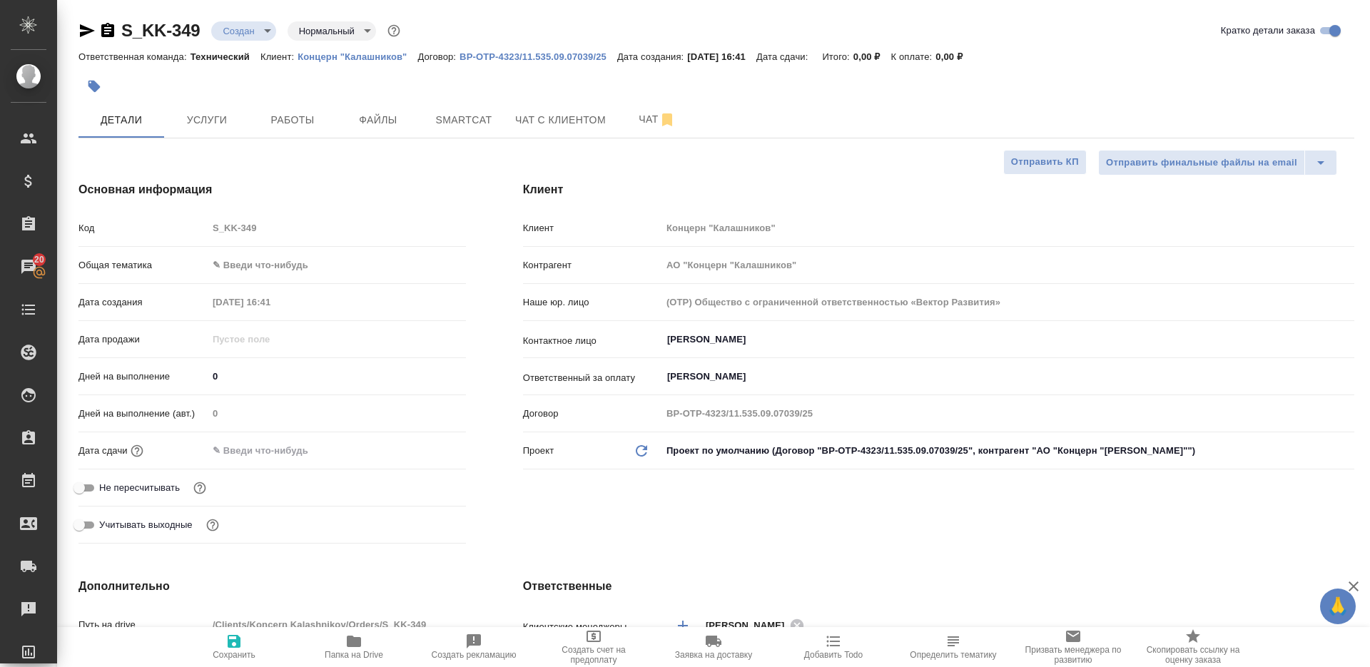
type textarea "x"
click at [360, 121] on span "Файлы" at bounding box center [378, 120] width 69 height 18
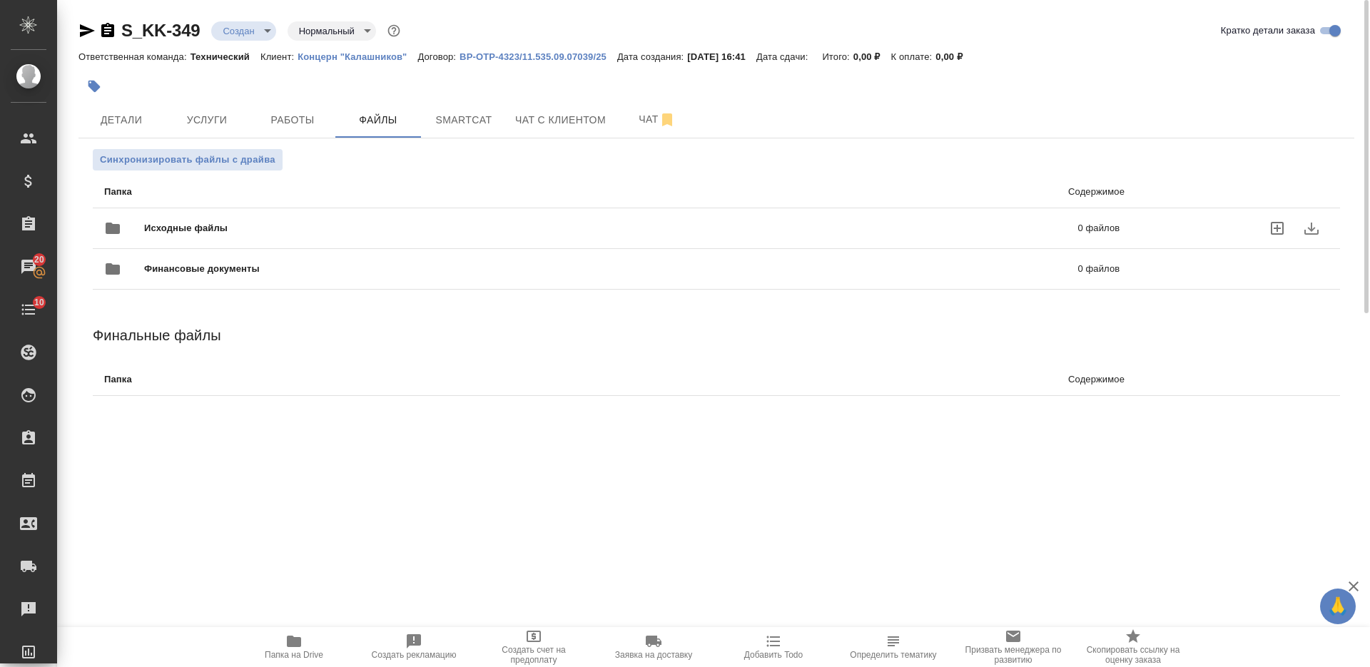
click at [356, 218] on div "Исходные файлы 0 файлов" at bounding box center [612, 228] width 1016 height 34
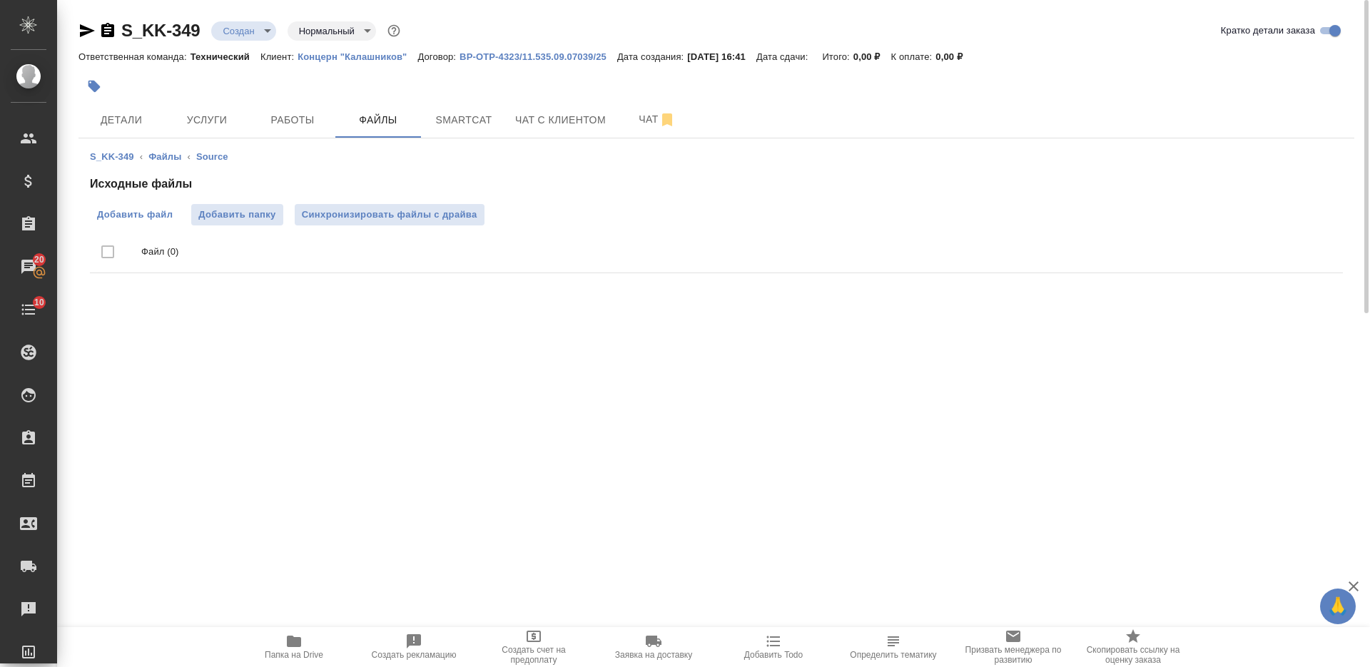
click at [146, 218] on span "Добавить файл" at bounding box center [135, 215] width 76 height 14
click at [0, 0] on input "Добавить файл" at bounding box center [0, 0] width 0 height 0
drag, startPoint x: 854, startPoint y: 530, endPoint x: 824, endPoint y: 500, distance: 41.9
click at [854, 530] on div ".cls-1 fill:#fff; AWATERA Nikiforova Valeria Клиенты Спецификации Заказы 20 Чат…" at bounding box center [685, 333] width 1370 height 667
click at [183, 122] on span "Услуги" at bounding box center [207, 120] width 69 height 18
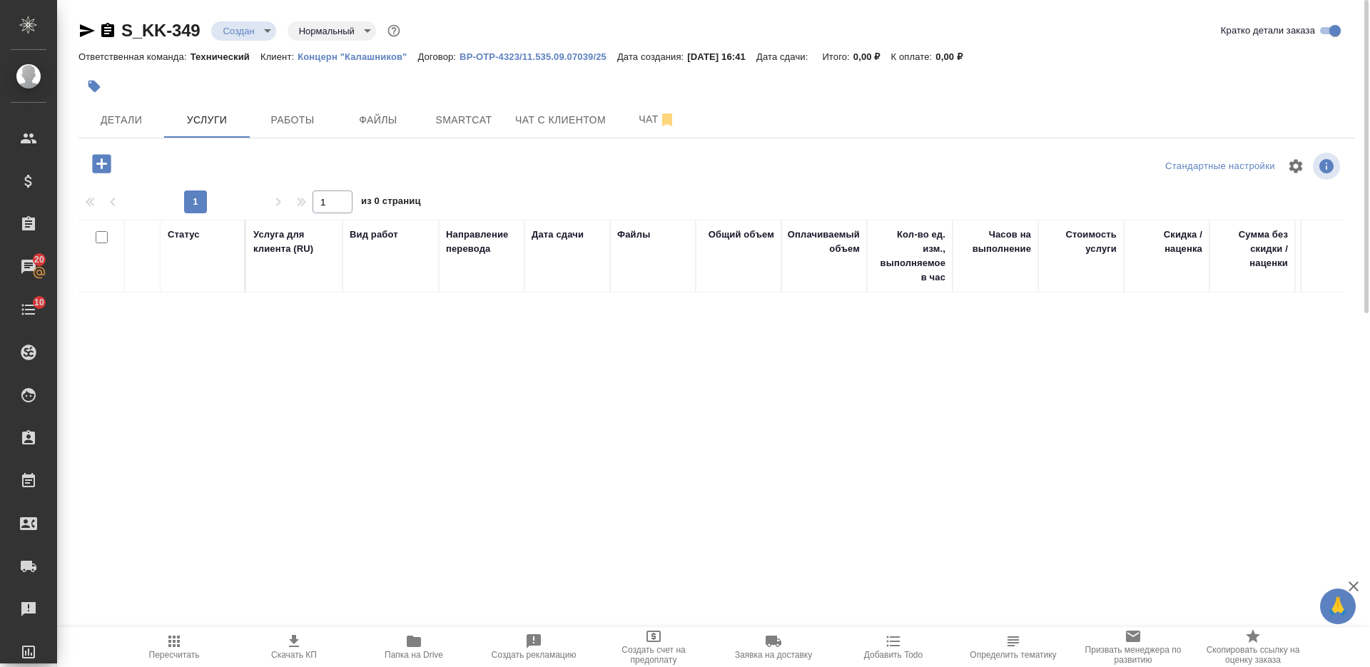
click at [98, 160] on icon "button" at bounding box center [101, 163] width 19 height 19
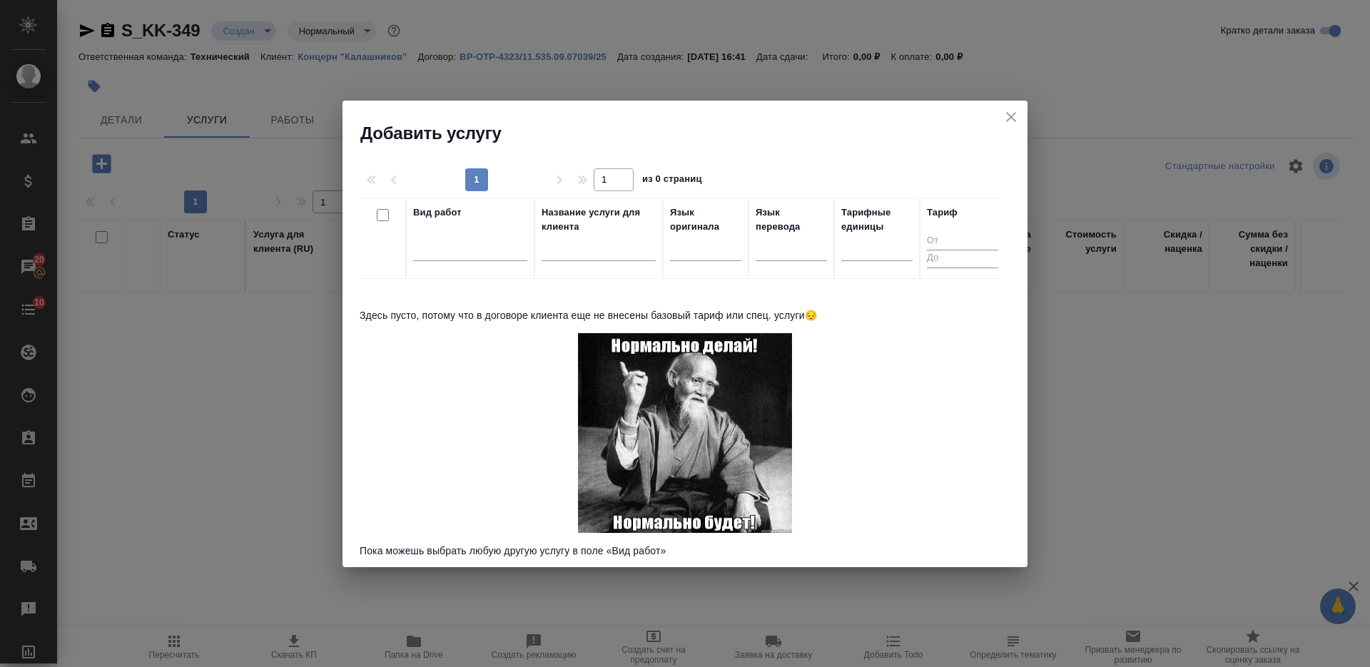
click at [713, 224] on div "Язык оригинала" at bounding box center [705, 220] width 71 height 29
click at [1013, 119] on icon "close" at bounding box center [1011, 116] width 17 height 17
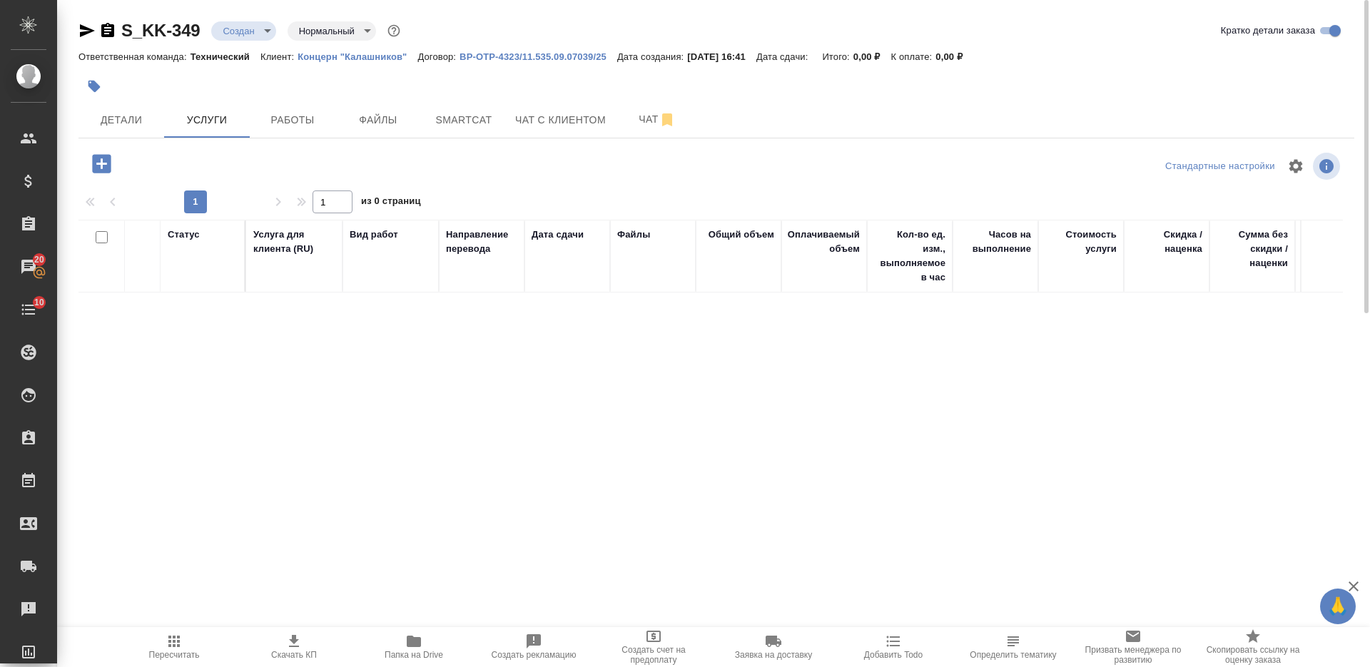
click at [104, 160] on icon "button" at bounding box center [101, 163] width 19 height 19
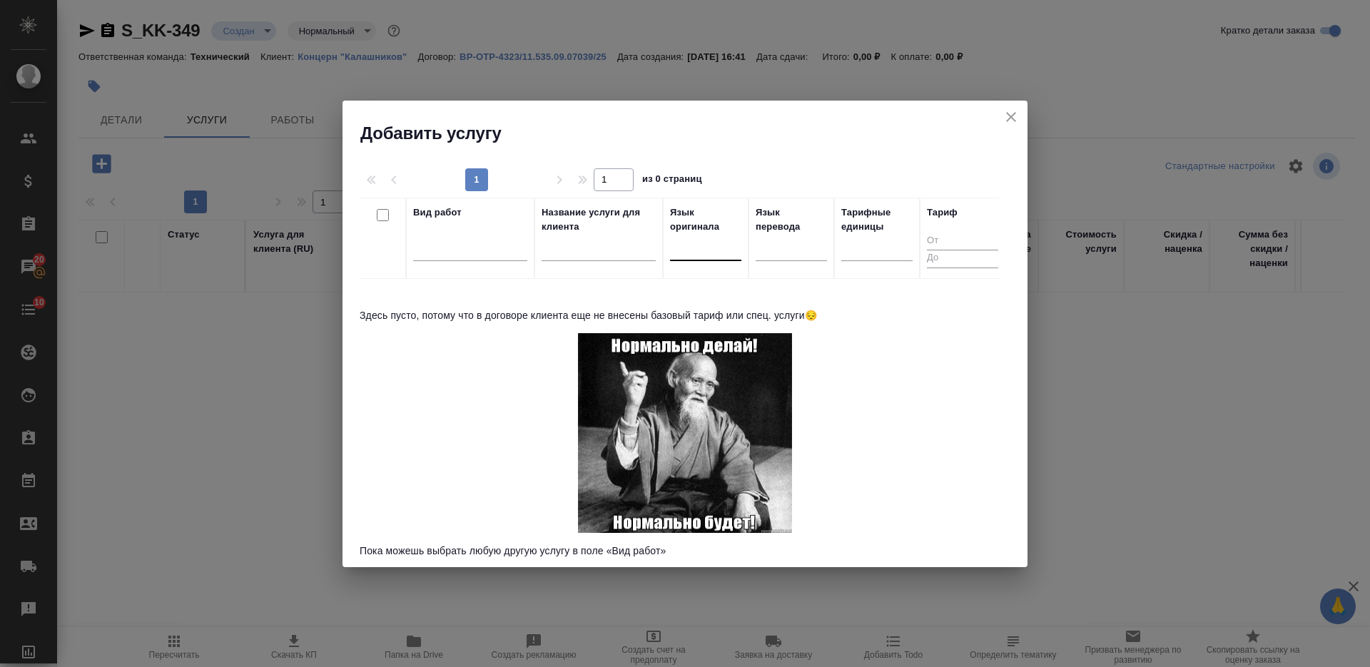
click at [691, 236] on div at bounding box center [705, 246] width 71 height 21
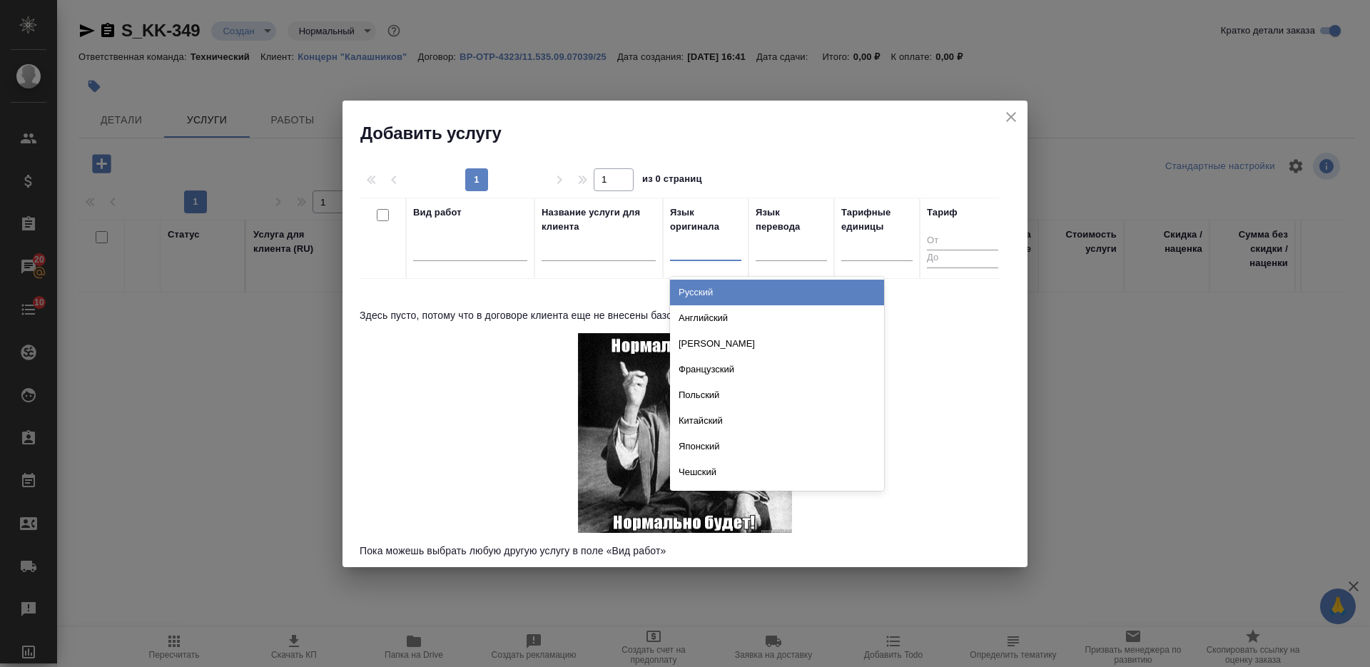
click at [721, 284] on div "Русский" at bounding box center [777, 293] width 214 height 26
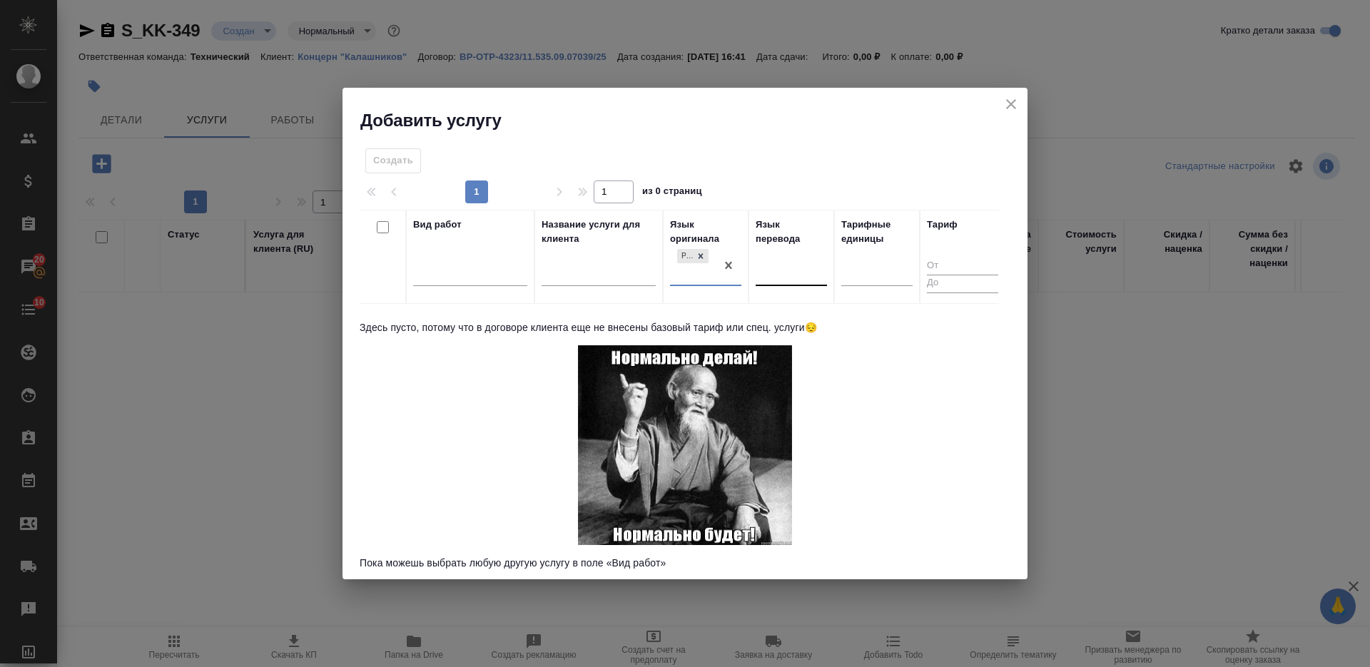
click at [779, 277] on div at bounding box center [791, 271] width 71 height 21
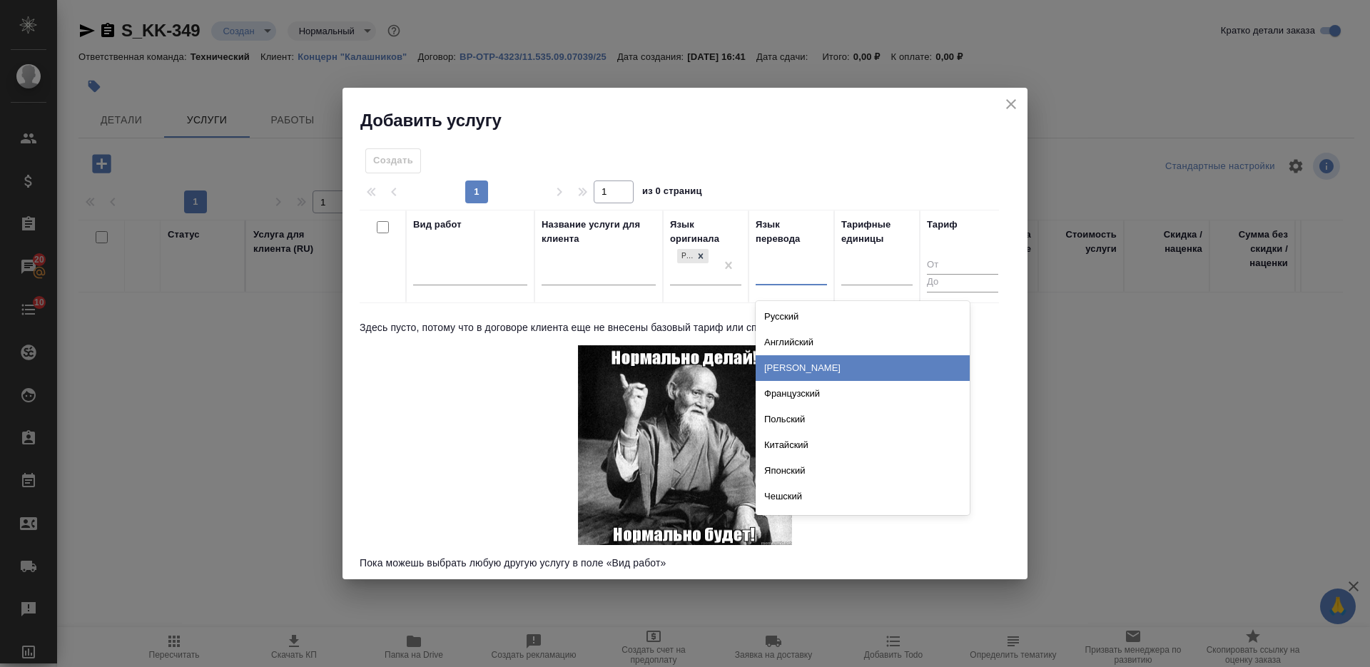
click at [787, 370] on div "Немецкий" at bounding box center [863, 368] width 214 height 26
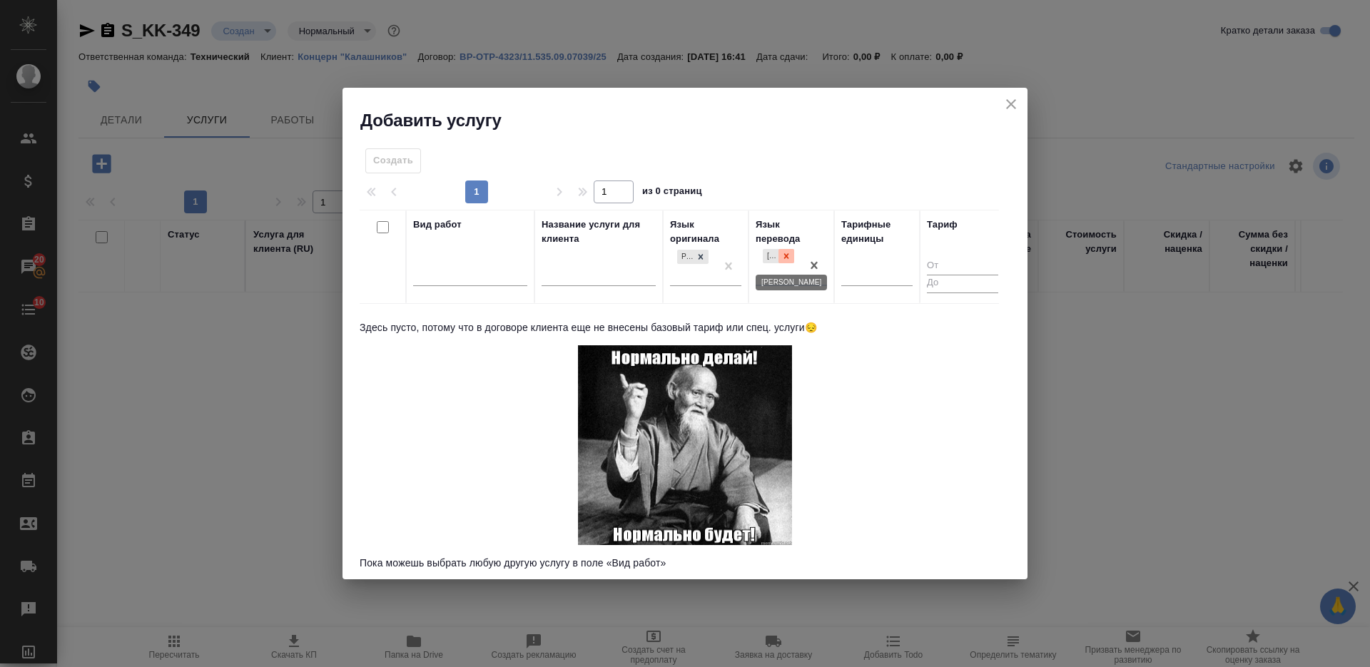
click at [787, 256] on icon at bounding box center [786, 256] width 5 height 5
click at [782, 266] on div at bounding box center [791, 271] width 71 height 21
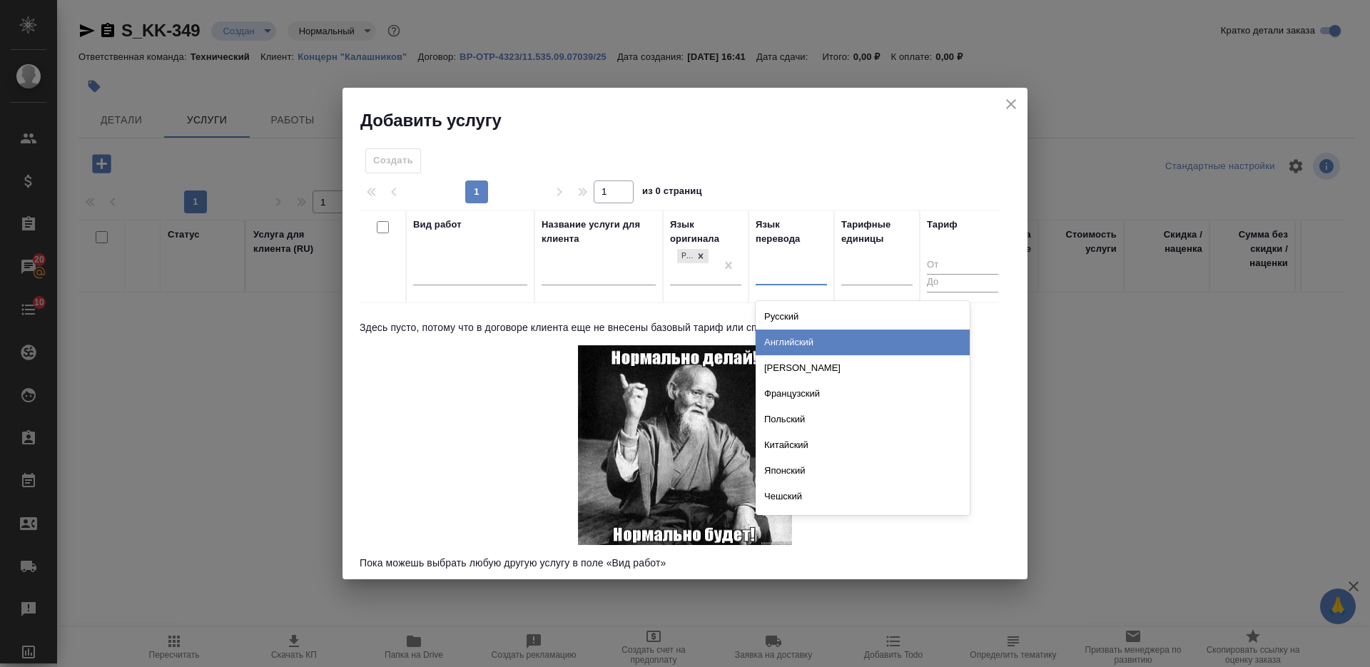
click at [792, 336] on div "Английский" at bounding box center [863, 343] width 214 height 26
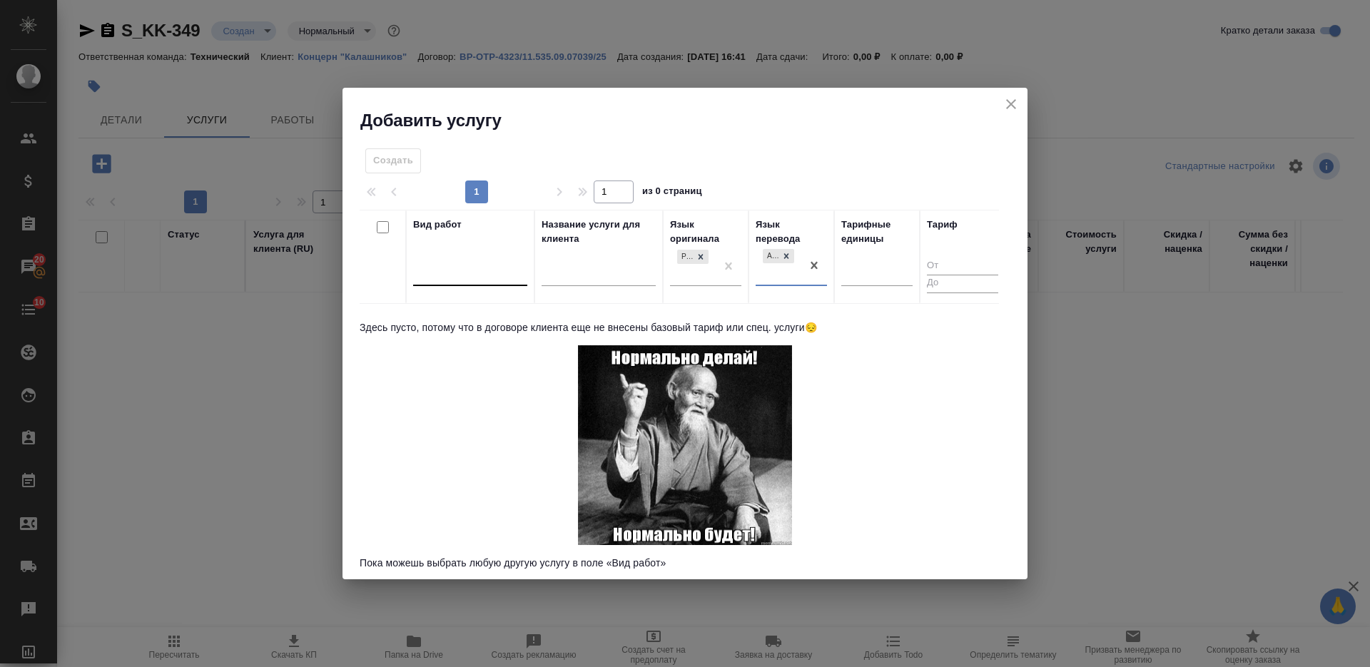
click at [445, 280] on div at bounding box center [470, 271] width 114 height 21
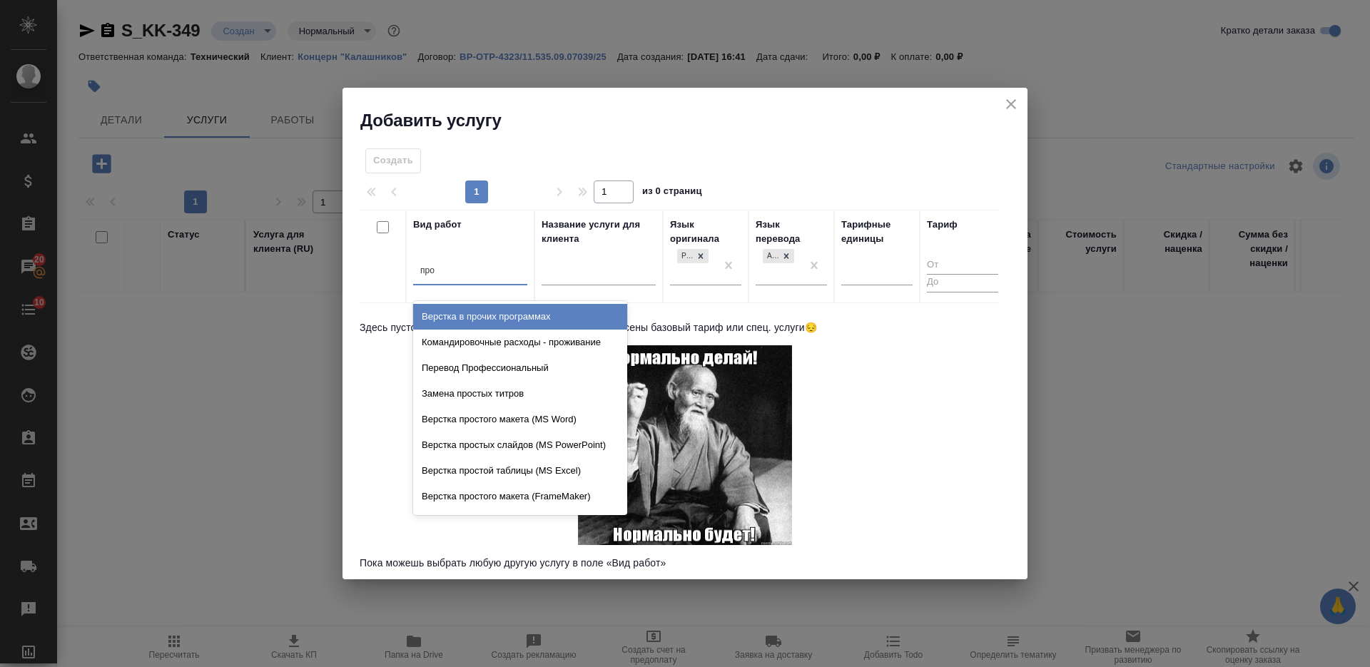
type input "проф"
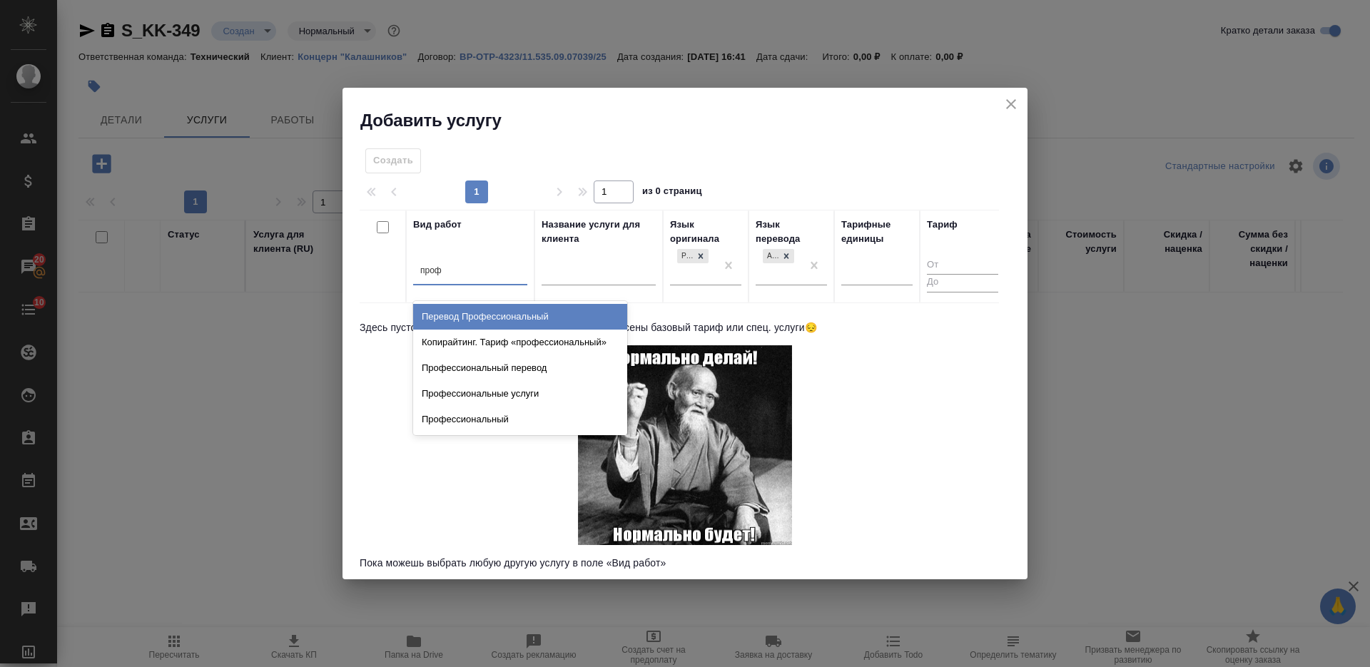
click at [485, 322] on div "Перевод Профессиональный" at bounding box center [520, 317] width 214 height 26
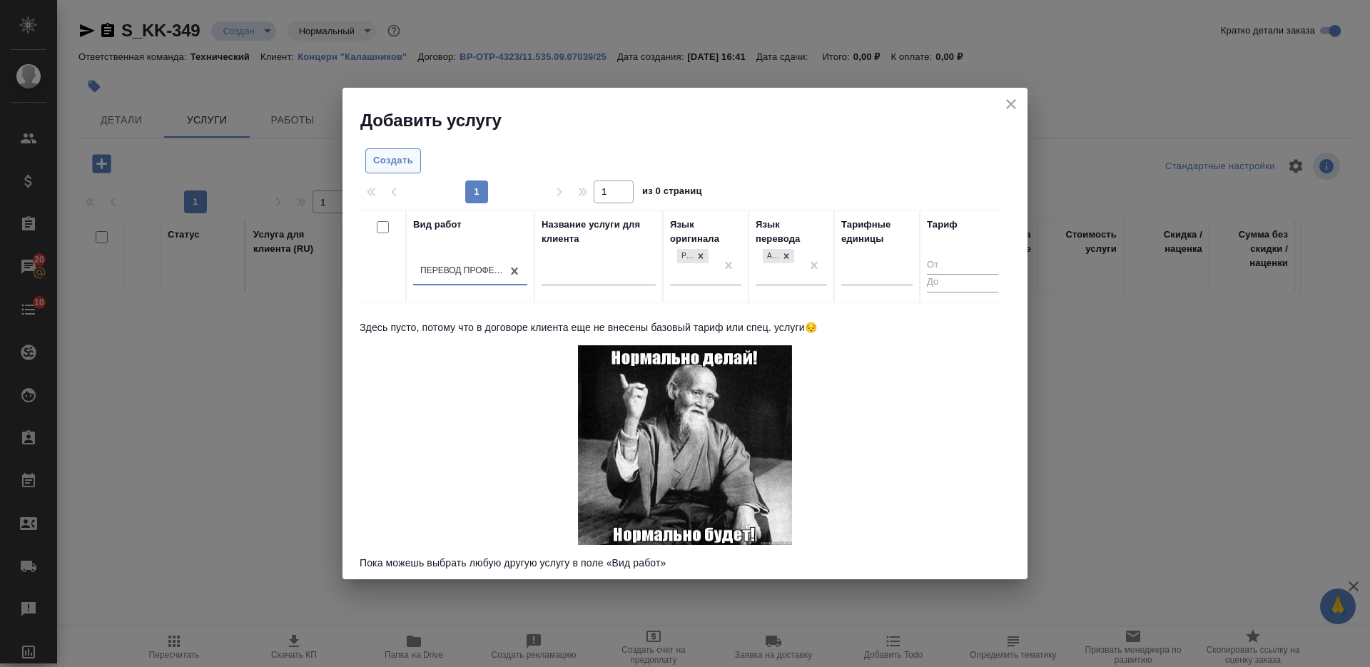
click at [404, 158] on span "Создать" at bounding box center [393, 161] width 40 height 16
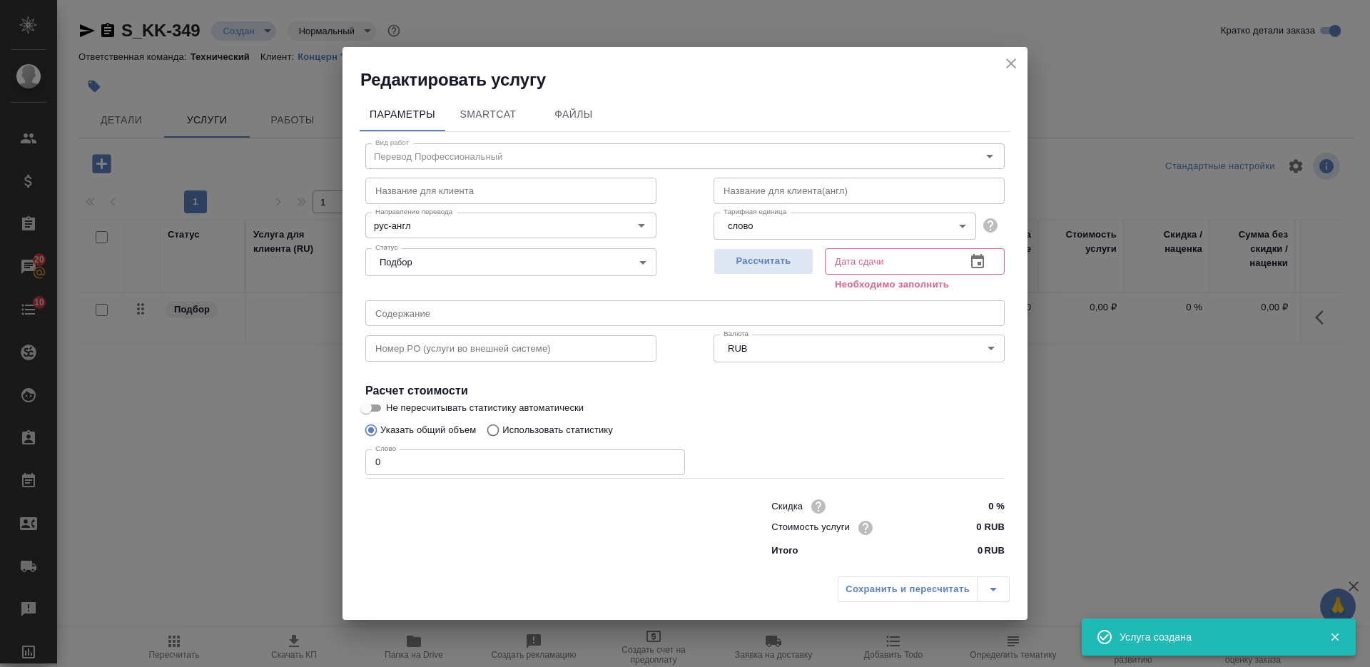
click at [1020, 60] on button "close" at bounding box center [1011, 63] width 21 height 21
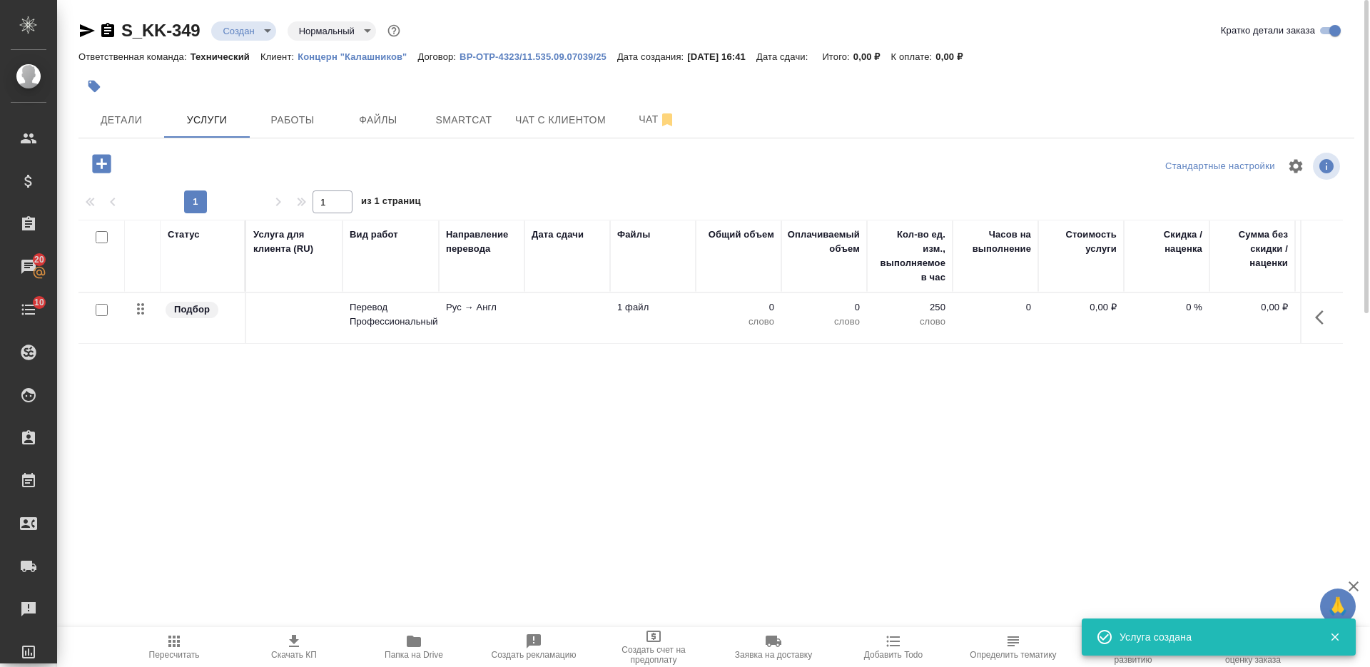
click at [552, 57] on p "ВР-OTP-4323/11.535.09.07039/25" at bounding box center [539, 56] width 158 height 11
click at [627, 309] on p "1 файл" at bounding box center [652, 307] width 71 height 14
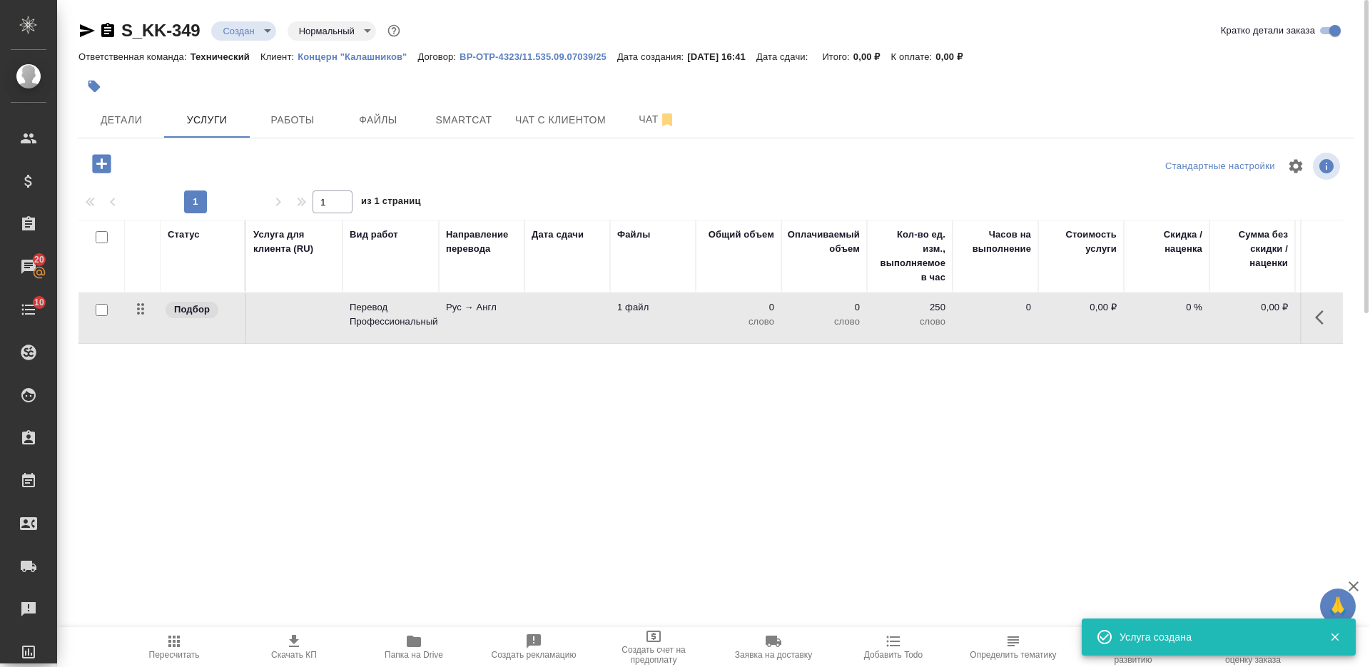
click at [627, 309] on p "1 файл" at bounding box center [652, 307] width 71 height 14
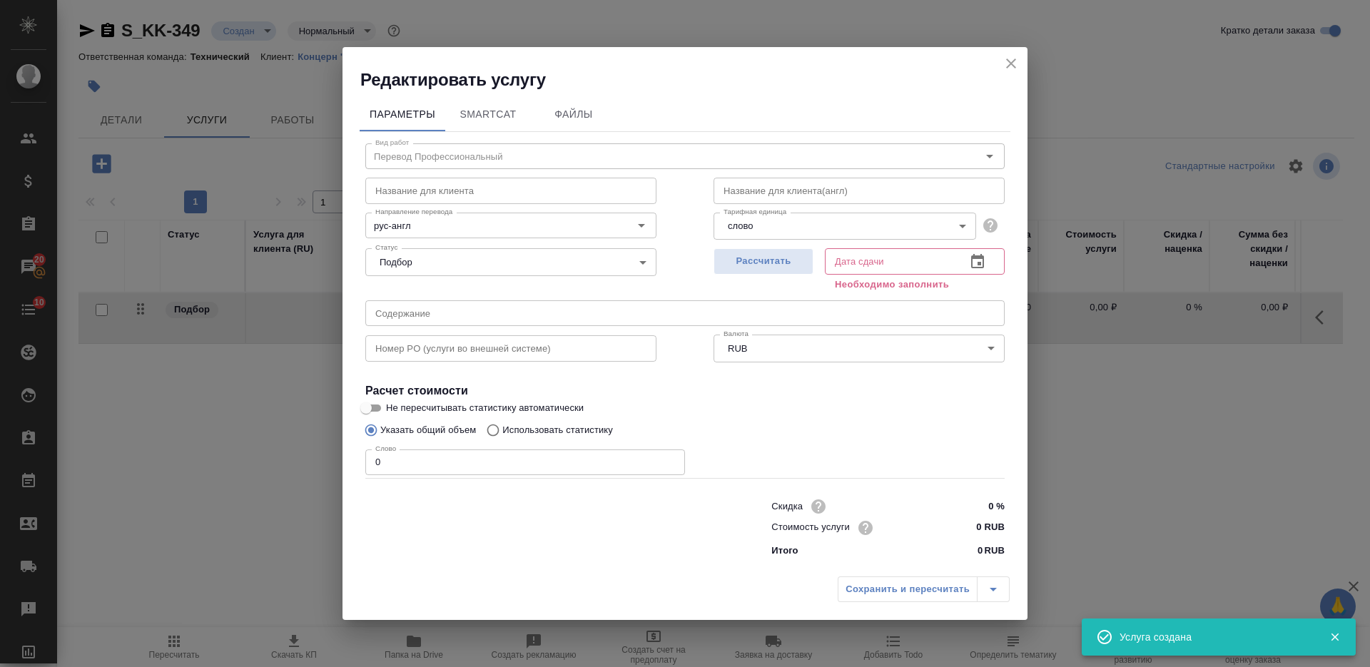
click at [976, 524] on input "0 RUB" at bounding box center [978, 527] width 54 height 21
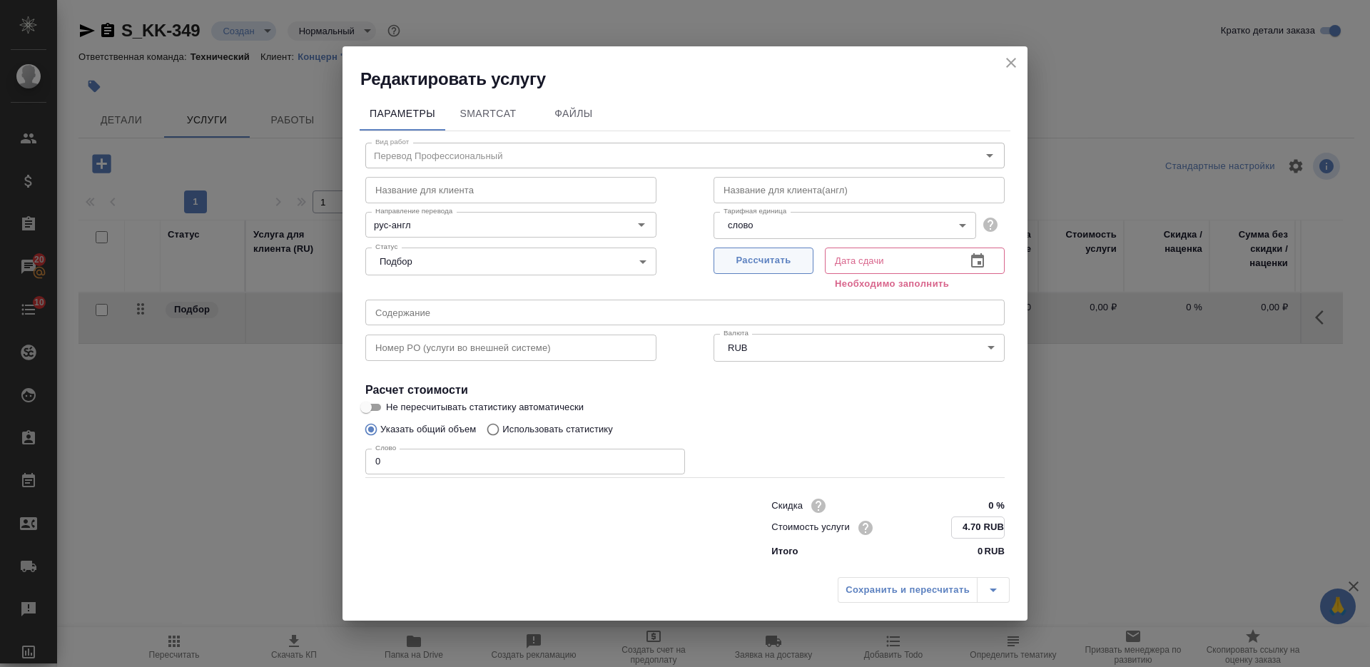
type input "4.70 RUB"
click at [751, 261] on span "Рассчитать" at bounding box center [764, 261] width 84 height 16
type input "02.09.2025 16:42"
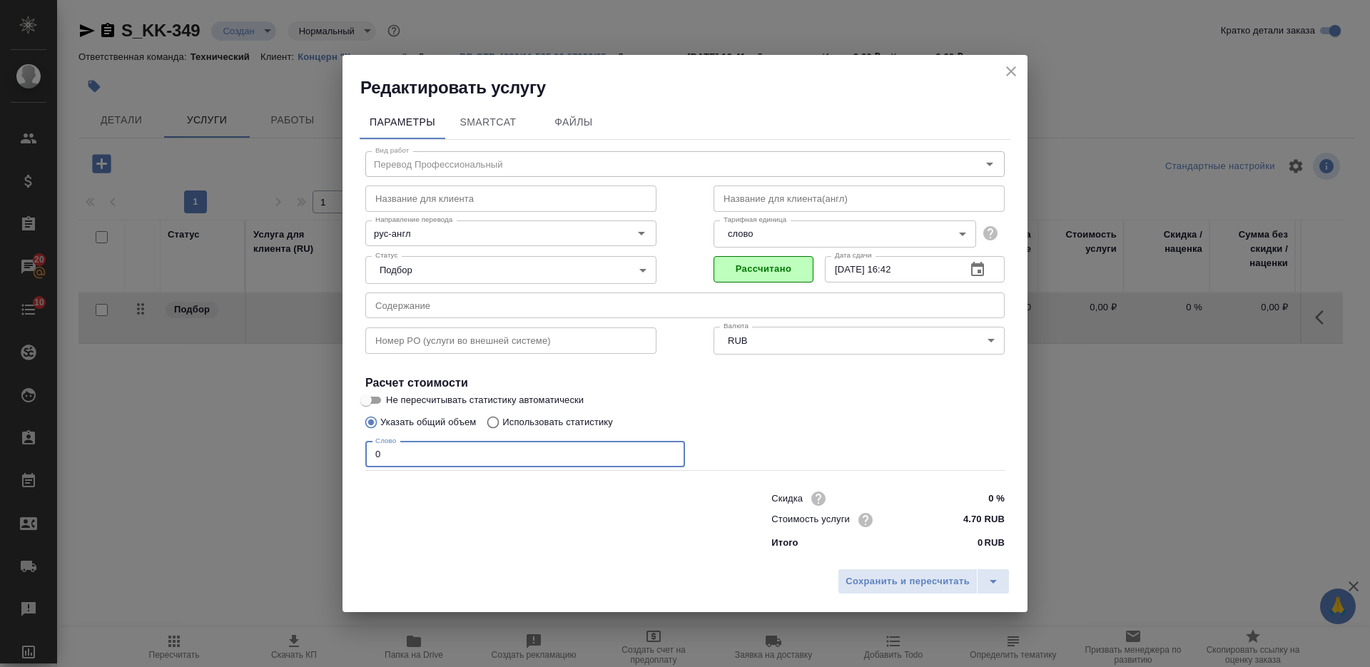
drag, startPoint x: 390, startPoint y: 457, endPoint x: 344, endPoint y: 453, distance: 46.6
click at [345, 455] on div "Параметры SmartCat Файлы Вид работ Перевод Профессиональный Вид работ Название …" at bounding box center [685, 330] width 685 height 462
type input "1"
click at [859, 583] on span "Сохранить и пересчитать" at bounding box center [908, 582] width 124 height 16
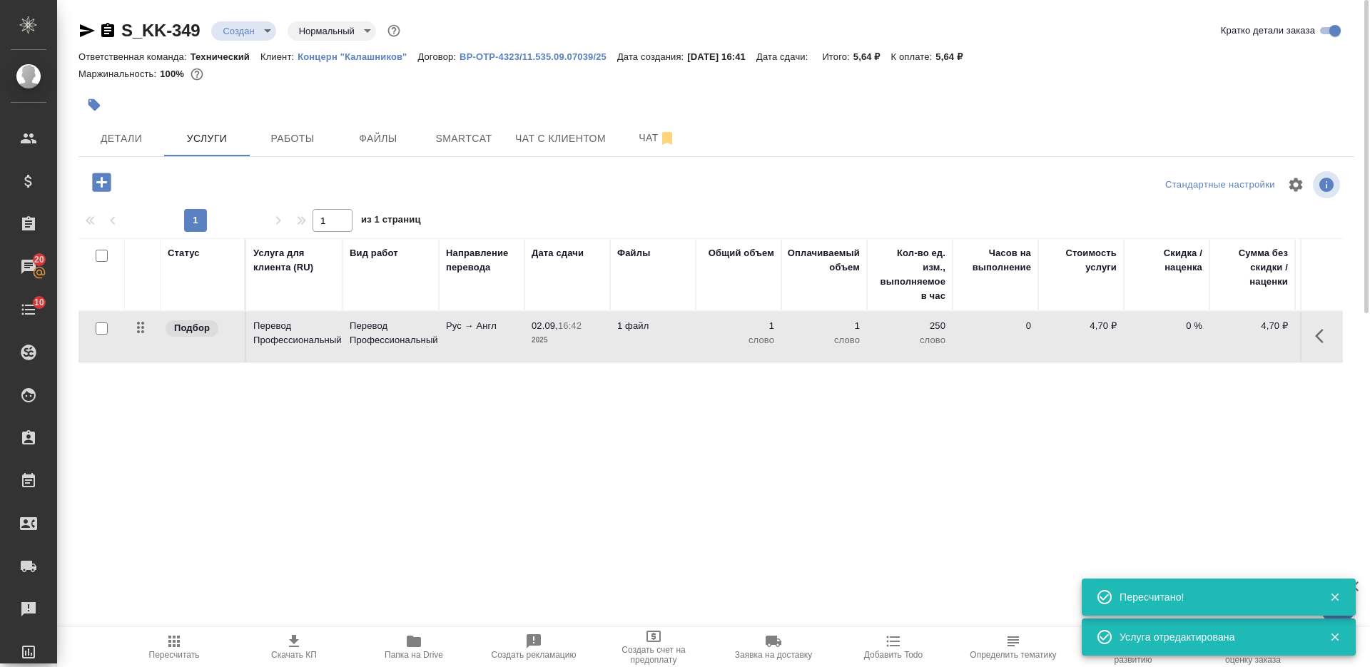
click at [103, 256] on input "checkbox" at bounding box center [102, 256] width 12 height 12
checkbox input "true"
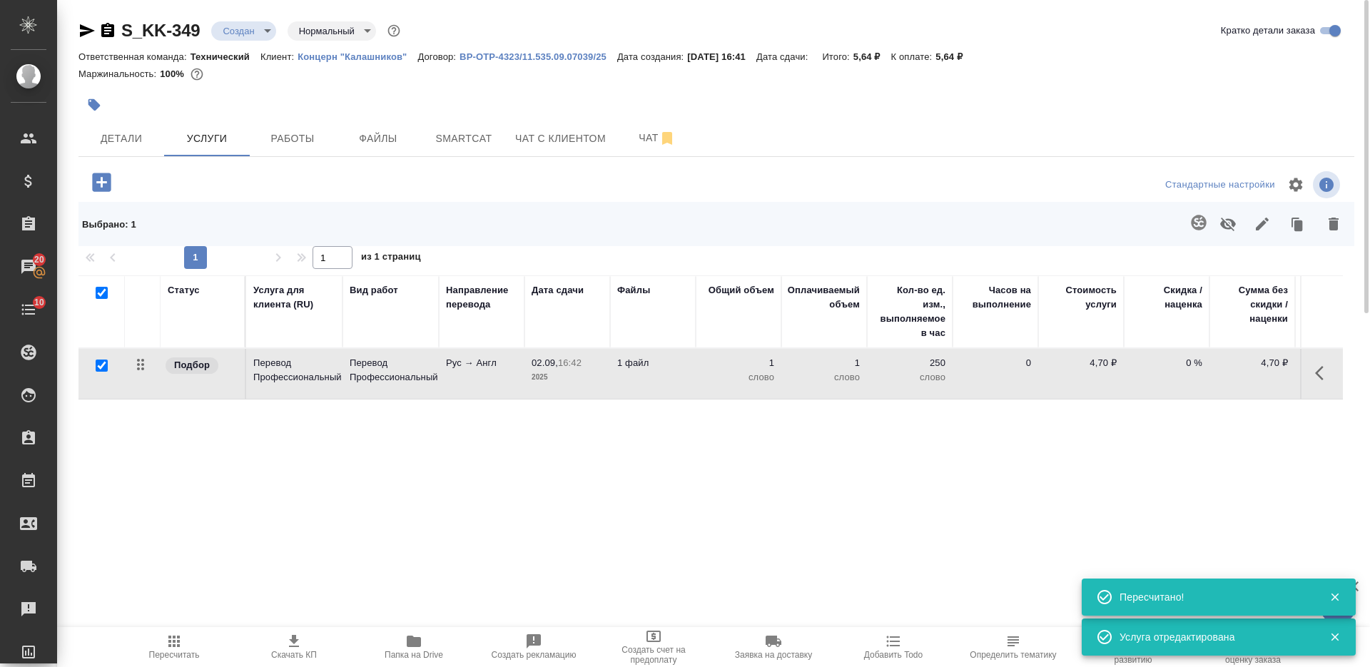
click at [1200, 221] on icon "button" at bounding box center [1198, 222] width 17 height 17
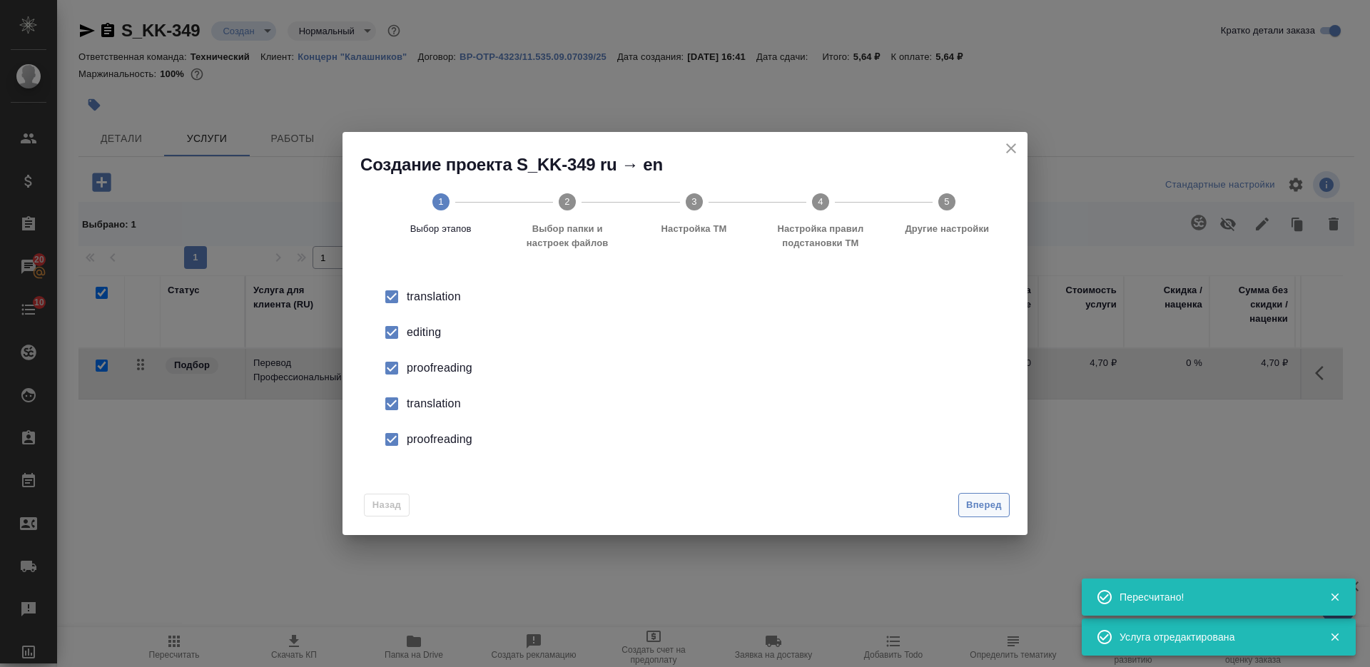
click at [993, 499] on span "Вперед" at bounding box center [984, 505] width 36 height 16
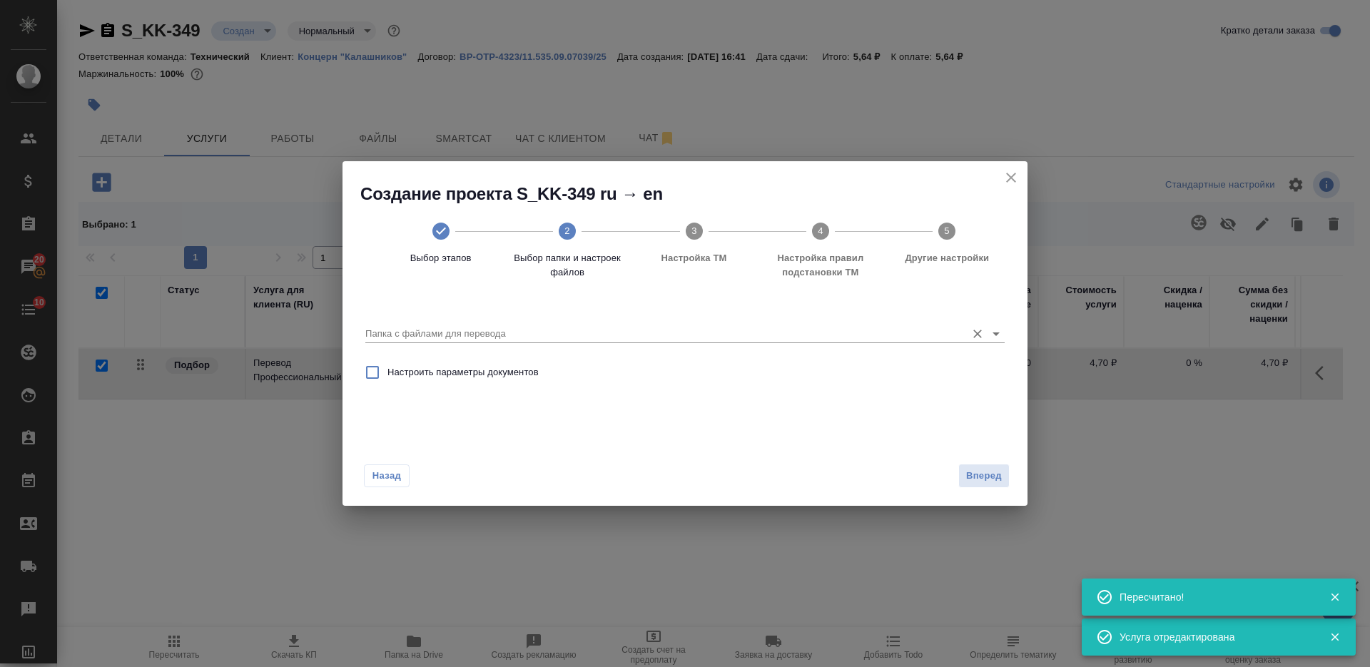
click at [595, 322] on div "Папка с файлами для перевода" at bounding box center [684, 328] width 639 height 29
click at [597, 328] on input "Папка с файлами для перевода" at bounding box center [662, 333] width 594 height 17
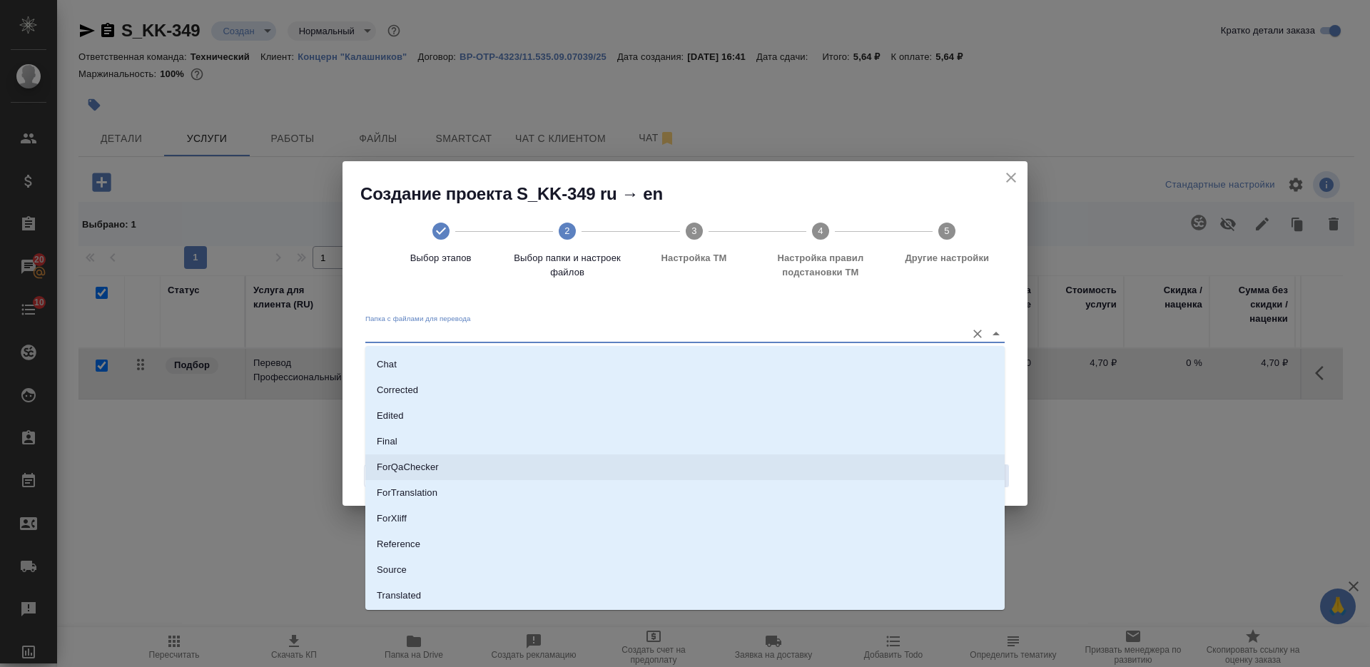
scroll to position [74, 0]
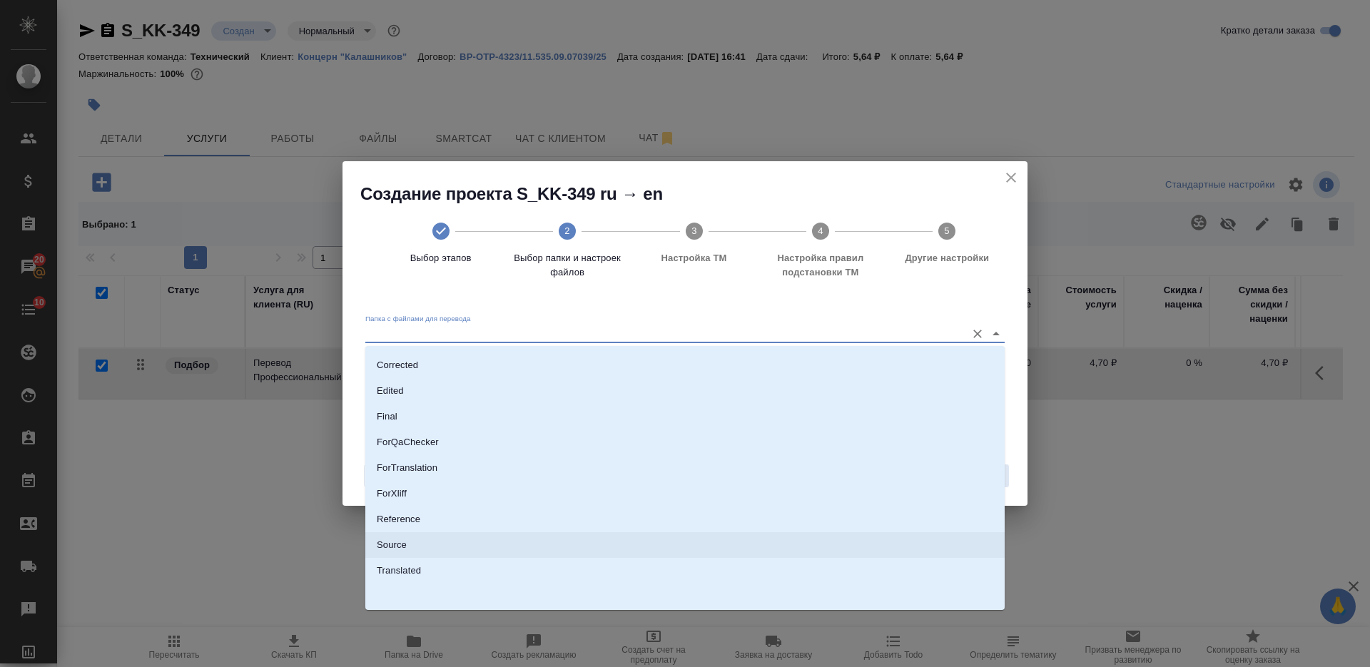
click at [578, 534] on li "Source" at bounding box center [684, 545] width 639 height 26
type input "Source"
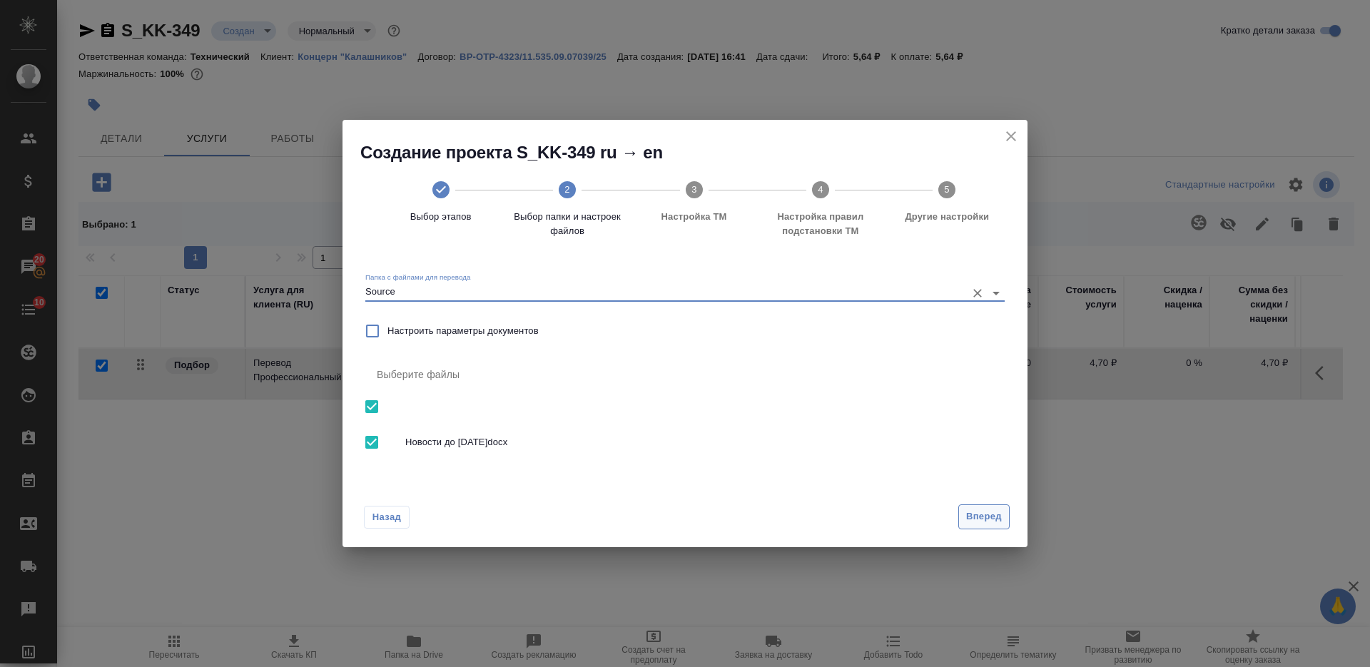
click at [985, 512] on span "Вперед" at bounding box center [984, 517] width 36 height 16
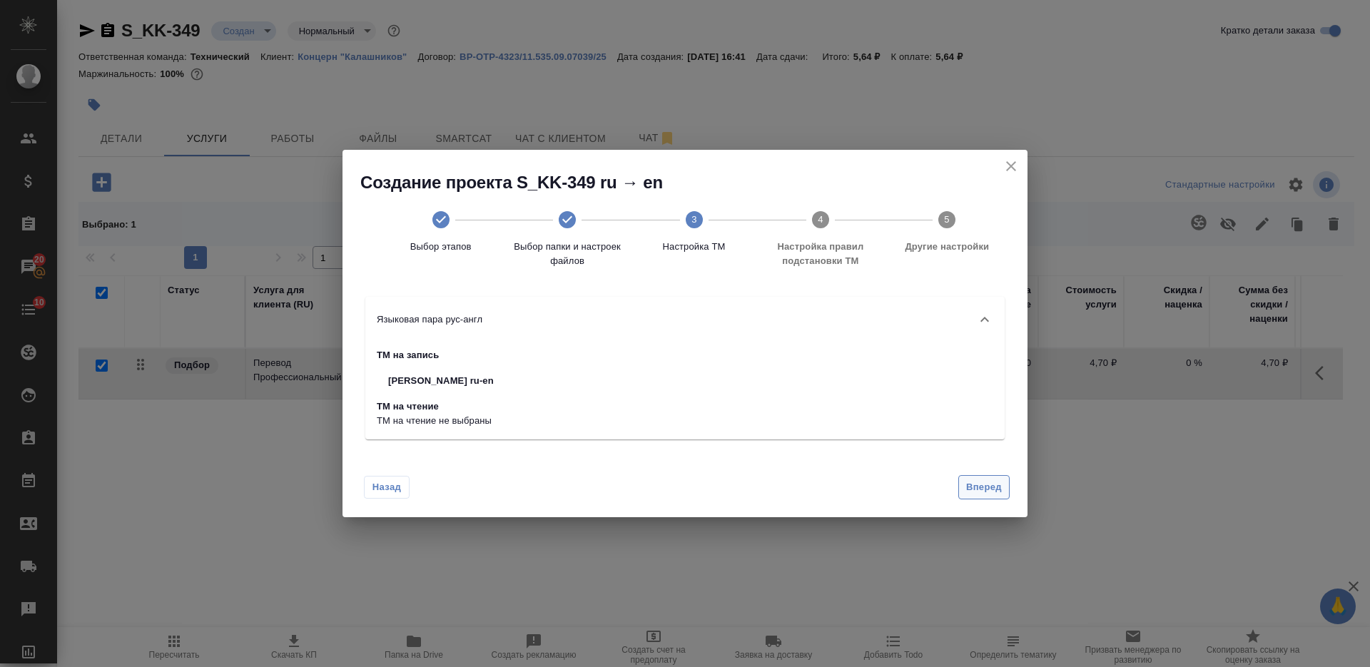
click at [981, 482] on span "Вперед" at bounding box center [984, 488] width 36 height 16
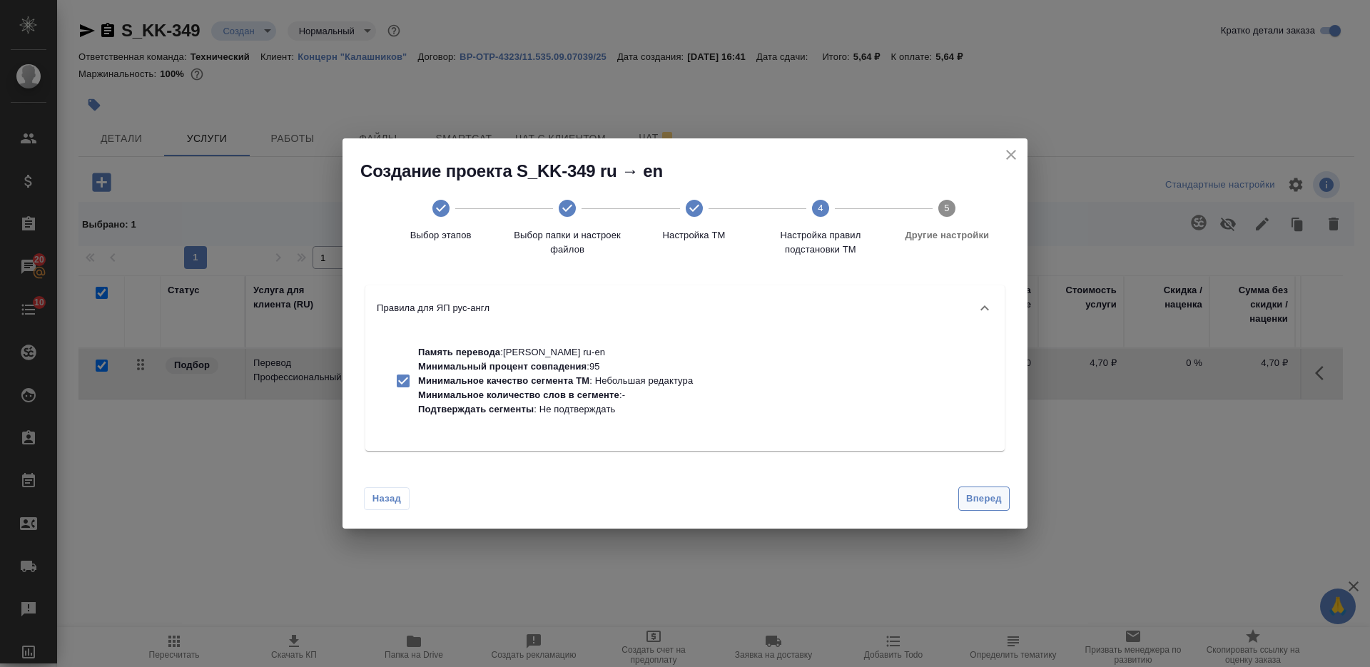
click at [986, 489] on button "Вперед" at bounding box center [984, 499] width 51 height 25
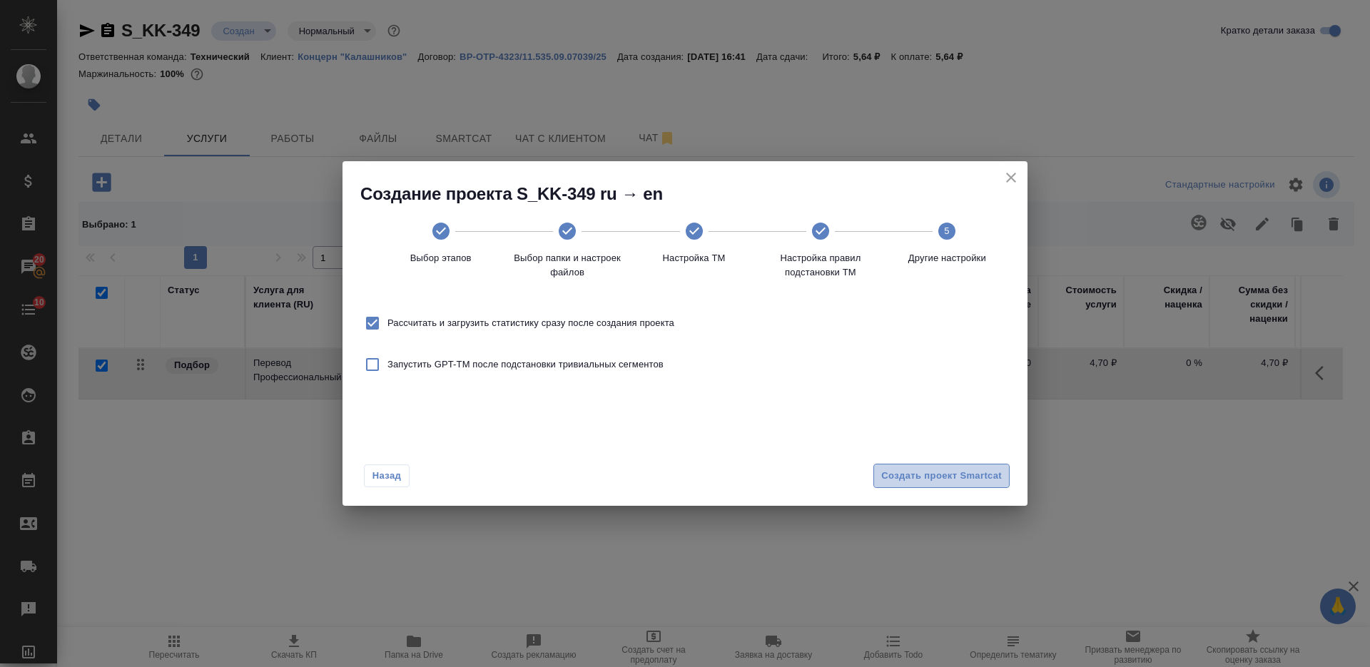
click at [976, 476] on span "Создать проект Smartcat" at bounding box center [941, 476] width 121 height 16
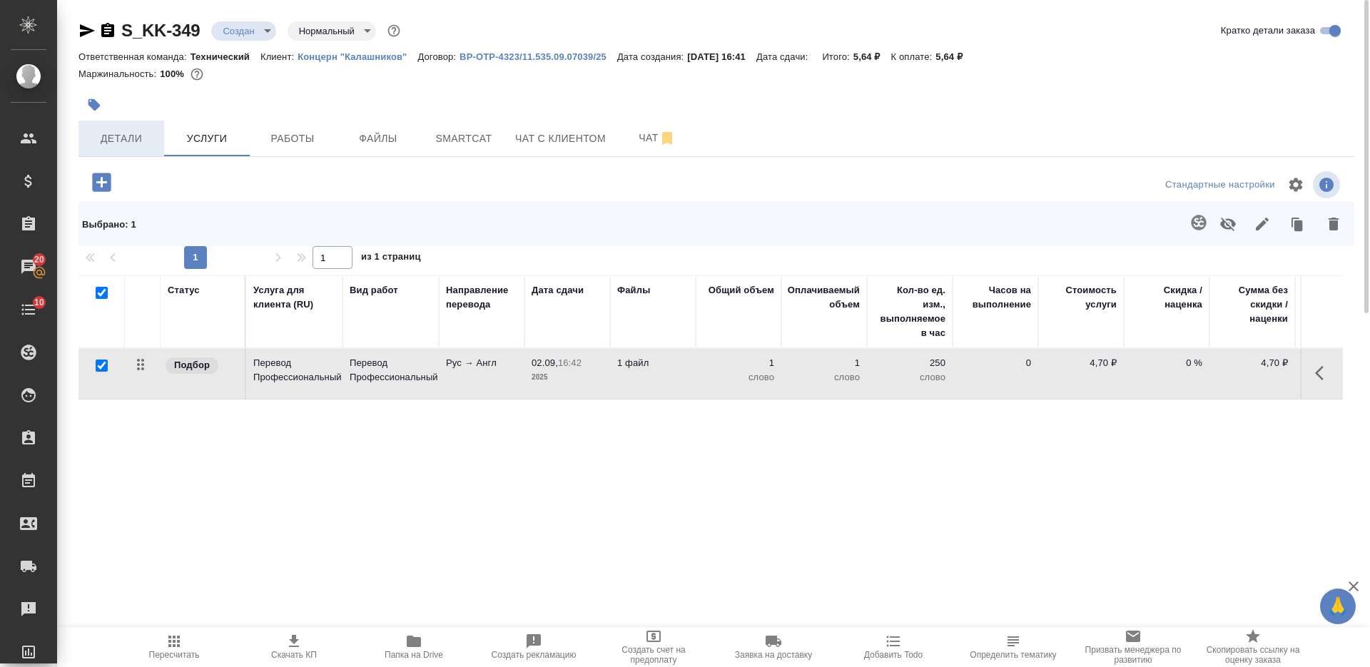
click at [134, 135] on span "Детали" at bounding box center [121, 139] width 69 height 18
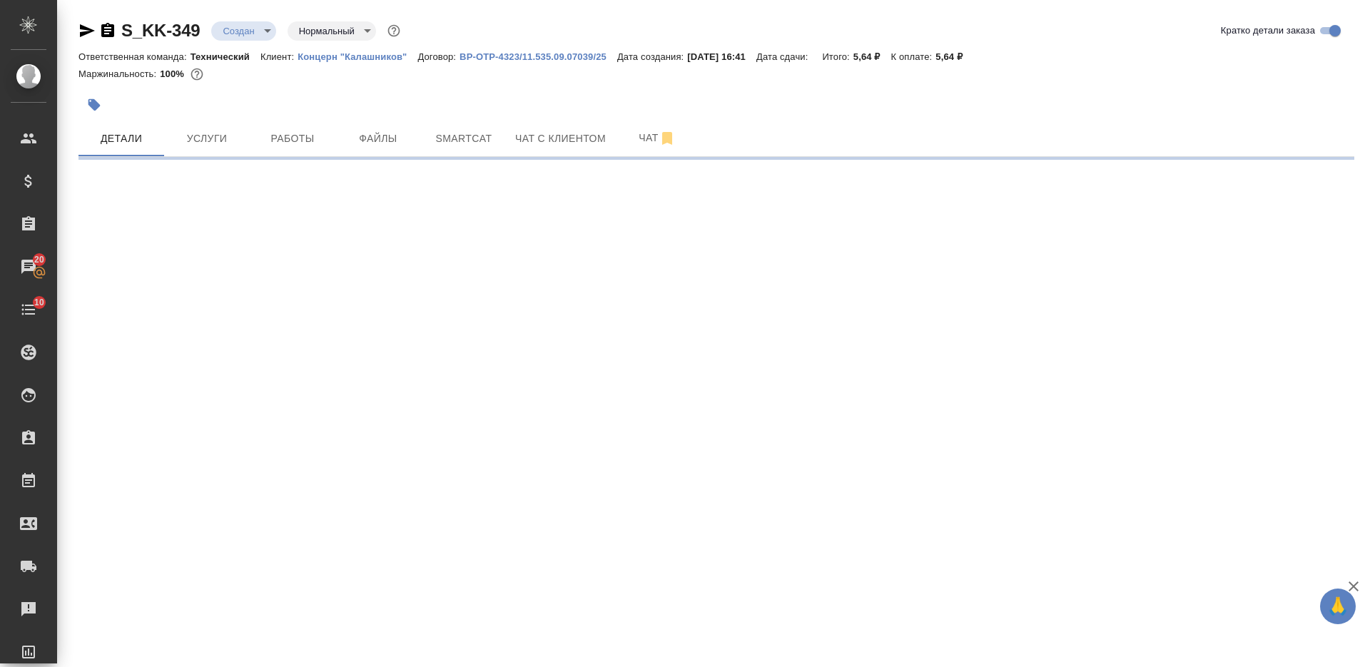
select select "RU"
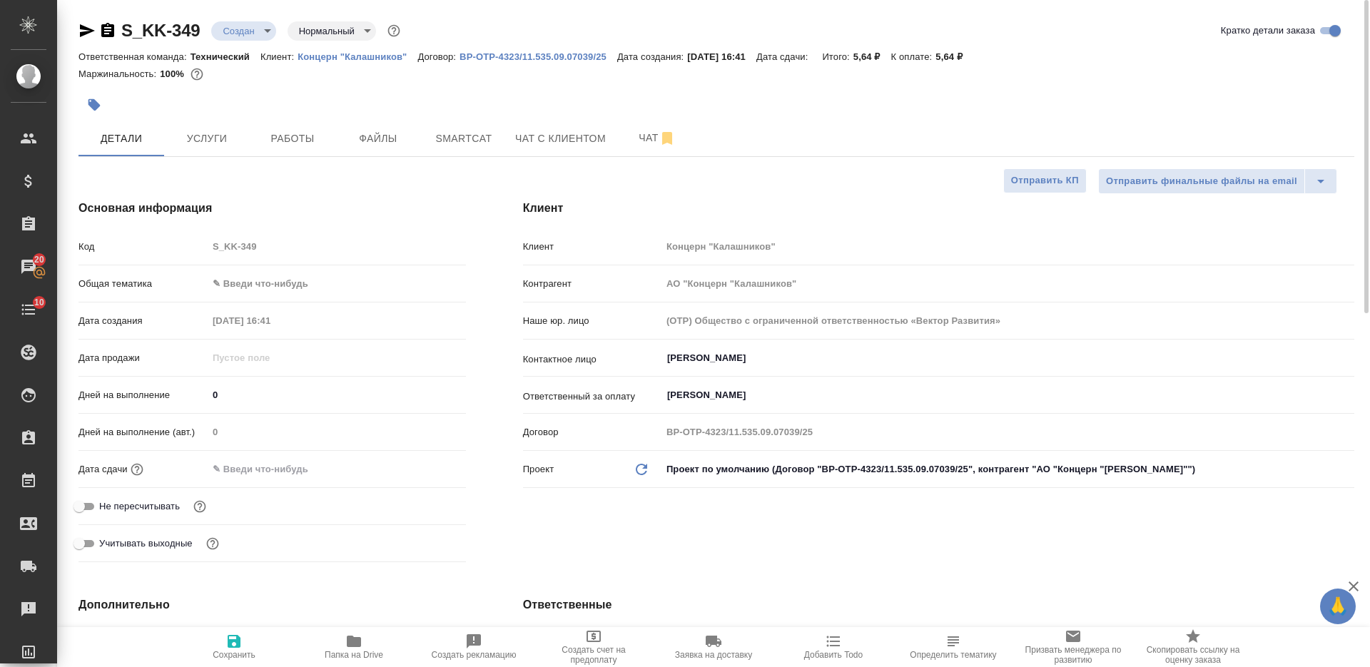
type textarea "x"
click at [283, 283] on body "🙏 .cls-1 fill:#fff; AWATERA Nikiforova Valeria Клиенты Спецификации Заказы 20 Ч…" at bounding box center [685, 333] width 1370 height 667
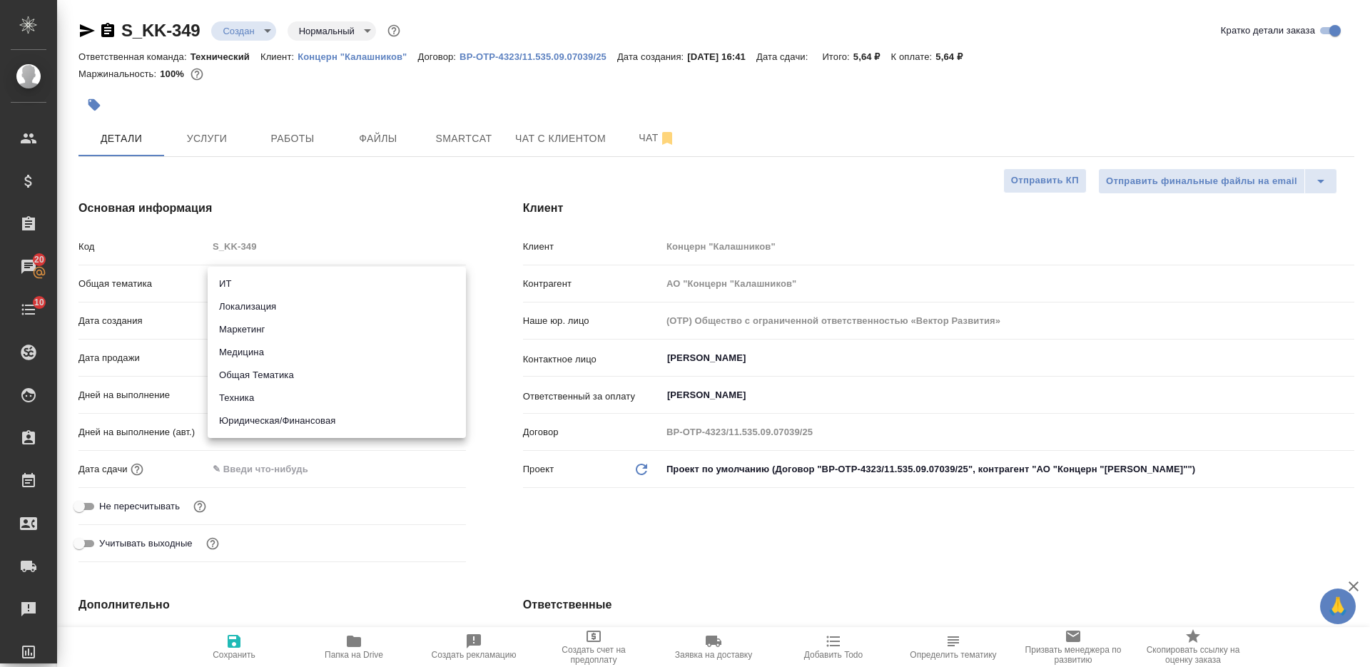
click at [266, 402] on li "Техника" at bounding box center [337, 398] width 258 height 23
type input "tech"
type textarea "x"
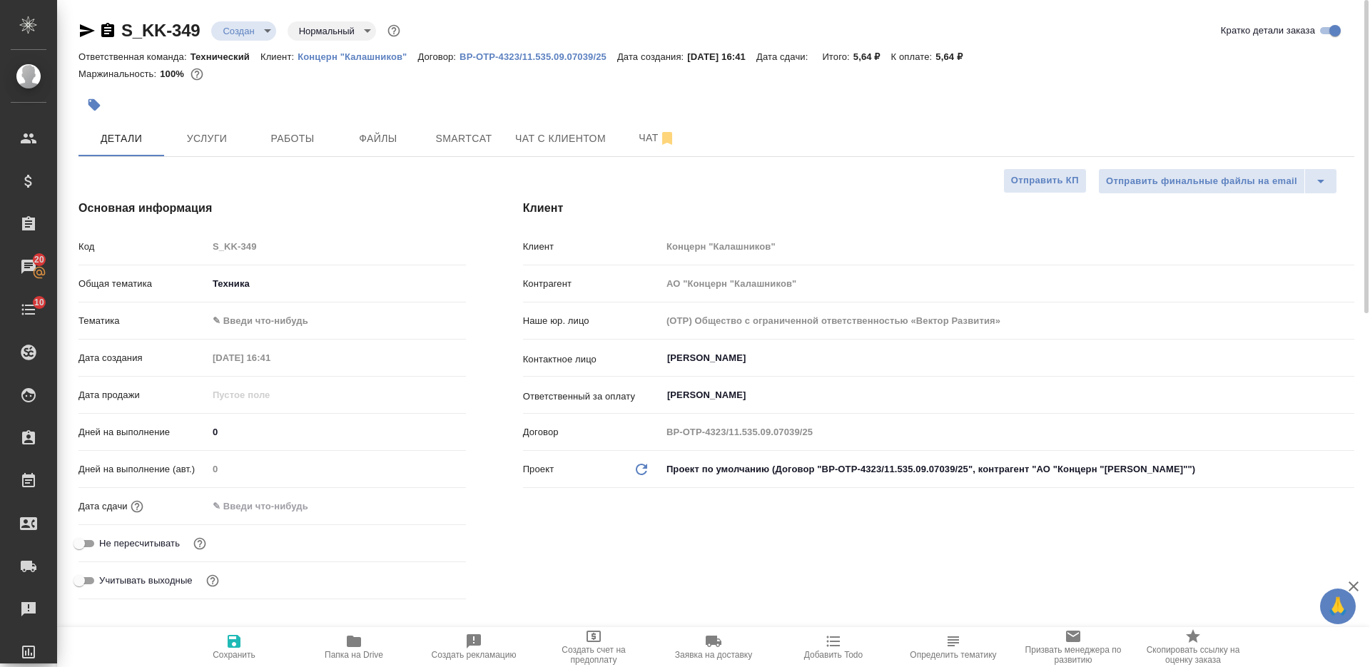
click at [290, 322] on body "🙏 .cls-1 fill:#fff; AWATERA Nikiforova Valeria Клиенты Спецификации Заказы 20 Ч…" at bounding box center [685, 333] width 1370 height 667
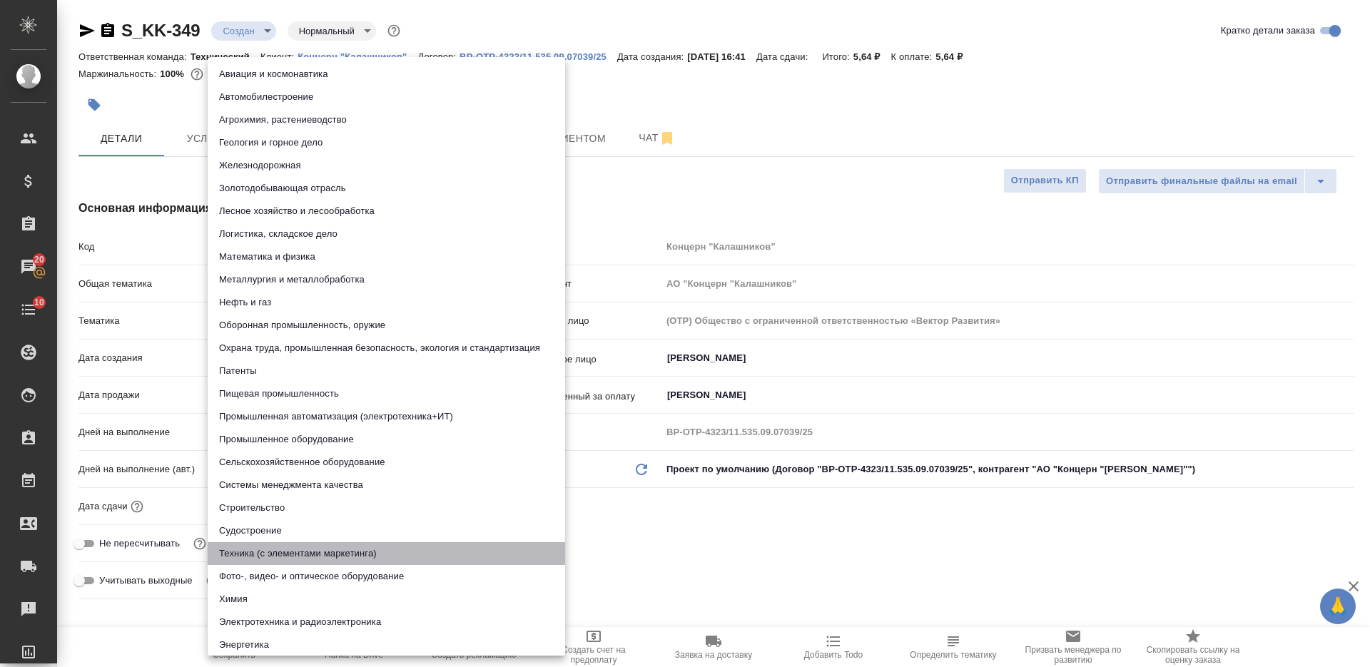
click at [305, 548] on li "Техника (с элементами маркетинга)" at bounding box center [387, 553] width 358 height 23
type textarea "x"
type input "60014f8f4811385ea454c731"
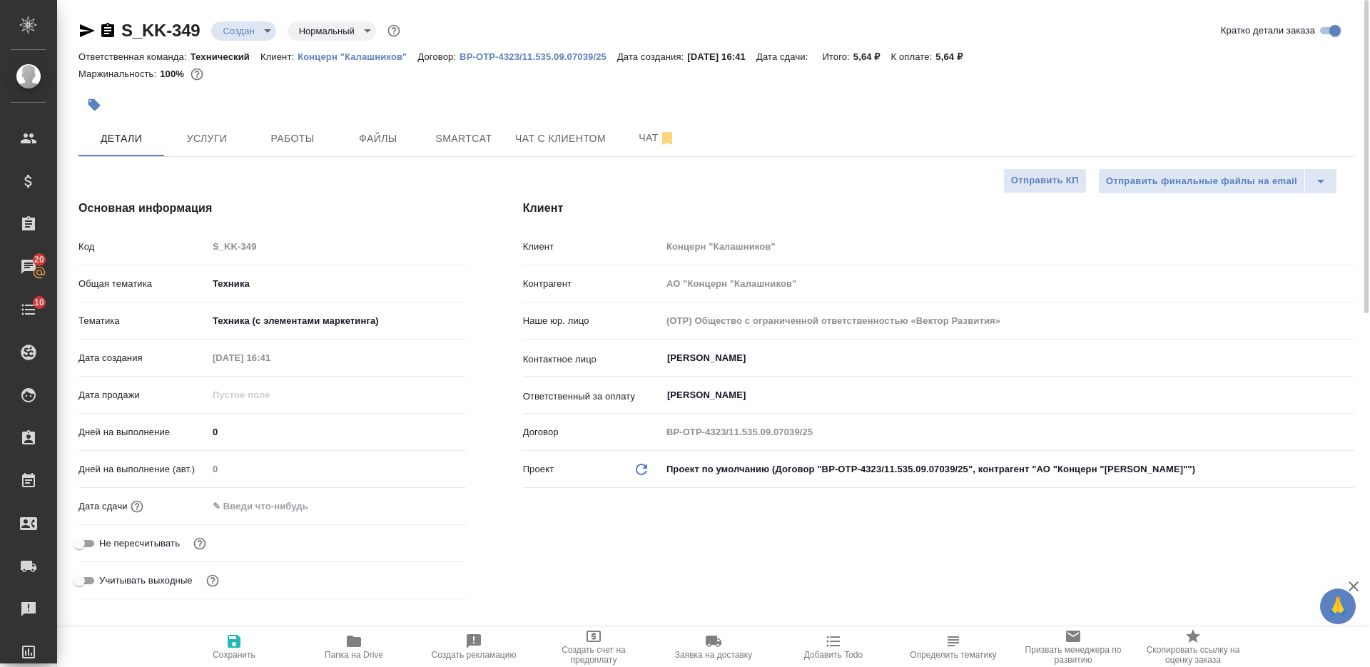
click at [231, 639] on icon "button" at bounding box center [234, 641] width 17 height 17
type textarea "x"
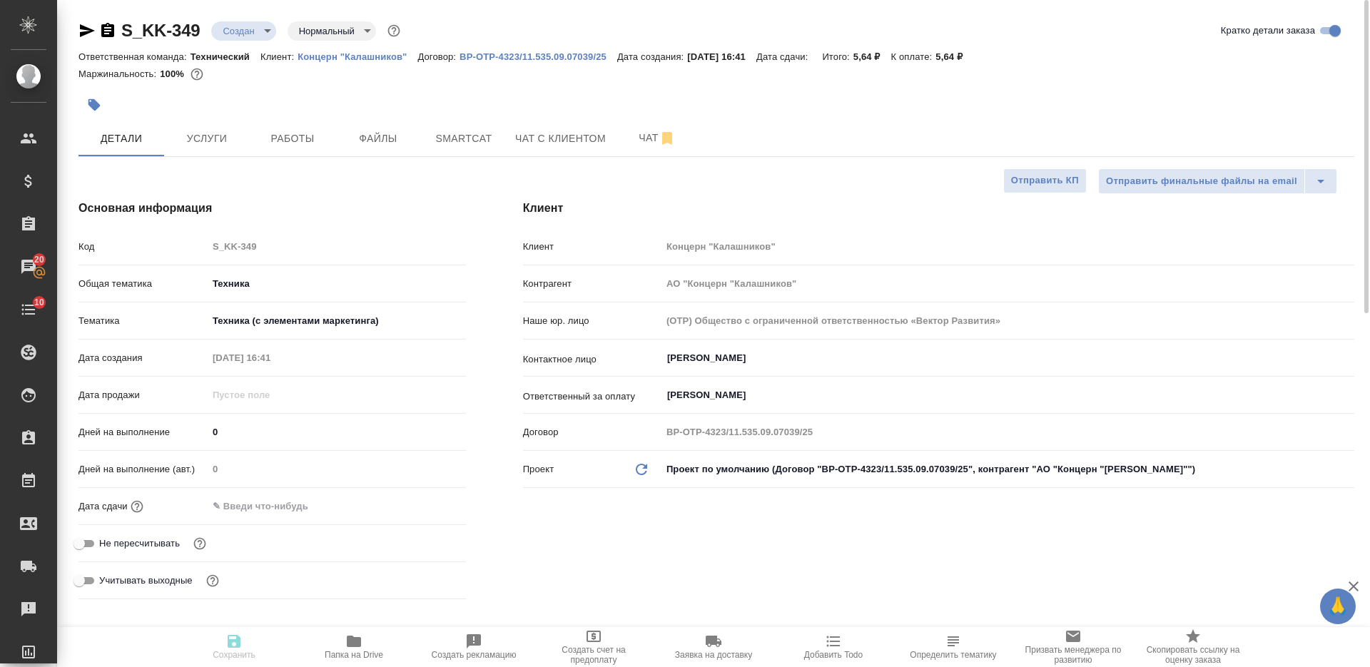
type textarea "x"
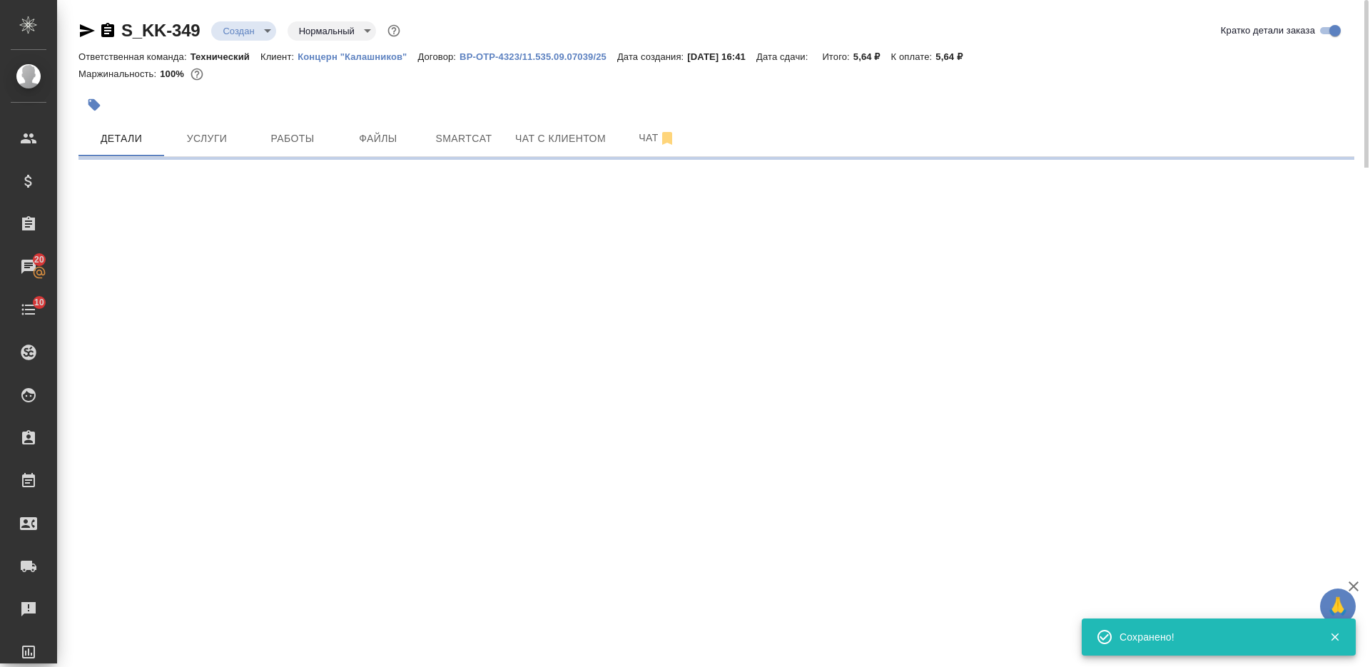
select select "RU"
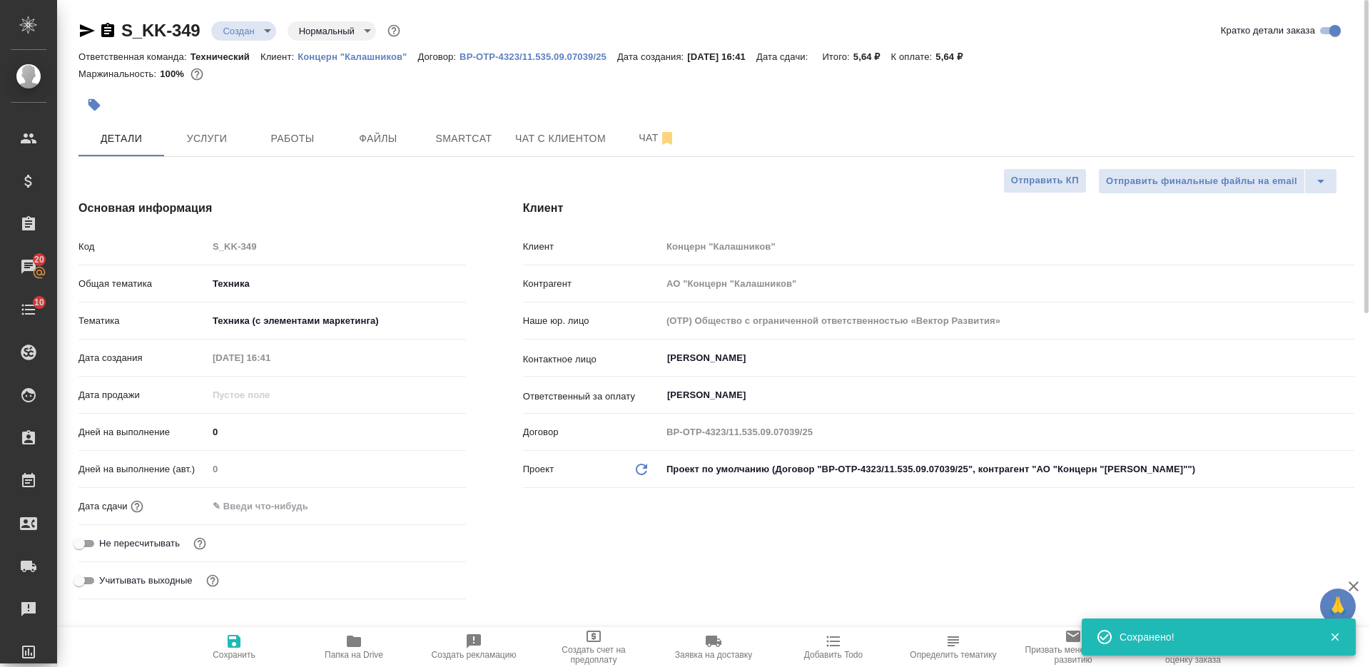
type textarea "x"
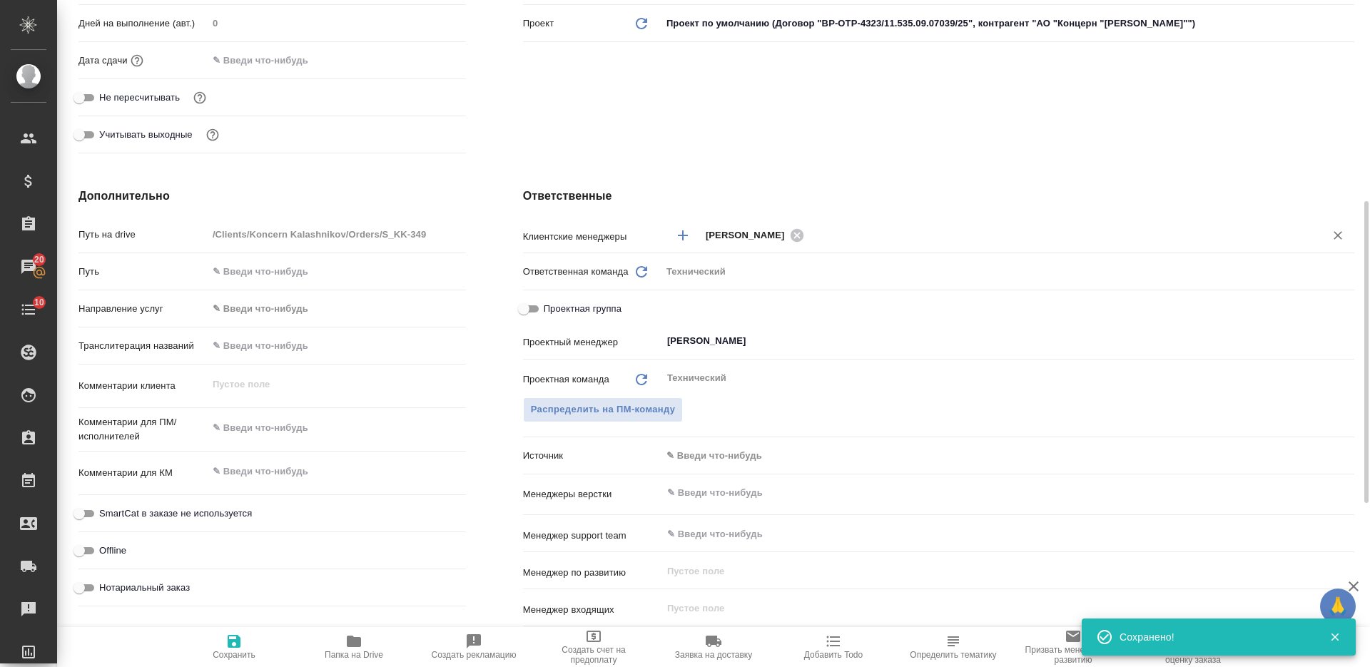
click at [858, 225] on div "Никифорова Валерия ​" at bounding box center [1008, 235] width 693 height 26
click at [869, 237] on input "text" at bounding box center [1056, 234] width 494 height 17
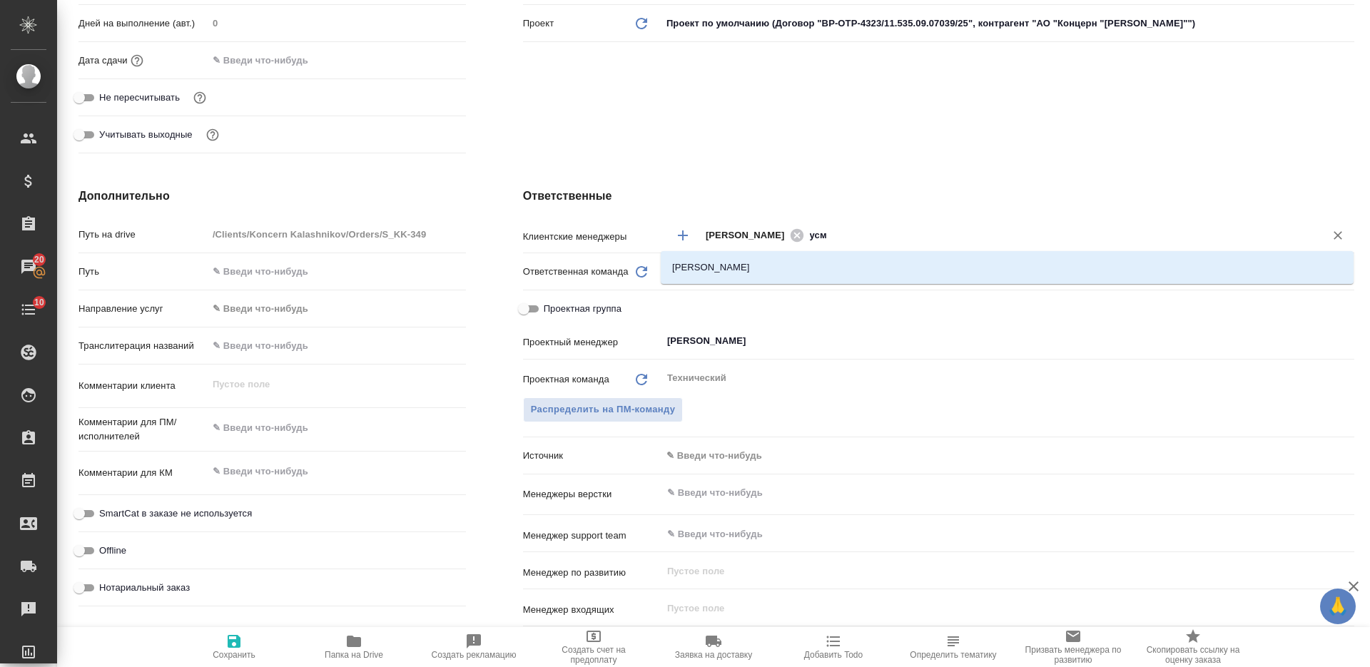
type input "усма"
click at [860, 261] on li "Усманова Ольга" at bounding box center [1007, 268] width 693 height 26
type textarea "x"
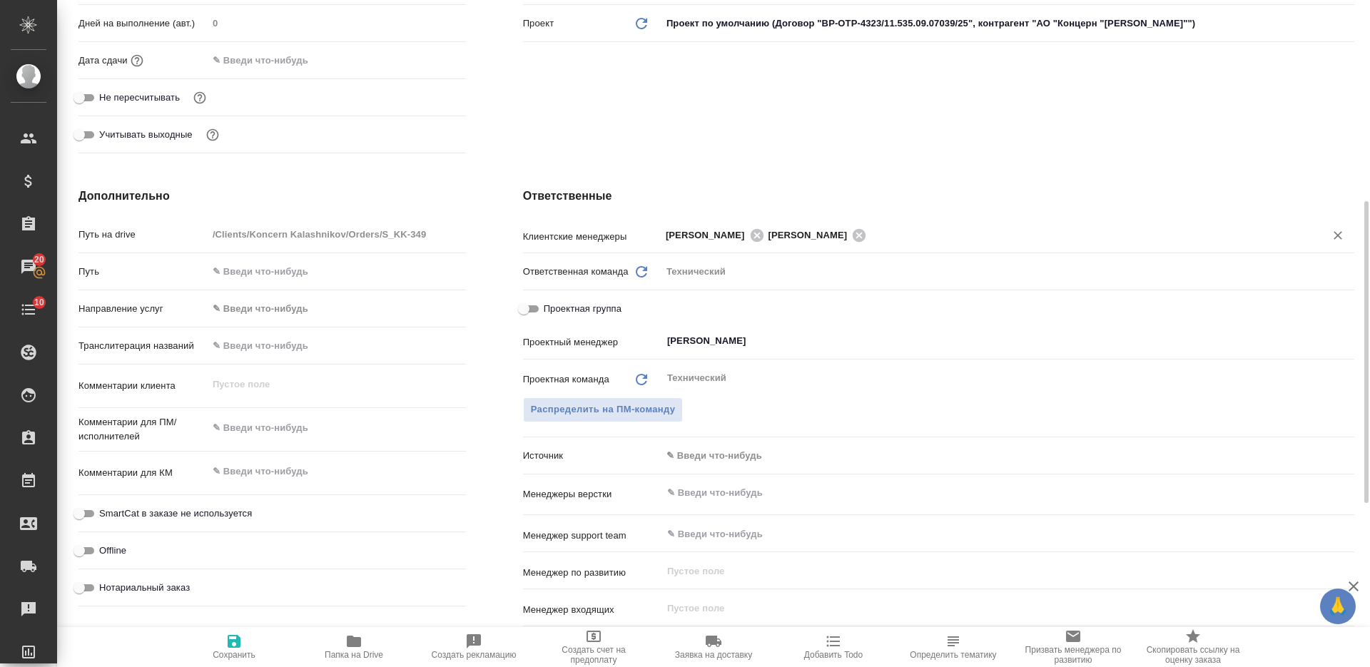
click at [247, 644] on span "Сохранить" at bounding box center [234, 646] width 103 height 27
type textarea "x"
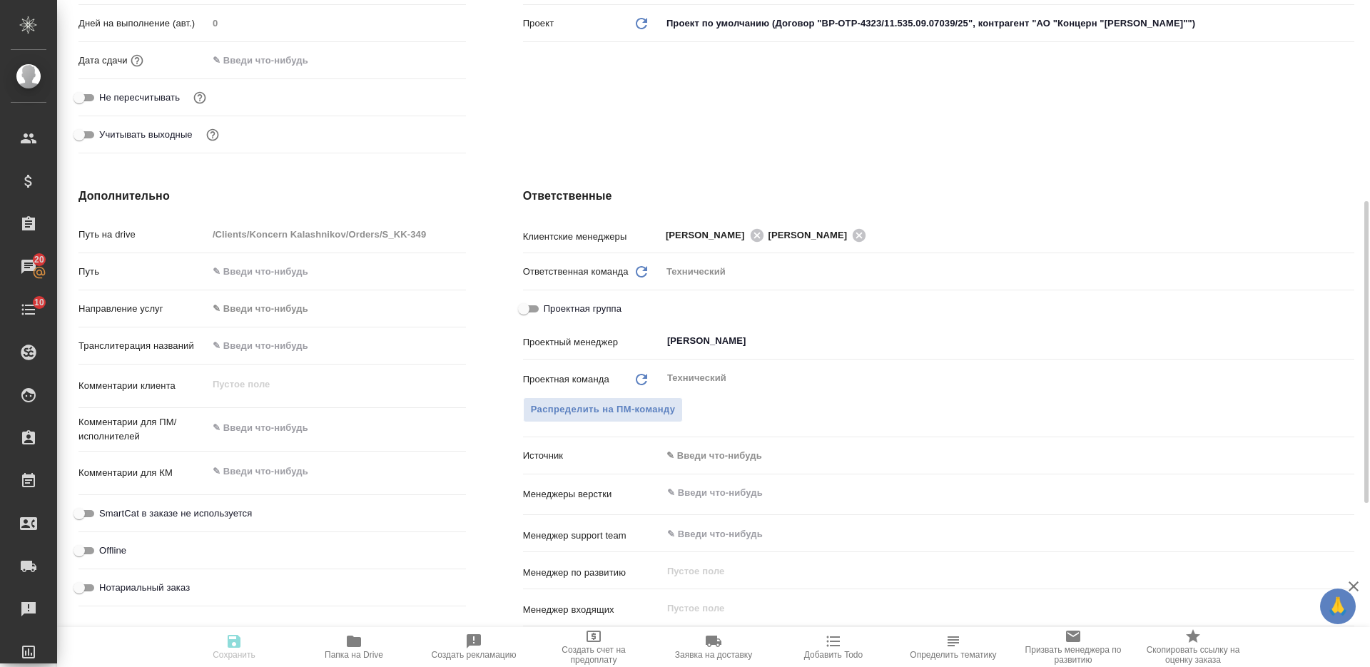
type textarea "x"
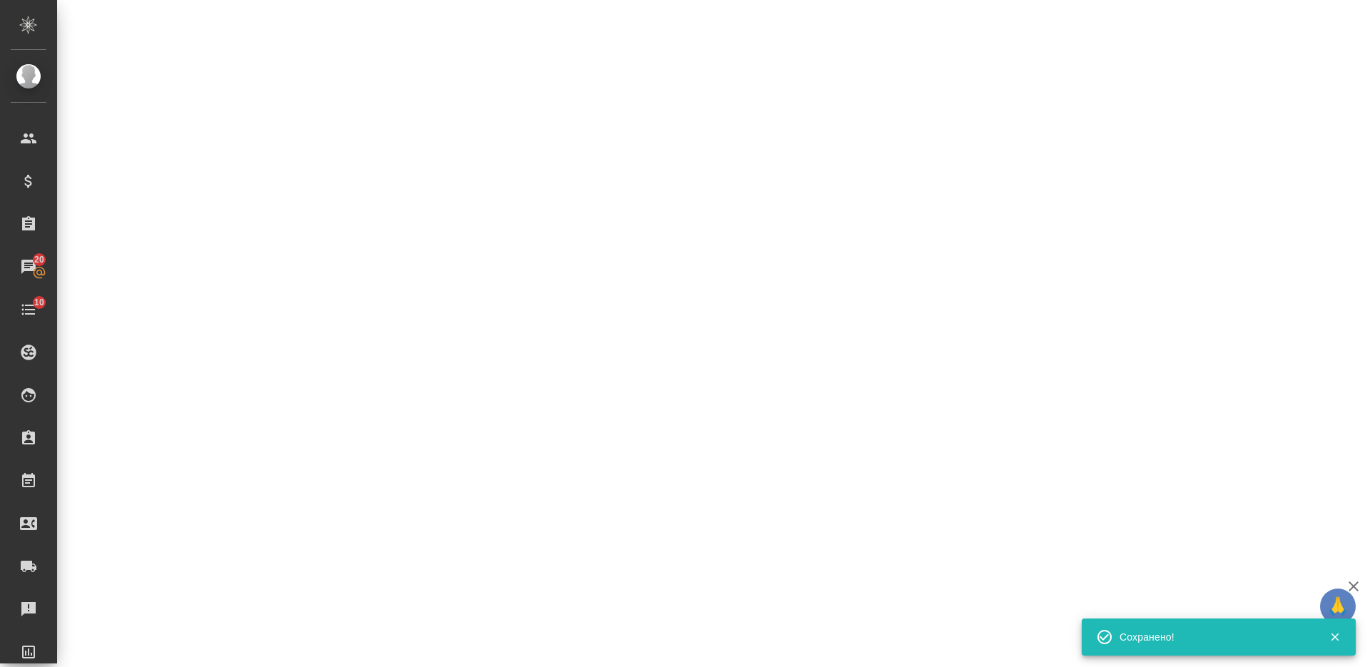
select select "RU"
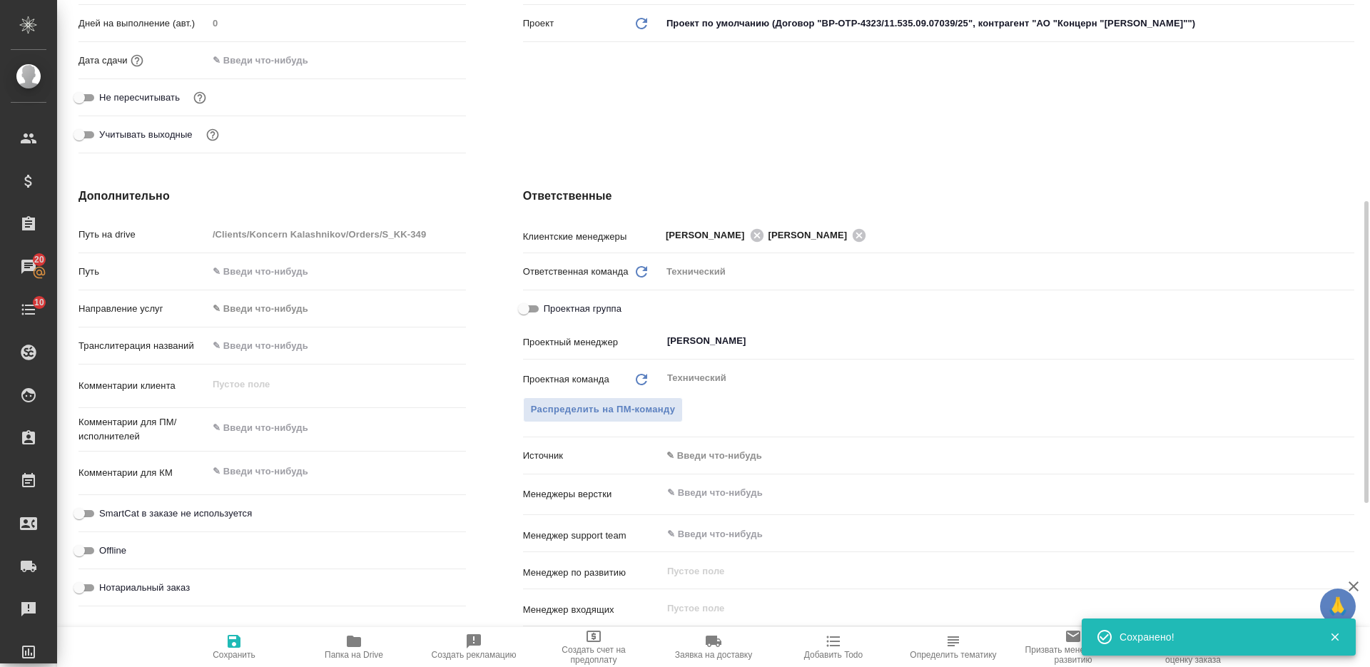
type textarea "x"
click at [301, 431] on textarea at bounding box center [337, 428] width 258 height 24
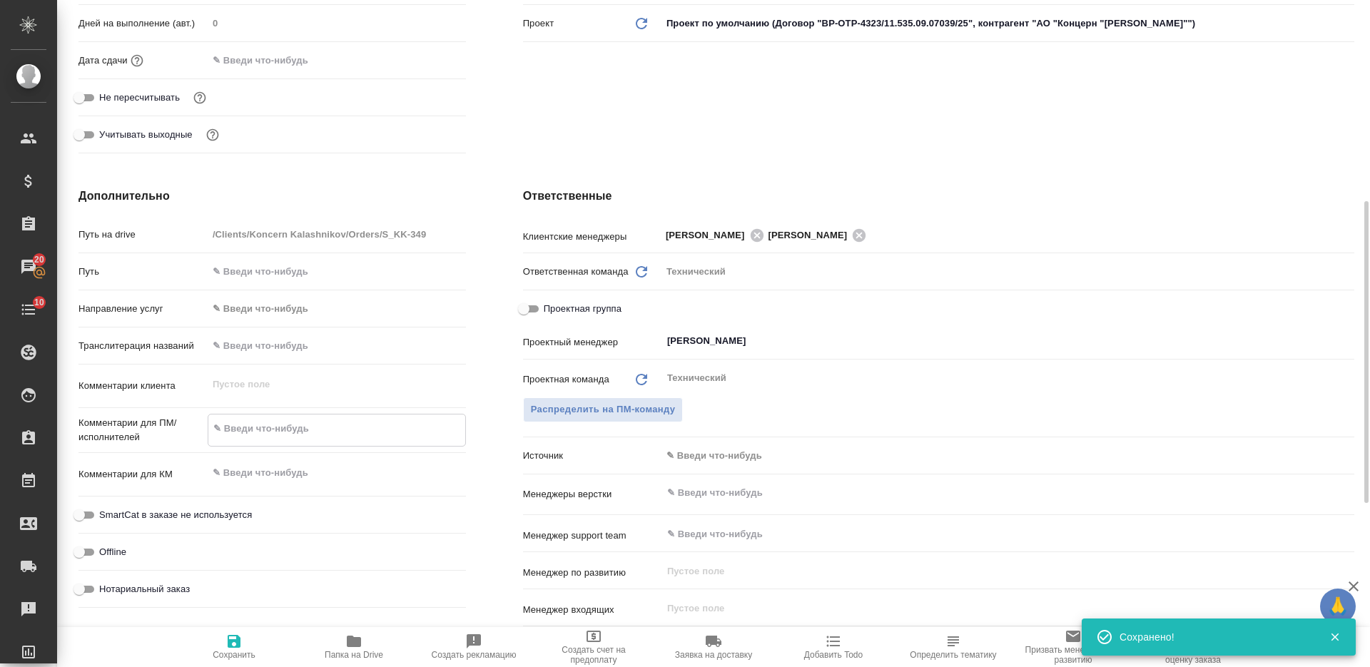
type textarea "р"
type textarea "x"
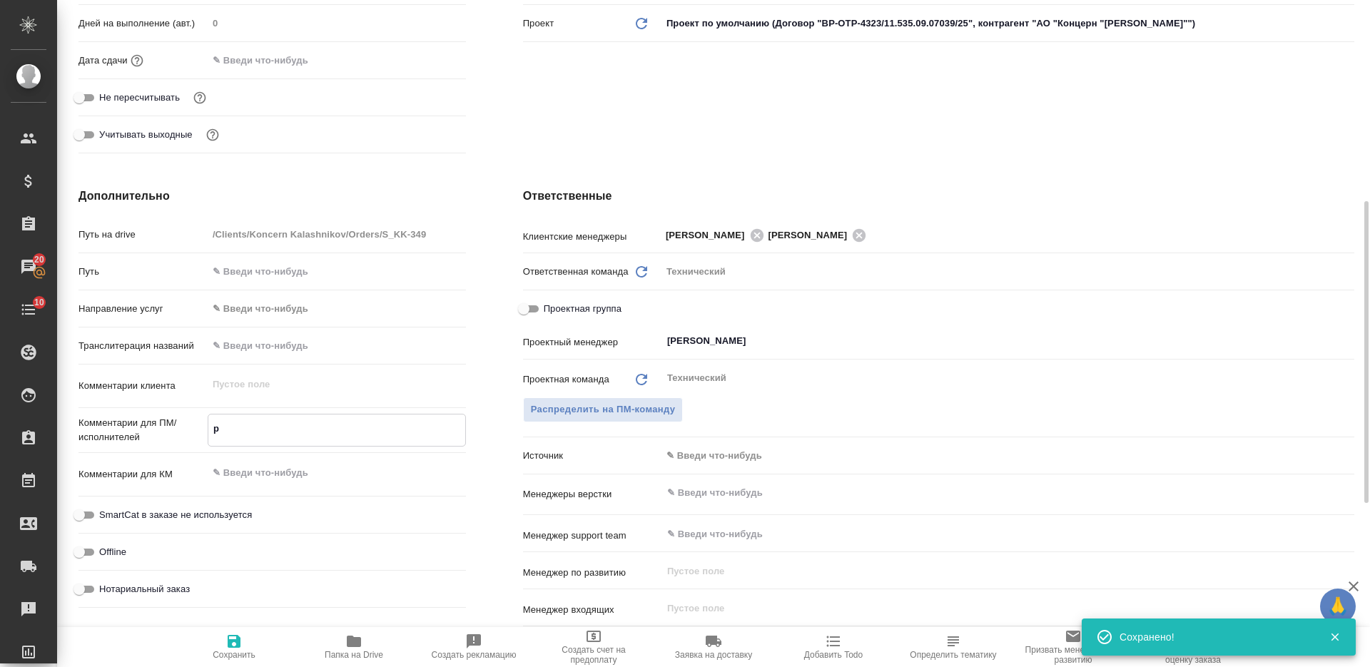
type textarea "ру"
type textarea "x"
type textarea "рус"
type textarea "x"
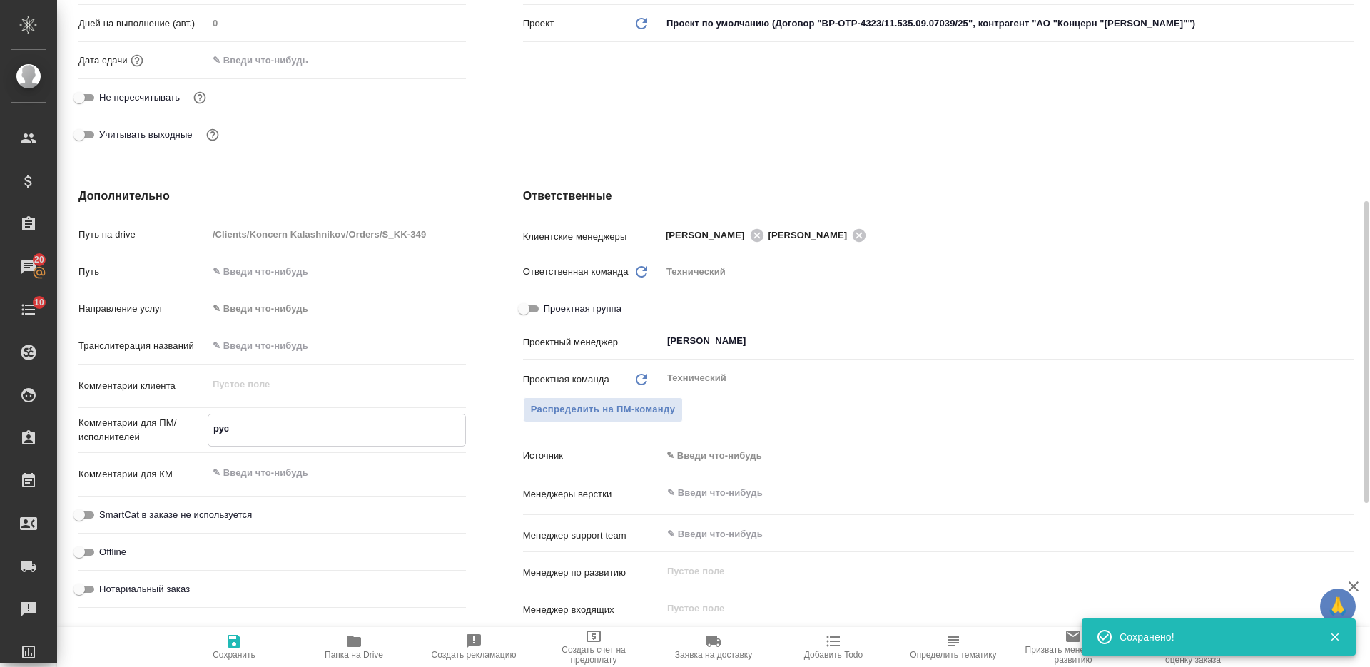
type textarea "x"
type textarea "рус-"
type textarea "x"
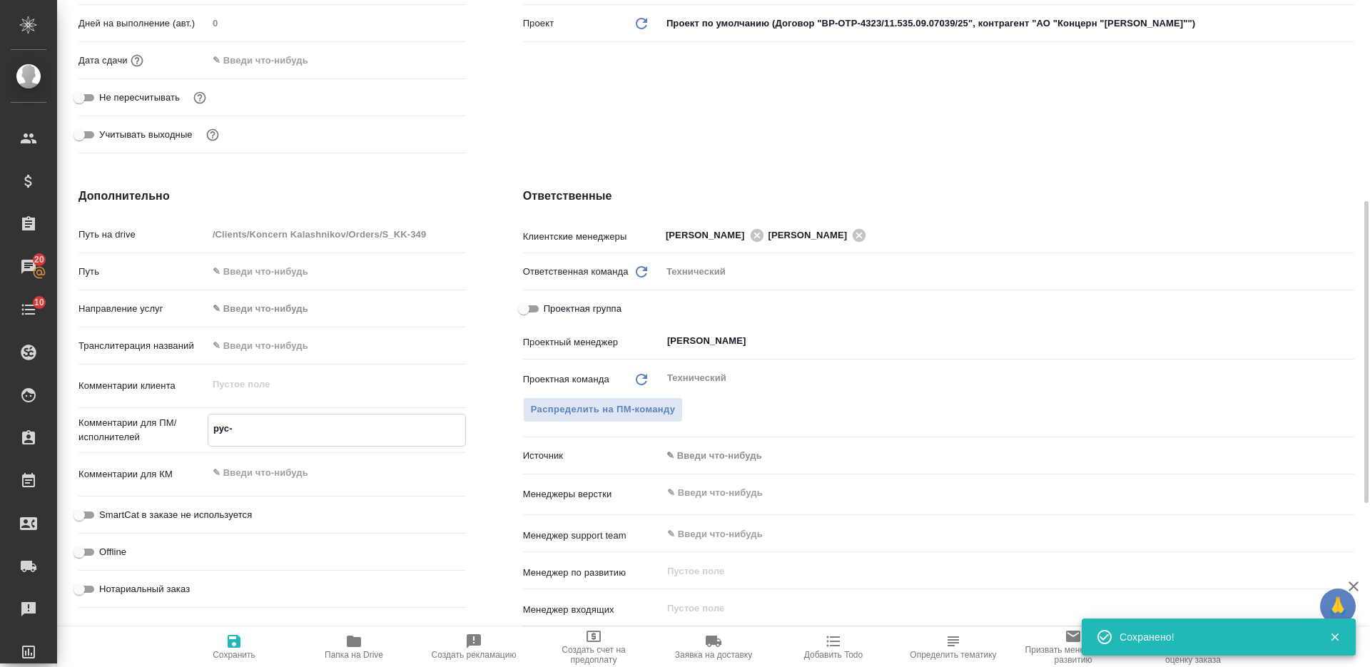
type textarea "x"
type textarea "рус-а"
type textarea "x"
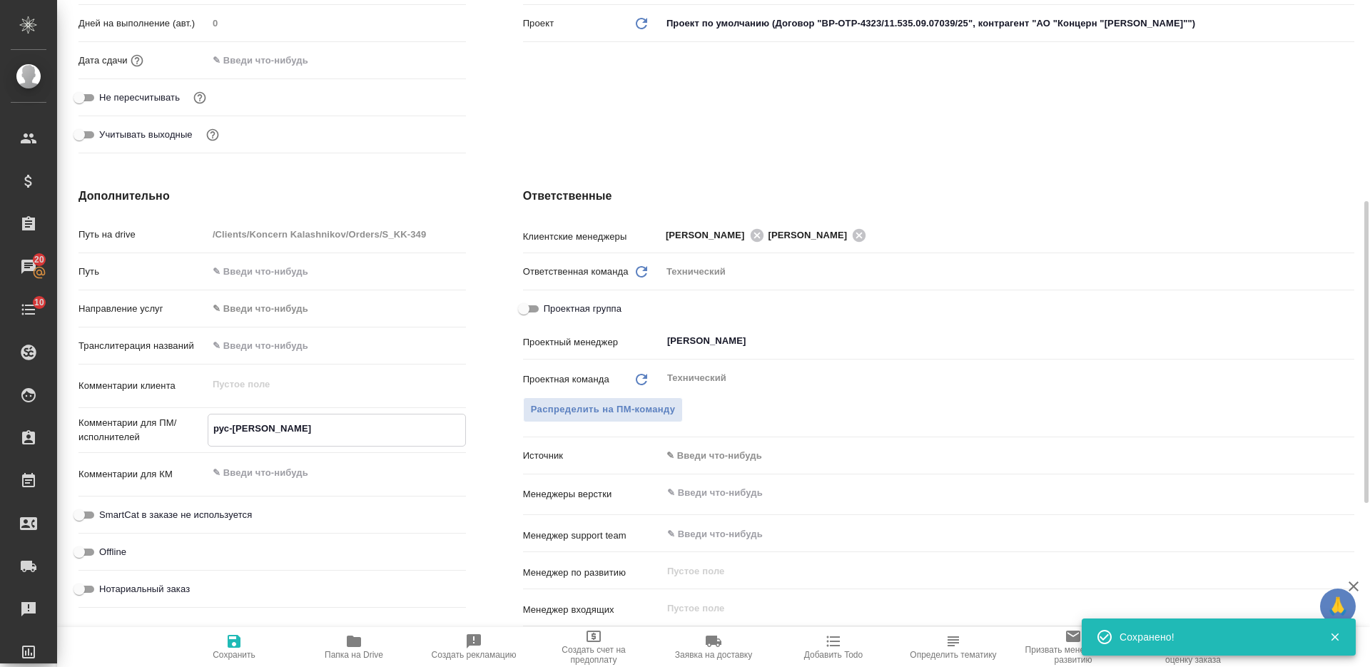
type textarea "рус-ан"
type textarea "x"
type textarea "рус-анш"
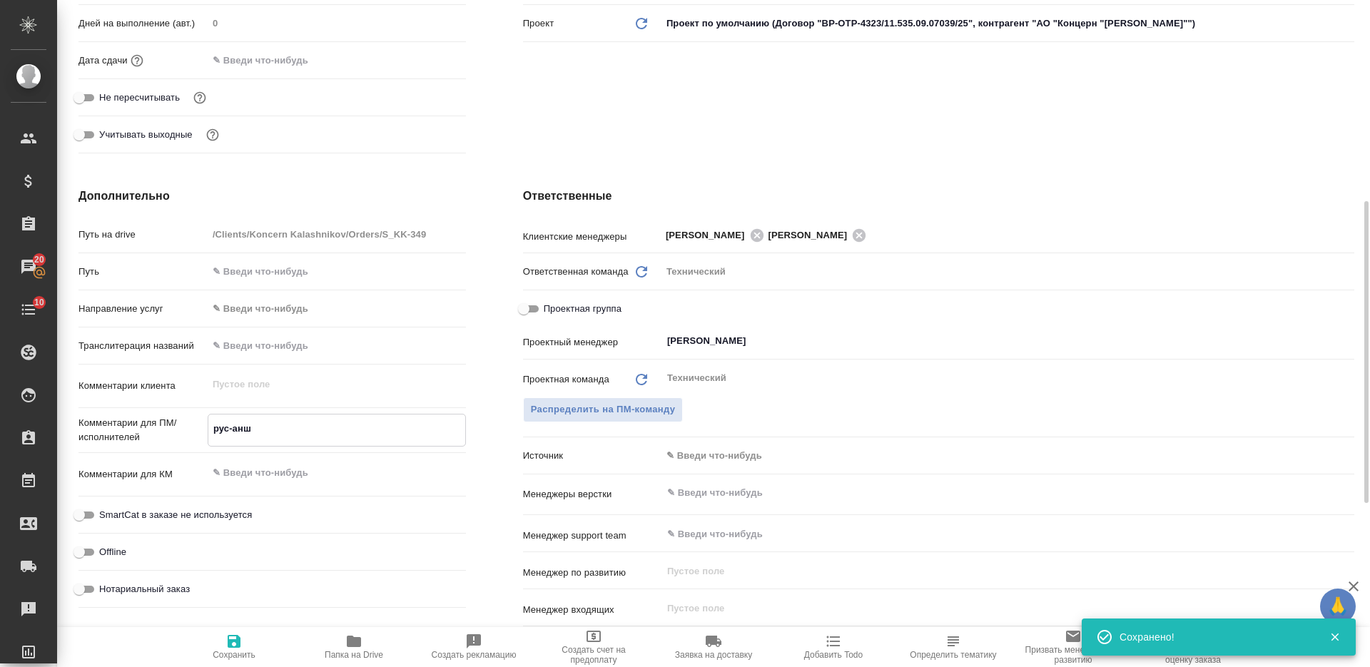
type textarea "x"
type textarea "рус-ан"
type textarea "x"
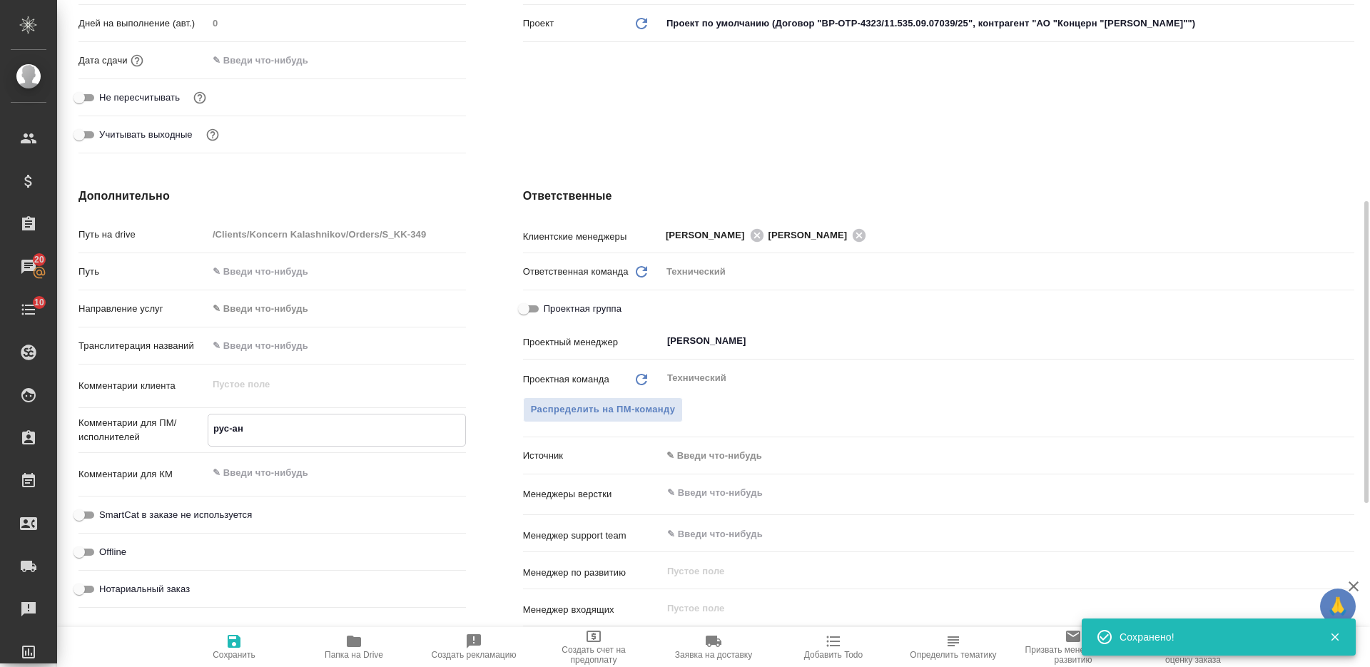
type textarea "x"
type textarea "рус-анл"
type textarea "x"
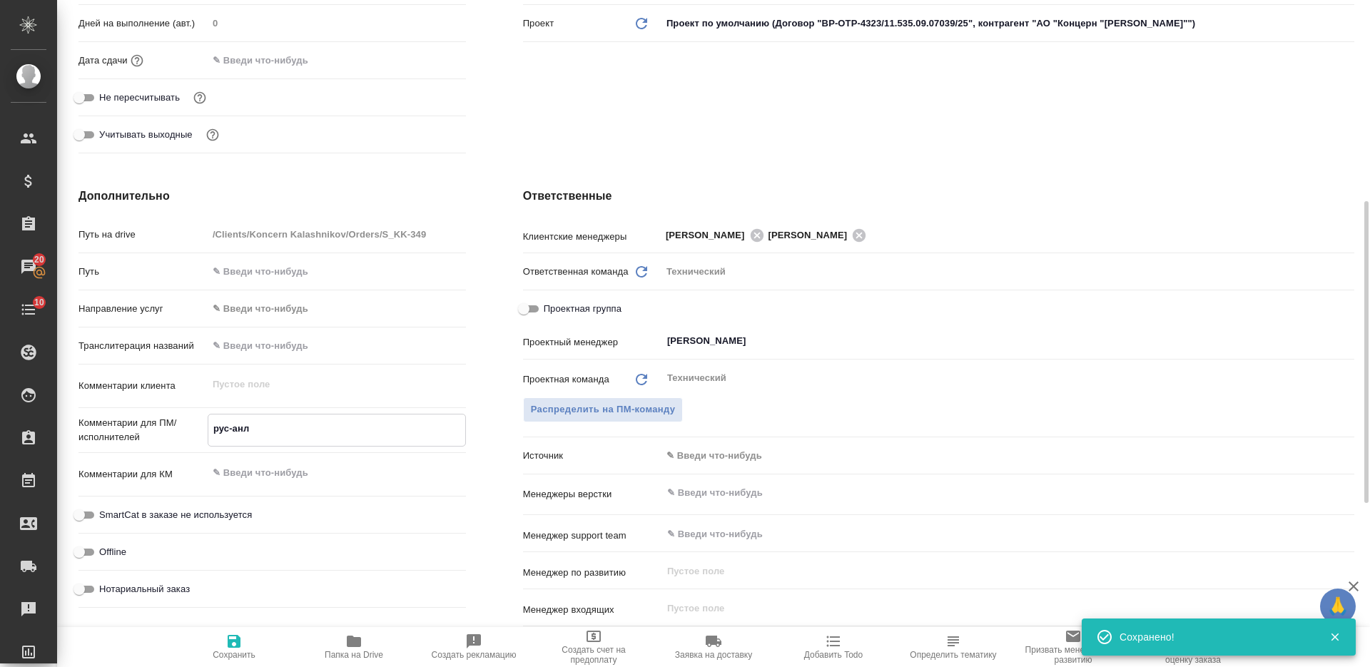
type textarea "x"
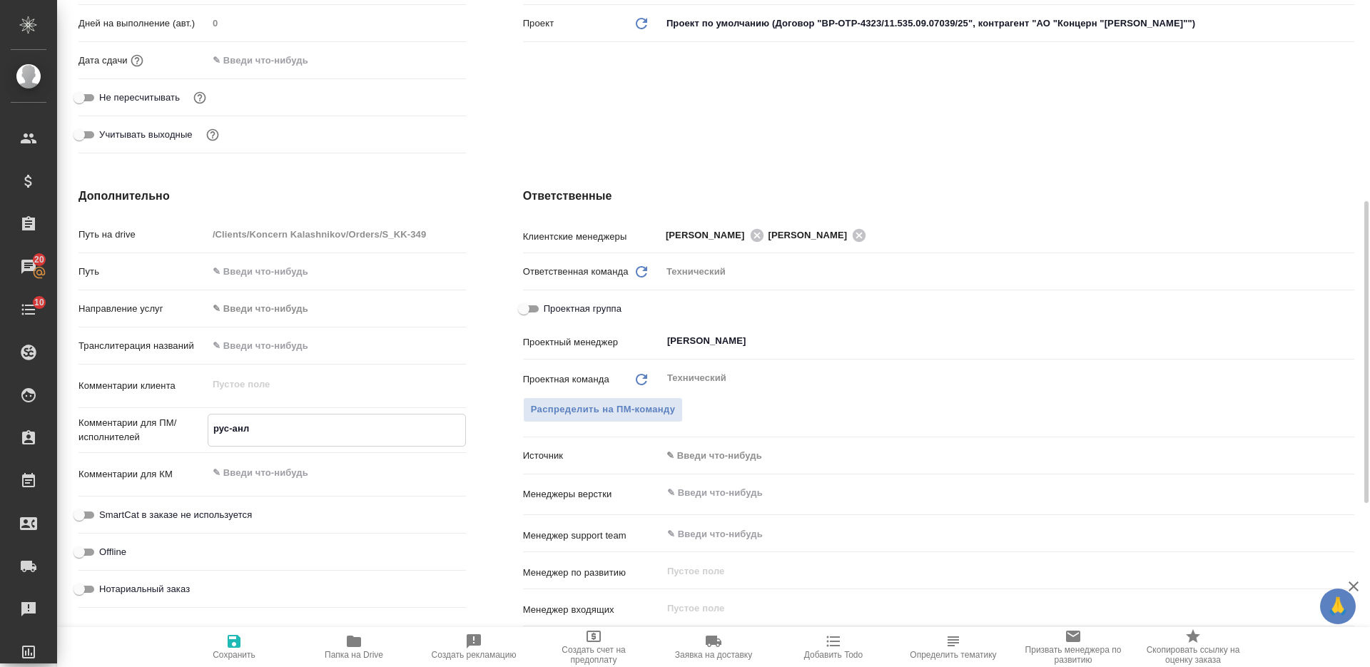
click at [245, 427] on textarea "рус-анл" at bounding box center [336, 429] width 257 height 24
type textarea "рус-англ"
type textarea "x"
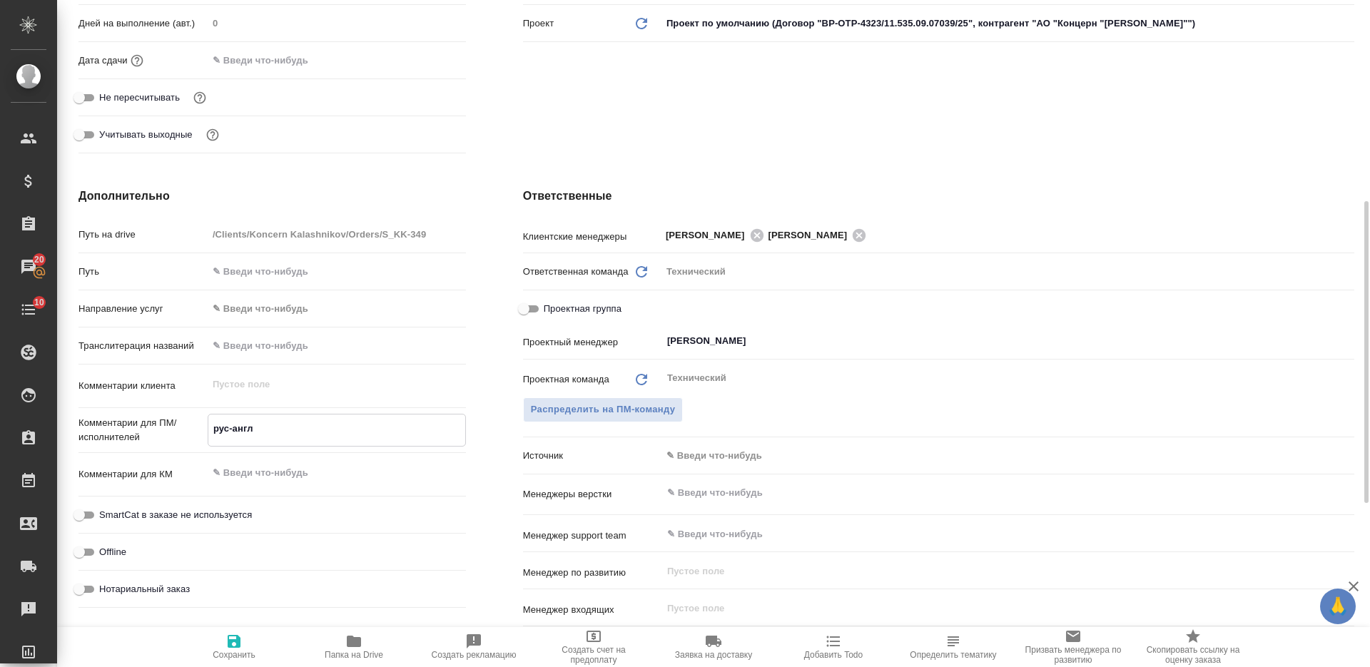
type textarea "рус-англ"
type textarea "x"
click at [226, 642] on icon "button" at bounding box center [234, 641] width 17 height 17
type textarea "x"
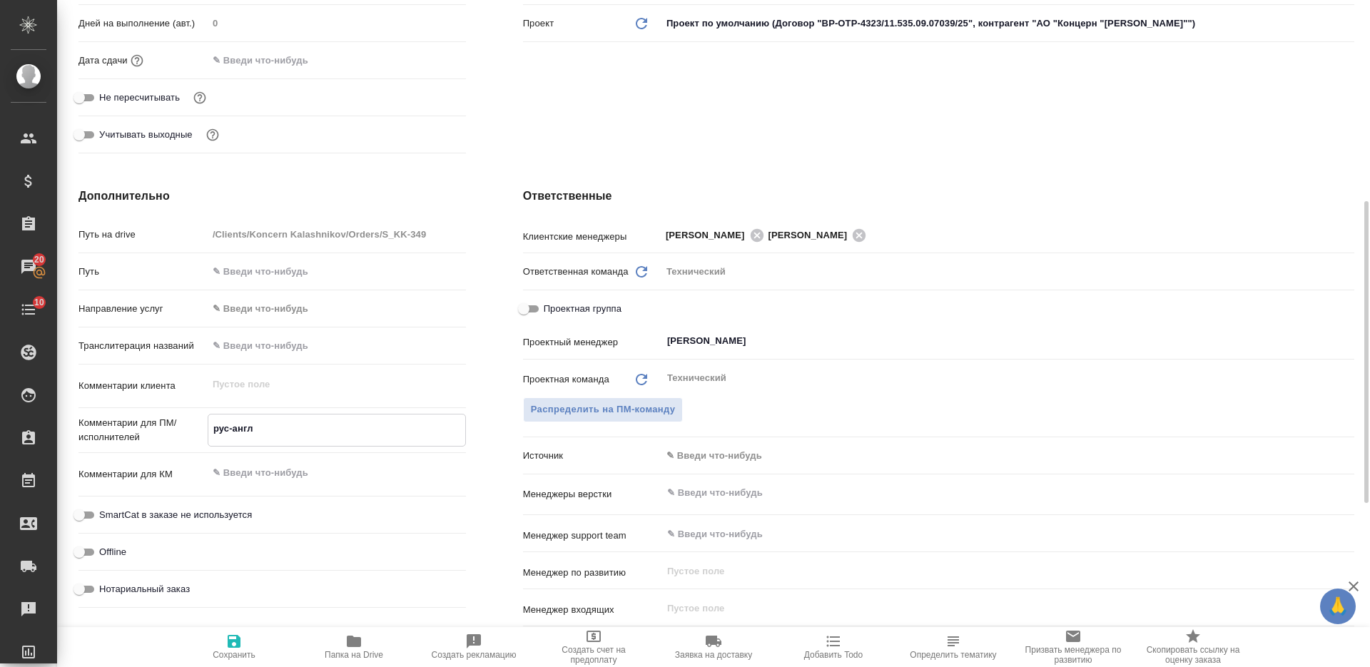
type textarea "x"
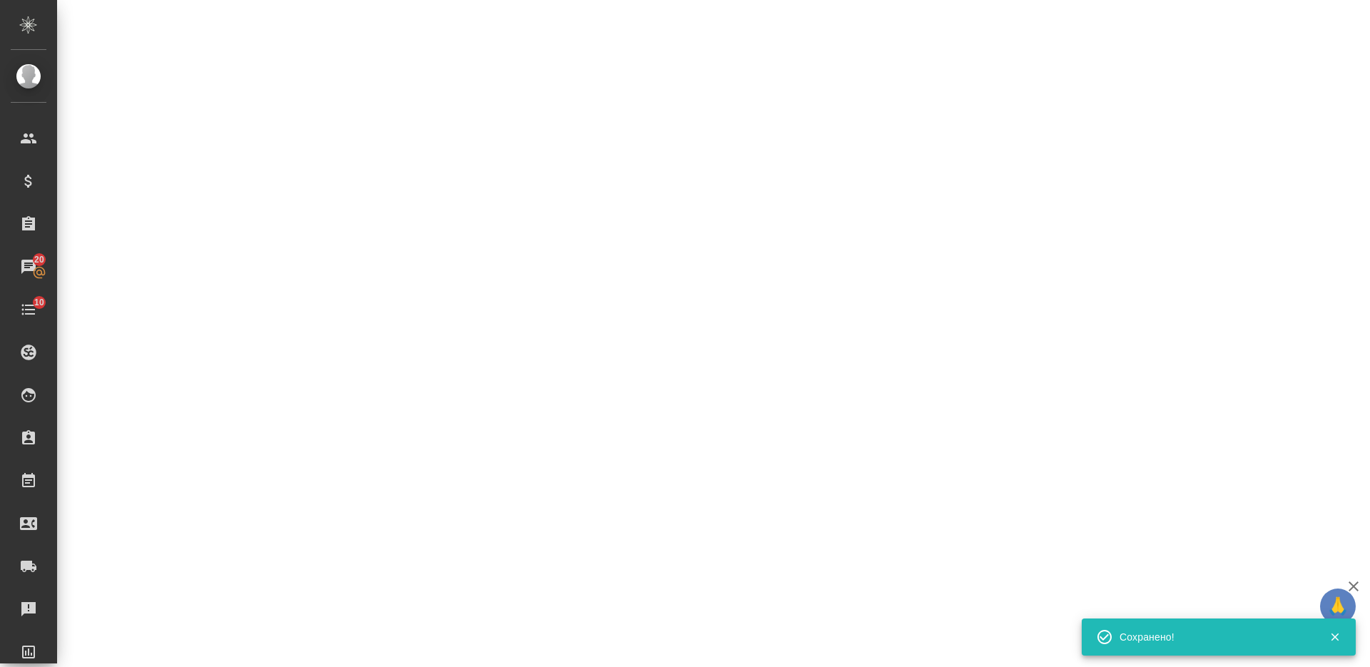
select select "RU"
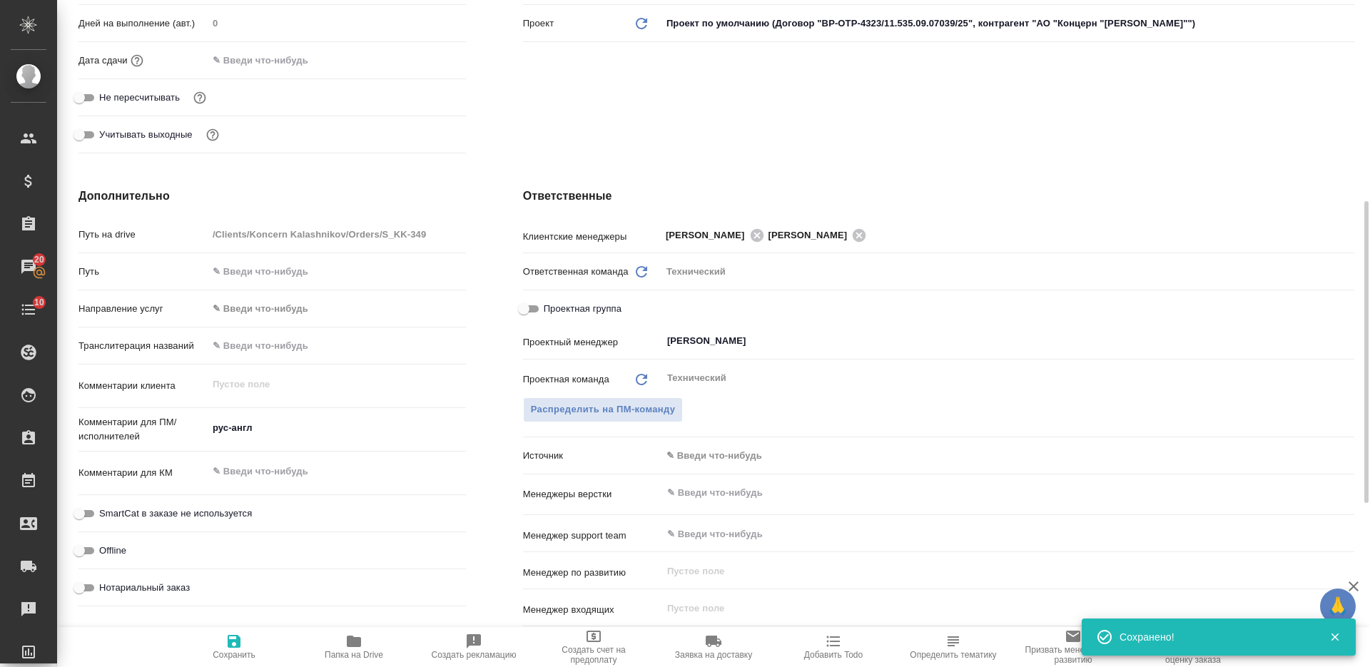
type textarea "x"
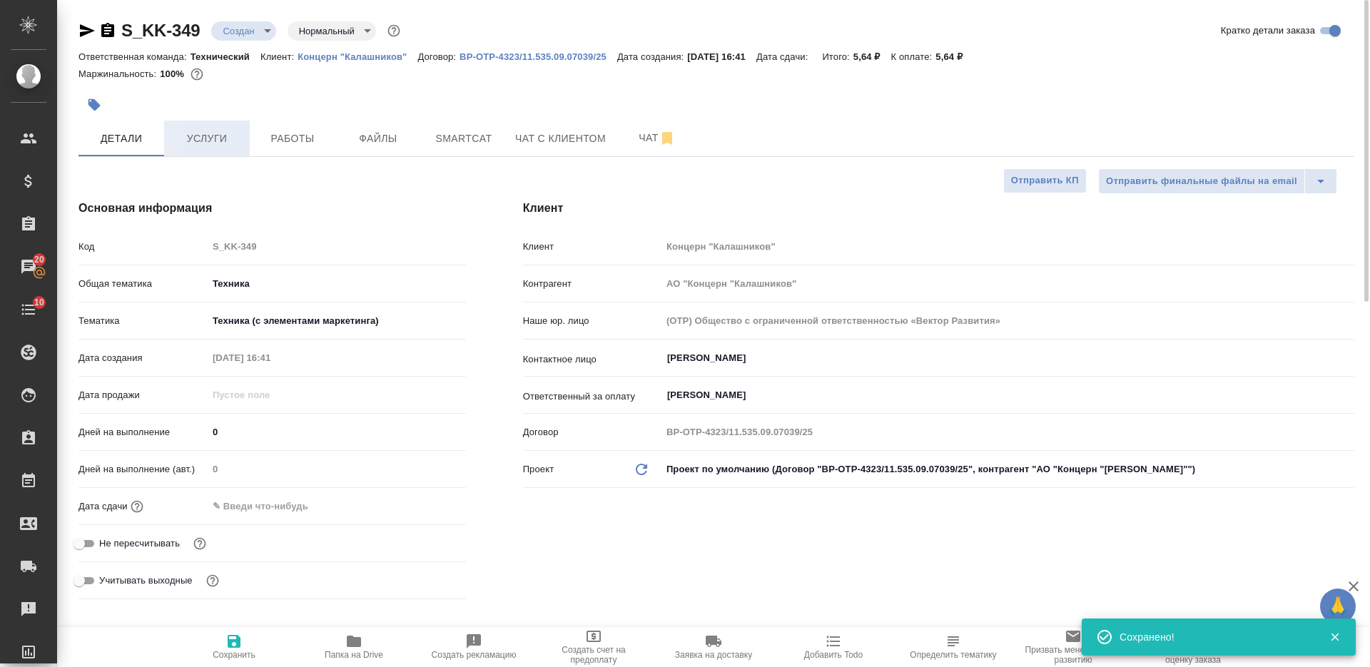
click at [235, 148] on button "Услуги" at bounding box center [207, 139] width 86 height 36
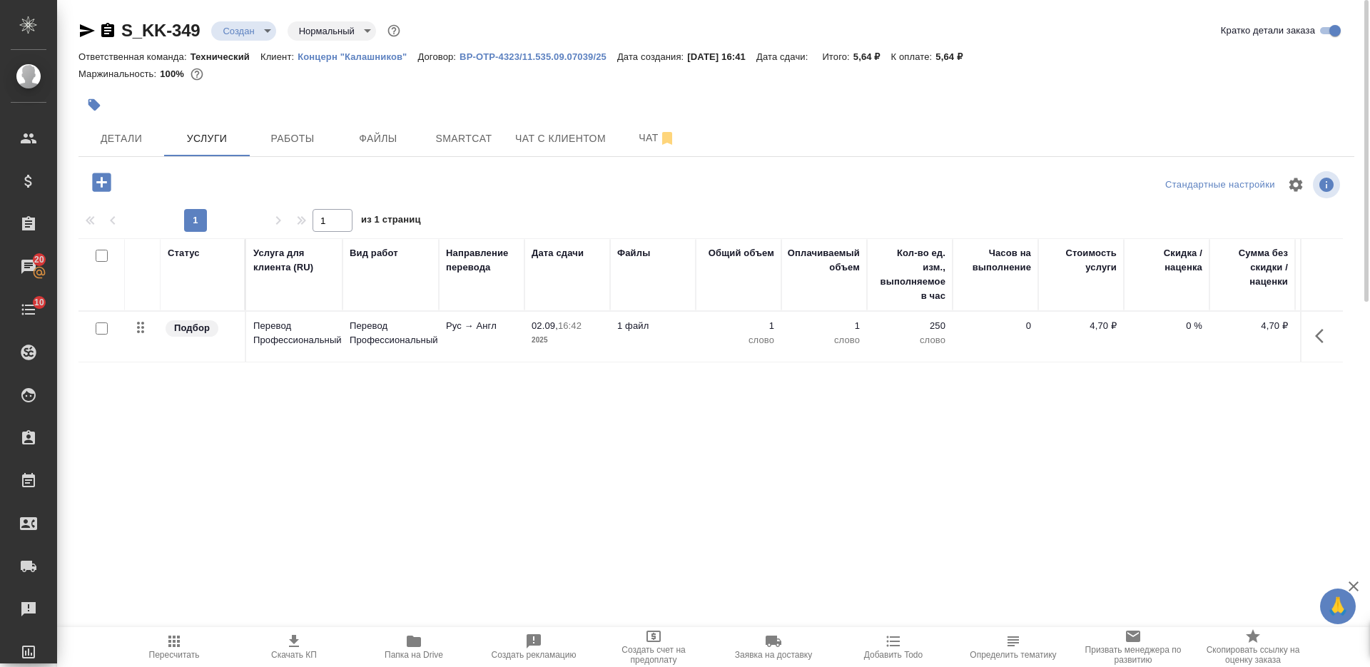
click at [581, 347] on p "2025" at bounding box center [567, 340] width 71 height 14
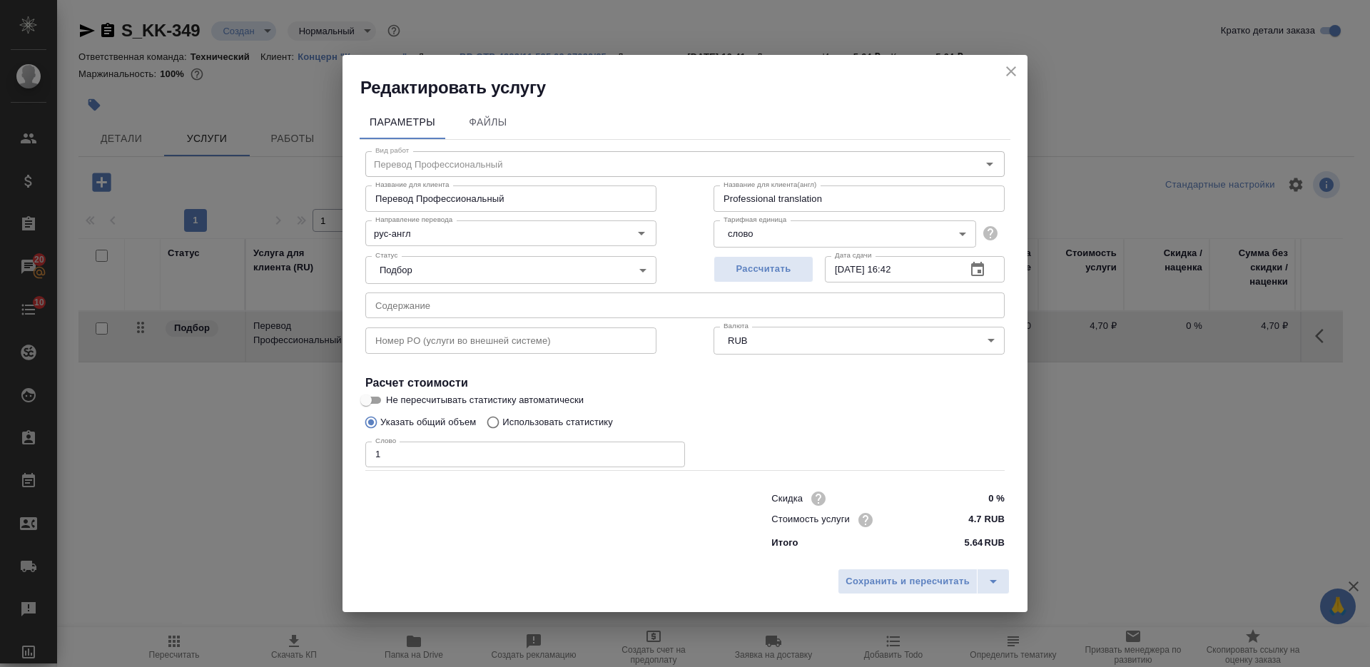
click at [512, 309] on input "text" at bounding box center [684, 306] width 639 height 26
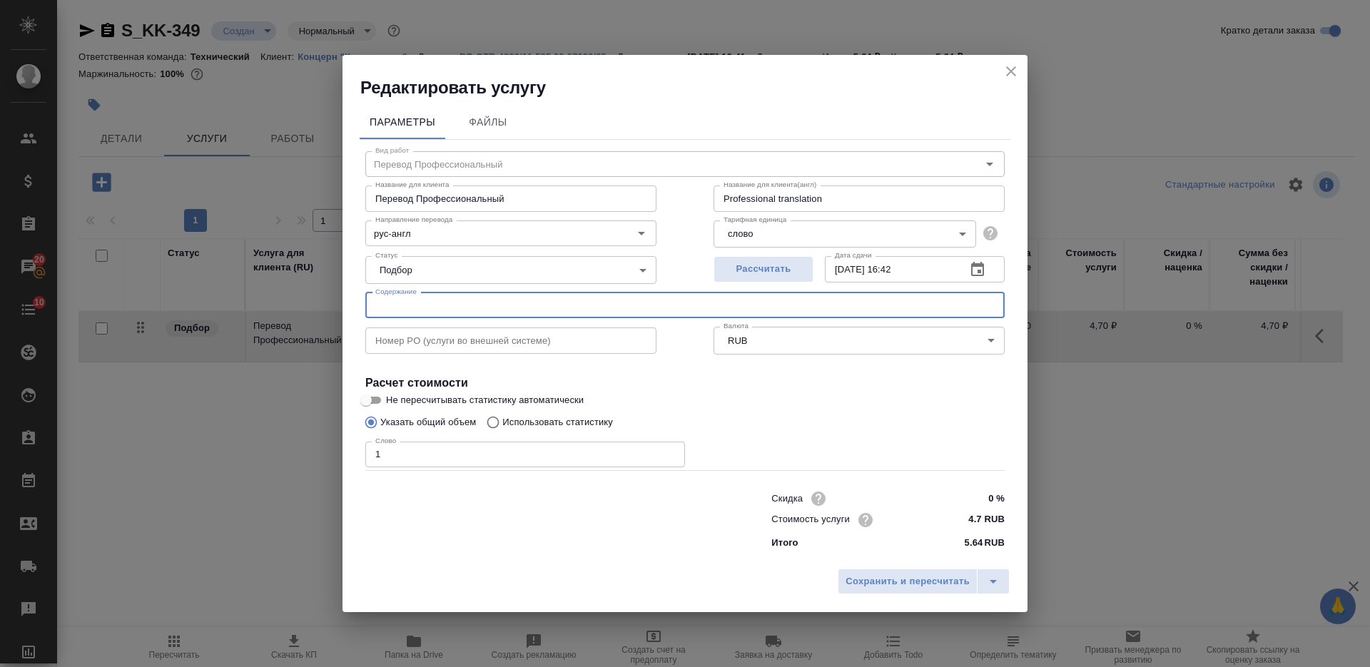
paste input "на перевод: новости до 29 августа"
click at [483, 310] on input "на перевод: новости до 29 августа" at bounding box center [684, 306] width 639 height 26
type input "на перевод: новости до 2 сентября"
click at [879, 582] on span "Сохранить и пересчитать" at bounding box center [908, 582] width 124 height 16
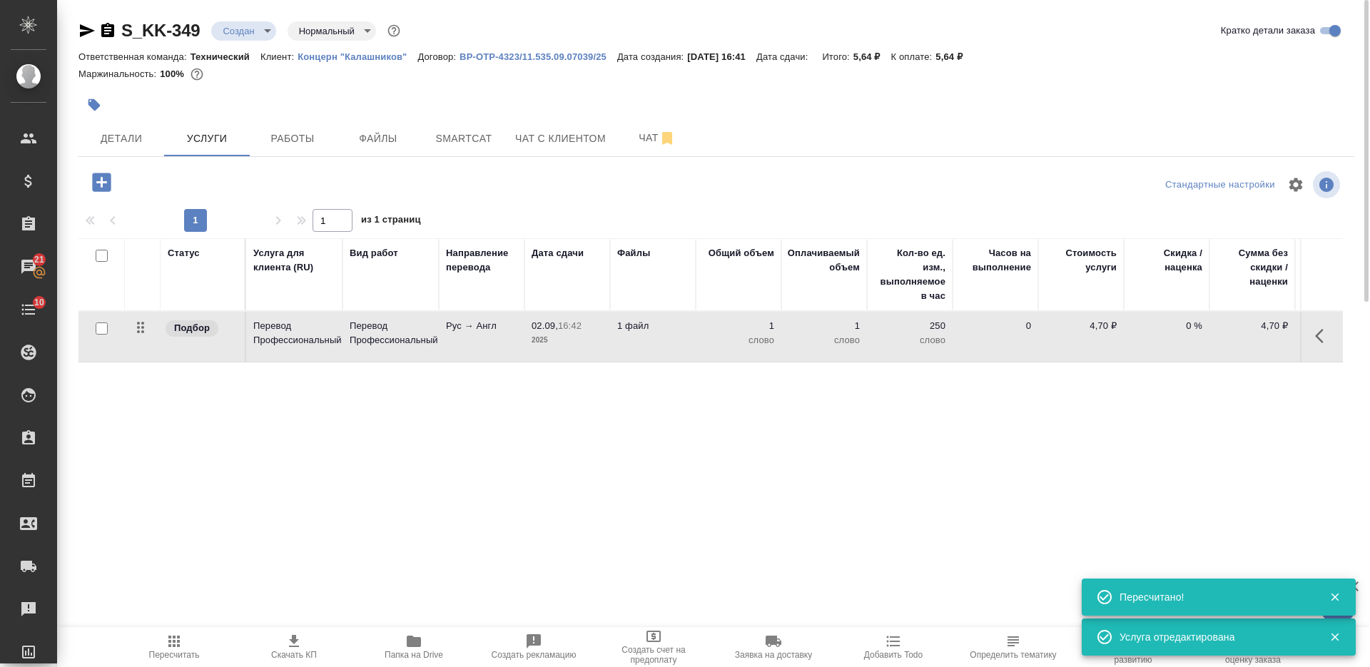
drag, startPoint x: 188, startPoint y: 647, endPoint x: 188, endPoint y: 634, distance: 12.9
click at [188, 647] on span "Пересчитать" at bounding box center [174, 646] width 103 height 27
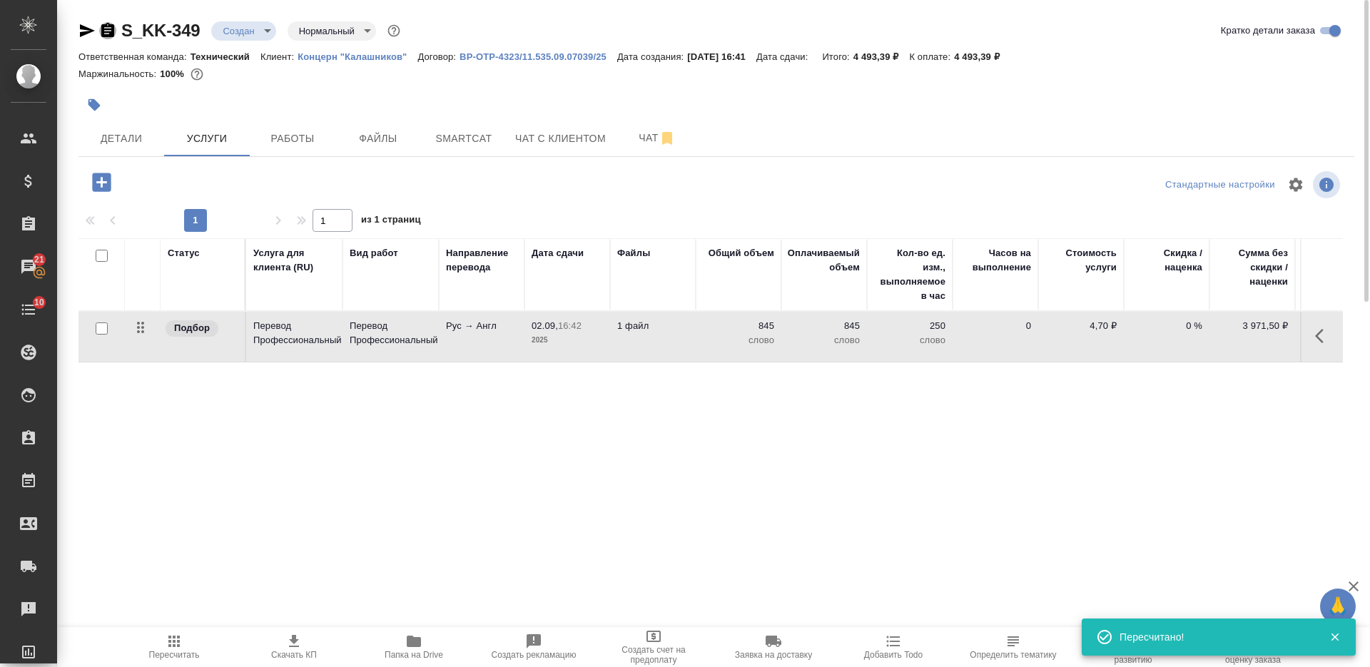
click at [110, 34] on icon "button" at bounding box center [107, 30] width 13 height 14
click at [124, 145] on span "Детали" at bounding box center [121, 139] width 69 height 18
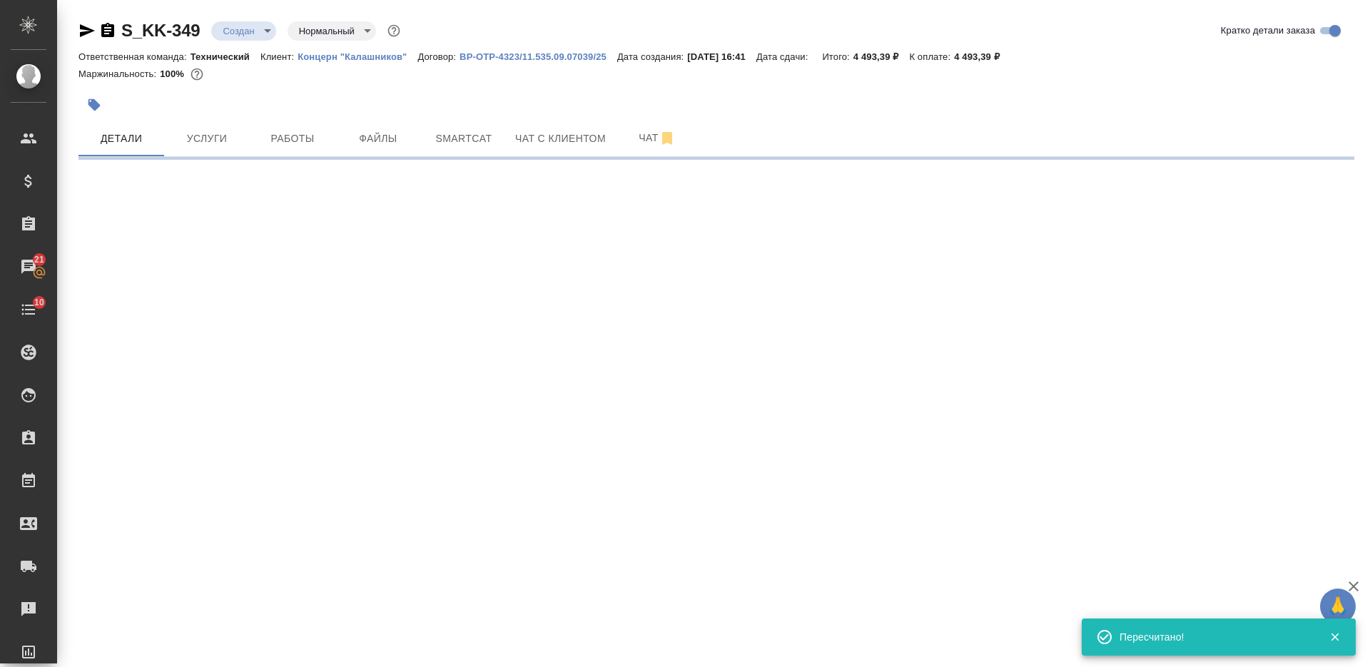
select select "RU"
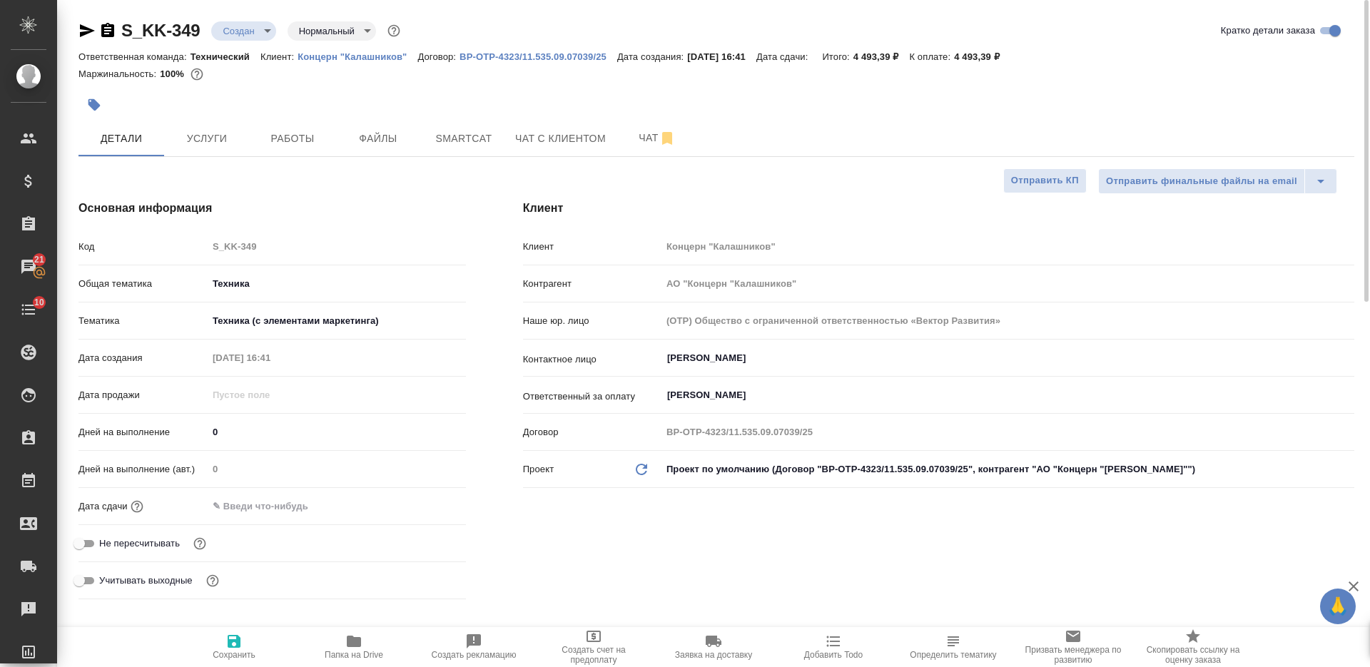
type textarea "x"
click at [239, 643] on icon "button" at bounding box center [234, 641] width 13 height 13
type textarea "x"
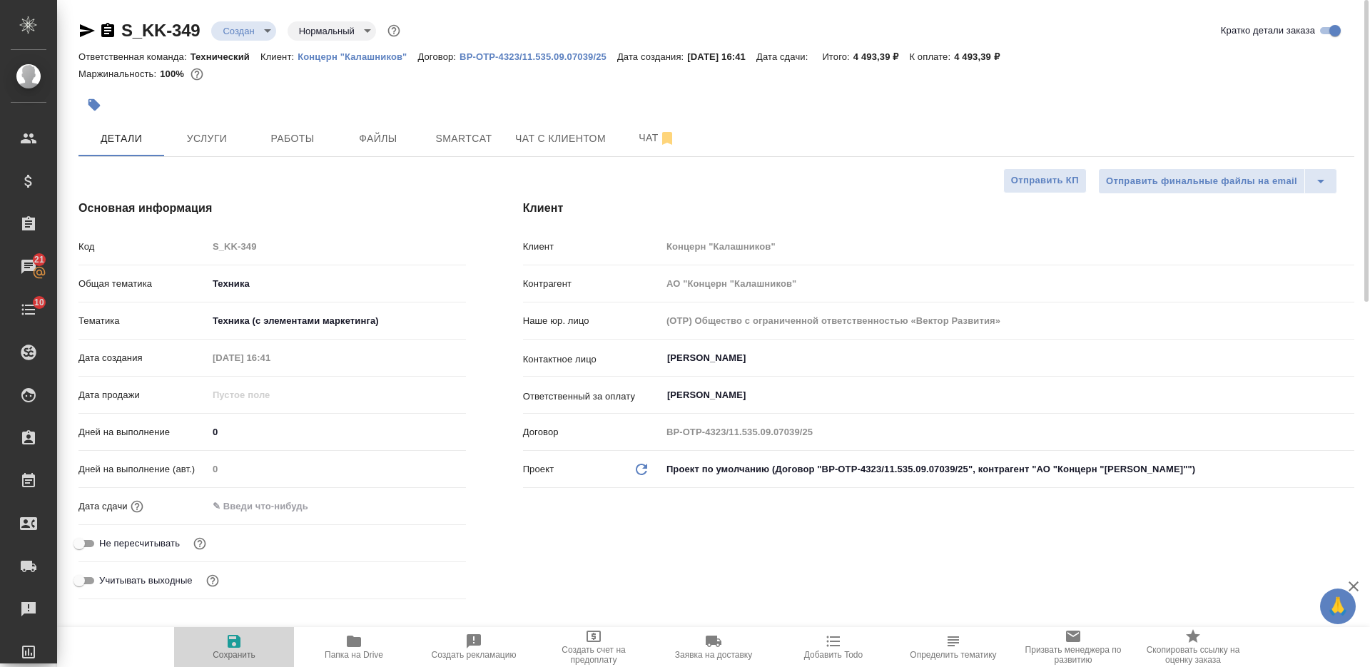
type textarea "x"
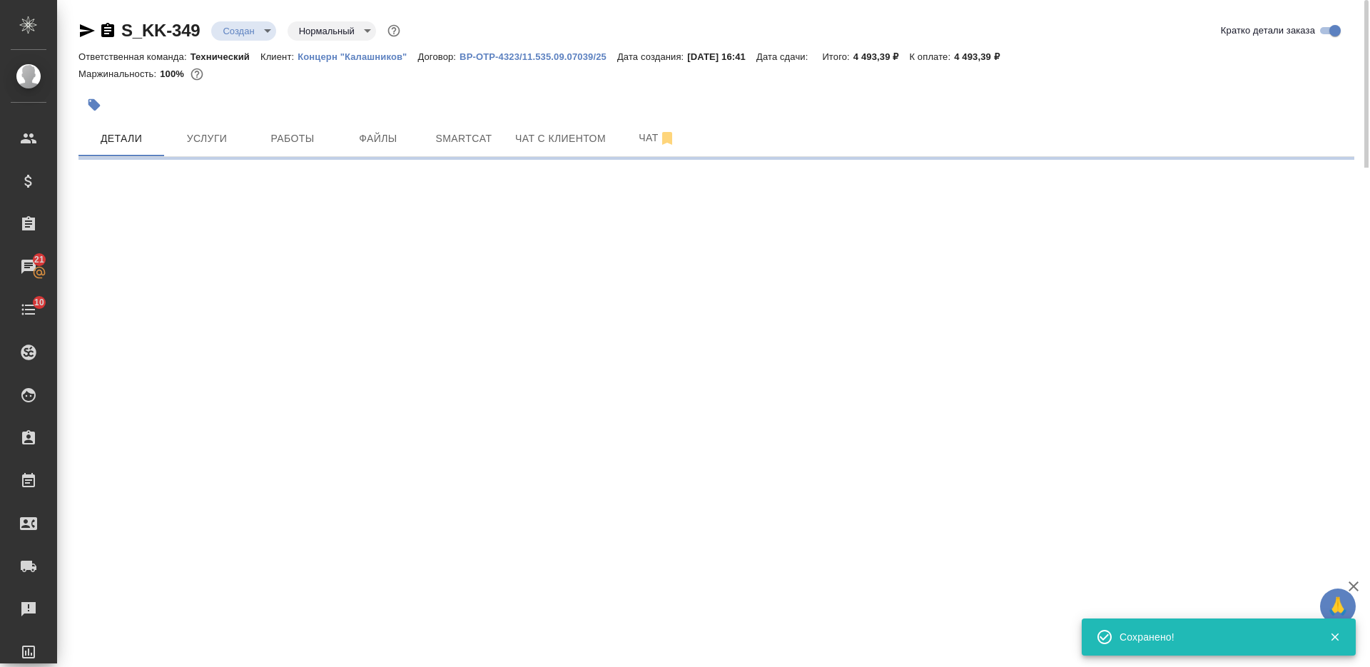
select select "RU"
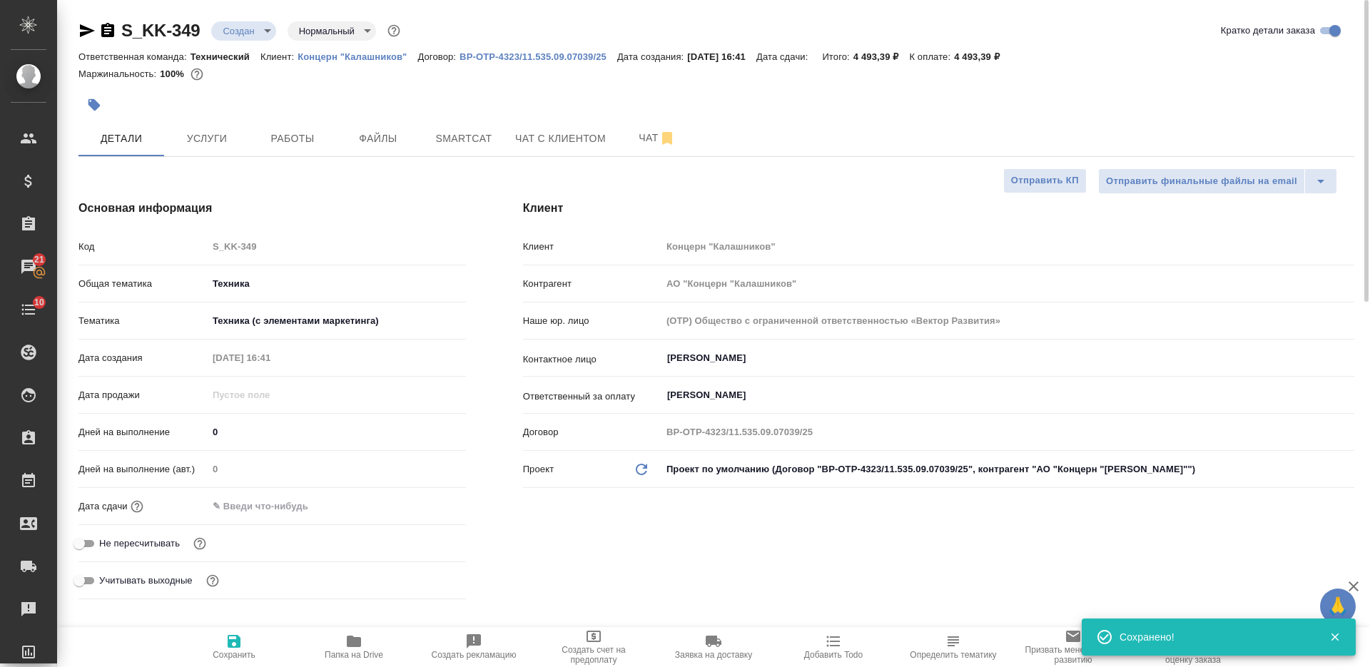
type textarea "x"
click at [186, 136] on span "Услуги" at bounding box center [207, 139] width 69 height 18
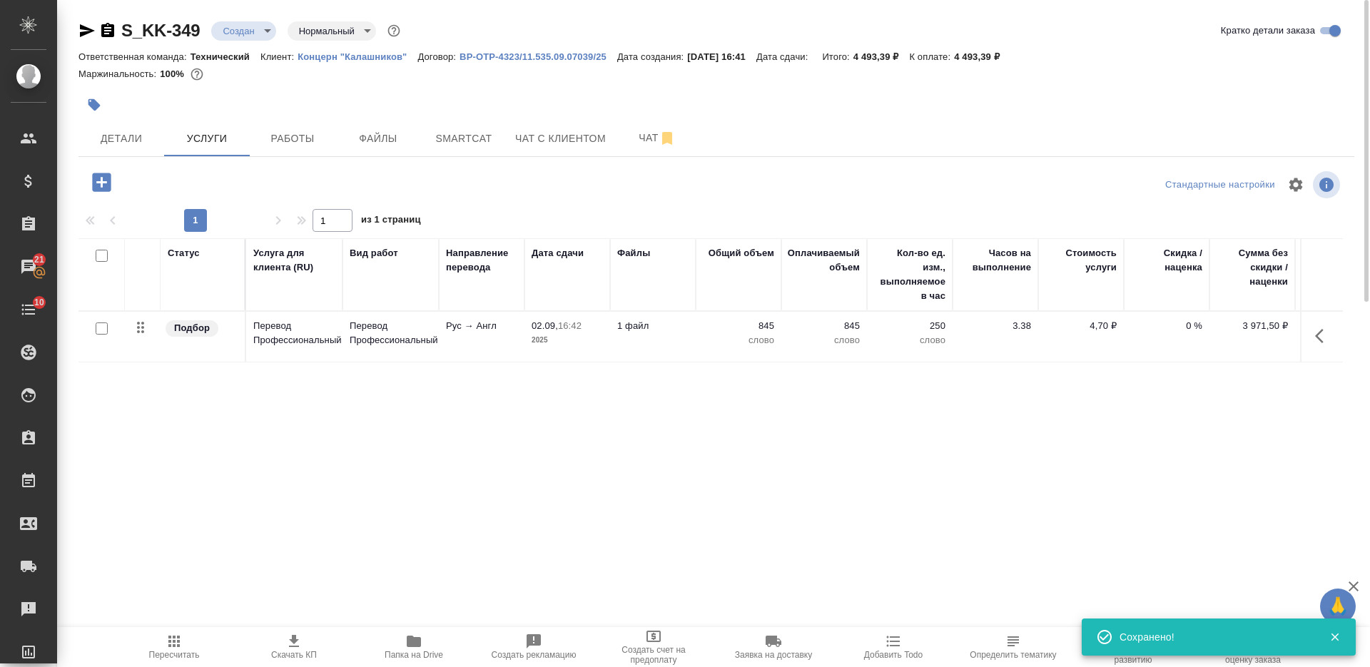
click at [170, 649] on icon "button" at bounding box center [174, 641] width 17 height 17
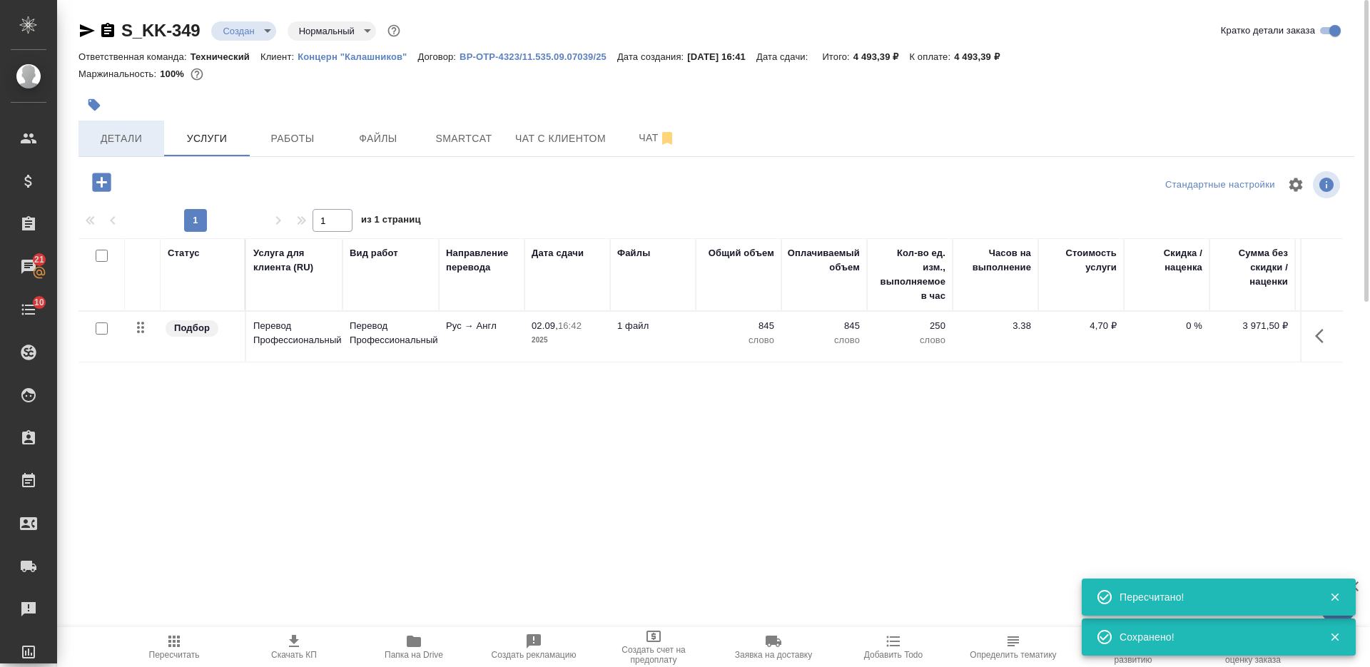
click at [141, 130] on span "Детали" at bounding box center [121, 139] width 69 height 18
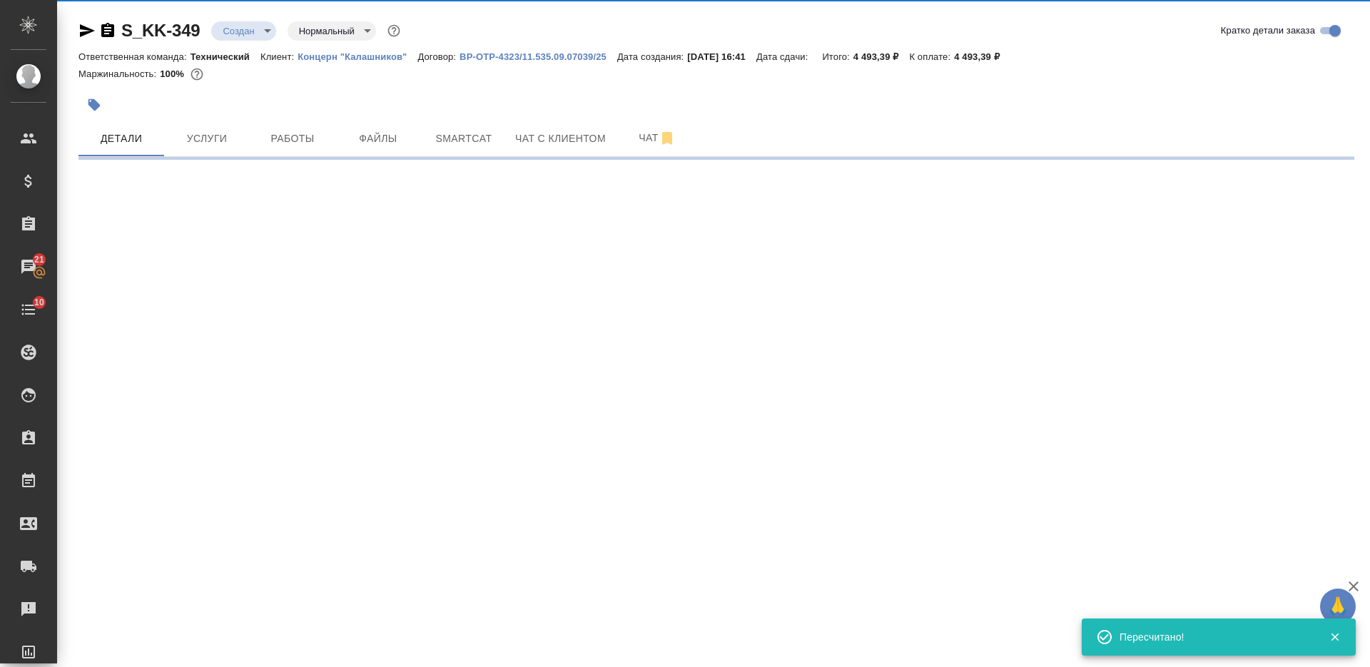
select select "RU"
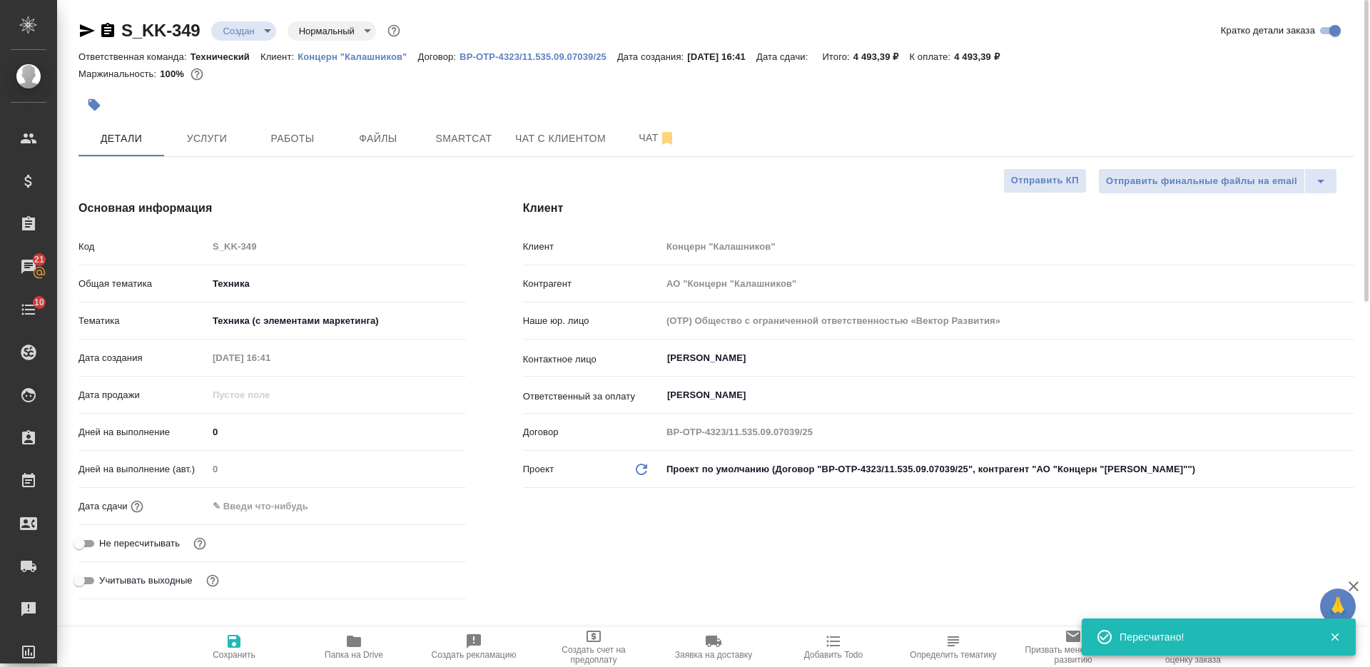
type textarea "x"
click at [216, 646] on span "Сохранить" at bounding box center [234, 646] width 103 height 27
type textarea "x"
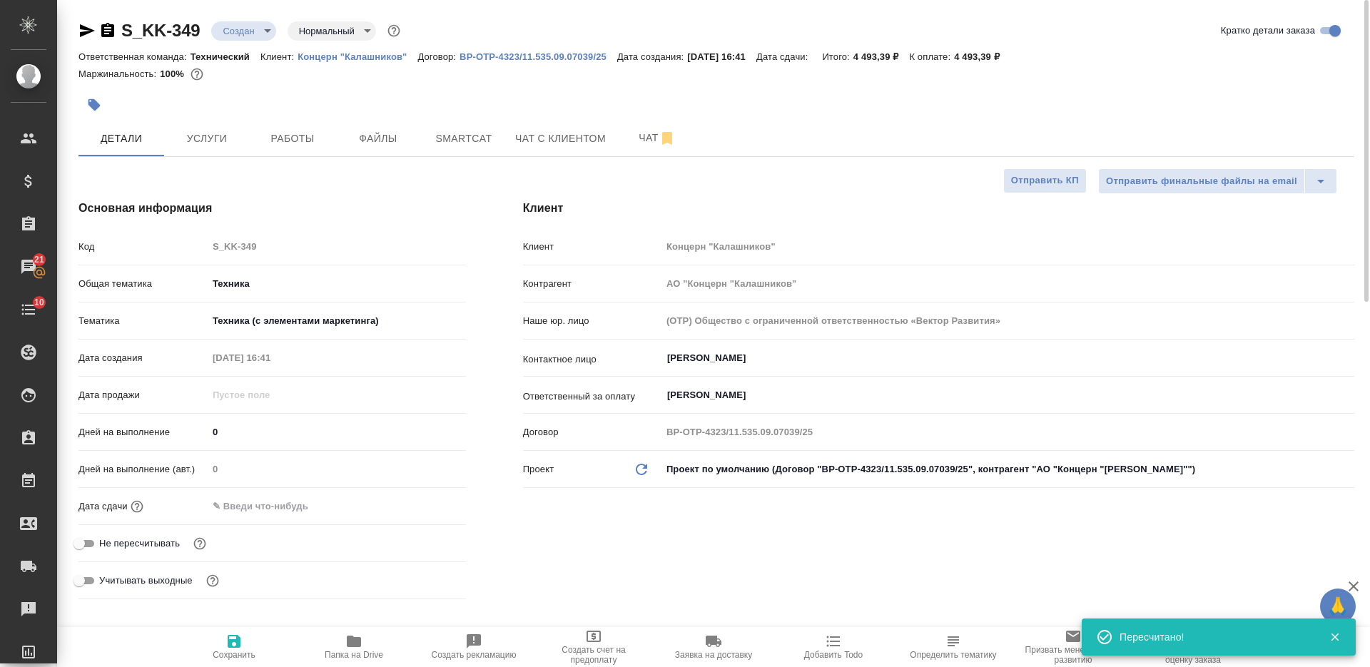
type textarea "x"
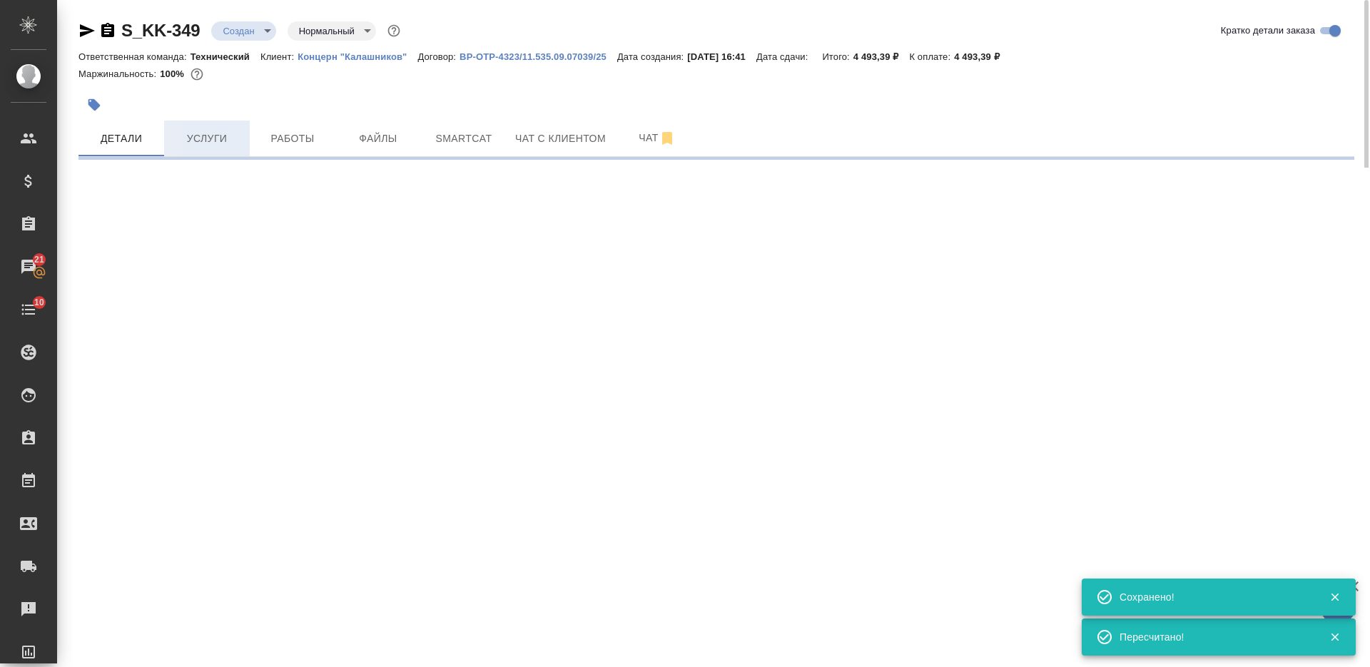
select select "RU"
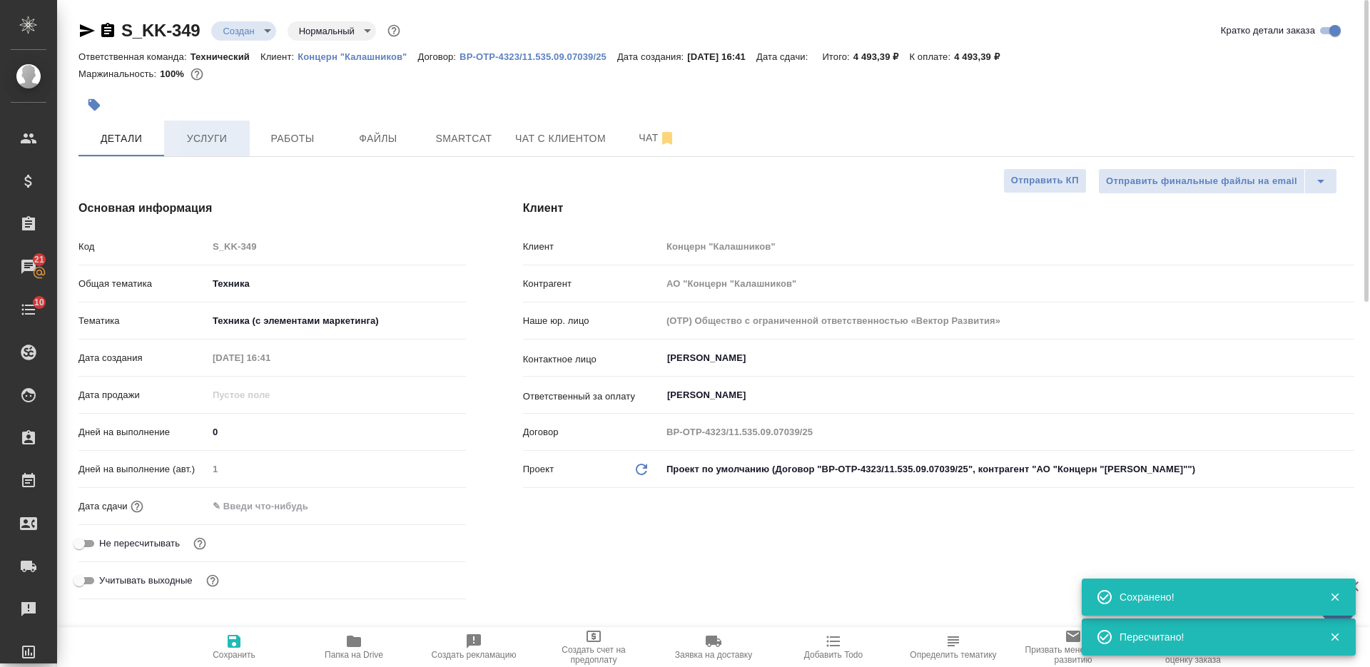
type textarea "x"
click at [221, 134] on span "Услуги" at bounding box center [207, 139] width 69 height 18
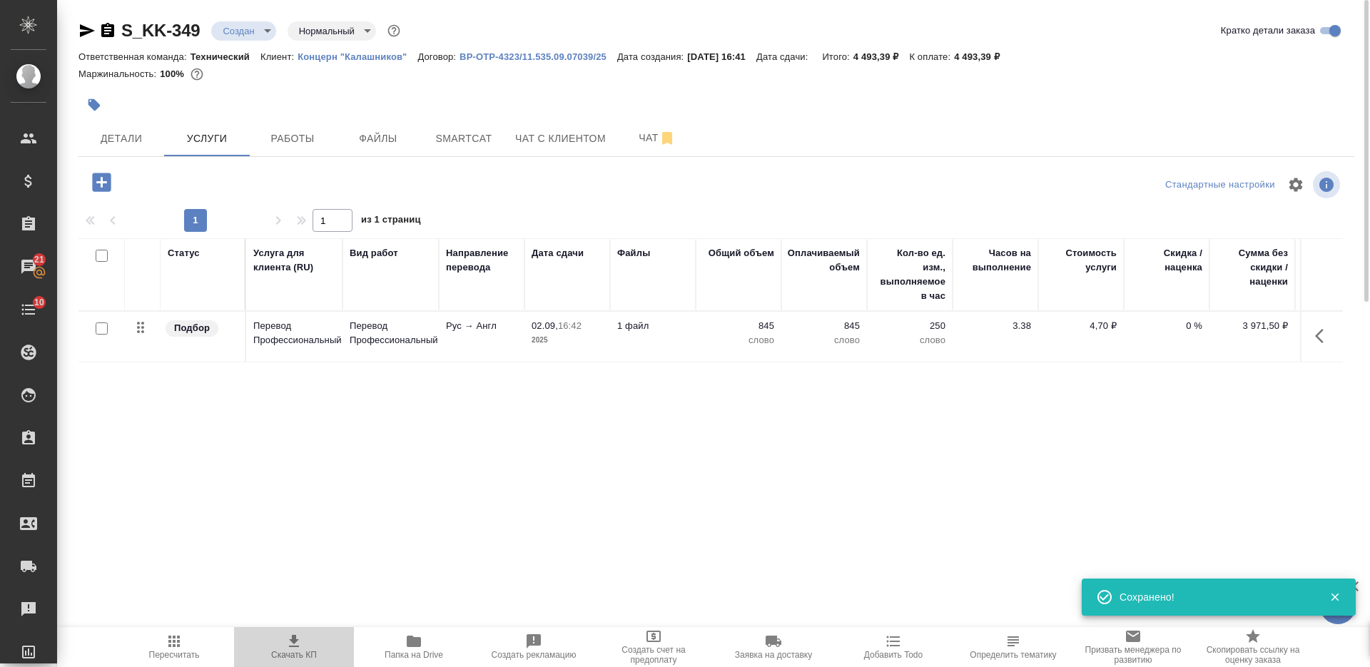
click at [301, 647] on icon "button" at bounding box center [293, 641] width 17 height 17
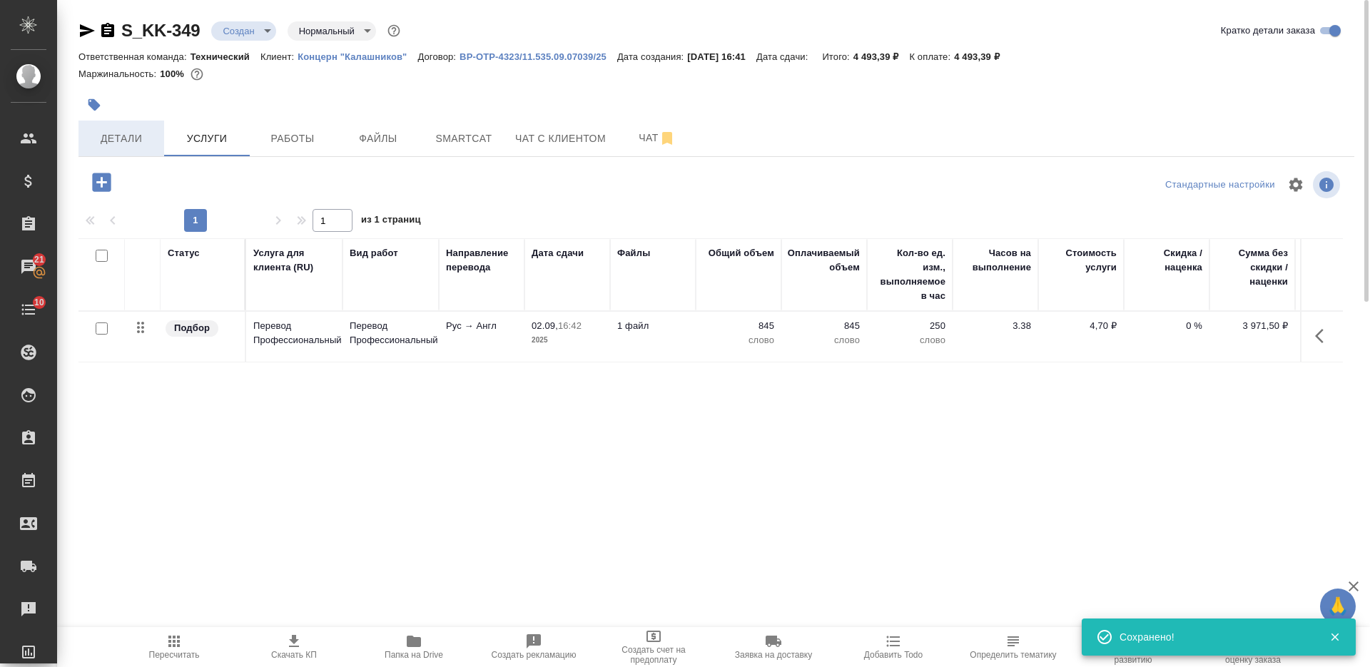
click at [135, 136] on span "Детали" at bounding box center [121, 139] width 69 height 18
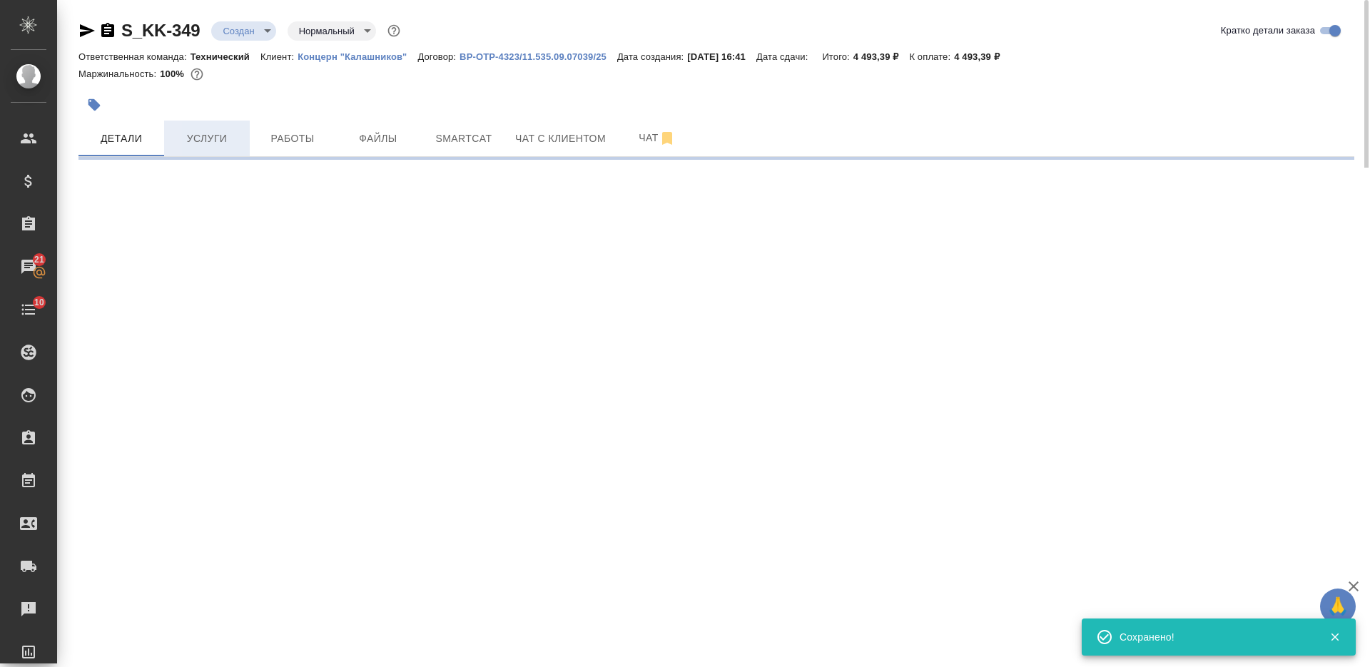
select select "RU"
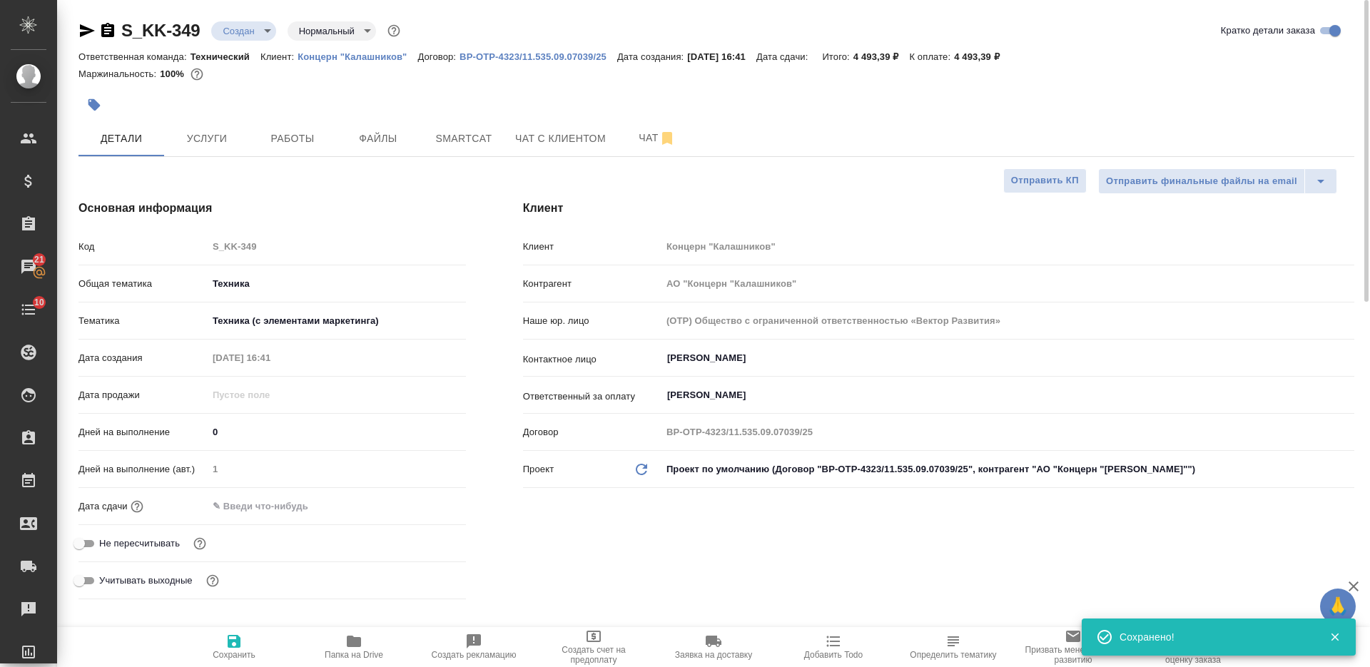
type textarea "x"
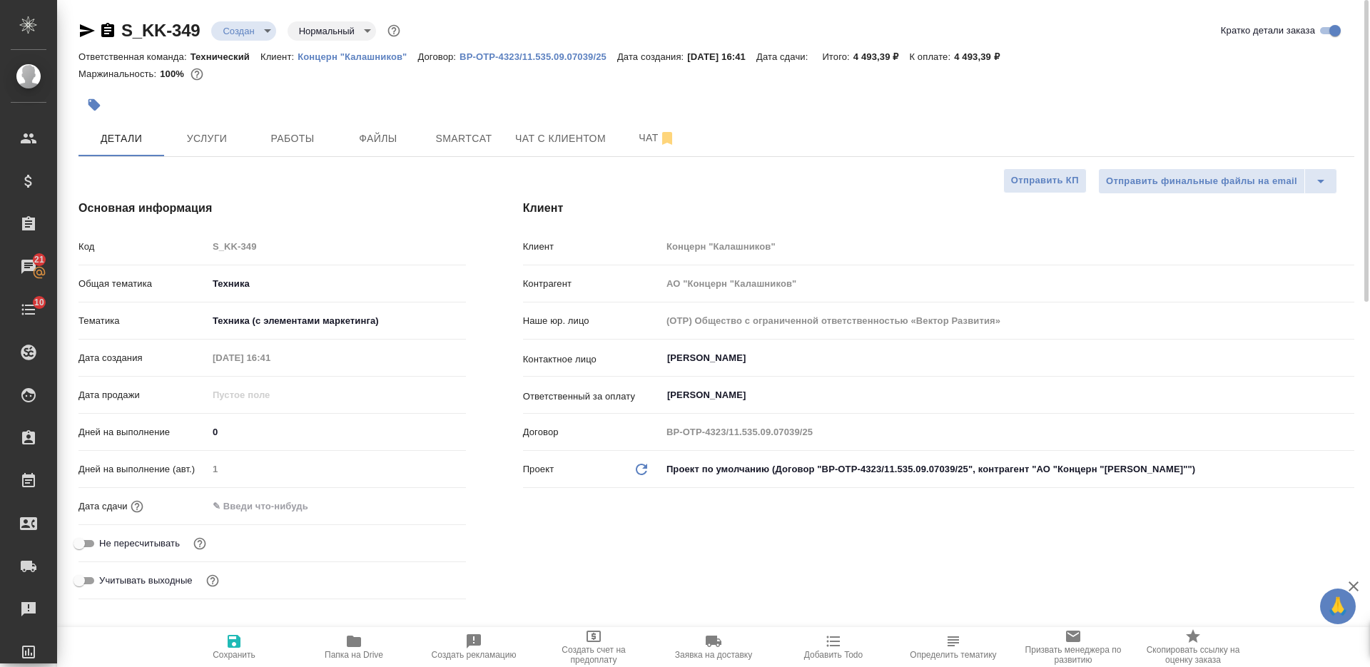
scroll to position [89, 0]
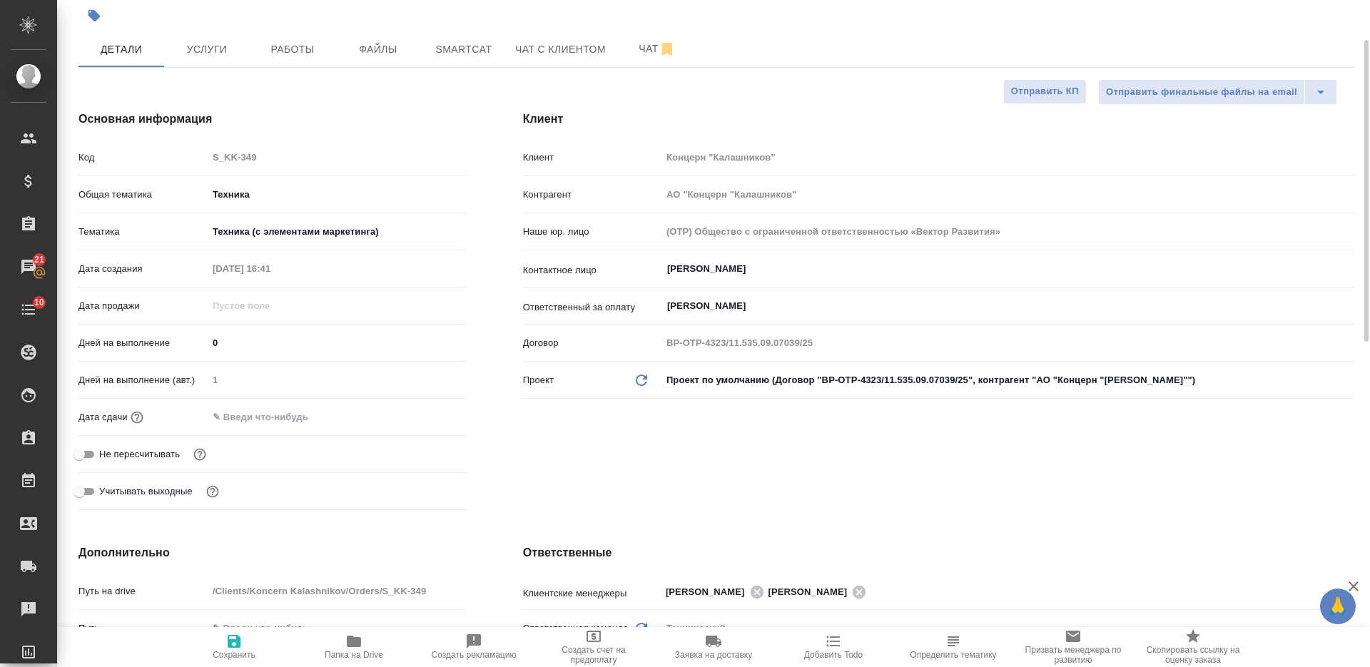
click at [280, 400] on div "Дней на выполнение (авт.) 1" at bounding box center [273, 386] width 388 height 37
click at [285, 409] on input "text" at bounding box center [270, 417] width 125 height 21
type input "0_.__.____ __:__"
type textarea "x"
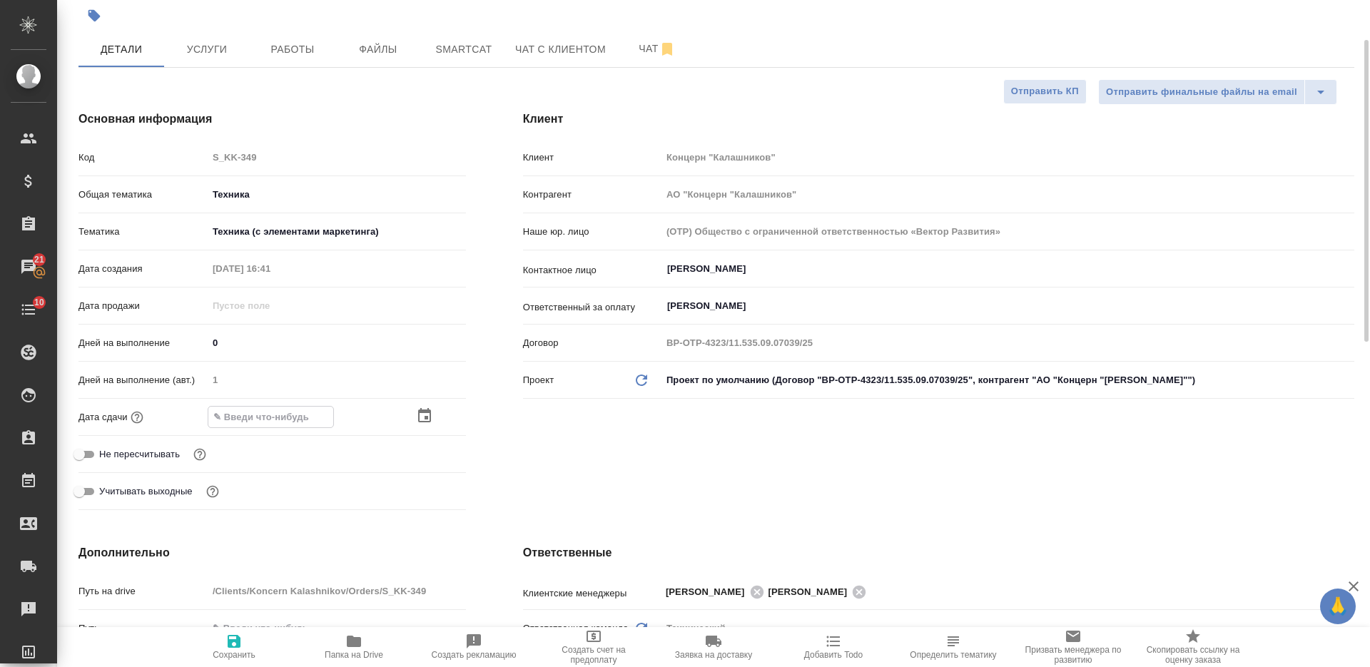
type textarea "x"
type input "03.__.____ __:__"
type textarea "x"
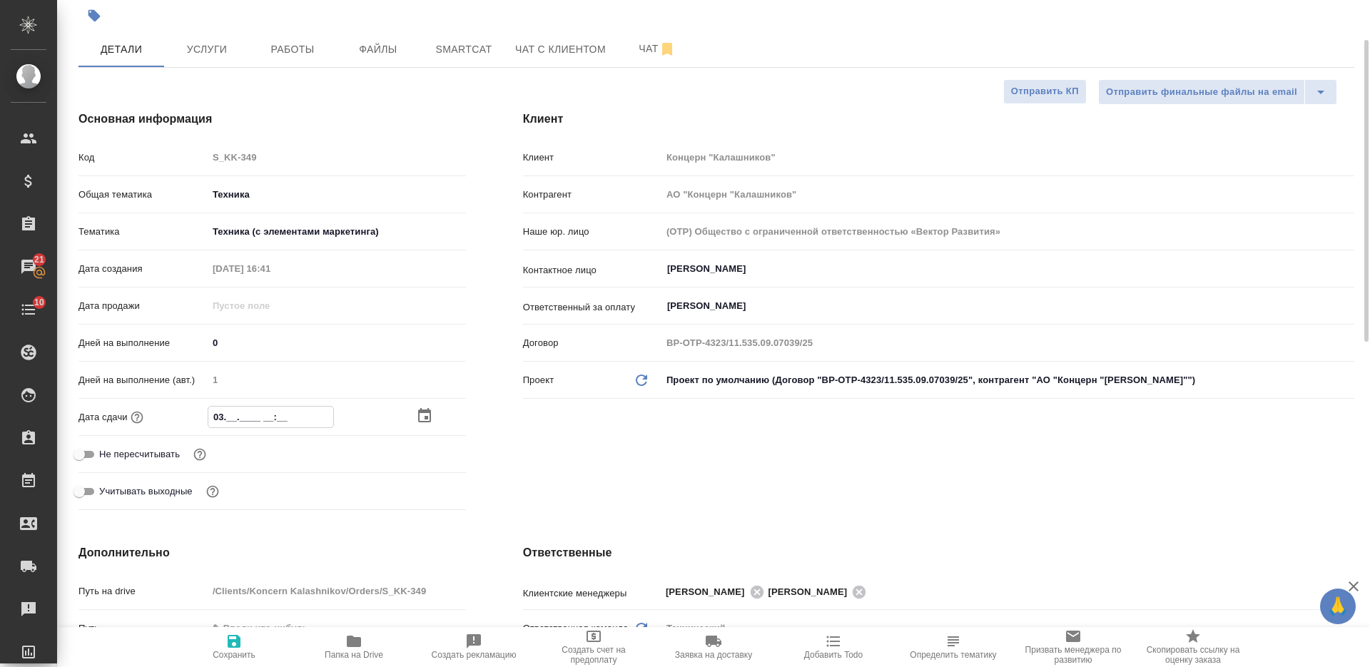
type input "03.0_.____ __:__"
type textarea "x"
type input "03.09.____ __:__"
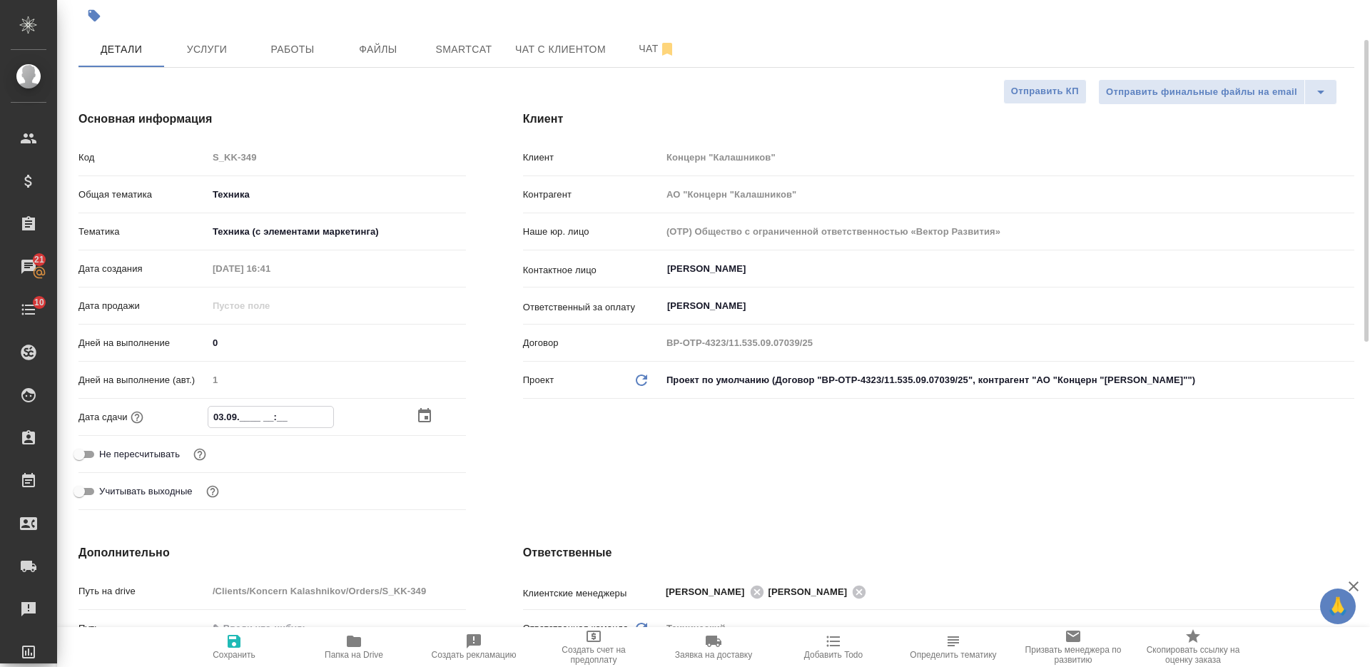
type textarea "x"
type input "03.09.2___ __:__"
type textarea "x"
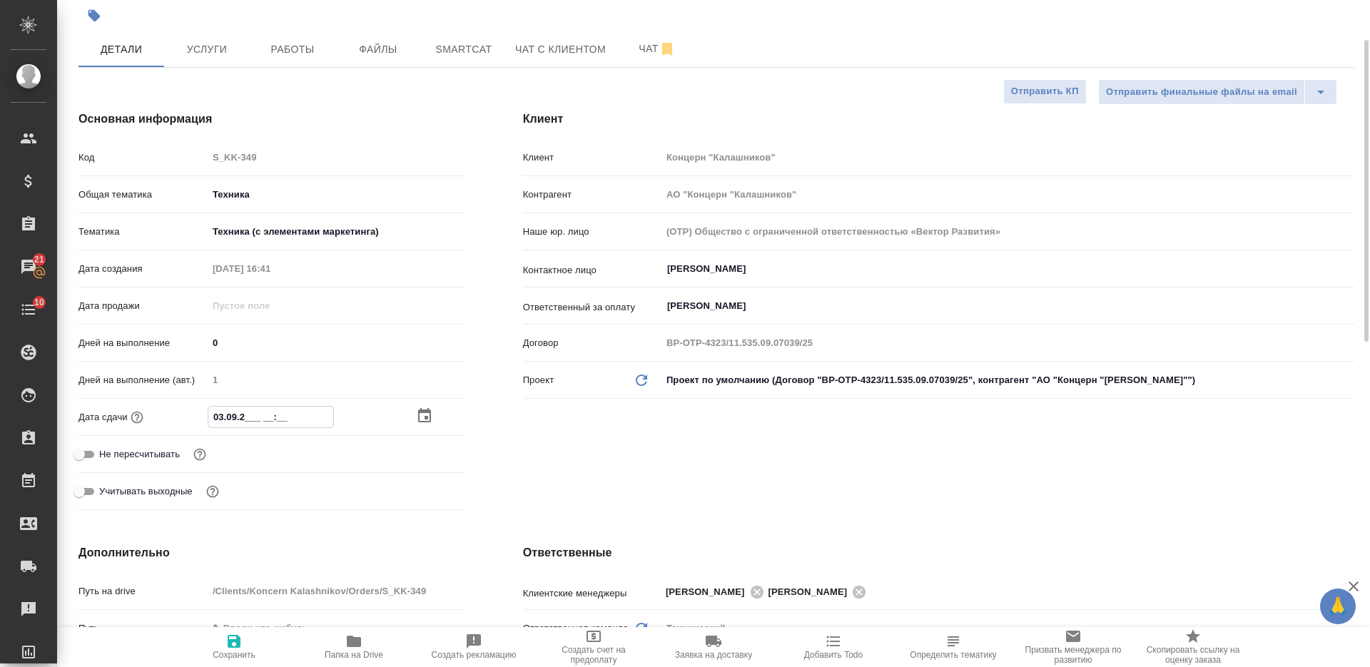
type textarea "x"
type input "03.09.20__ __:__"
type textarea "x"
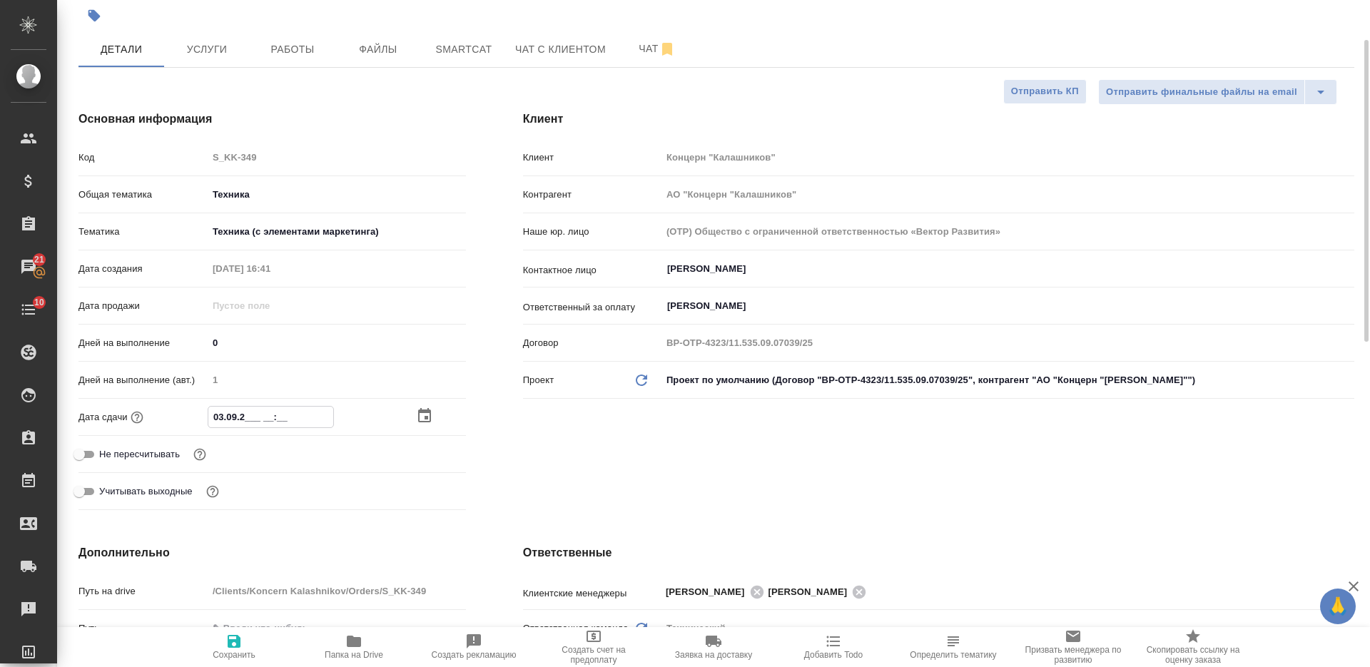
type textarea "x"
type input "03.09.202_ __:__"
type textarea "x"
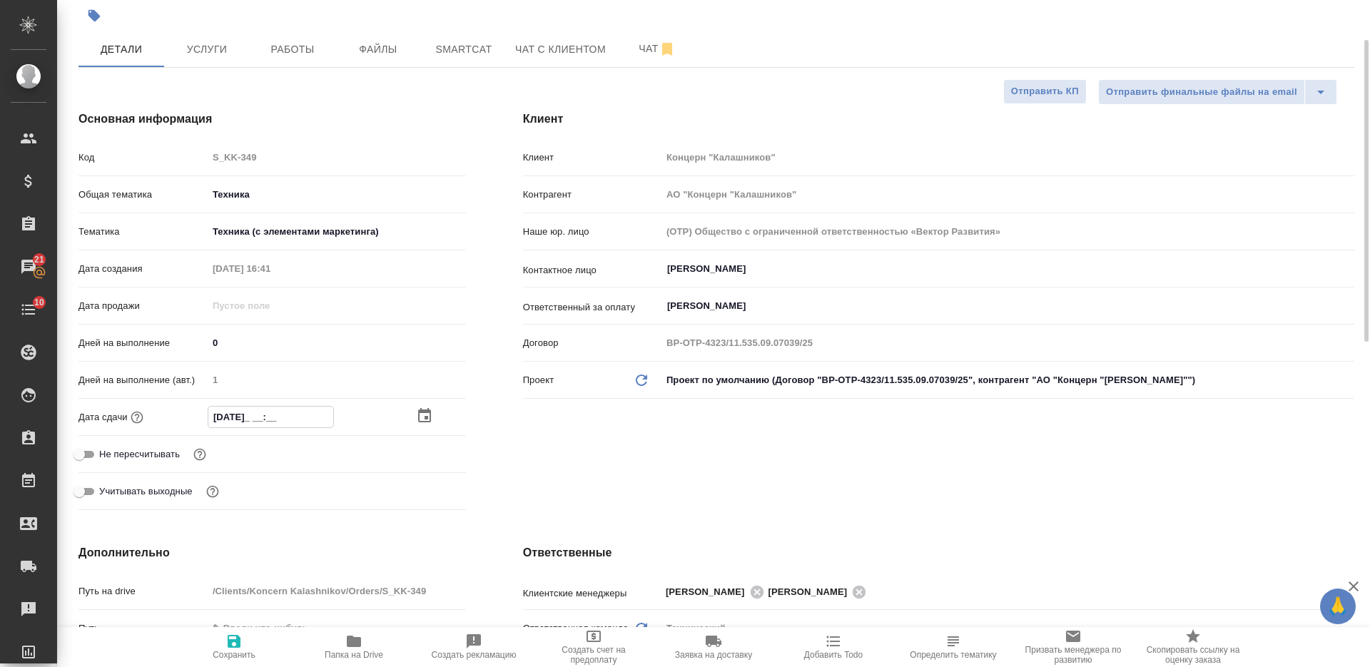
type input "03.09.2025 __:__"
type textarea "x"
type input "03.09.2025 1_:__"
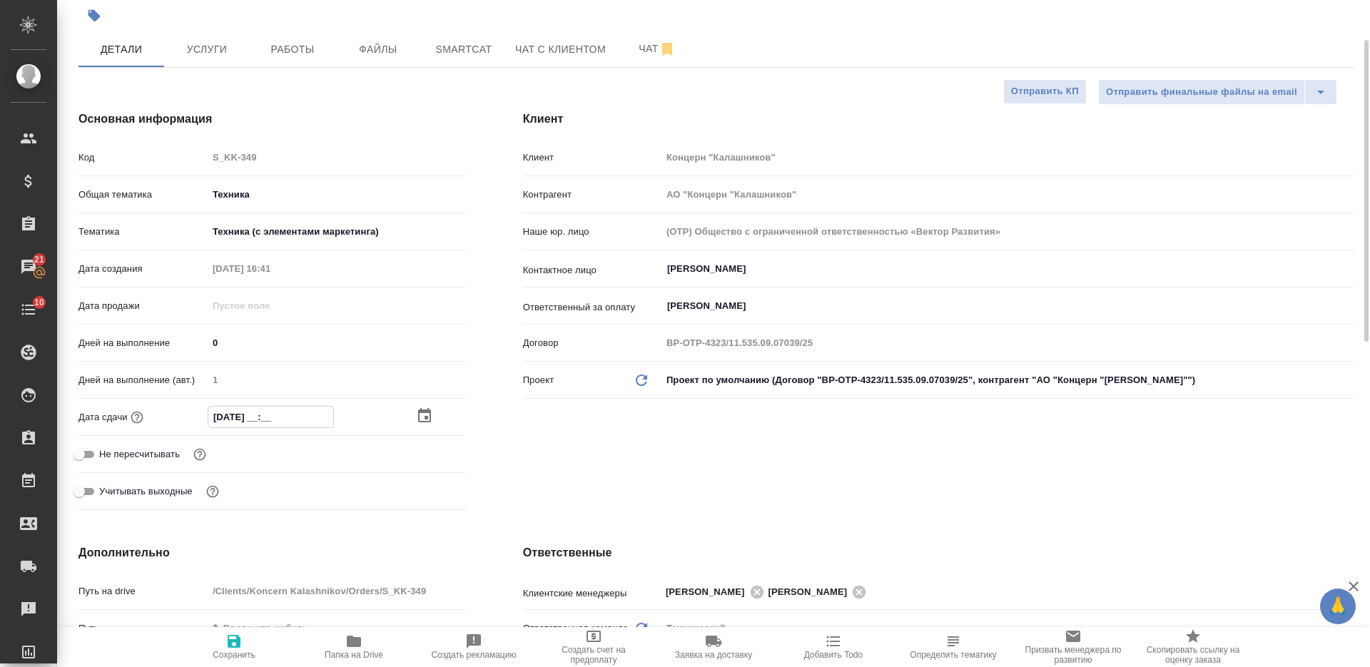
type textarea "x"
type input "03.09.2025 17:__"
type textarea "x"
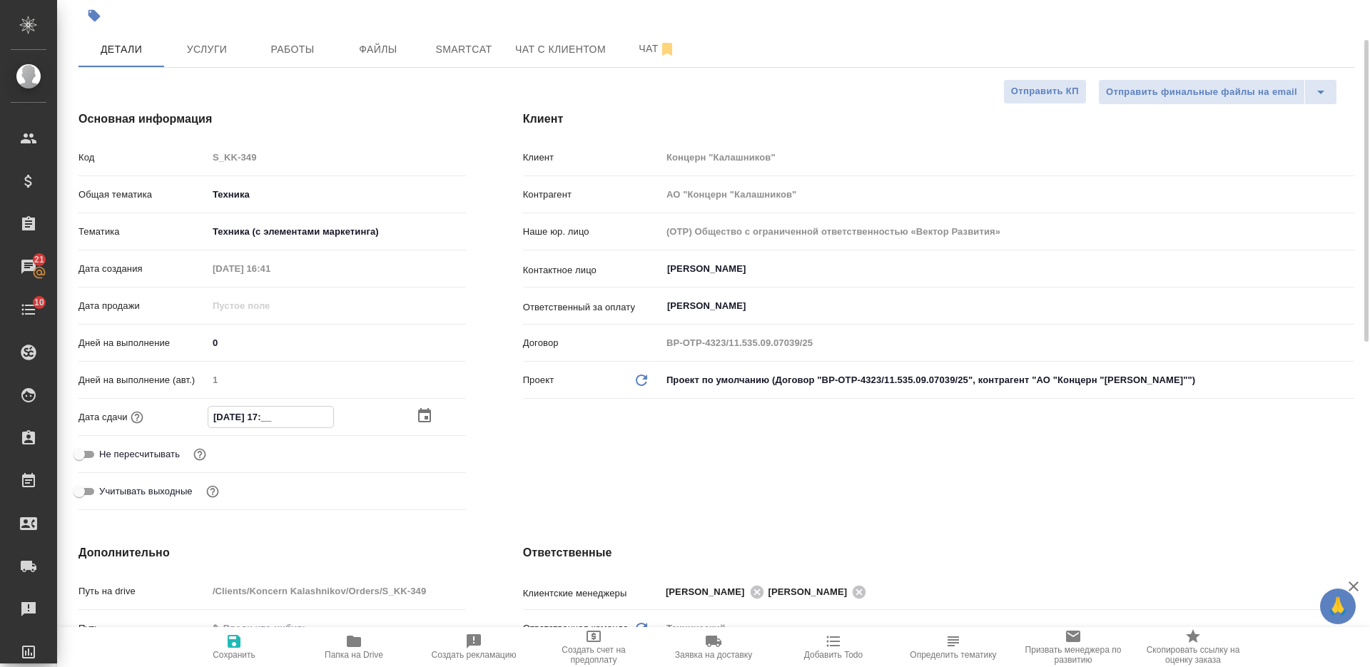
type textarea "x"
type input "03.09.2025 17:0_"
type textarea "x"
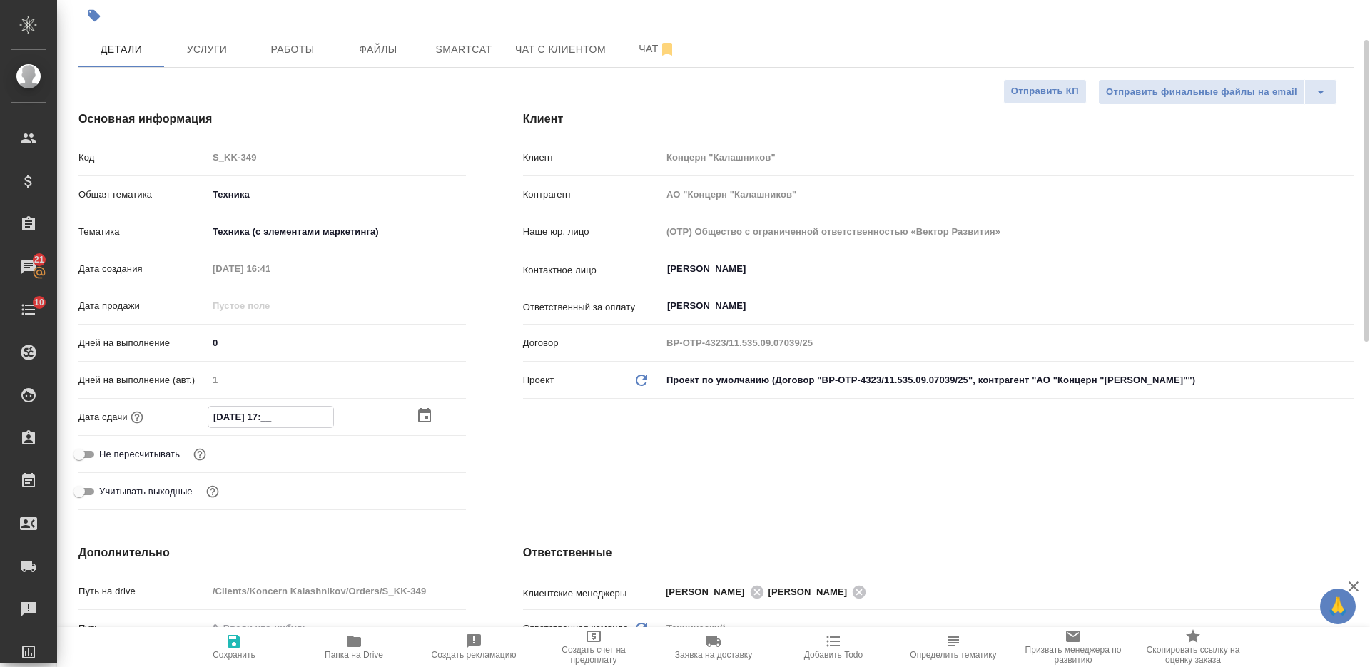
type textarea "x"
type input "03.09.2025 17:00"
type textarea "x"
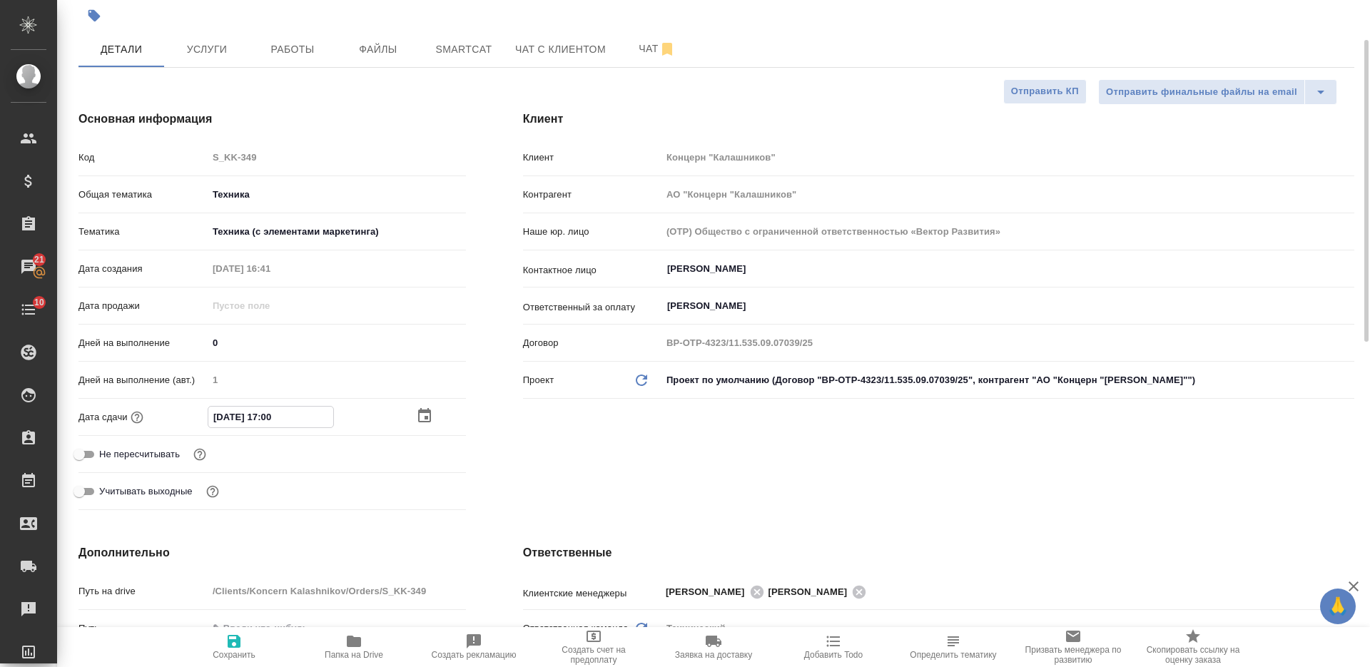
type input "03.09.2025 17:00"
click at [239, 640] on icon "button" at bounding box center [234, 641] width 13 height 13
type textarea "x"
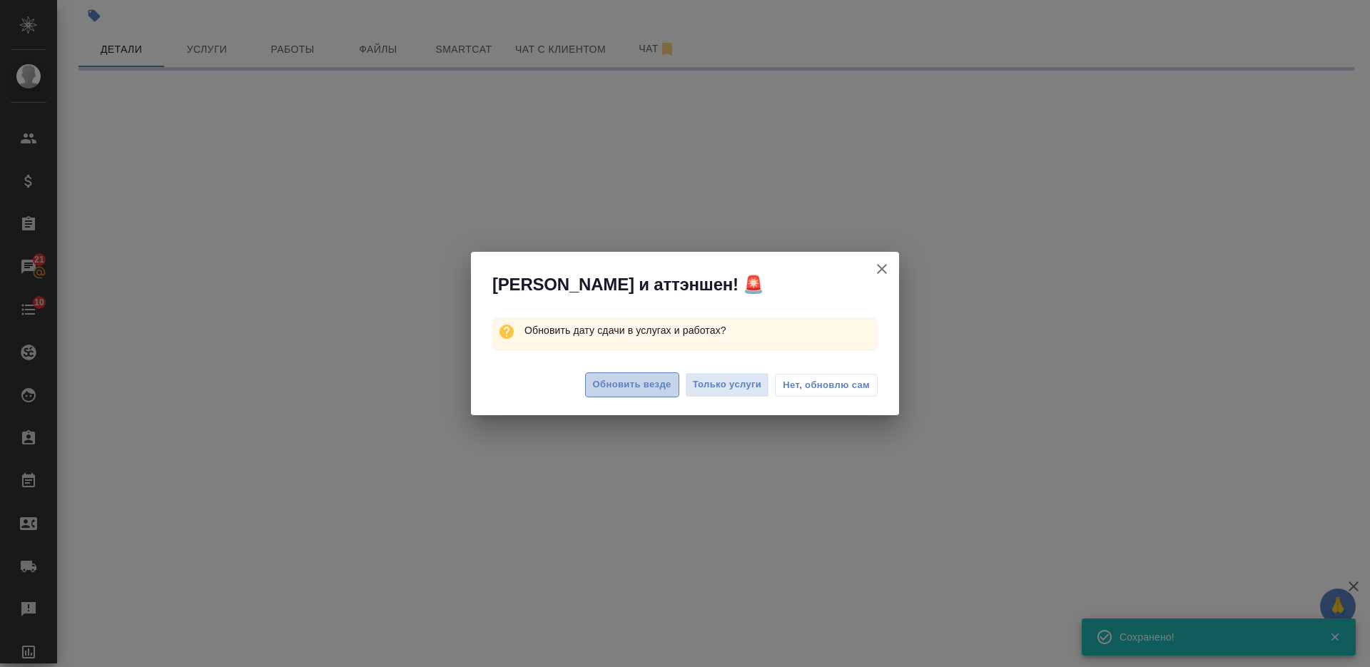
click at [611, 395] on button "Обновить везде" at bounding box center [632, 385] width 94 height 25
select select "RU"
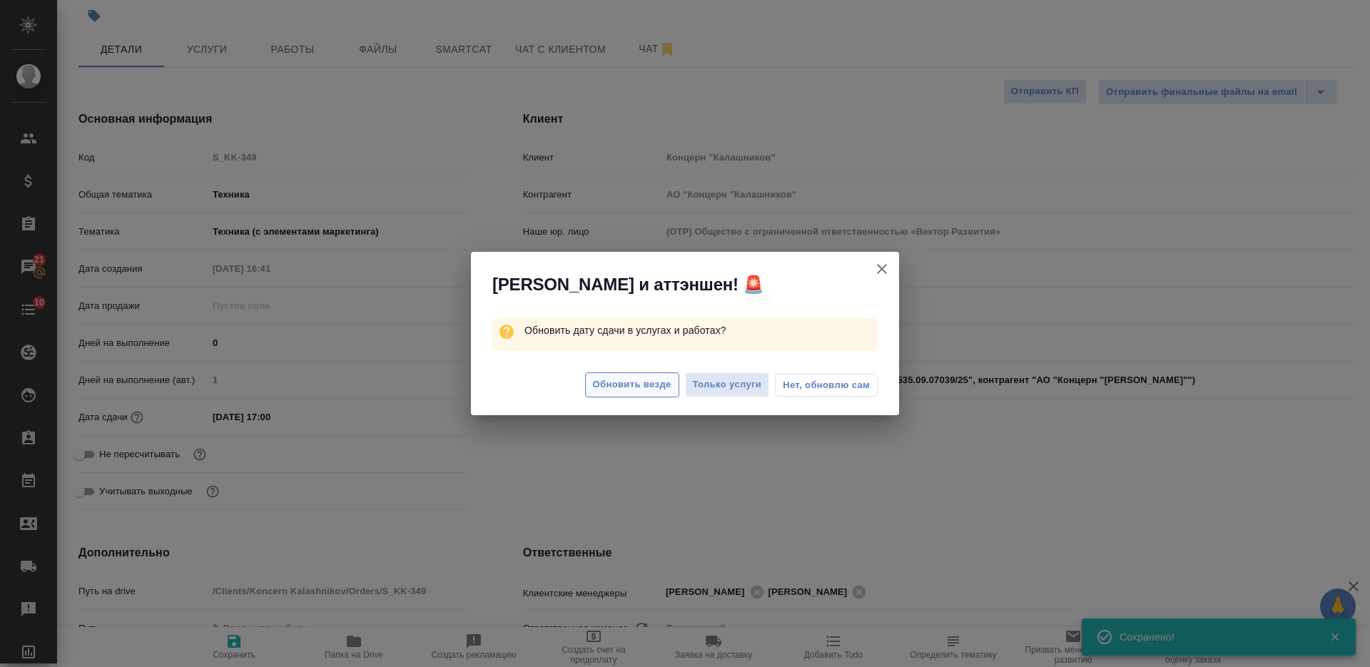
type textarea "x"
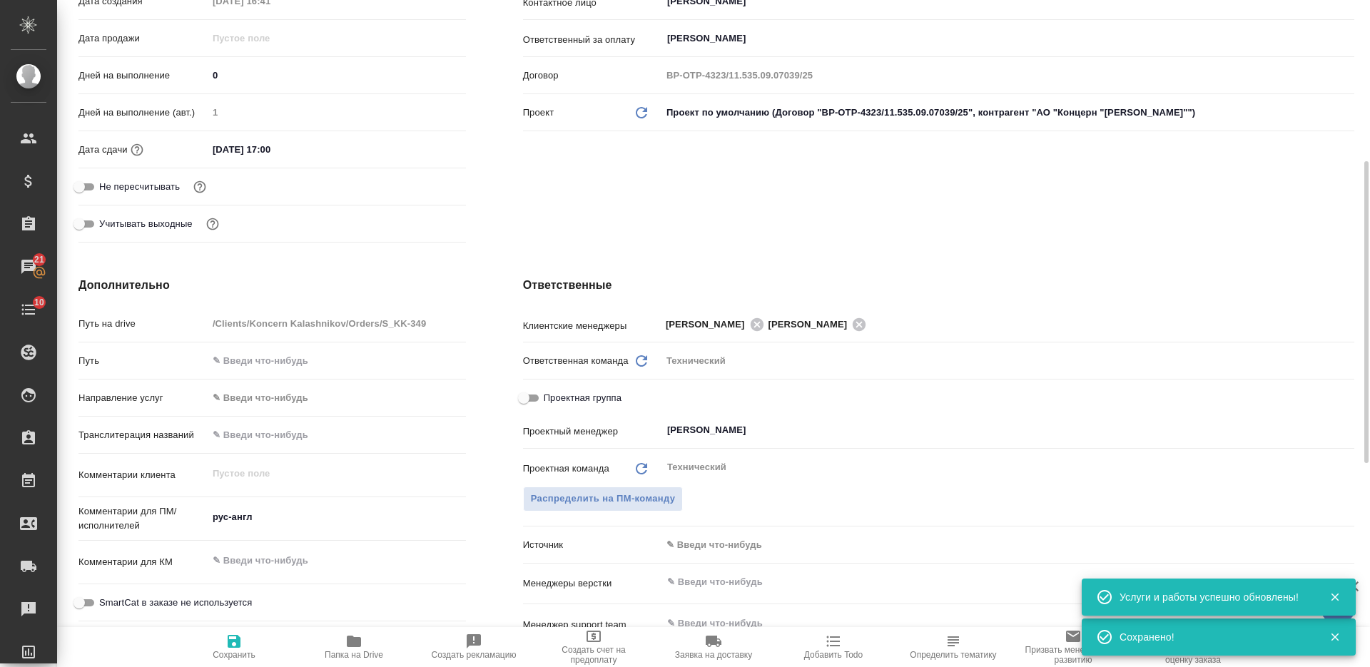
scroll to position [0, 0]
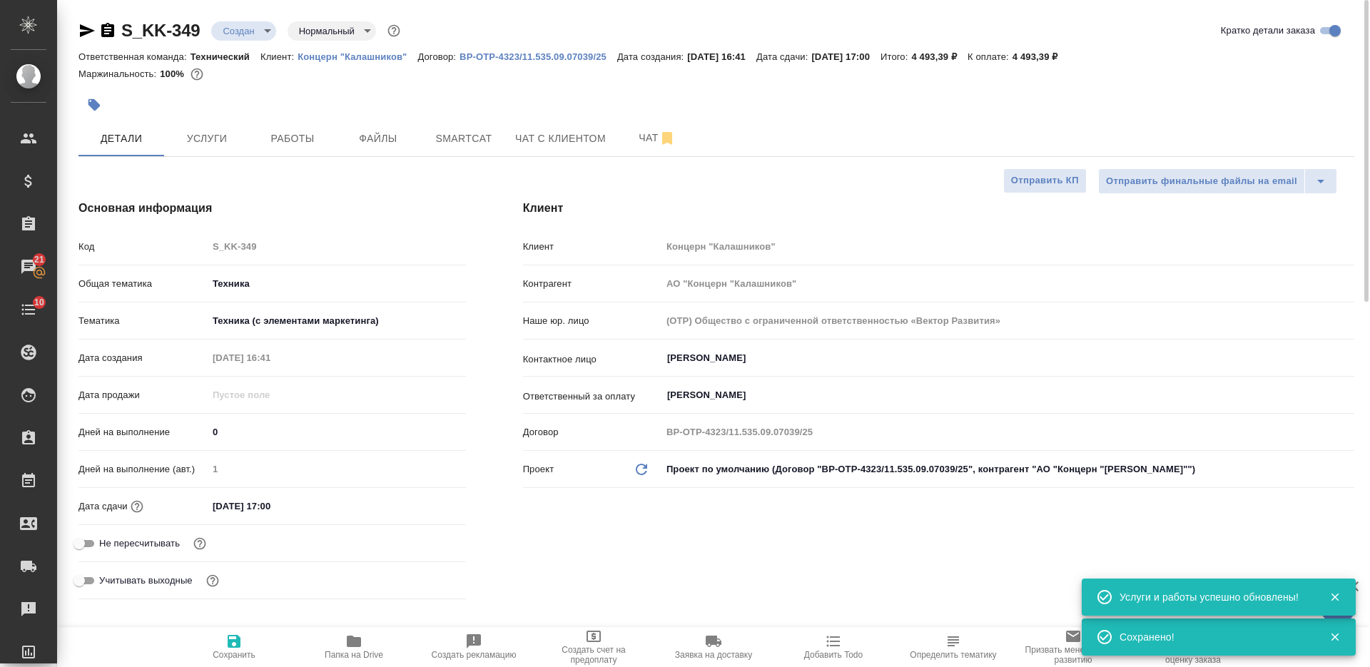
click at [251, 25] on body "🙏 .cls-1 fill:#fff; AWATERA Nikiforova Valeria Клиенты Спецификации Заказы 21 Ч…" at bounding box center [685, 333] width 1370 height 667
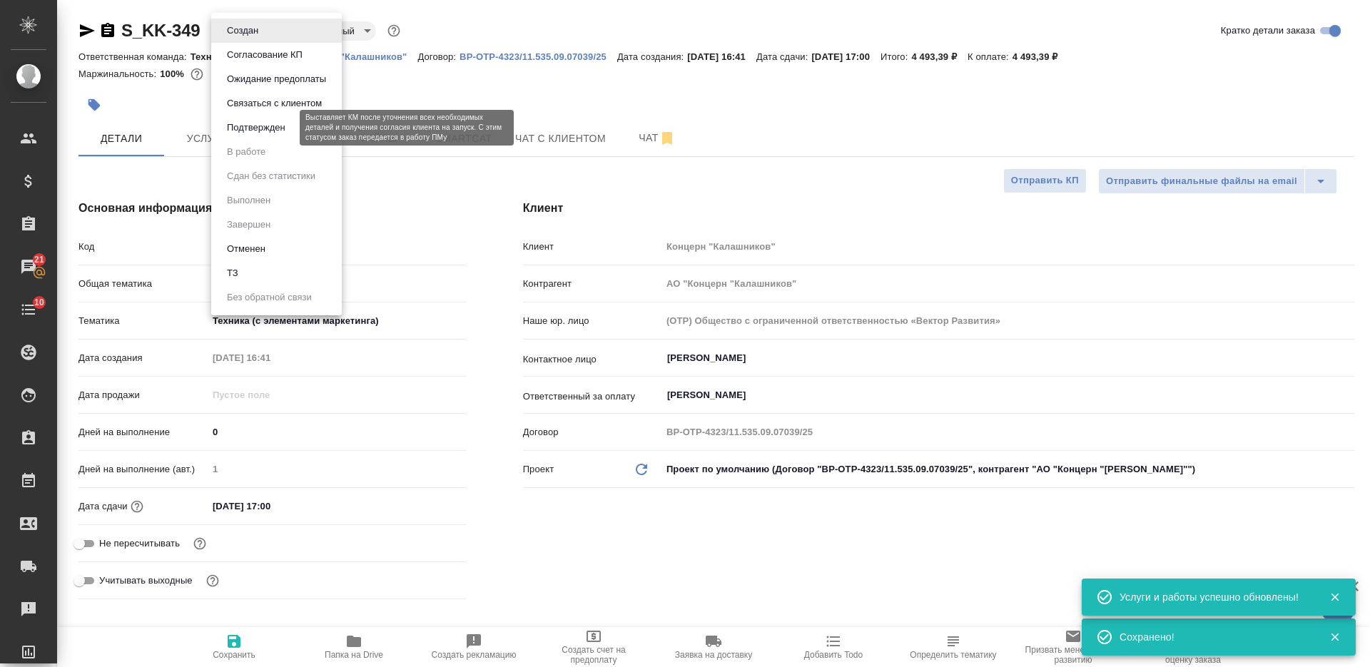
click at [251, 122] on button "Подтвержден" at bounding box center [256, 128] width 67 height 16
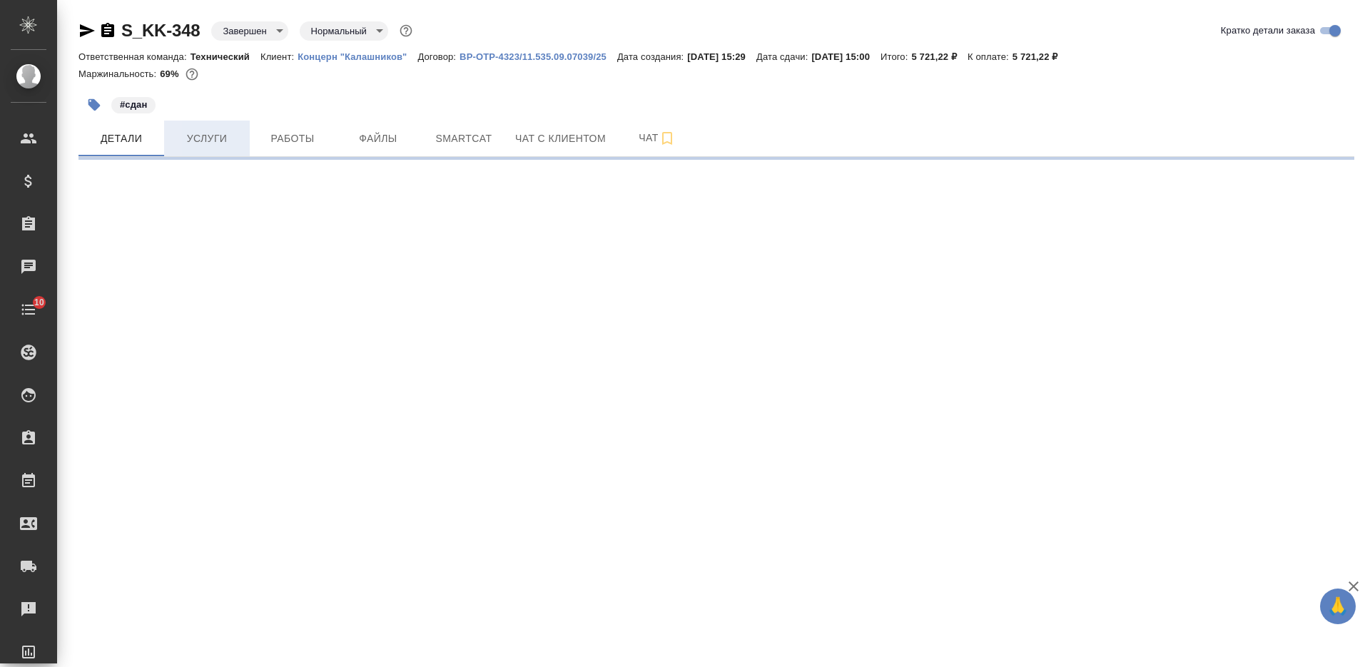
select select "RU"
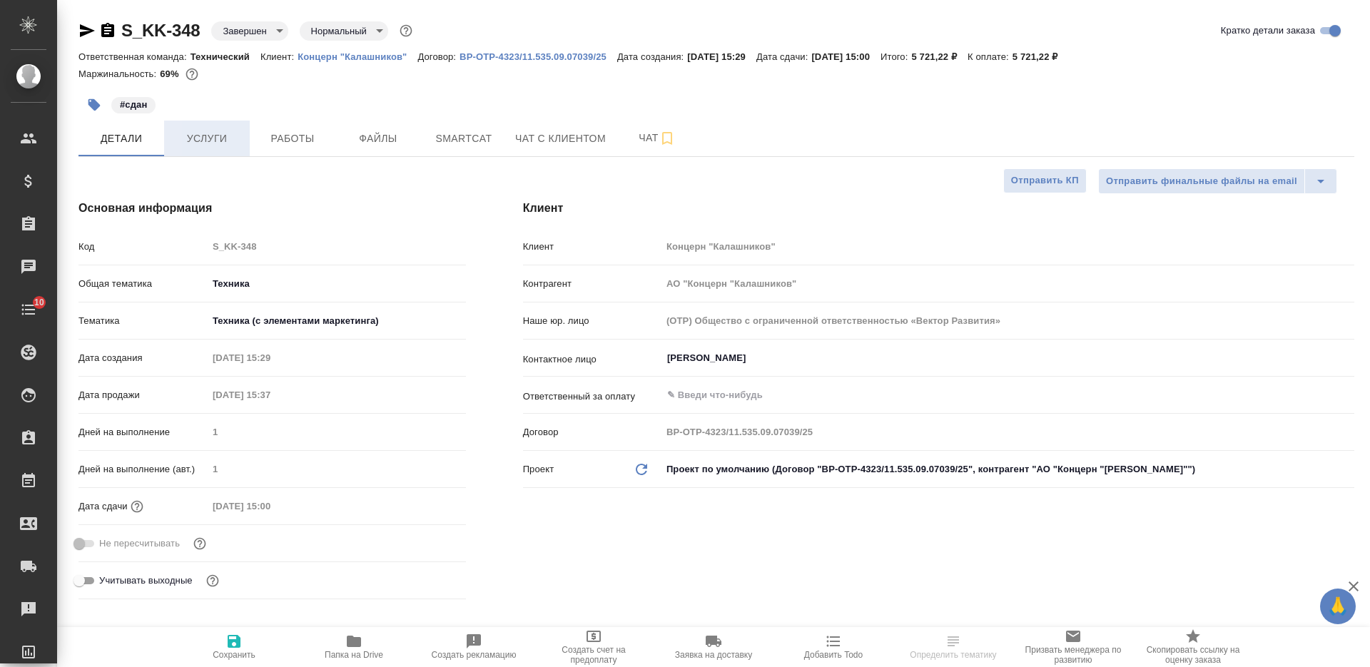
type textarea "x"
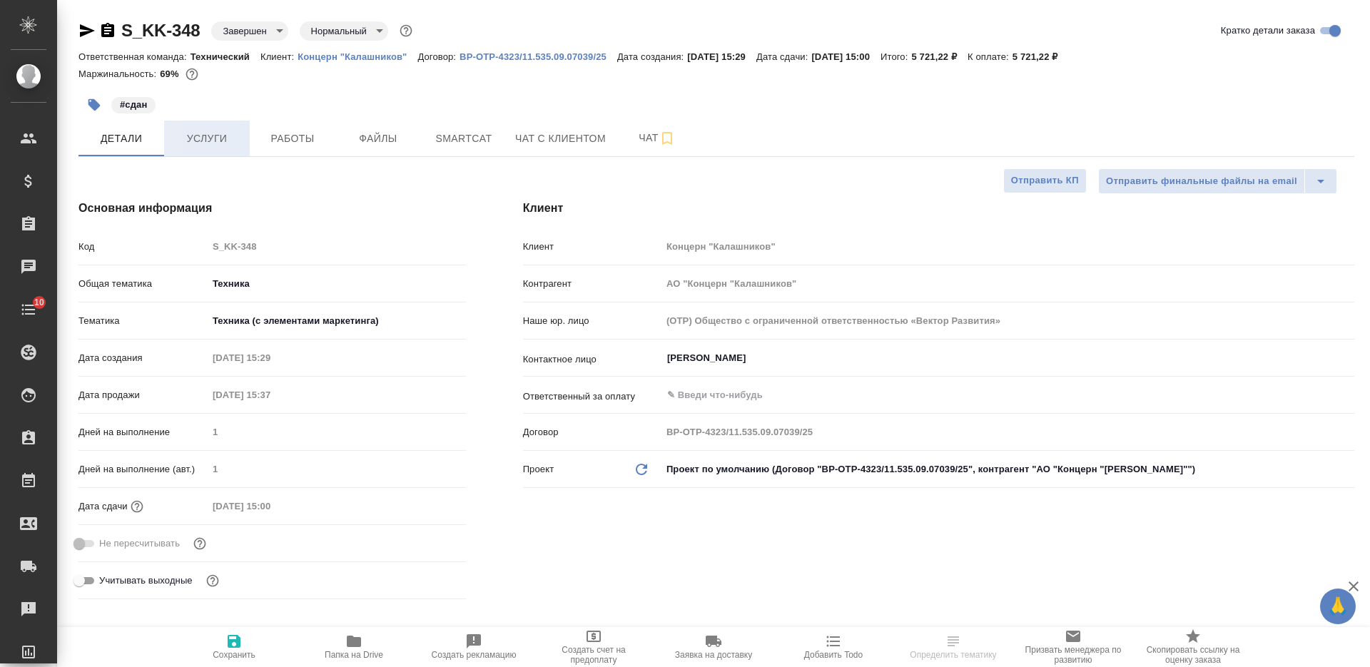
type textarea "x"
click at [211, 139] on span "Услуги" at bounding box center [207, 139] width 69 height 18
type textarea "x"
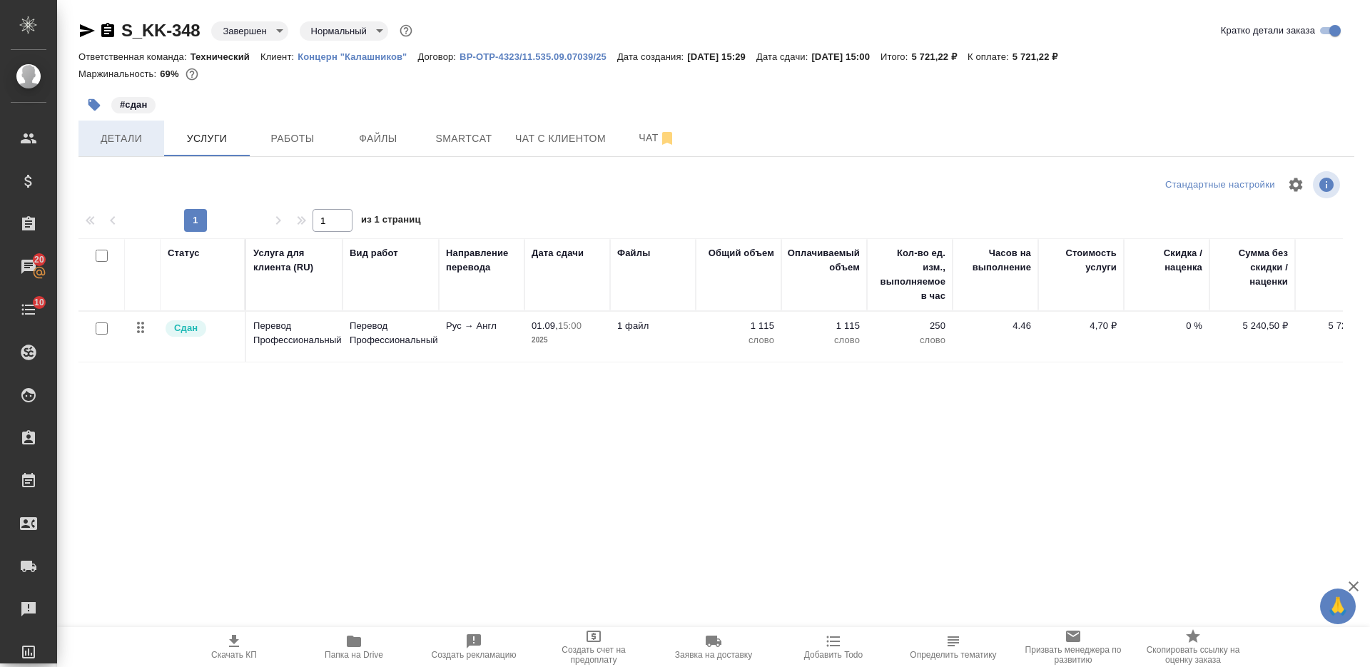
click at [146, 141] on span "Детали" at bounding box center [121, 139] width 69 height 18
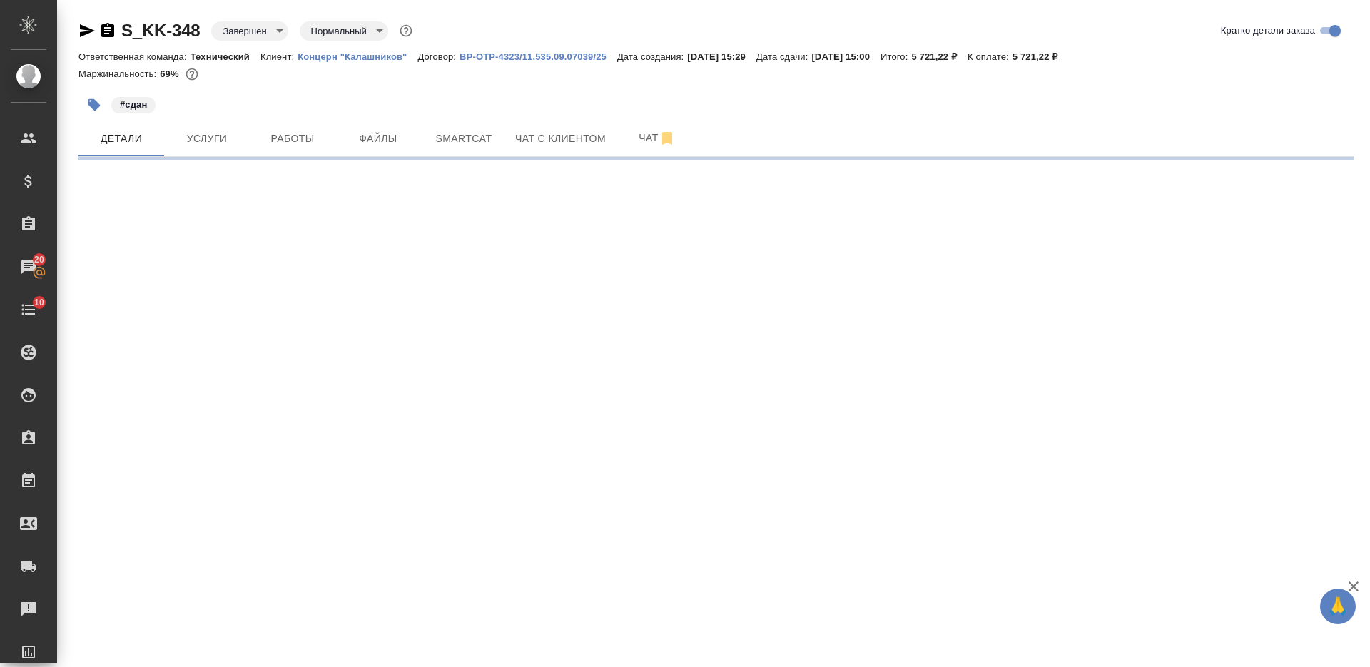
select select "RU"
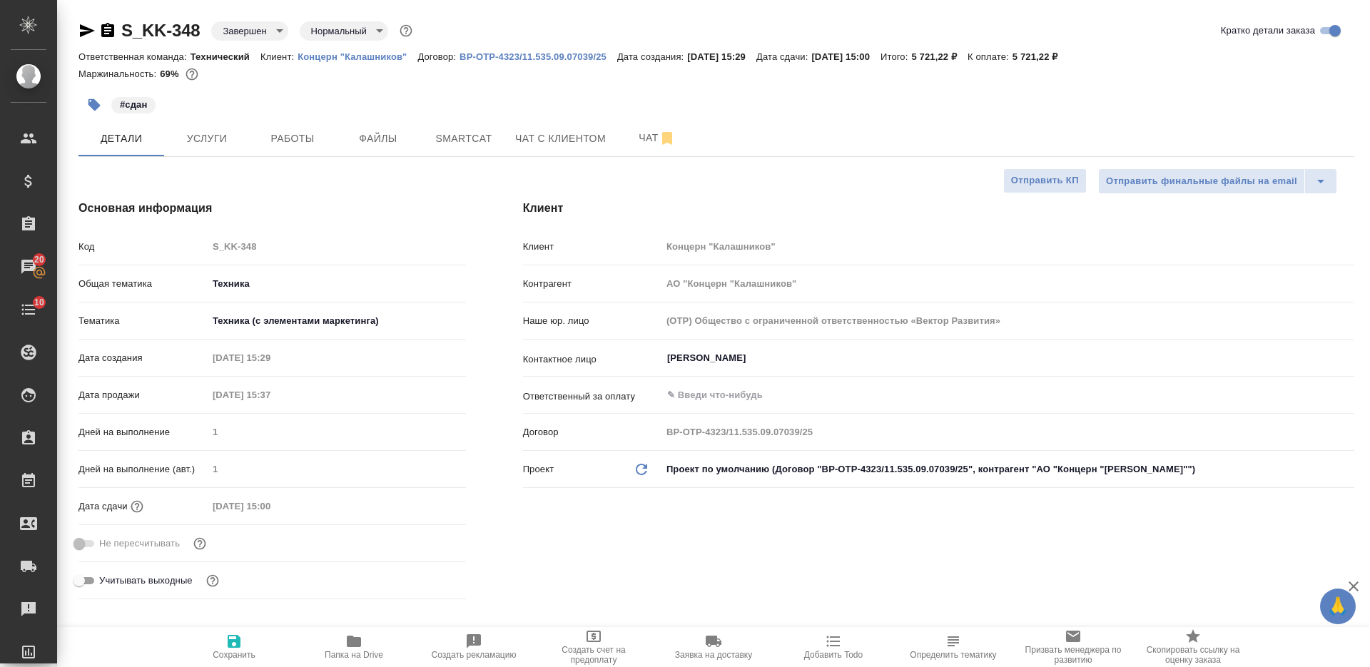
type textarea "x"
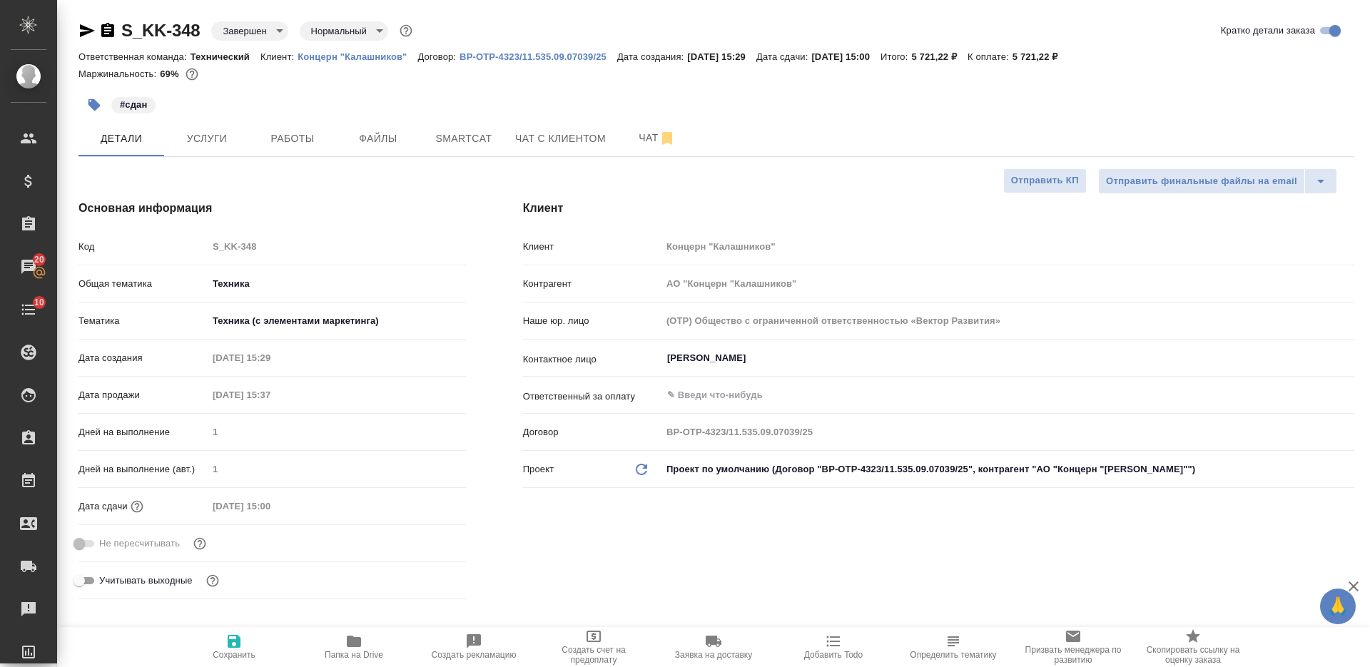
type textarea "x"
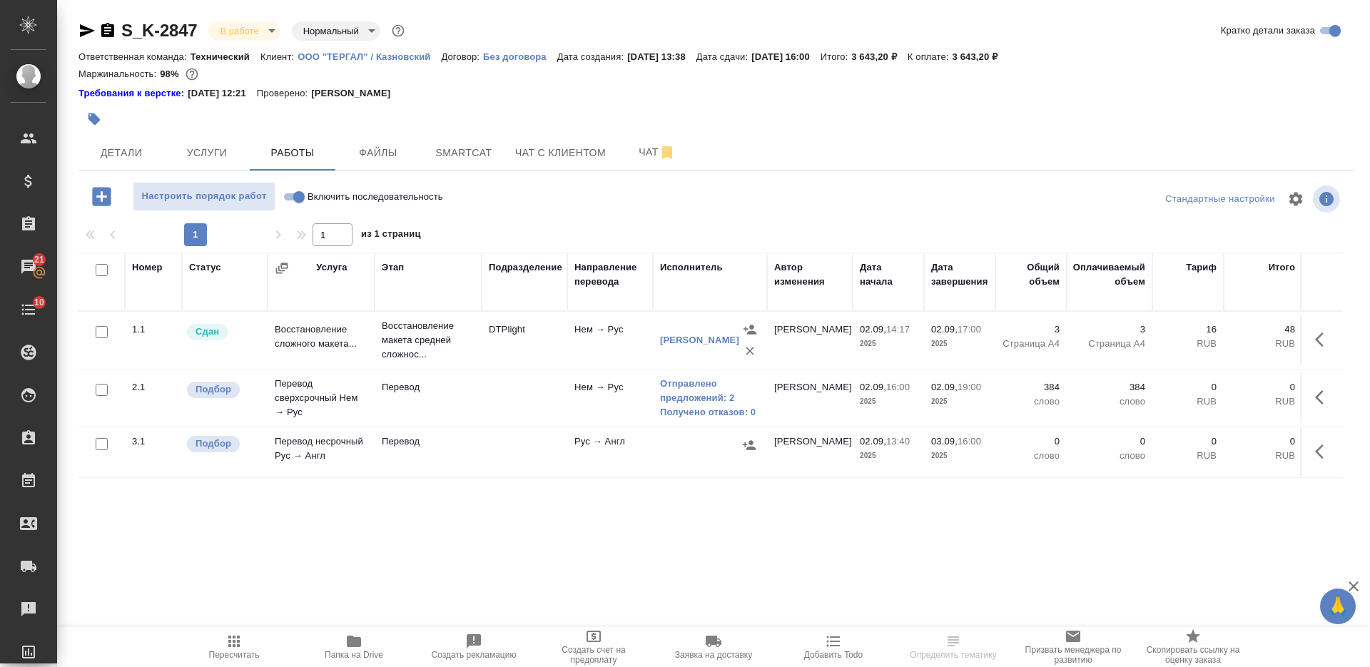
click at [554, 389] on td at bounding box center [525, 398] width 86 height 50
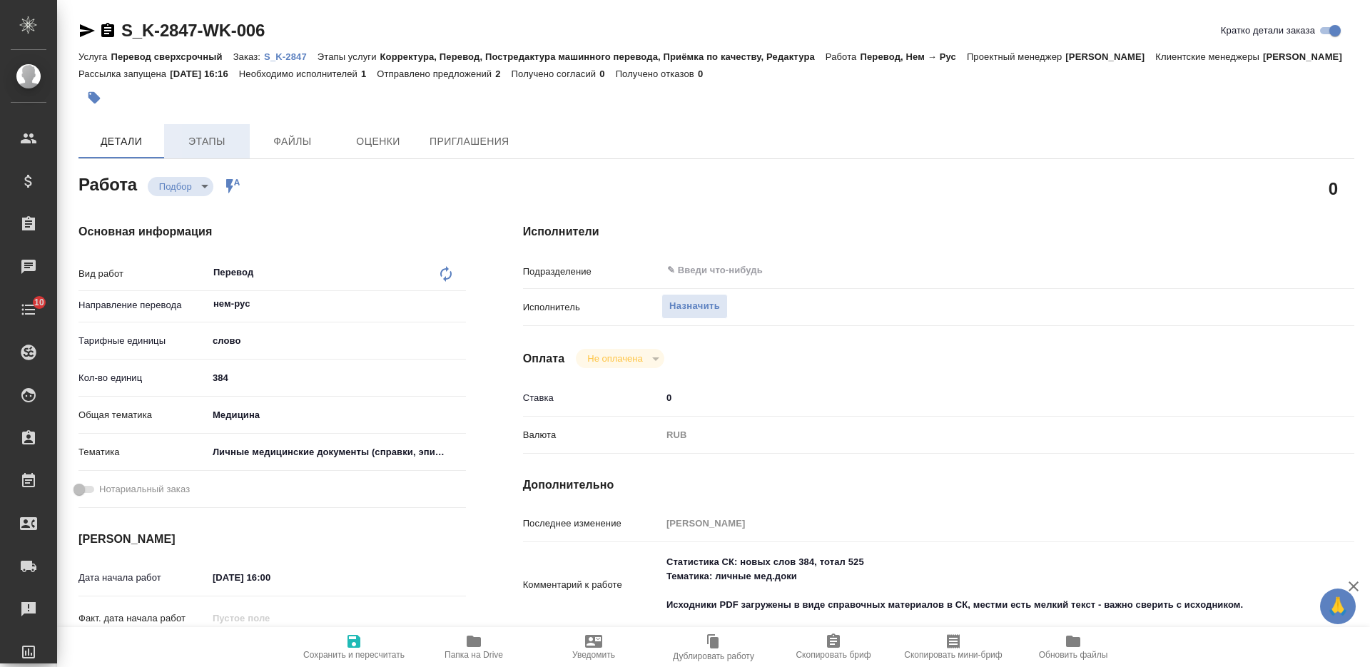
type textarea "x"
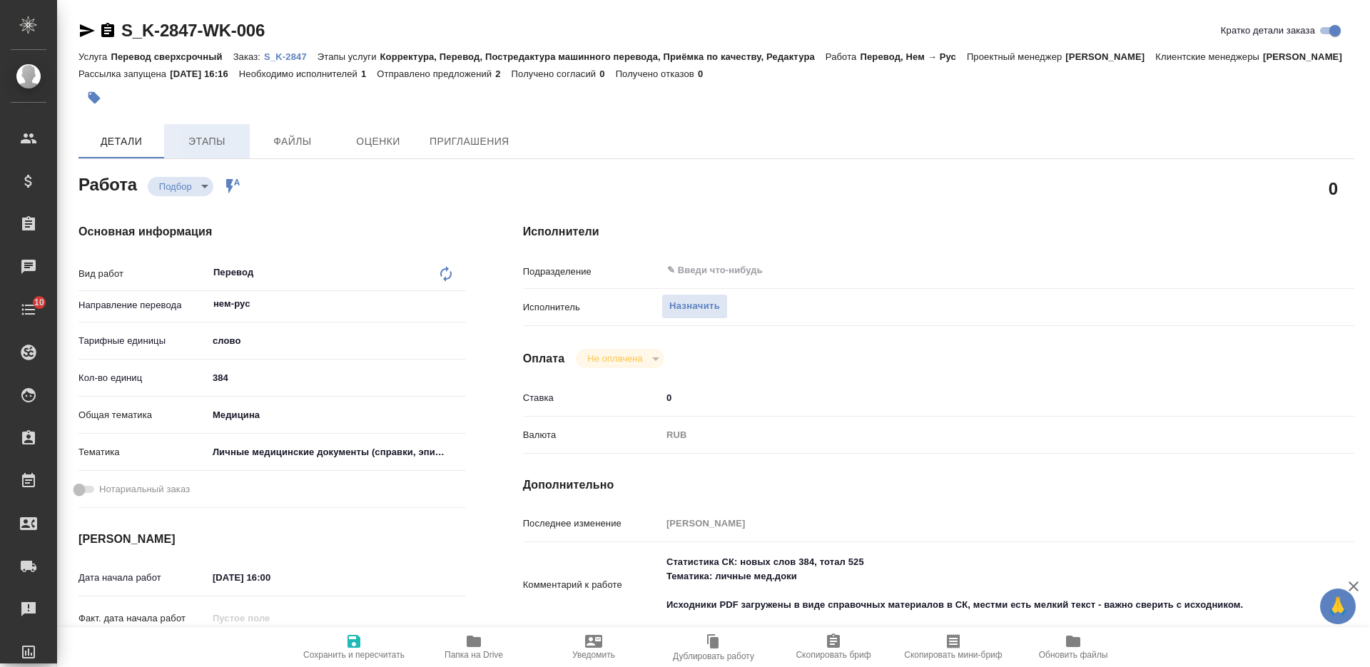
type textarea "x"
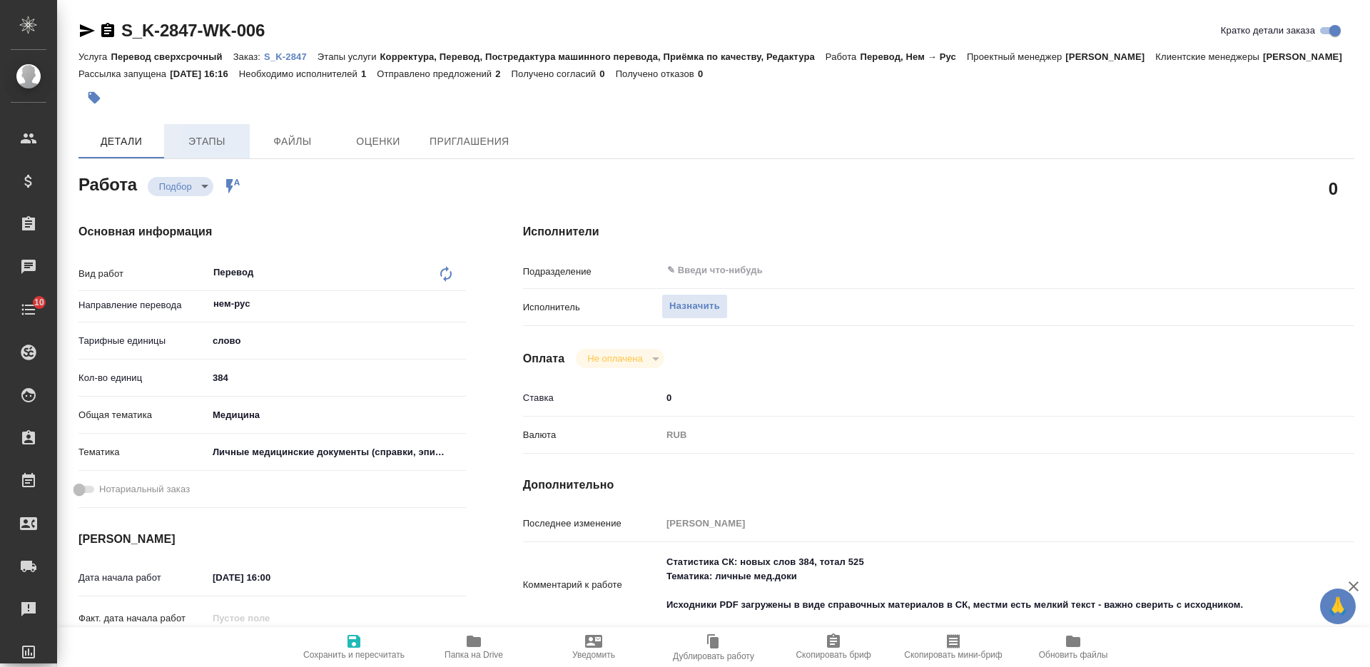
type textarea "x"
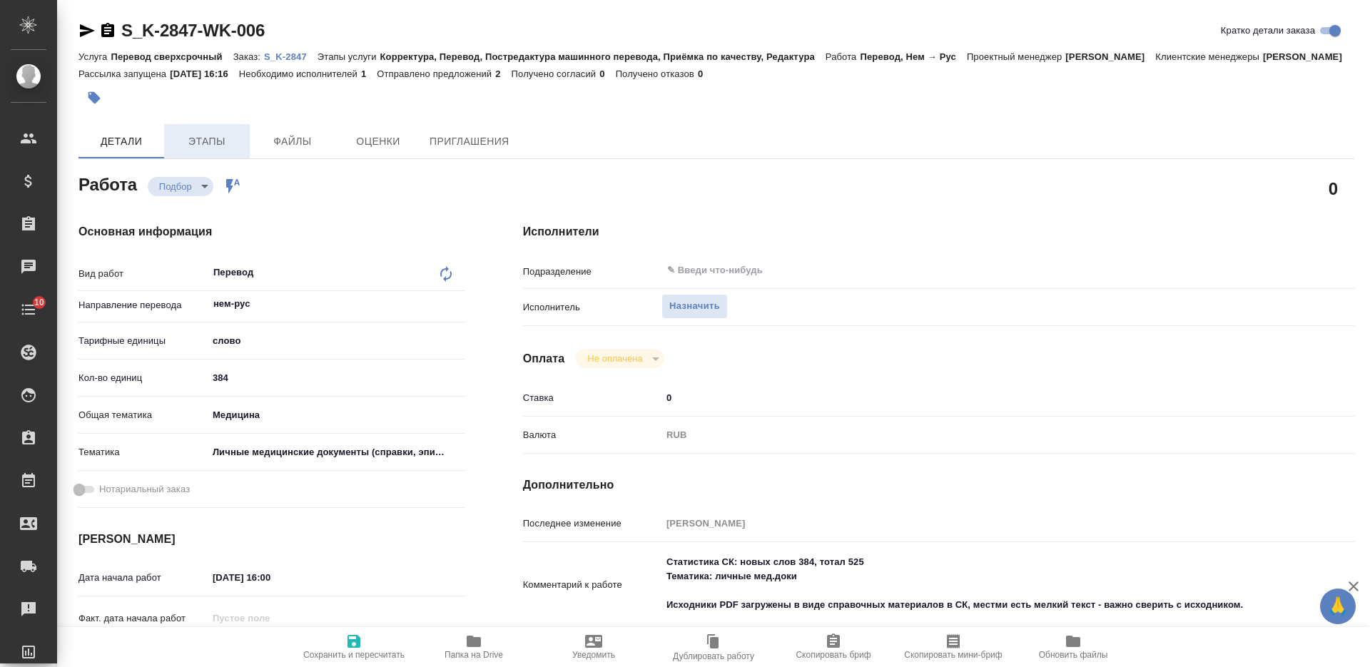
type textarea "x"
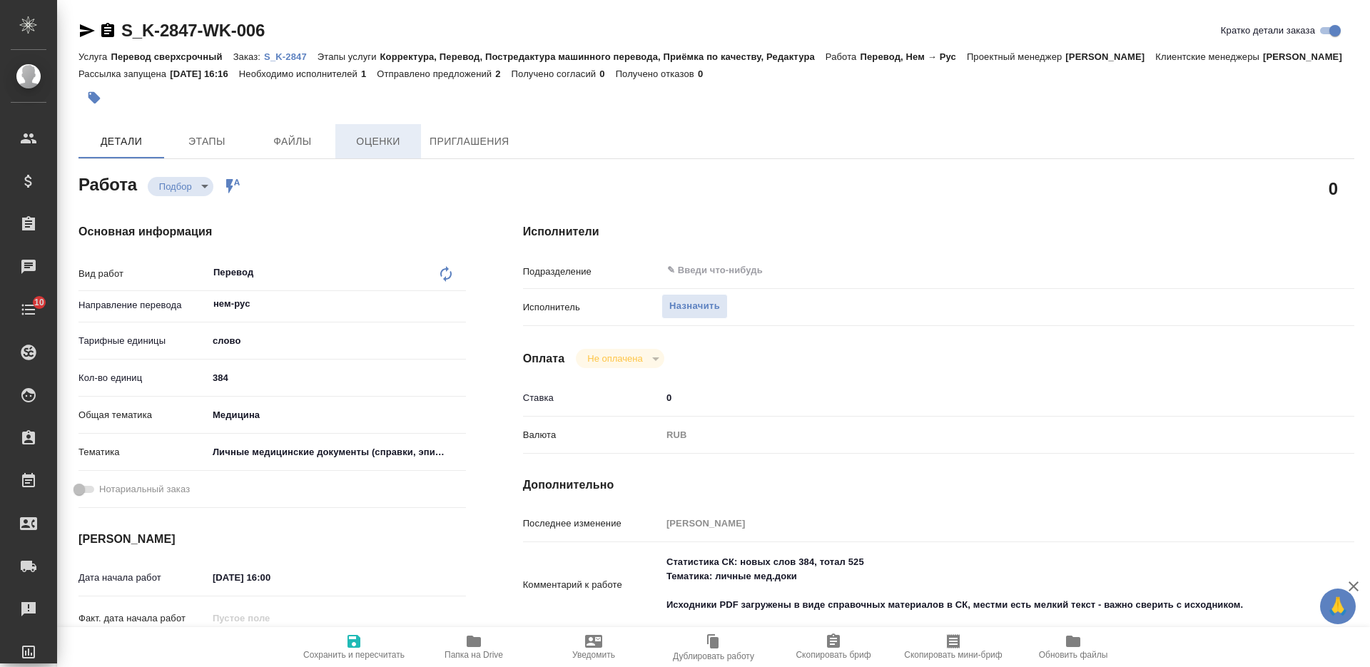
type textarea "x"
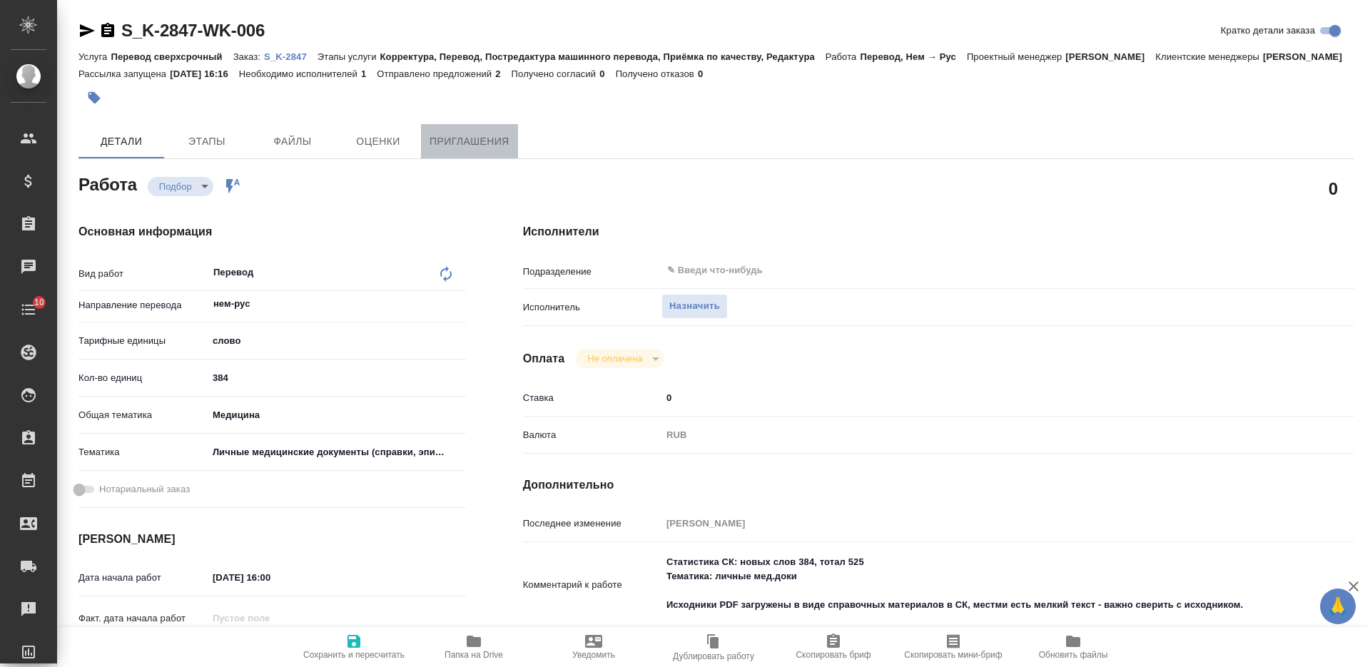
click at [442, 151] on span "Приглашения" at bounding box center [470, 142] width 80 height 18
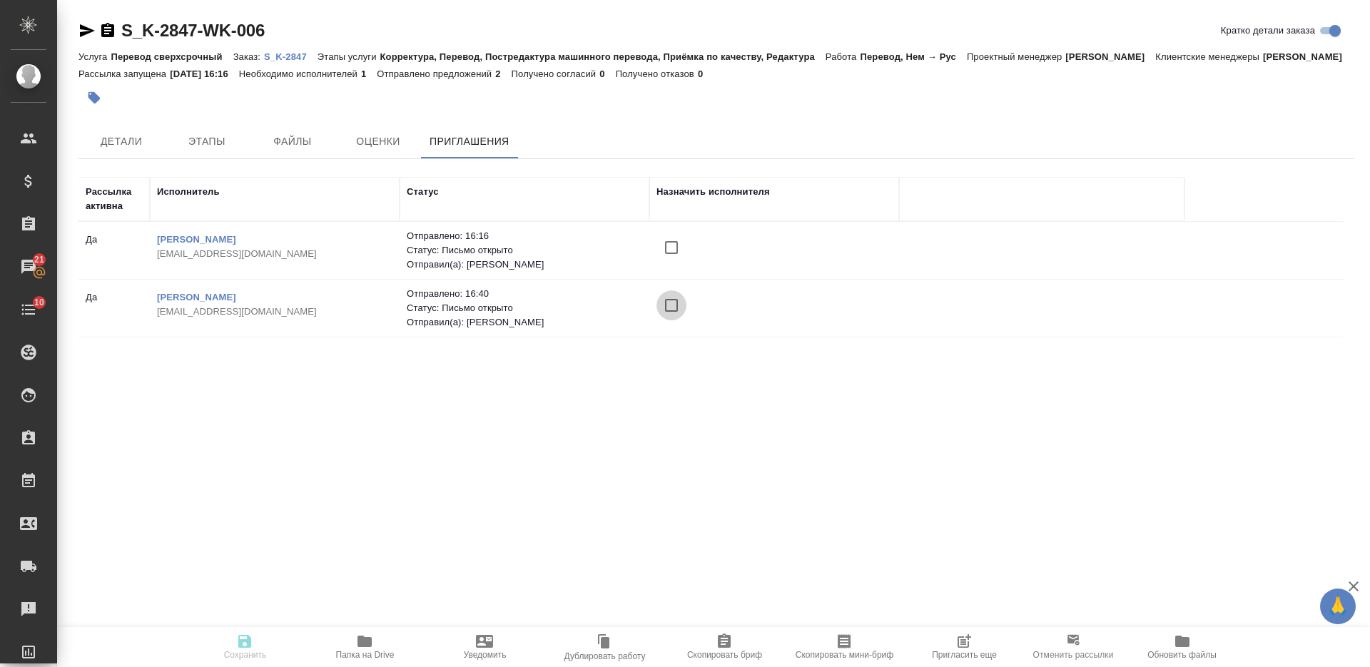
click at [667, 320] on input "checkbox" at bounding box center [672, 305] width 30 height 30
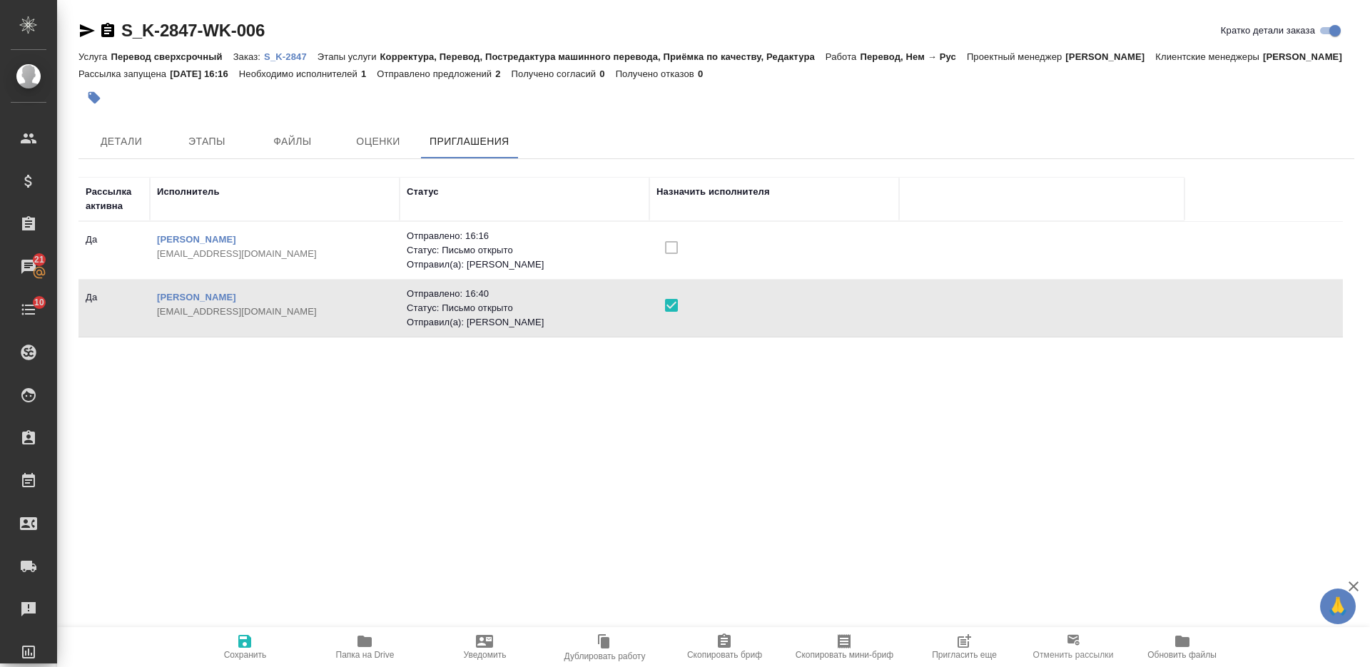
click at [248, 637] on icon "button" at bounding box center [244, 641] width 13 height 13
click at [246, 644] on icon "button" at bounding box center [244, 641] width 17 height 17
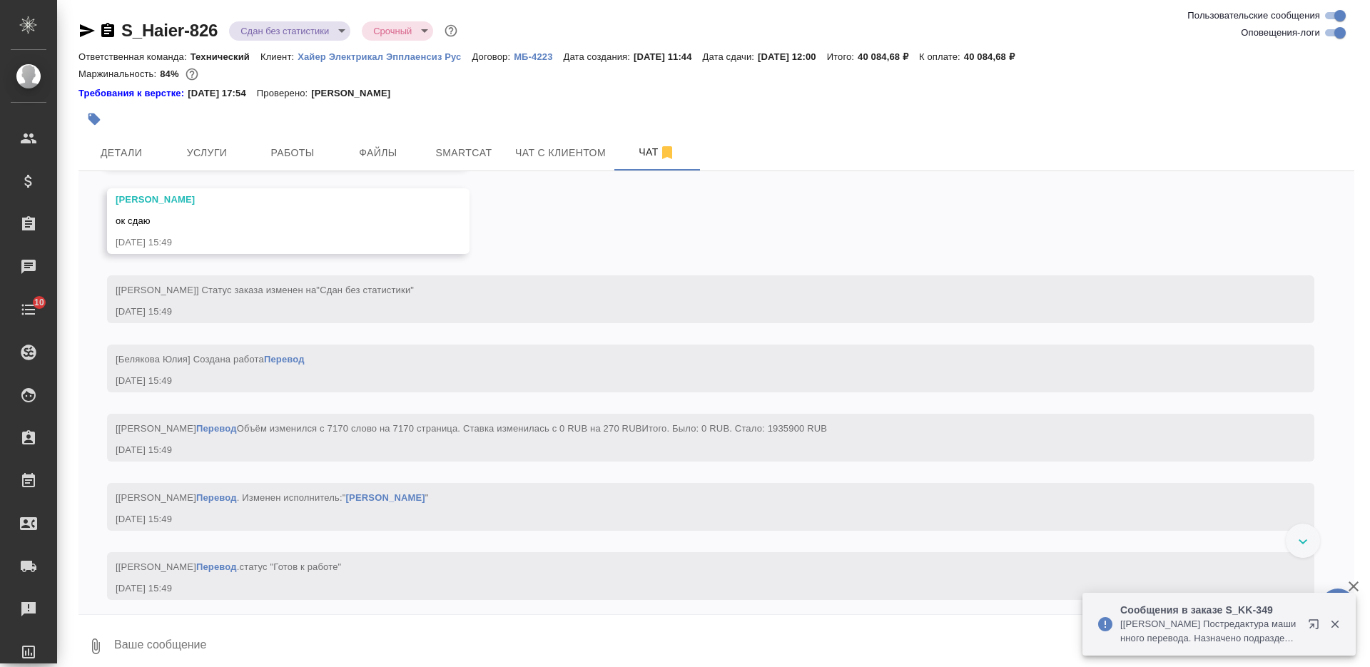
scroll to position [12977, 0]
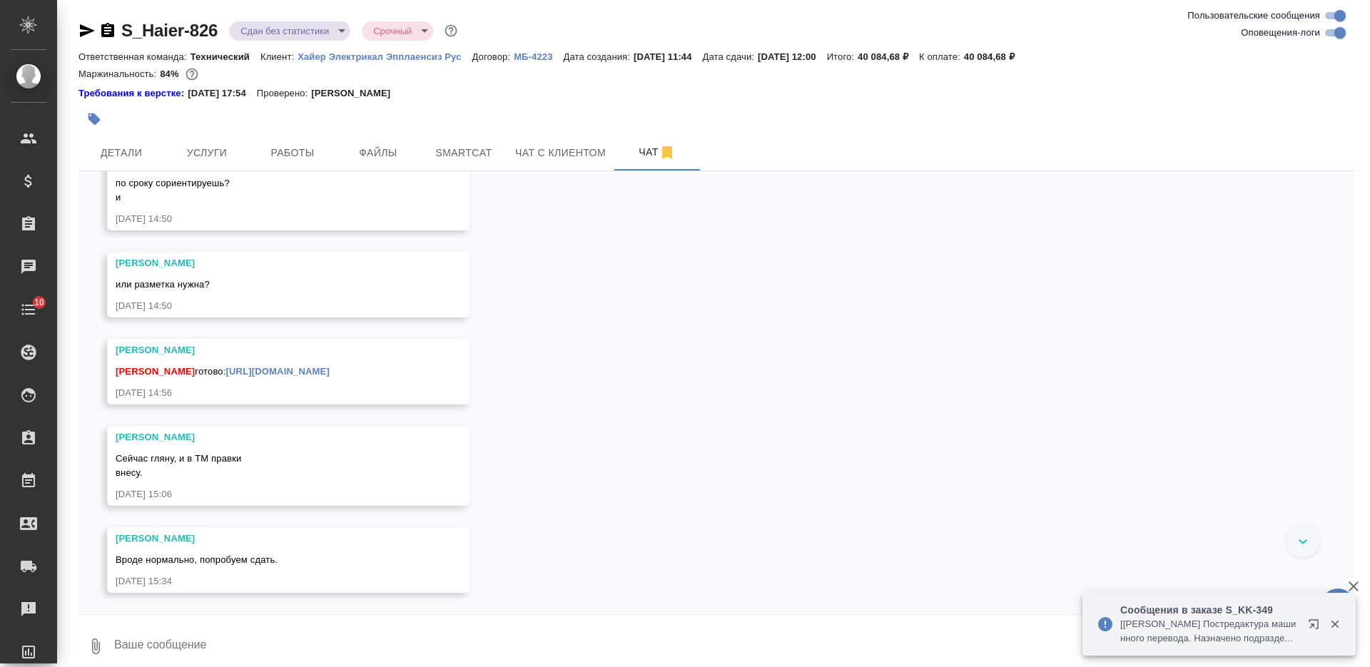
click at [322, 379] on div "[PERSON_NAME] готово: [URL][DOMAIN_NAME]" at bounding box center [268, 370] width 304 height 18
click at [328, 377] on link "[URL][DOMAIN_NAME]" at bounding box center [277, 371] width 103 height 11
click at [363, 614] on div "25.08, [DATE] [[PERSON_NAME] оставил комментарий: ">[URL][DOMAIN_NAME]" [DATE] …" at bounding box center [717, 392] width 1276 height 443
click at [370, 634] on textarea at bounding box center [734, 646] width 1242 height 49
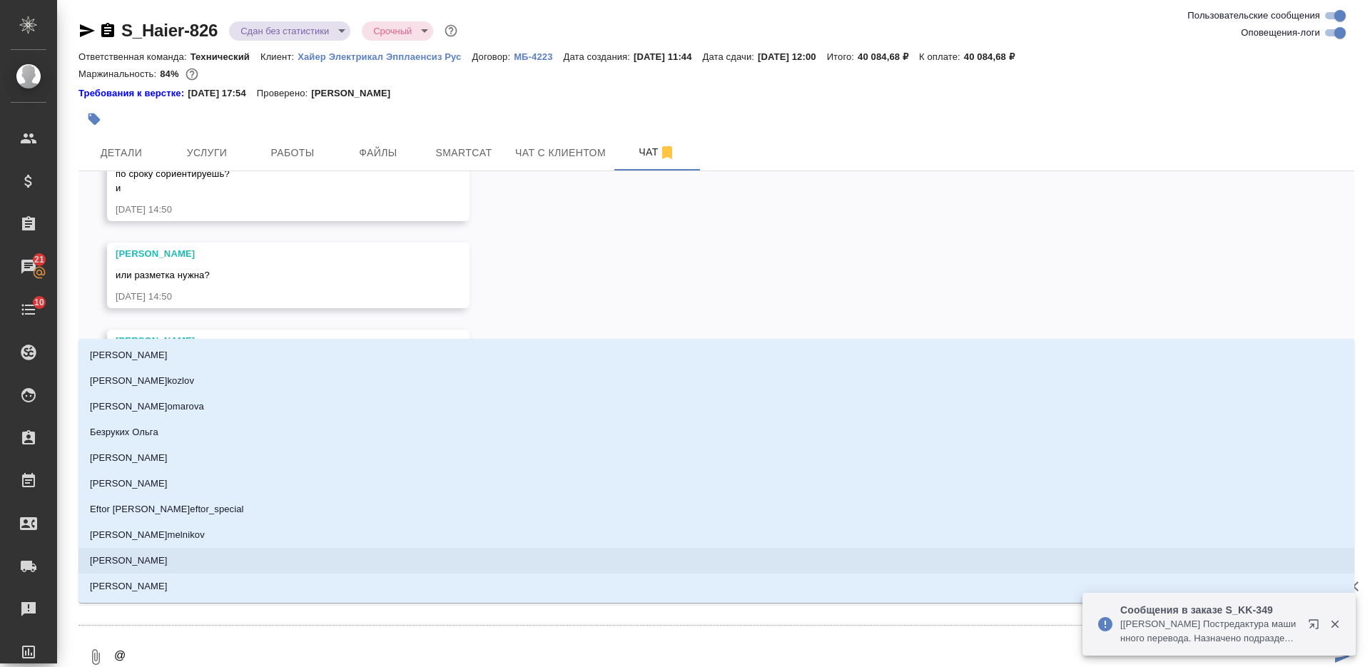
type textarea "@А"
type input "[PERSON_NAME]"
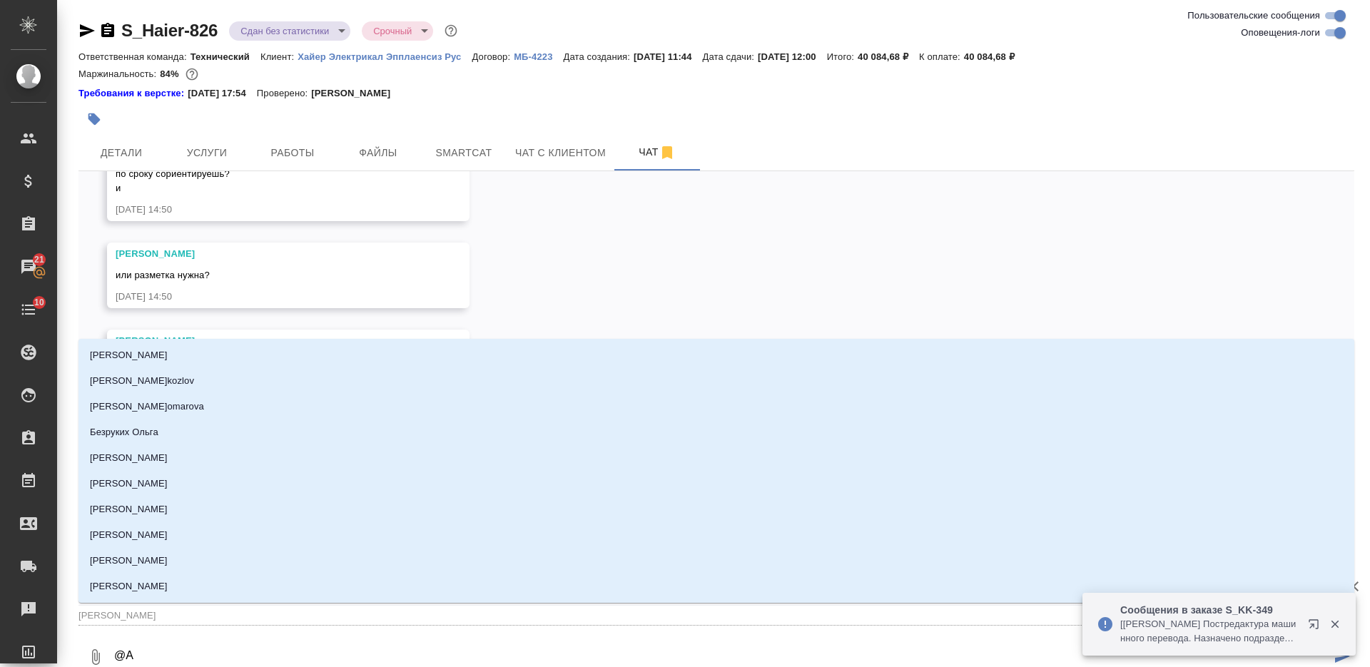
type textarea "@Ар"
type input "Ар"
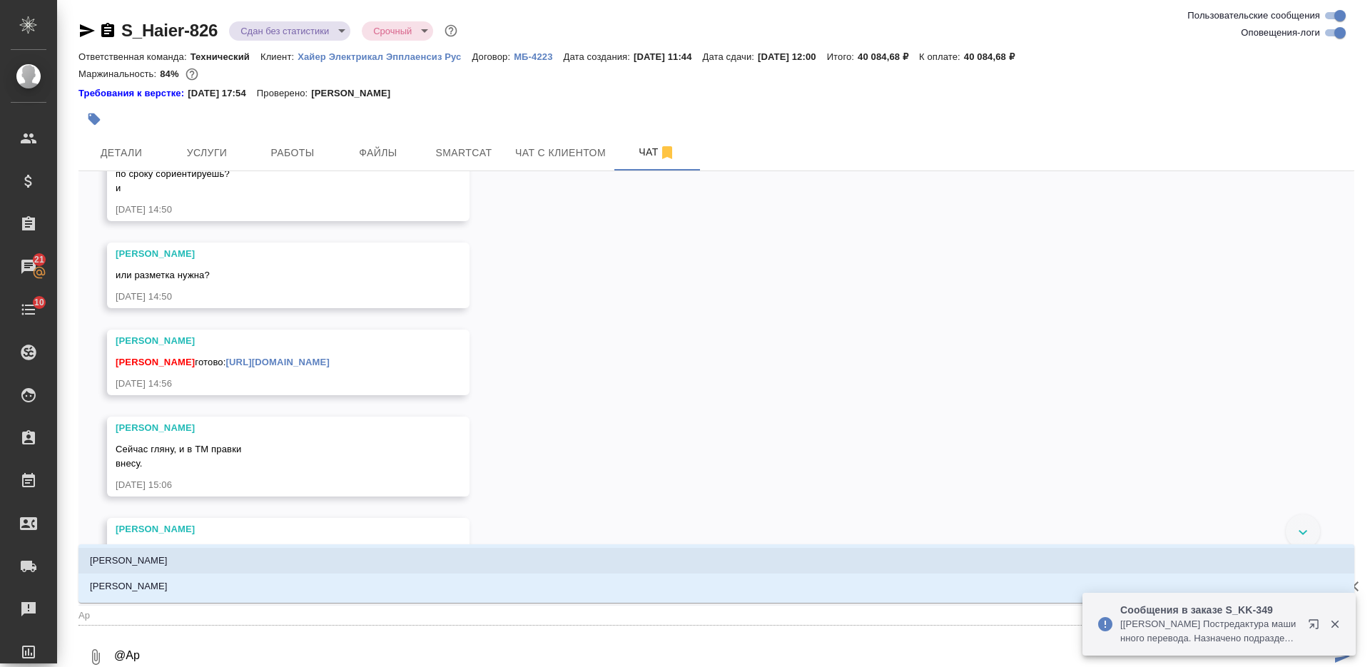
type textarea "@Арс"
type input "Арс"
type textarea "@Арсе"
type input "Арсе"
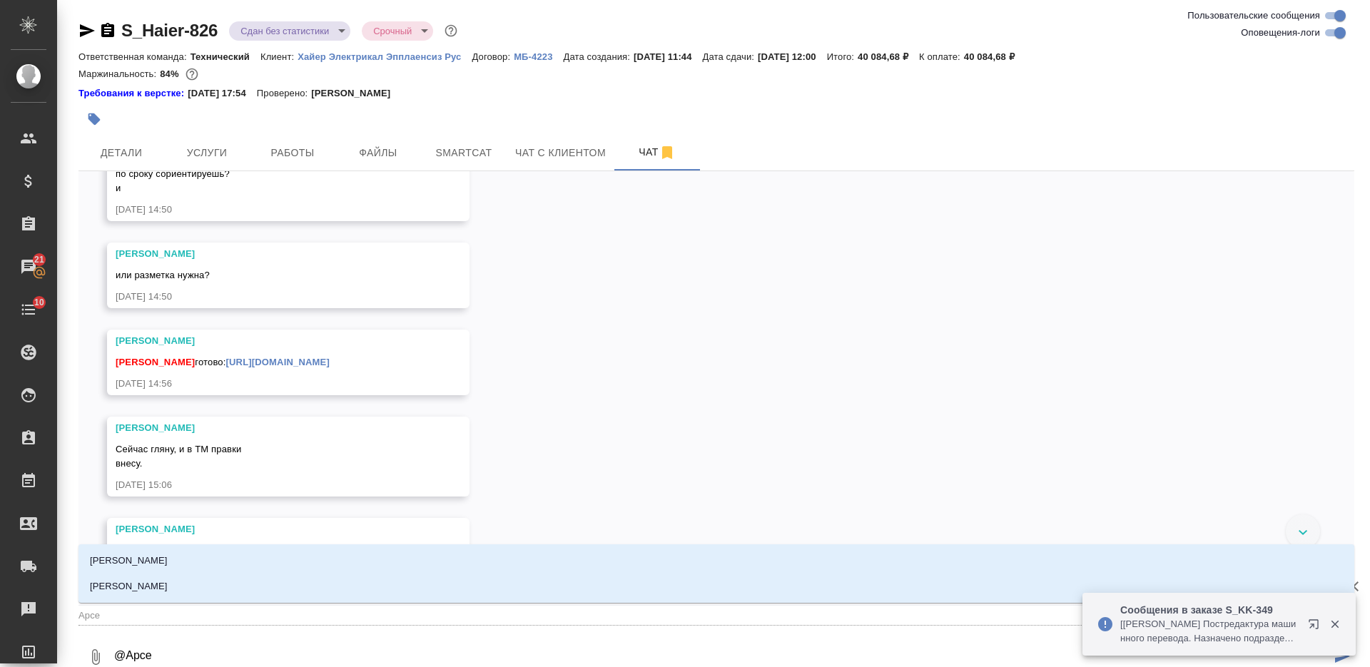
type textarea "@[PERSON_NAME]"
type input "[PERSON_NAME]"
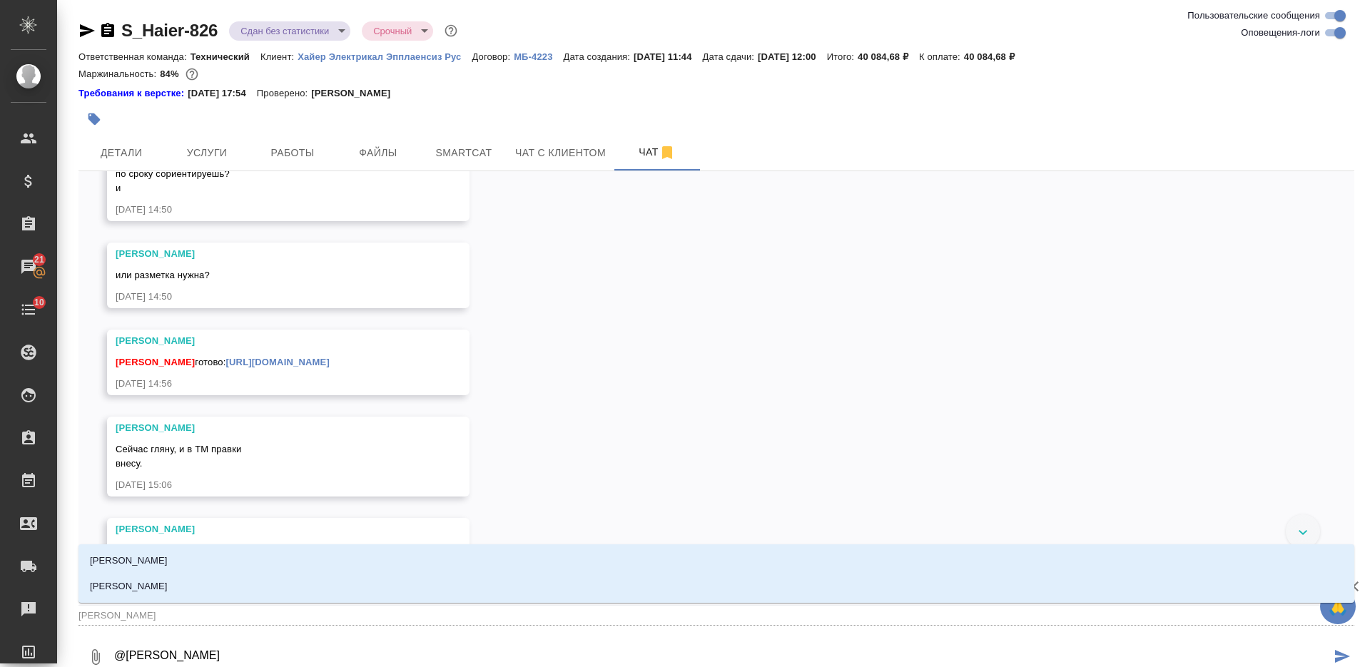
click at [388, 557] on li "[PERSON_NAME]" at bounding box center [717, 561] width 1276 height 26
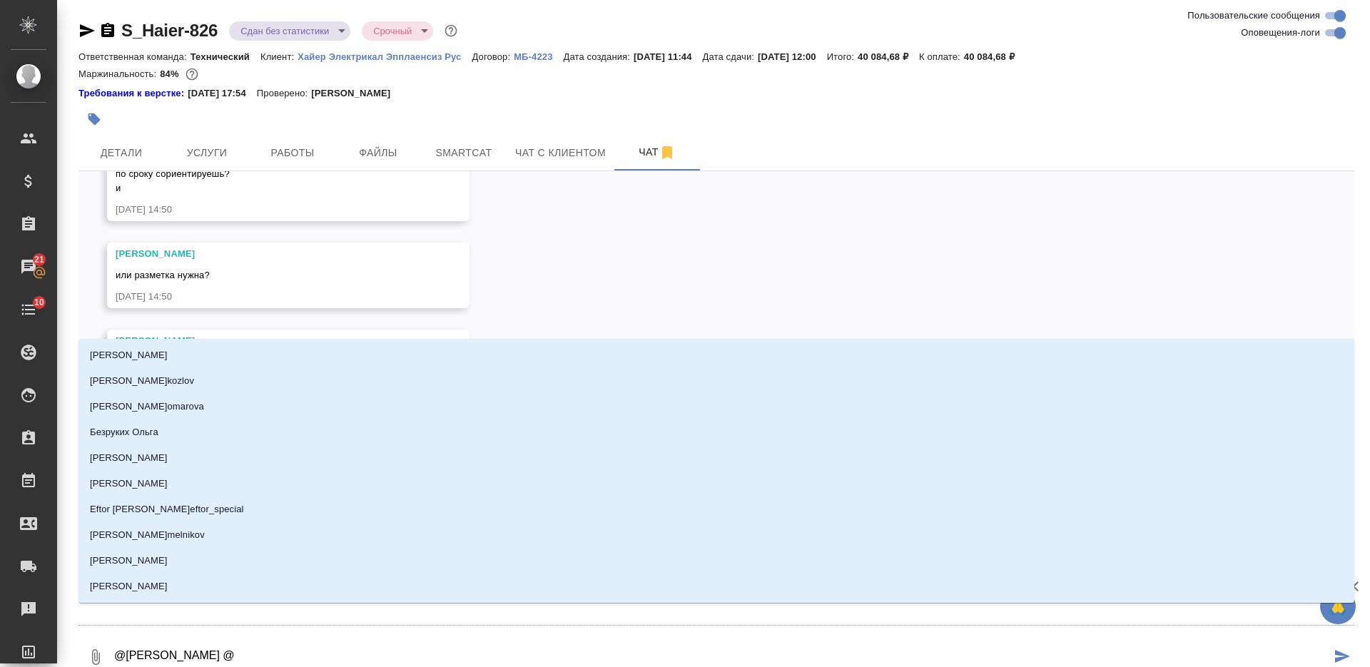
type textarea "@[PERSON_NAME] @Б"
type input "Б"
type textarea "@[PERSON_NAME] @Бе"
type input "Бе"
type textarea "@[PERSON_NAME] @Бел"
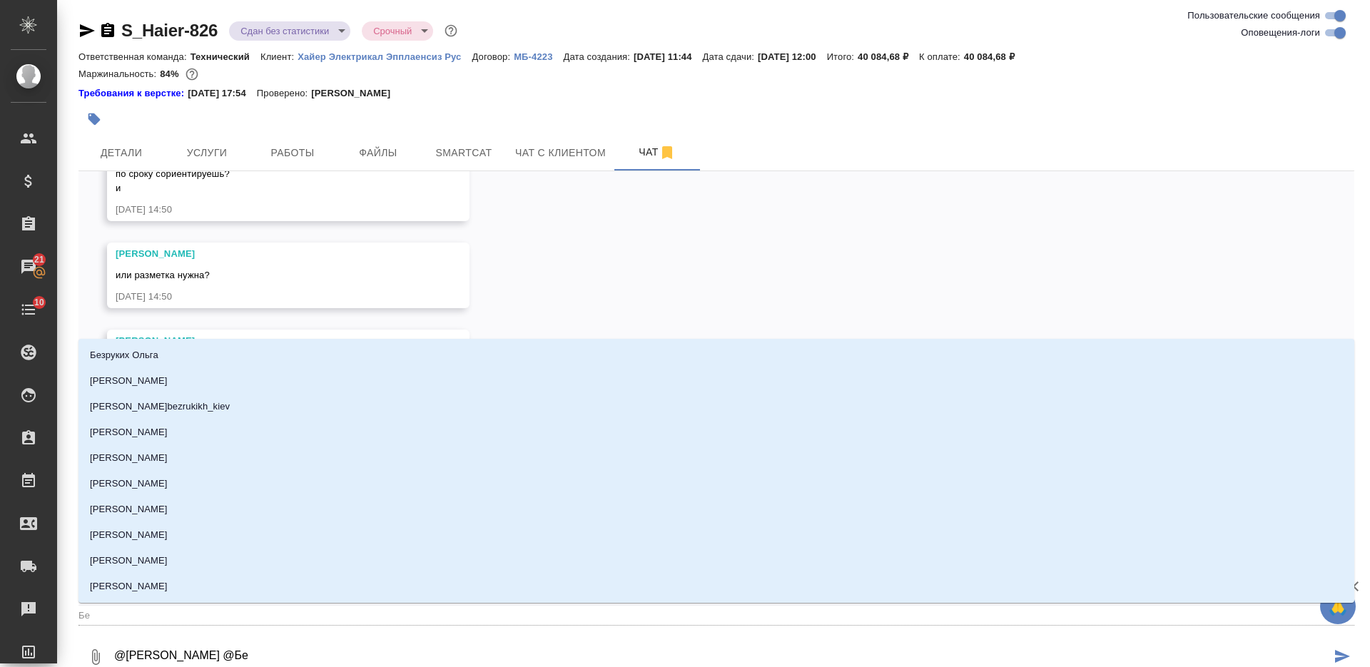
type input "Бел"
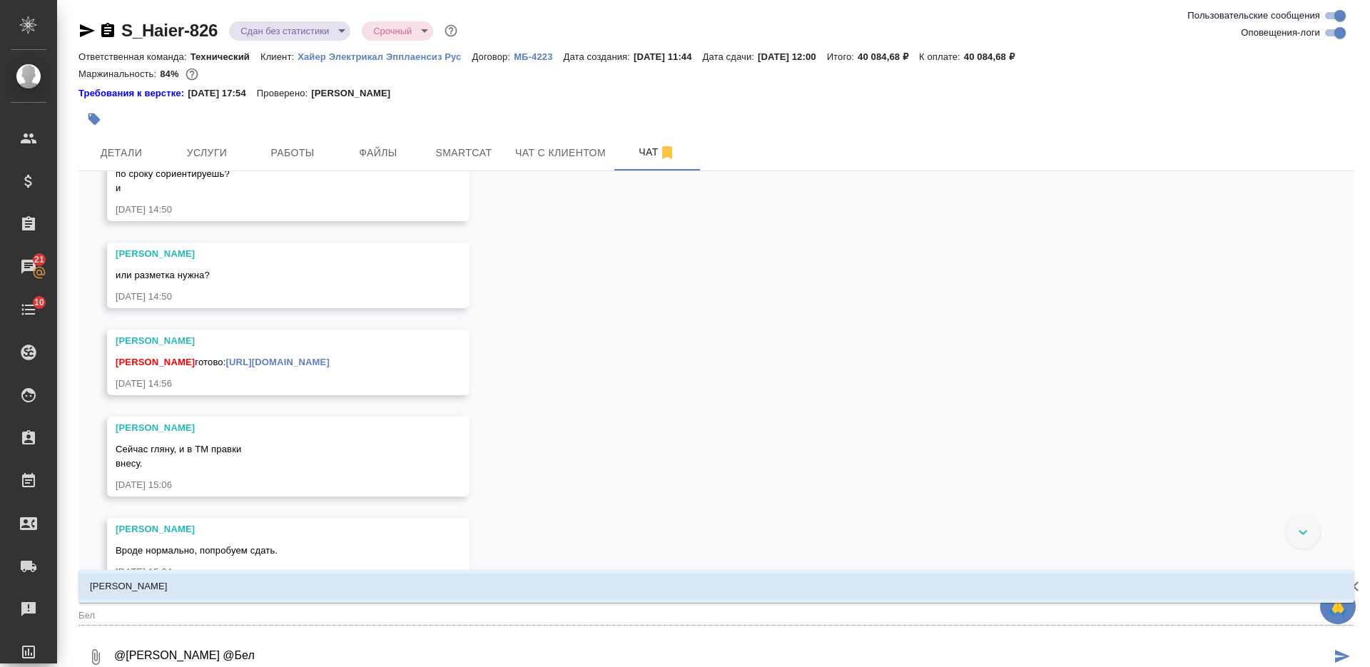
click at [464, 582] on li "[PERSON_NAME]" at bounding box center [717, 587] width 1276 height 26
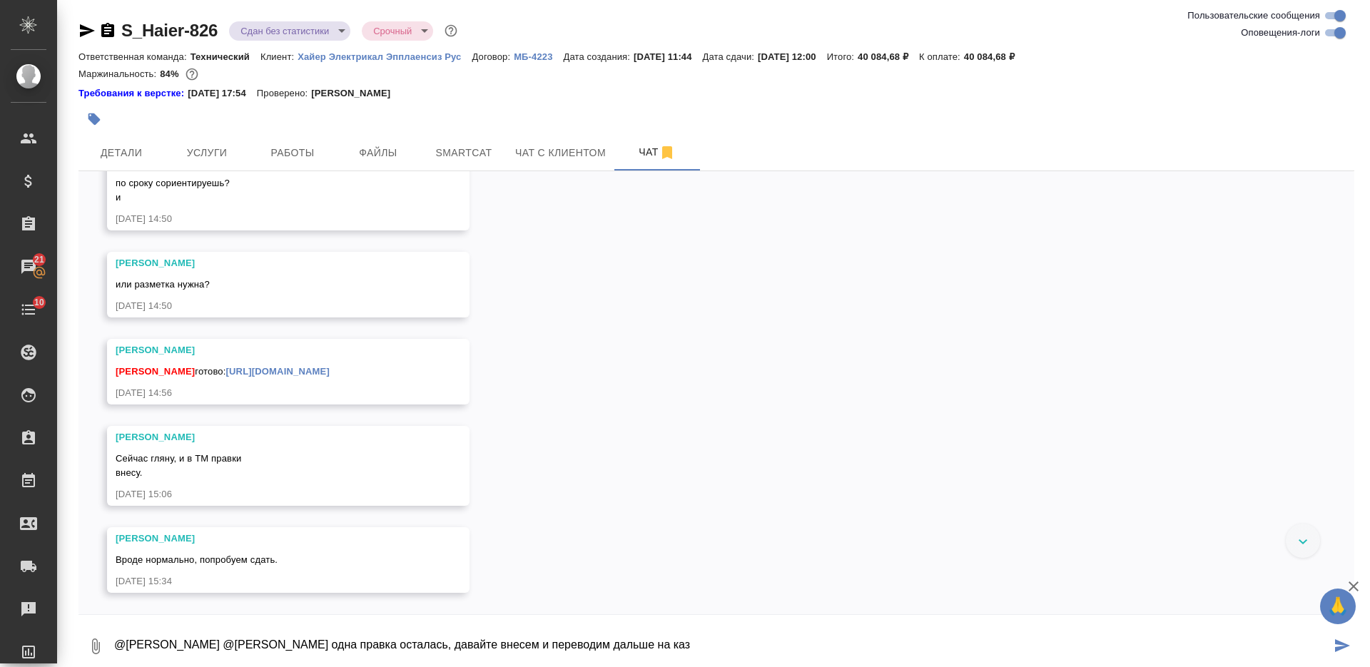
paste textarea "[URL][DOMAIN_NAME]"
type textarea "@[PERSON_NAME] @[PERSON_NAME] одна правка осталась, давайте внесем и переводим …"
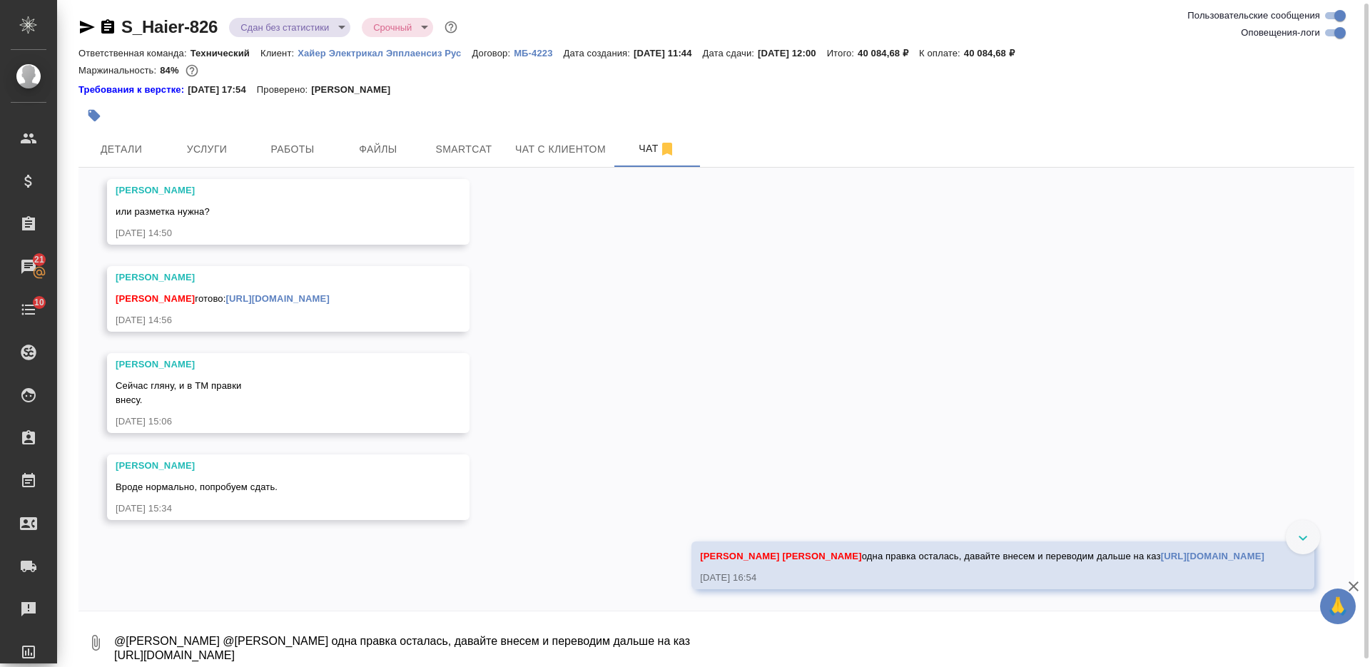
scroll to position [13015, 0]
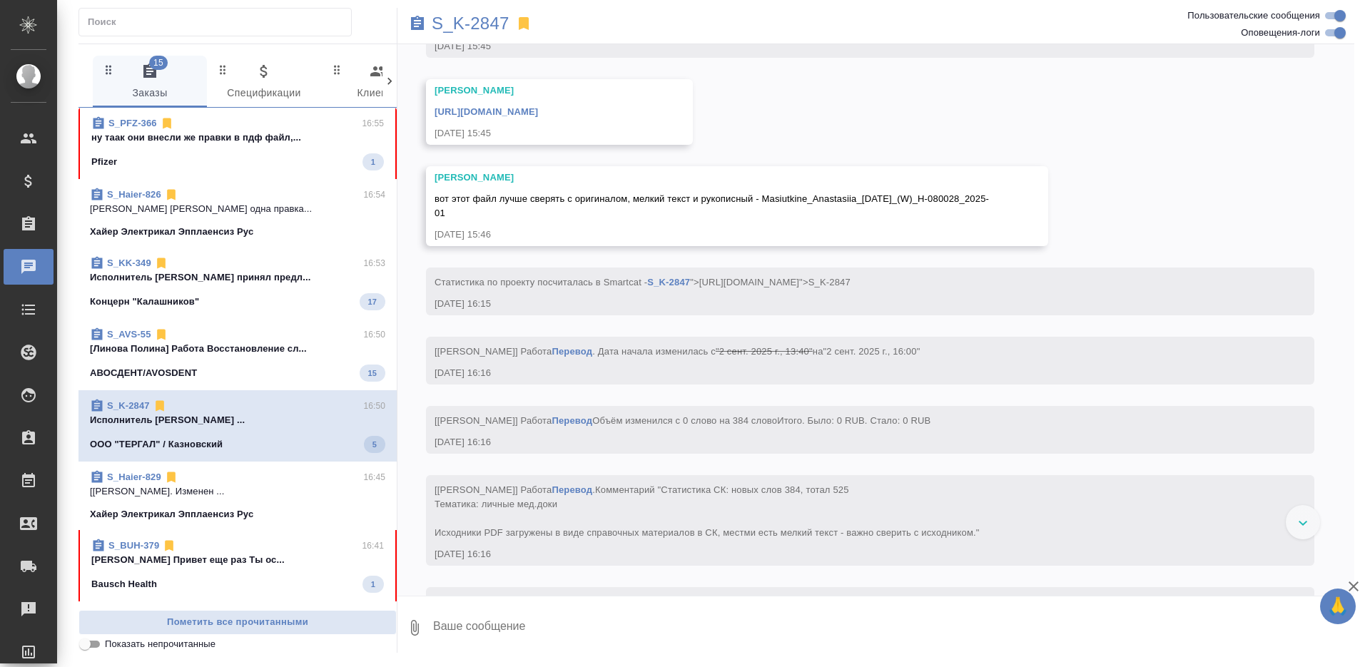
scroll to position [3702, 0]
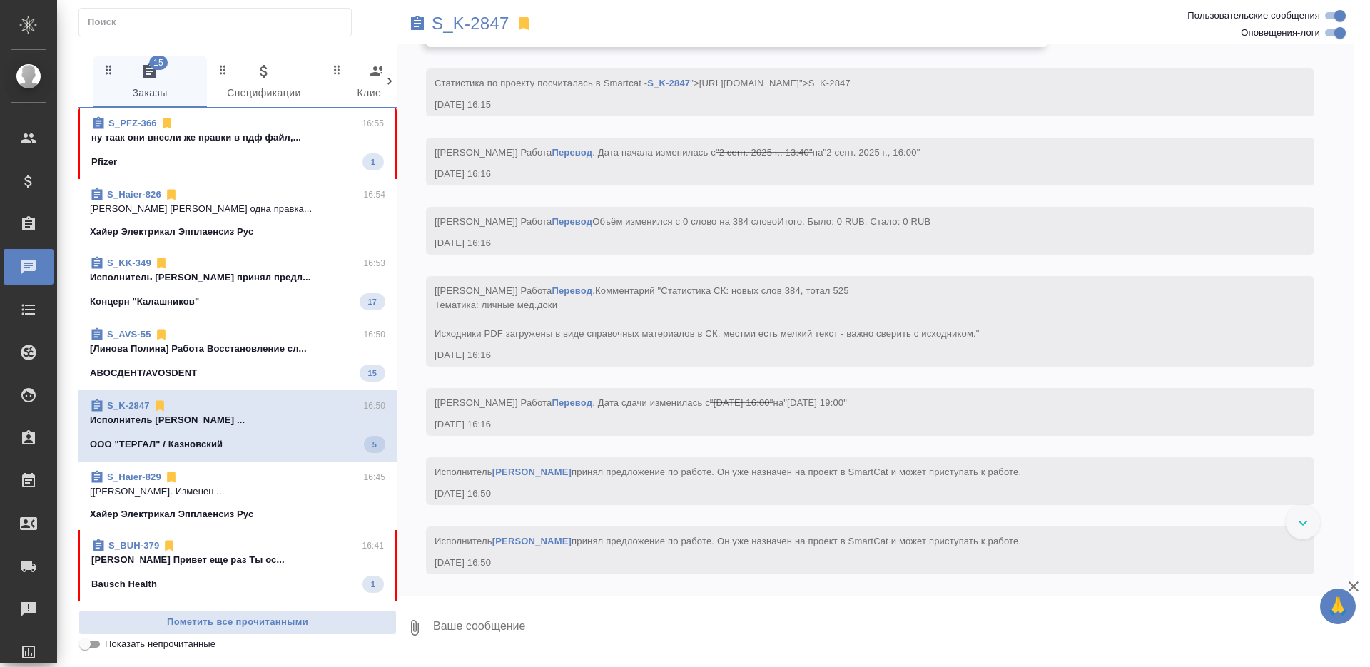
click at [193, 552] on div "S_BUH-379 16:41" at bounding box center [237, 546] width 293 height 14
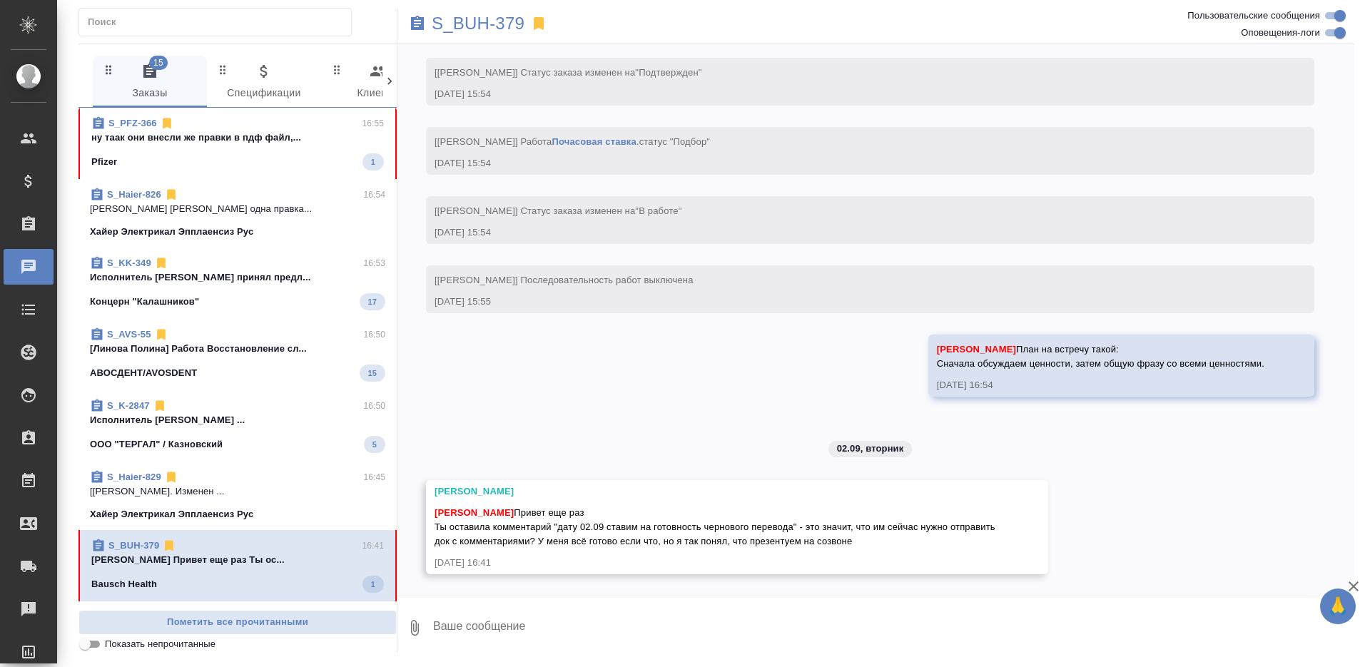
scroll to position [2436, 0]
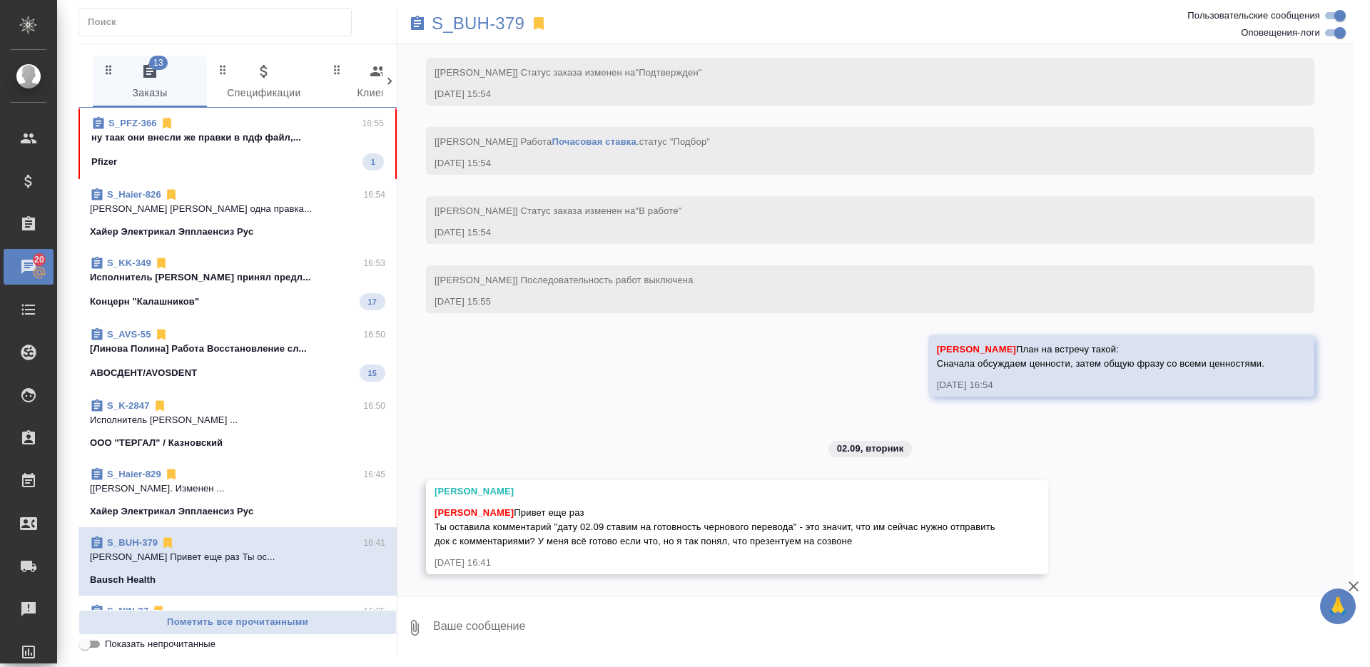
drag, startPoint x: 437, startPoint y: 528, endPoint x: 948, endPoint y: 538, distance: 511.1
click at [948, 538] on div "[PERSON_NAME] еще раз Ты оставила комментарий "дату 02.09 ставим на готовность …" at bounding box center [717, 525] width 564 height 46
click at [904, 538] on div "[PERSON_NAME] еще раз Ты оставила комментарий "дату 02.09 ставим на готовность …" at bounding box center [717, 525] width 564 height 46
drag, startPoint x: 875, startPoint y: 529, endPoint x: 934, endPoint y: 542, distance: 60.1
click at [934, 542] on div "[PERSON_NAME] еще раз Ты оставила комментарий "дату 02.09 ставим на готовность …" at bounding box center [717, 525] width 564 height 46
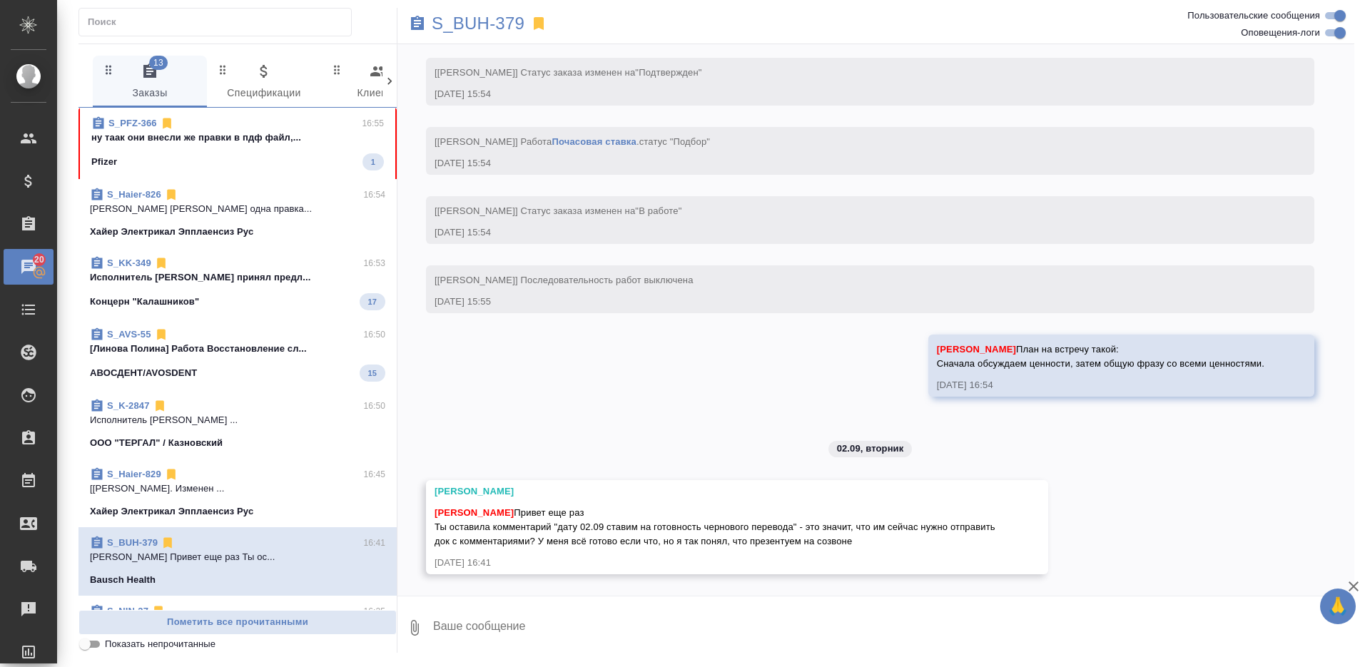
copy span "им сейчас нужно отправить док с комментариями? У меня всё готово если что, но я…"
